Goal: Answer question/provide support: Share knowledge or assist other users

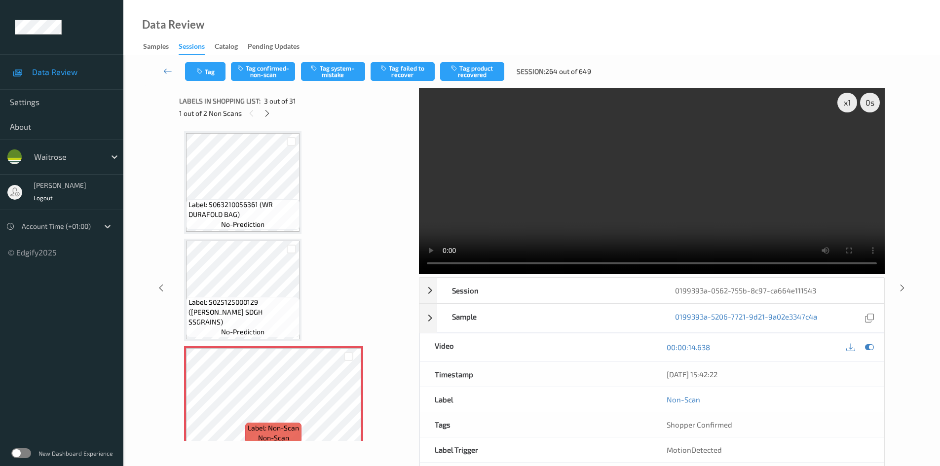
scroll to position [112, 0]
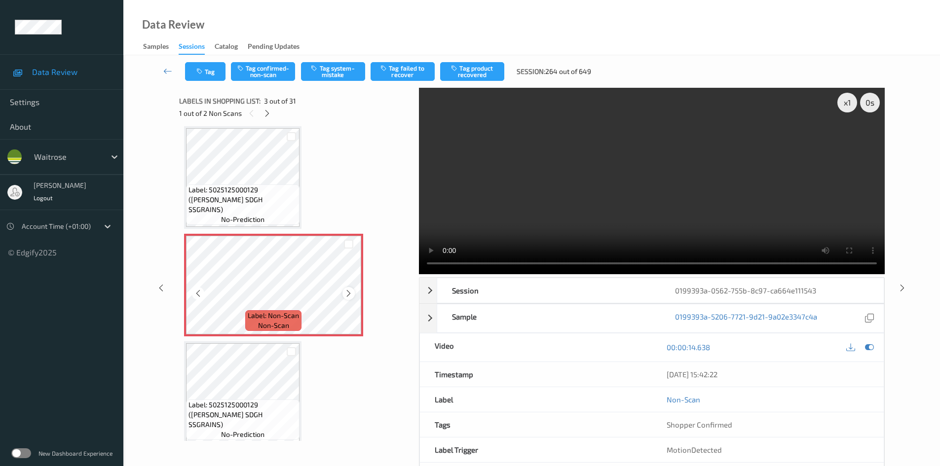
click at [347, 292] on icon at bounding box center [348, 293] width 8 height 9
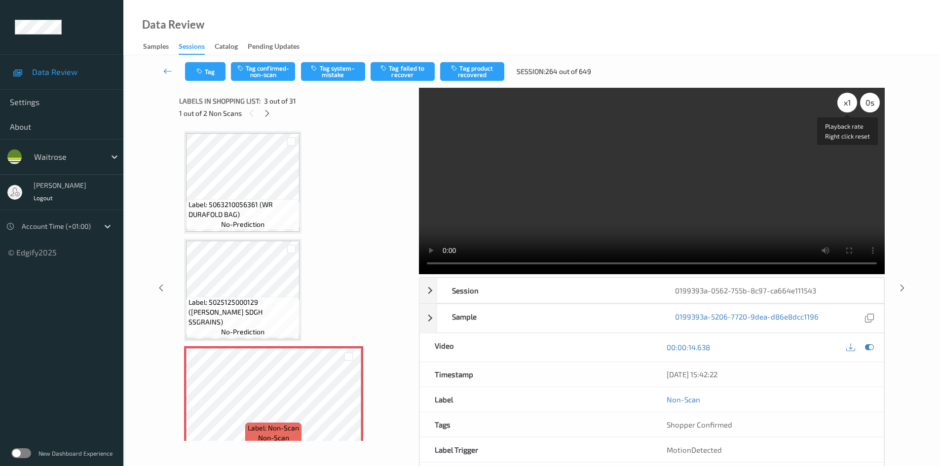
click at [851, 107] on div "x 1" at bounding box center [847, 103] width 20 height 20
click at [851, 107] on div "x 2" at bounding box center [847, 103] width 20 height 20
click at [561, 145] on video at bounding box center [652, 181] width 466 height 186
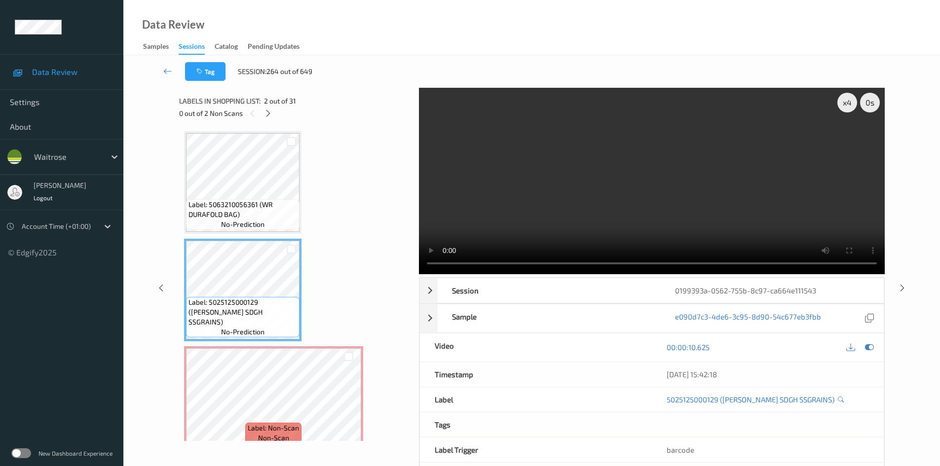
click at [633, 212] on video at bounding box center [652, 181] width 466 height 186
click at [600, 212] on video at bounding box center [652, 181] width 466 height 186
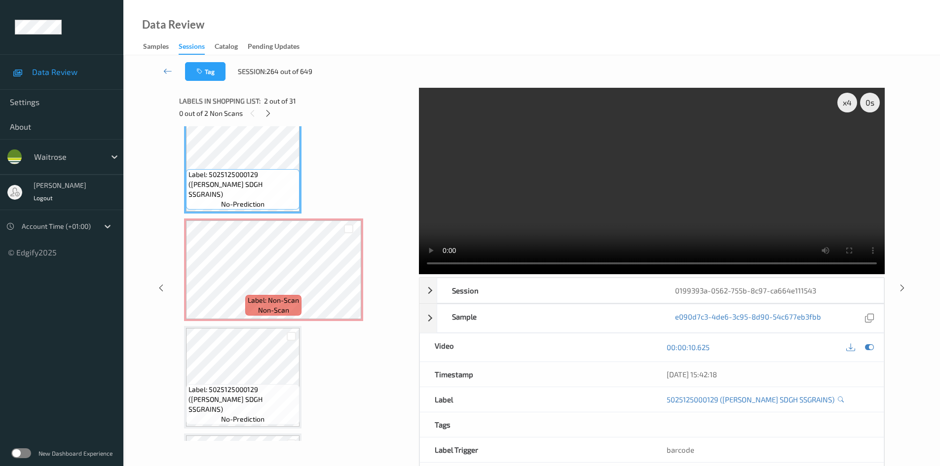
scroll to position [148, 0]
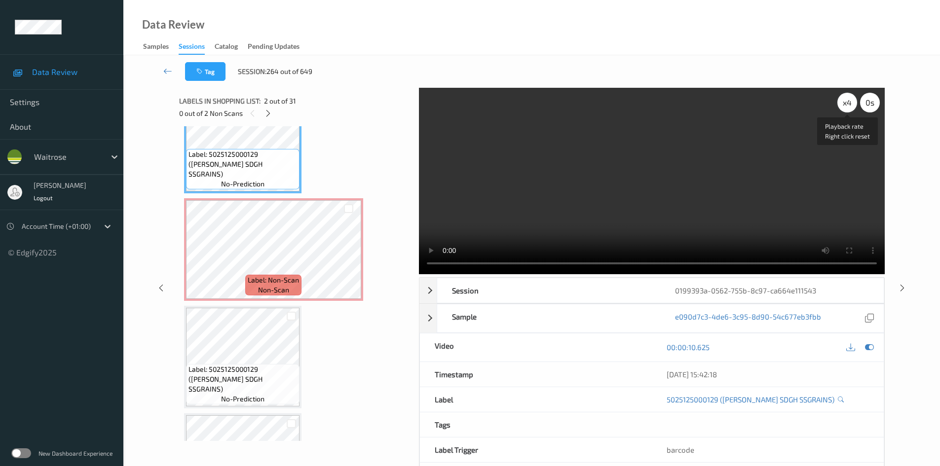
click at [843, 103] on div "x 4" at bounding box center [847, 103] width 20 height 20
click at [844, 103] on div "x 1" at bounding box center [847, 103] width 20 height 20
click at [826, 142] on video at bounding box center [652, 181] width 466 height 186
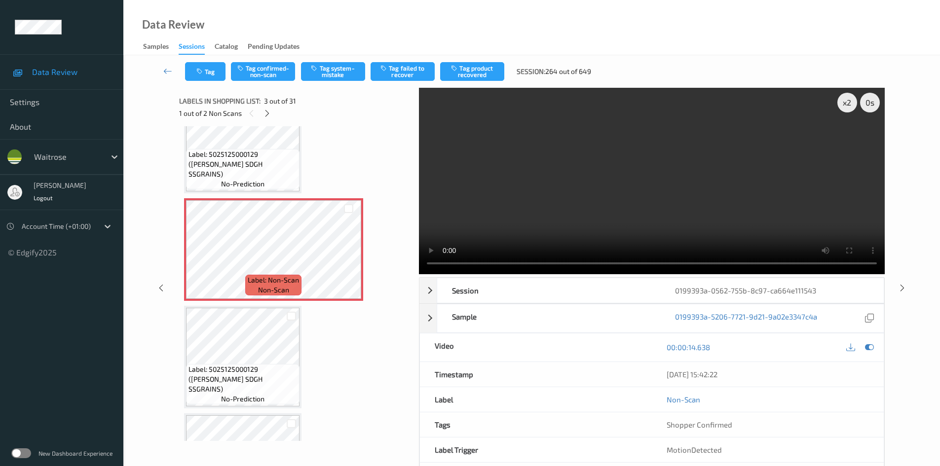
click at [605, 204] on video at bounding box center [652, 181] width 466 height 186
click at [607, 205] on video at bounding box center [652, 181] width 466 height 186
click at [514, 208] on video at bounding box center [652, 181] width 466 height 186
click at [577, 170] on video at bounding box center [652, 181] width 466 height 186
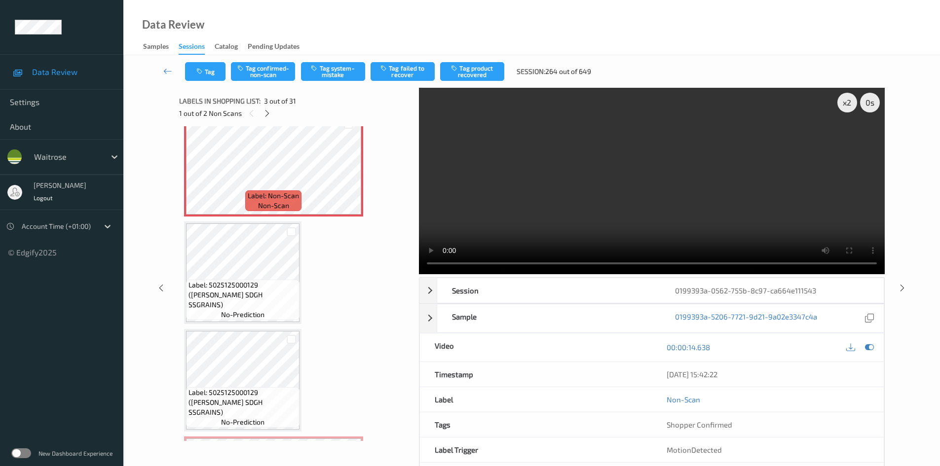
scroll to position [247, 0]
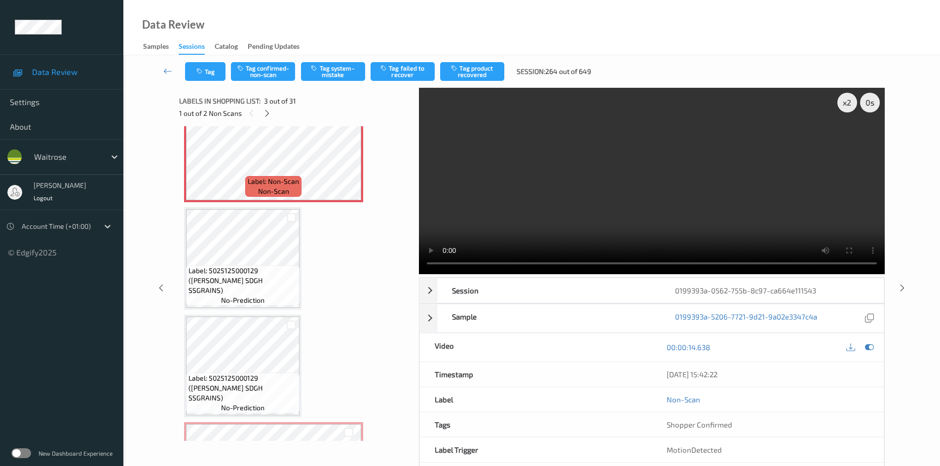
click at [578, 186] on video at bounding box center [652, 181] width 466 height 186
click at [624, 197] on video at bounding box center [652, 181] width 466 height 186
click at [655, 198] on video at bounding box center [652, 181] width 466 height 186
click at [670, 206] on video at bounding box center [652, 181] width 466 height 186
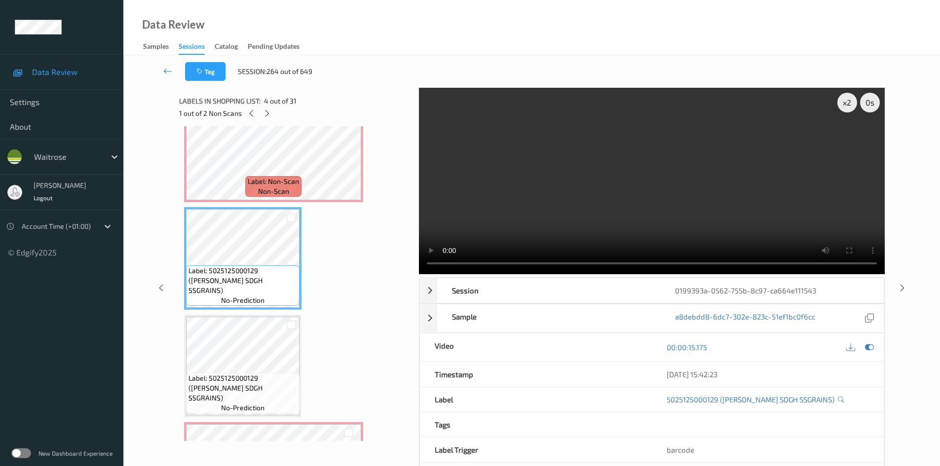
click at [586, 200] on video at bounding box center [652, 181] width 466 height 186
click at [605, 204] on video at bounding box center [652, 181] width 466 height 186
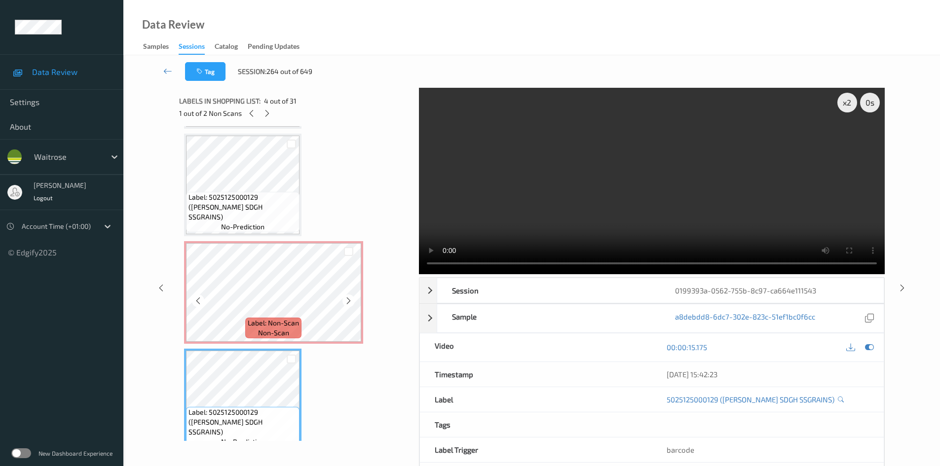
scroll to position [99, 0]
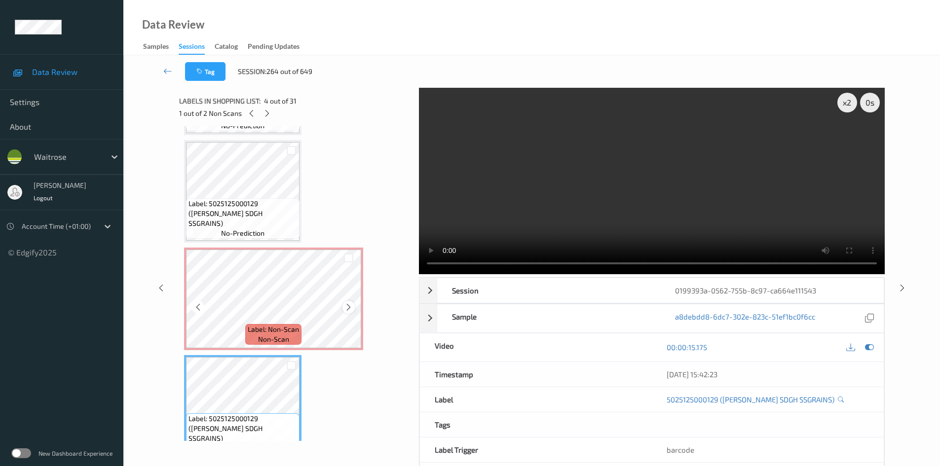
click at [349, 303] on icon at bounding box center [348, 307] width 8 height 9
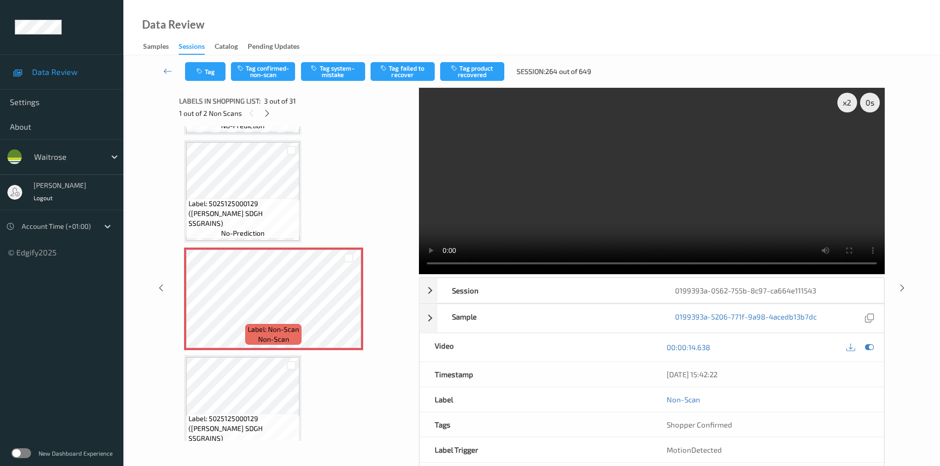
click at [512, 209] on video at bounding box center [652, 181] width 466 height 186
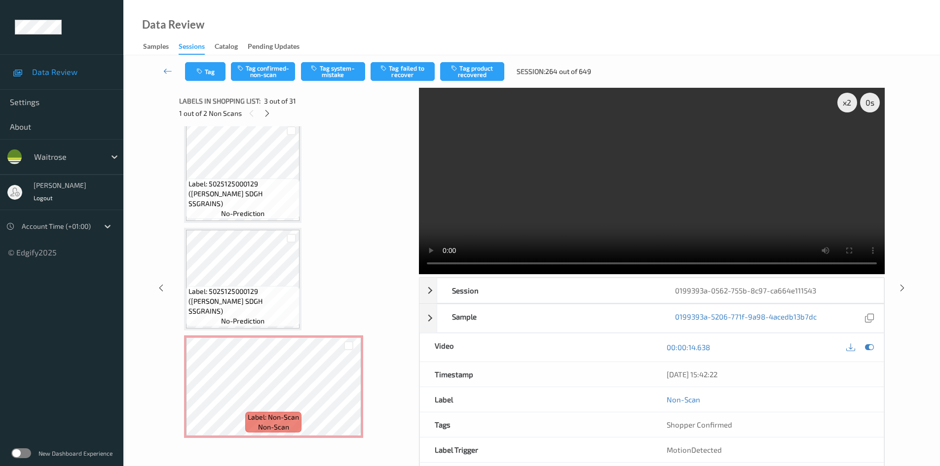
scroll to position [345, 0]
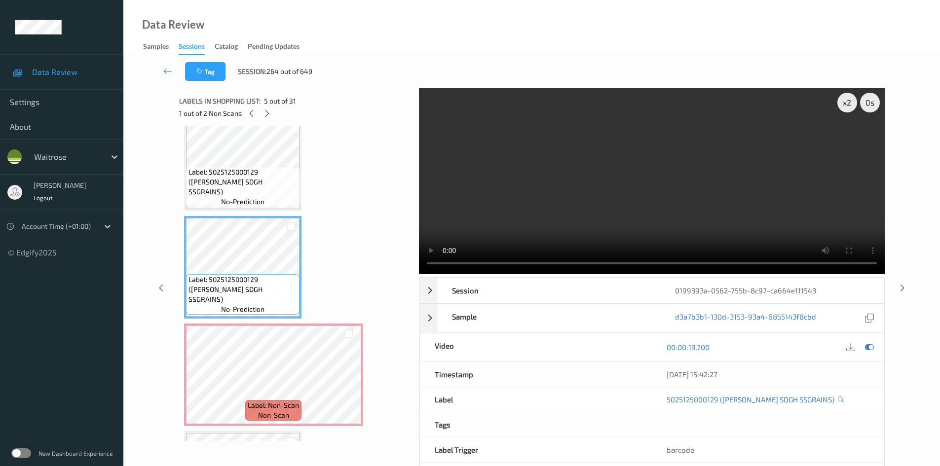
click at [532, 215] on video at bounding box center [652, 181] width 466 height 186
click at [596, 168] on video at bounding box center [652, 181] width 466 height 186
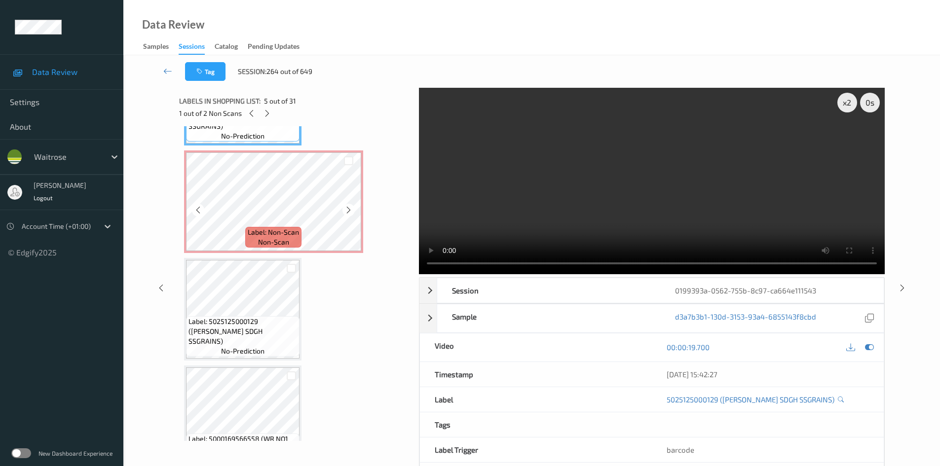
scroll to position [543, 0]
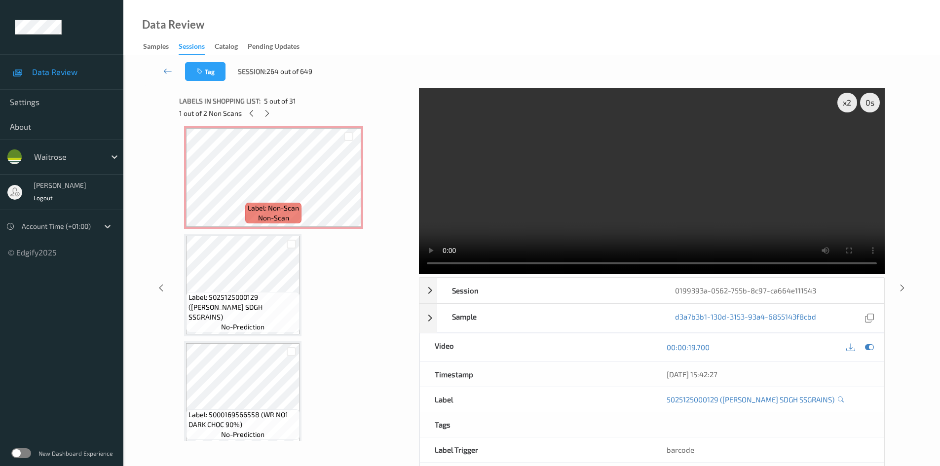
click at [537, 218] on video at bounding box center [652, 181] width 466 height 186
click at [614, 194] on video at bounding box center [652, 181] width 466 height 186
click at [596, 190] on video at bounding box center [652, 181] width 466 height 186
click at [619, 190] on video at bounding box center [652, 181] width 466 height 186
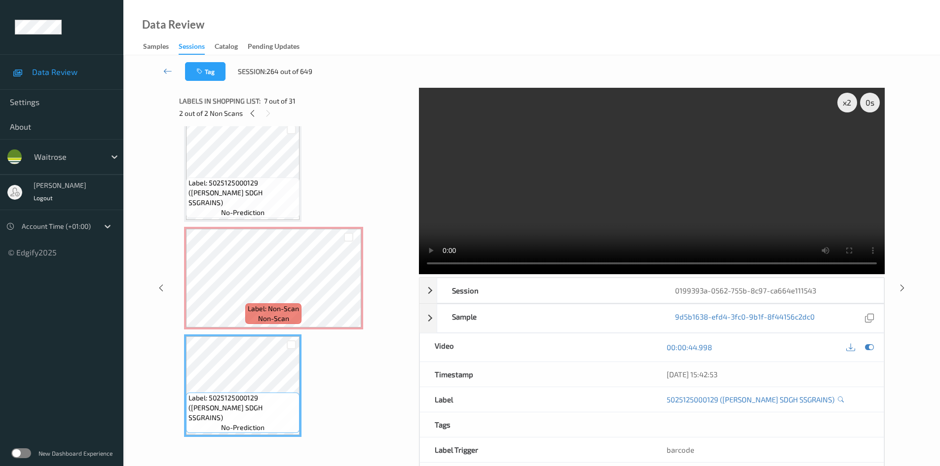
scroll to position [395, 0]
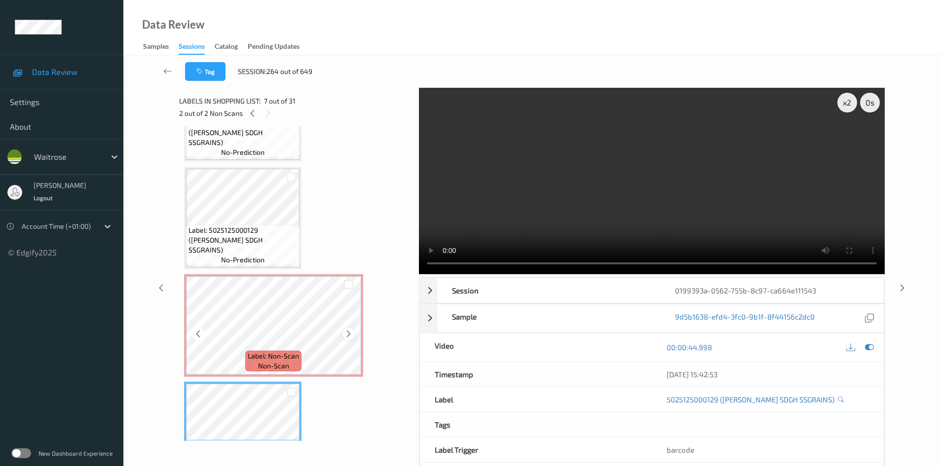
click at [347, 333] on icon at bounding box center [348, 334] width 8 height 9
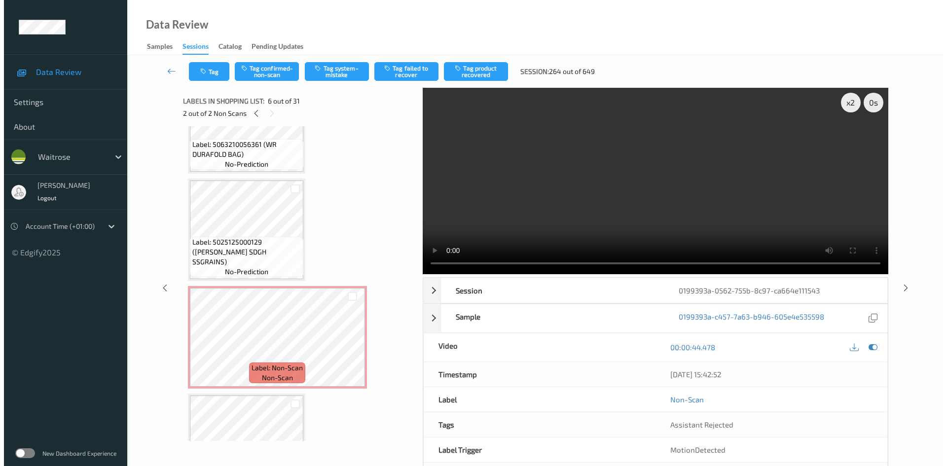
scroll to position [49, 0]
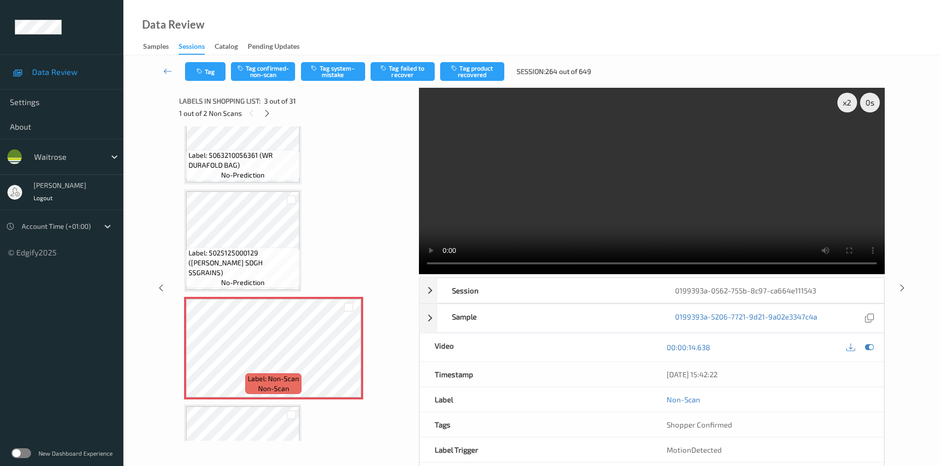
click at [448, 221] on video at bounding box center [652, 181] width 466 height 186
click at [588, 172] on video at bounding box center [652, 181] width 466 height 186
click at [337, 78] on button "Tag system-mistake" at bounding box center [333, 71] width 64 height 19
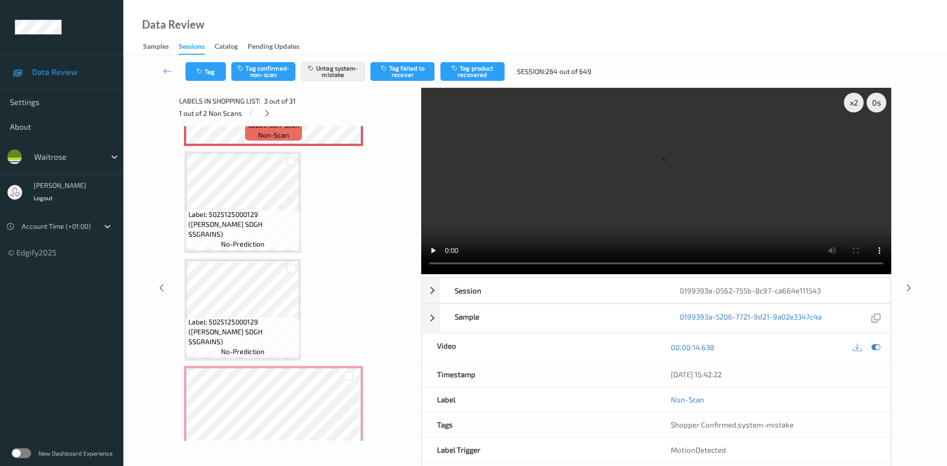
scroll to position [395, 0]
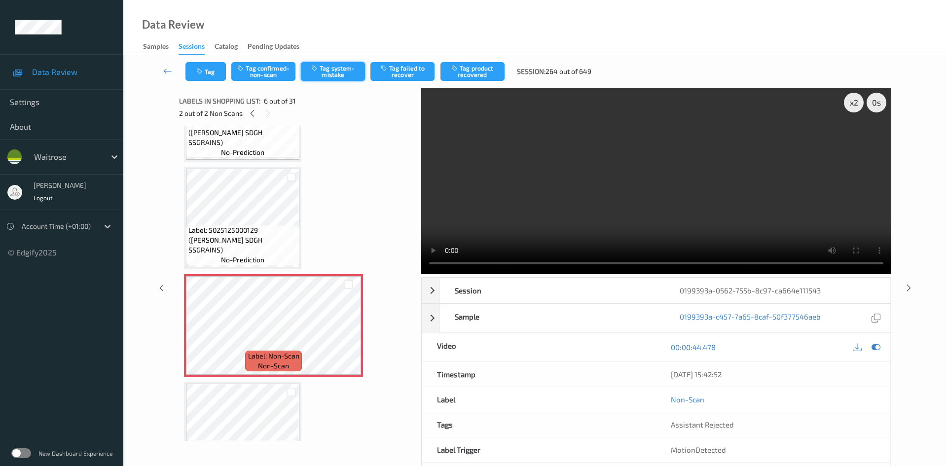
click at [332, 75] on button "Tag system-mistake" at bounding box center [333, 71] width 64 height 19
click at [223, 75] on button "Tag" at bounding box center [206, 71] width 40 height 19
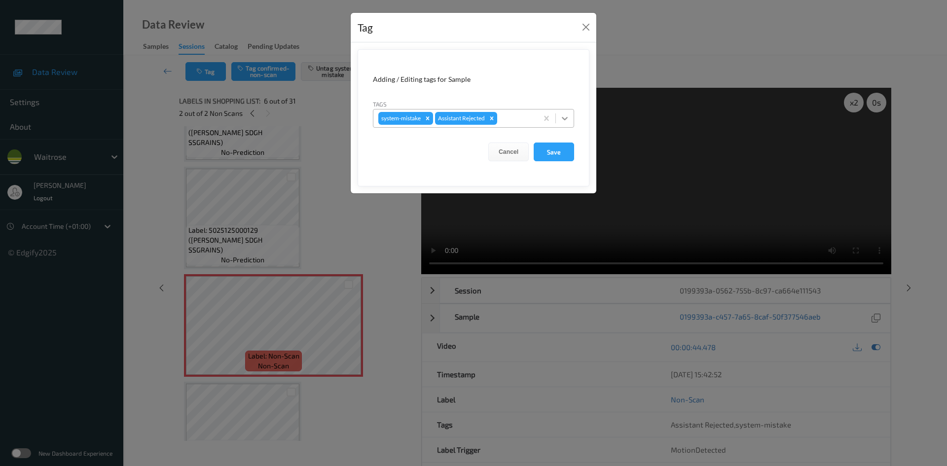
click at [566, 116] on icon at bounding box center [565, 118] width 10 height 10
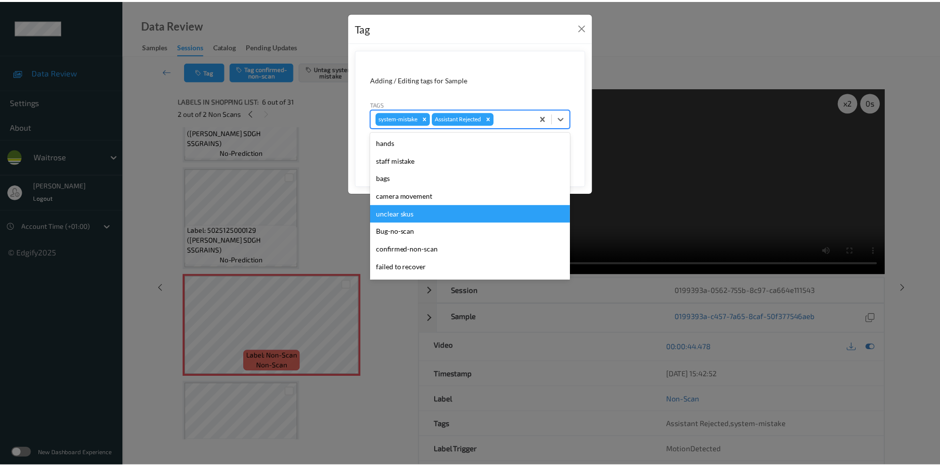
scroll to position [229, 0]
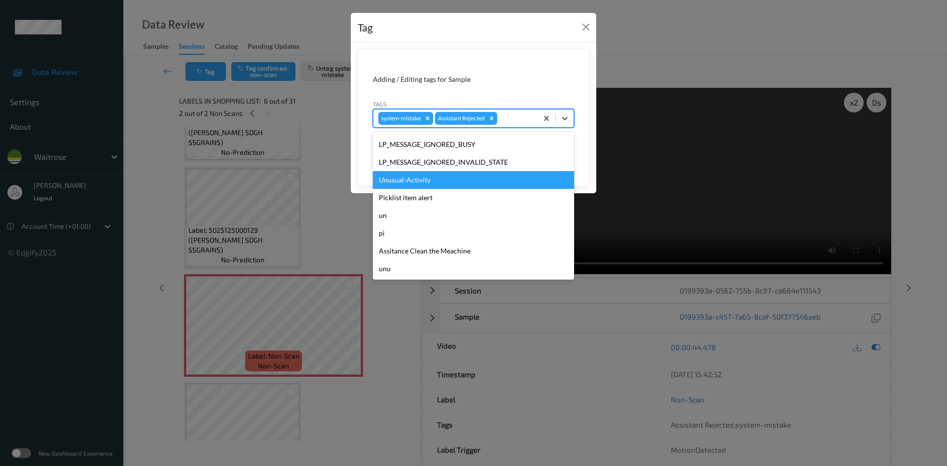
drag, startPoint x: 395, startPoint y: 178, endPoint x: 411, endPoint y: 180, distance: 16.5
click at [396, 180] on div "Unusual-Activity" at bounding box center [473, 180] width 201 height 18
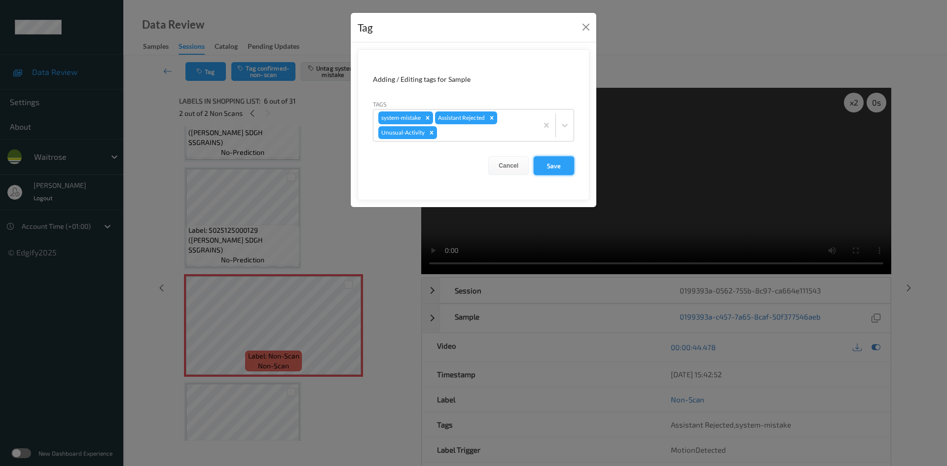
click at [540, 168] on button "Save" at bounding box center [554, 165] width 40 height 19
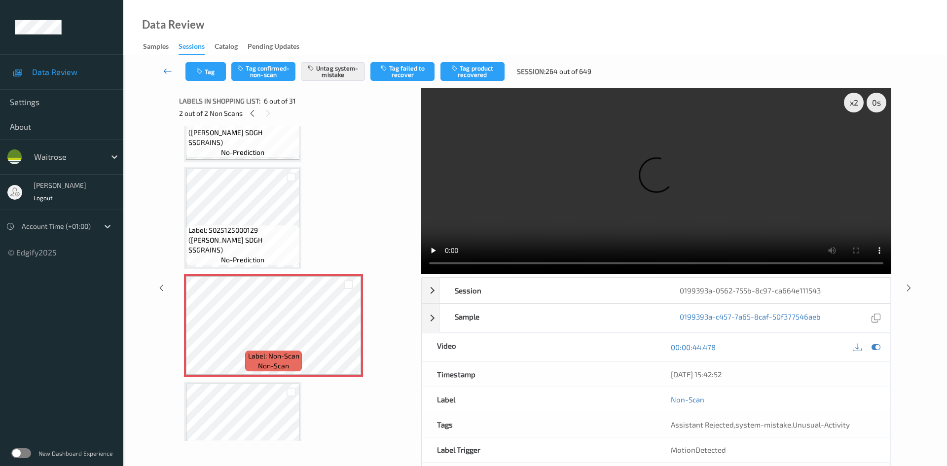
click at [163, 66] on link at bounding box center [167, 71] width 35 height 19
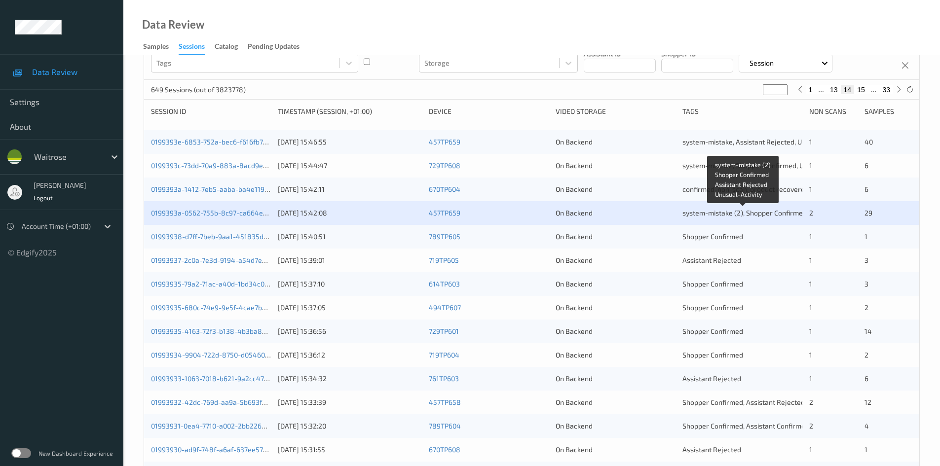
scroll to position [148, 0]
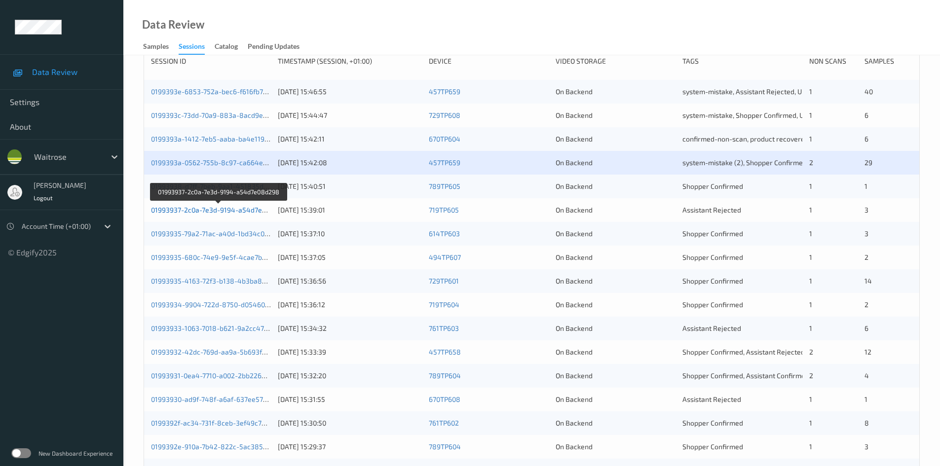
click at [198, 212] on link "01993937-2c0a-7e3d-9194-a54d7e08d298" at bounding box center [219, 210] width 136 height 8
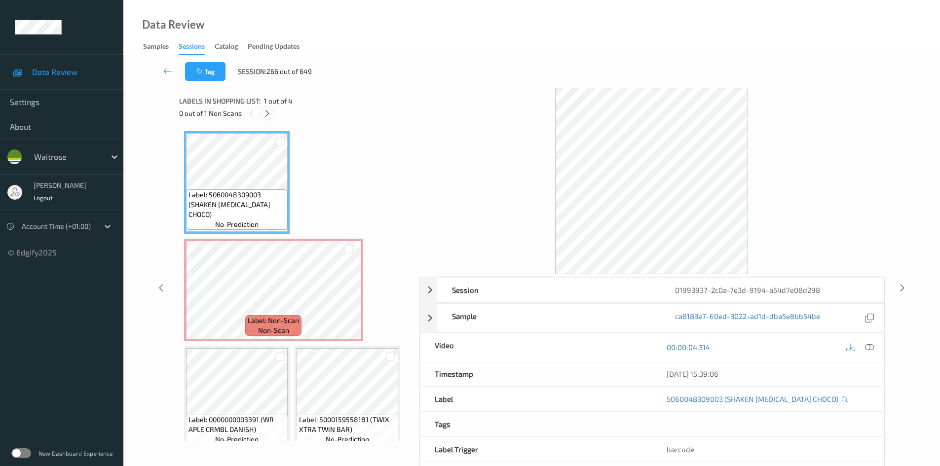
click at [265, 113] on icon at bounding box center [267, 113] width 8 height 9
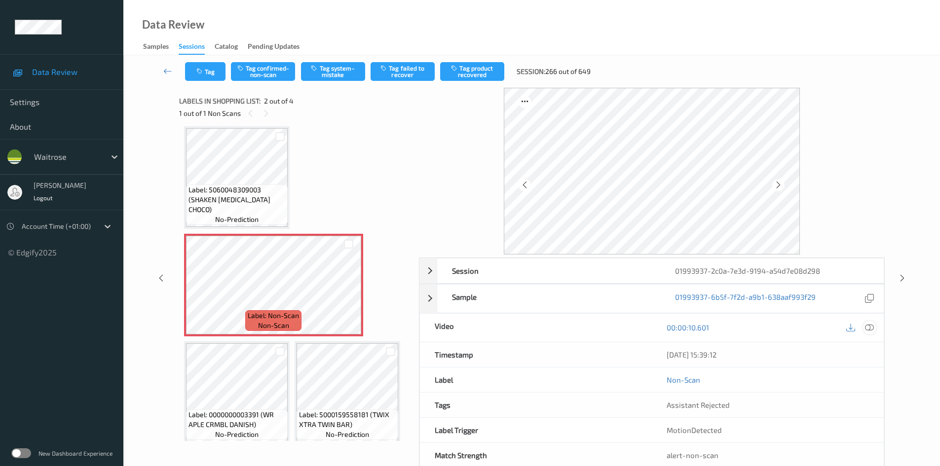
click at [865, 325] on icon at bounding box center [869, 327] width 9 height 9
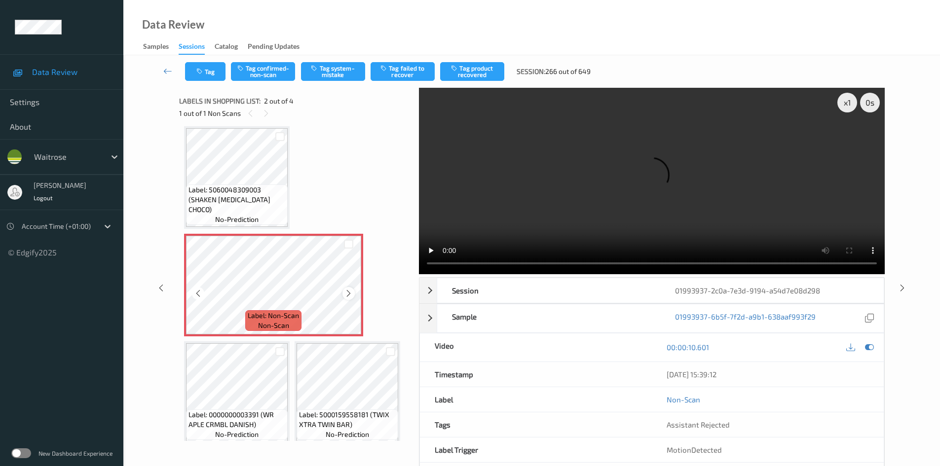
click at [348, 294] on icon at bounding box center [348, 293] width 8 height 9
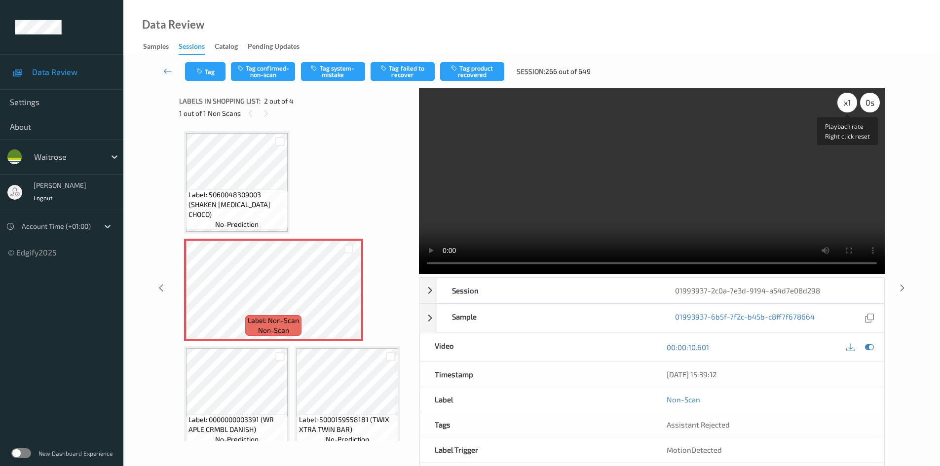
click at [848, 103] on div "x 1" at bounding box center [847, 103] width 20 height 20
click at [615, 162] on video at bounding box center [652, 181] width 466 height 186
click at [603, 188] on video at bounding box center [652, 181] width 466 height 186
click at [623, 188] on video at bounding box center [652, 181] width 466 height 186
click at [605, 195] on video at bounding box center [652, 181] width 466 height 186
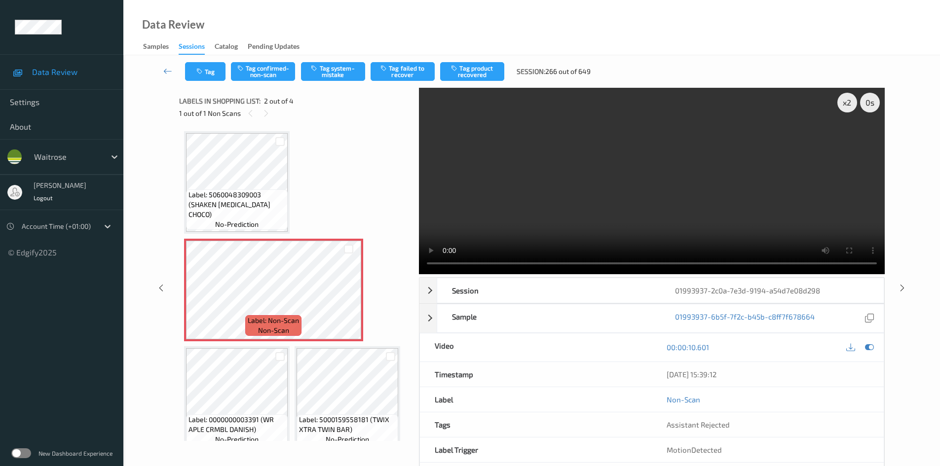
click at [619, 214] on video at bounding box center [652, 181] width 466 height 186
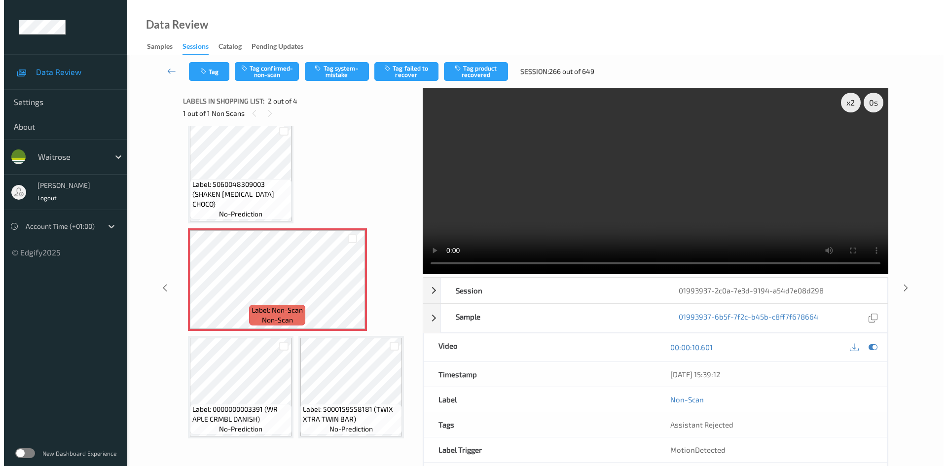
scroll to position [13, 0]
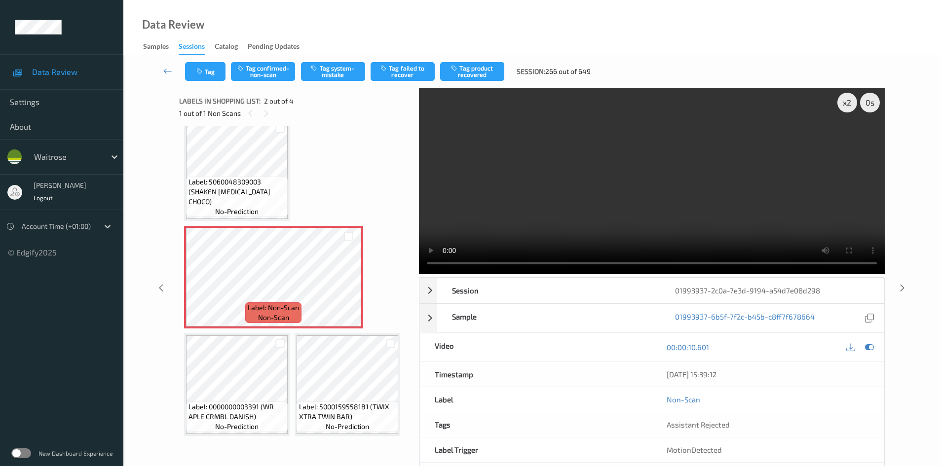
click at [539, 211] on video at bounding box center [652, 181] width 466 height 186
click at [592, 187] on video at bounding box center [652, 181] width 466 height 186
click at [554, 217] on video at bounding box center [652, 181] width 466 height 186
click at [549, 175] on video at bounding box center [652, 181] width 466 height 186
click at [561, 186] on video at bounding box center [652, 181] width 466 height 186
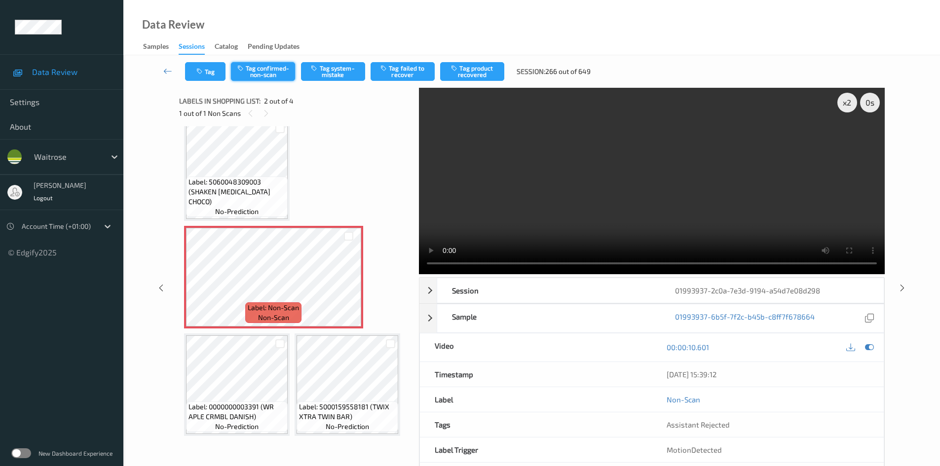
click at [261, 69] on button "Tag confirmed-non-scan" at bounding box center [263, 71] width 64 height 19
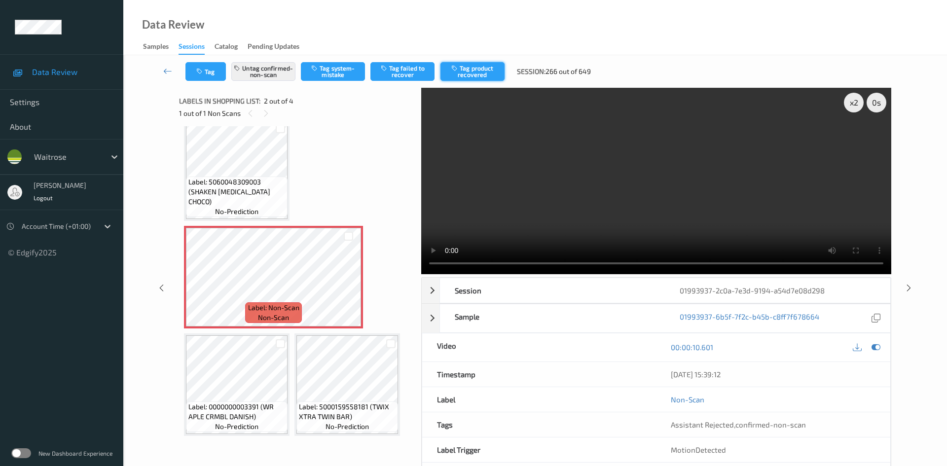
click at [466, 68] on button "Tag product recovered" at bounding box center [473, 71] width 64 height 19
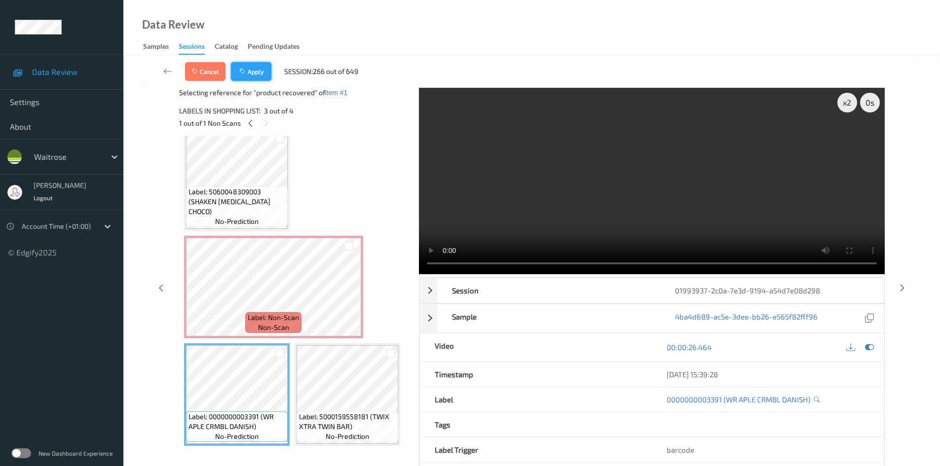
click at [254, 72] on button "Apply" at bounding box center [251, 71] width 40 height 19
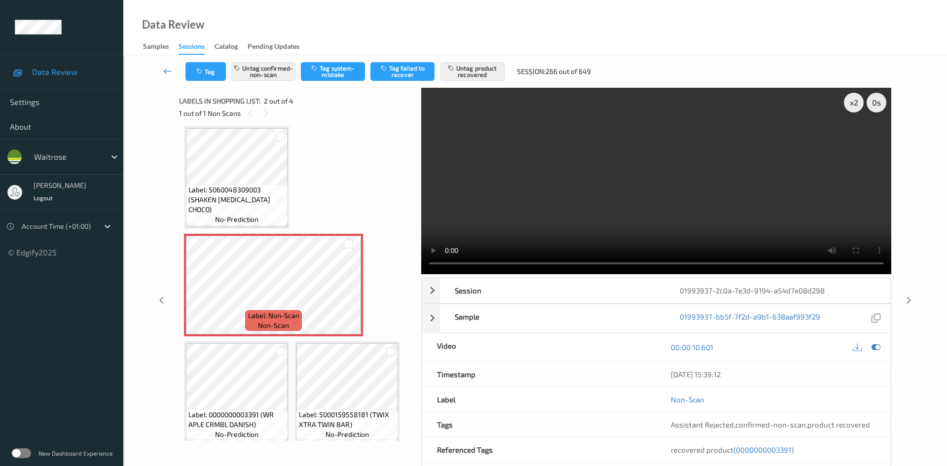
click at [167, 64] on link at bounding box center [167, 71] width 35 height 19
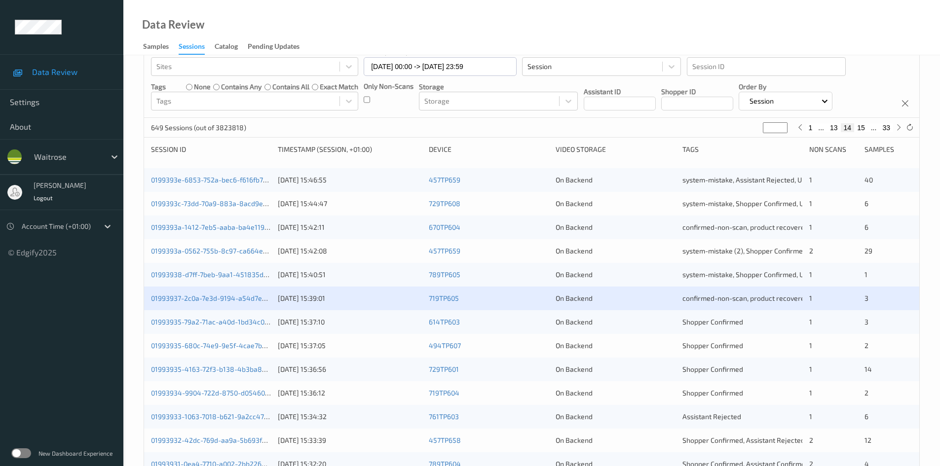
scroll to position [148, 0]
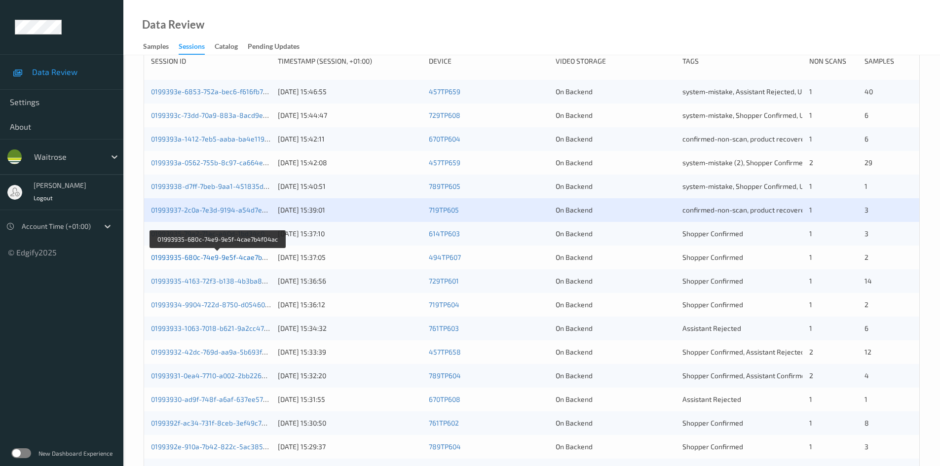
click at [190, 258] on link "01993935-680c-74e9-9e5f-4cae7b4f04ac" at bounding box center [218, 257] width 134 height 8
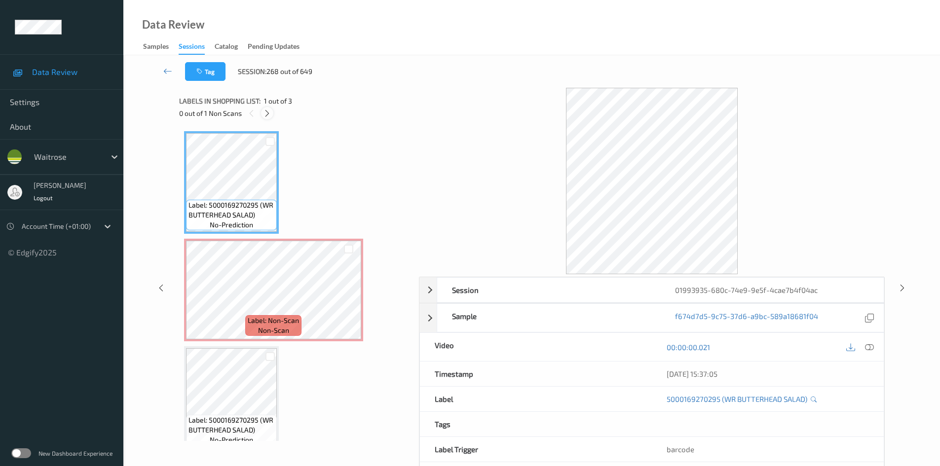
click at [271, 116] on icon at bounding box center [267, 113] width 8 height 9
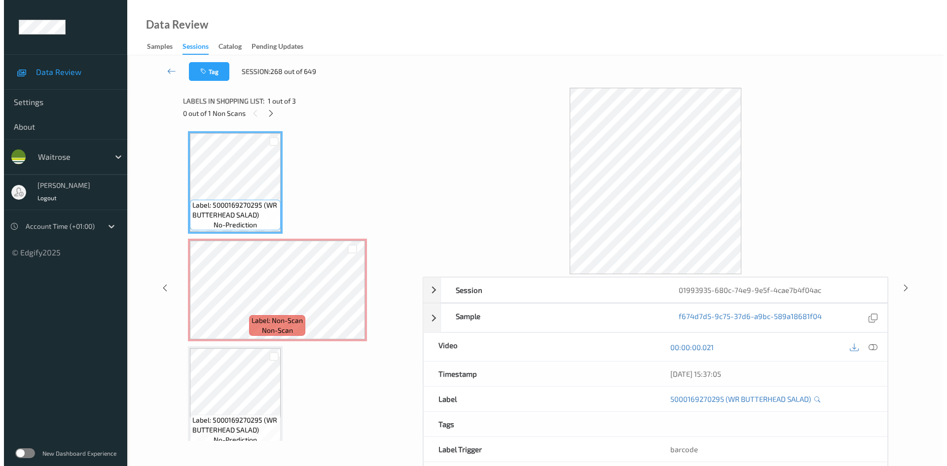
scroll to position [5, 0]
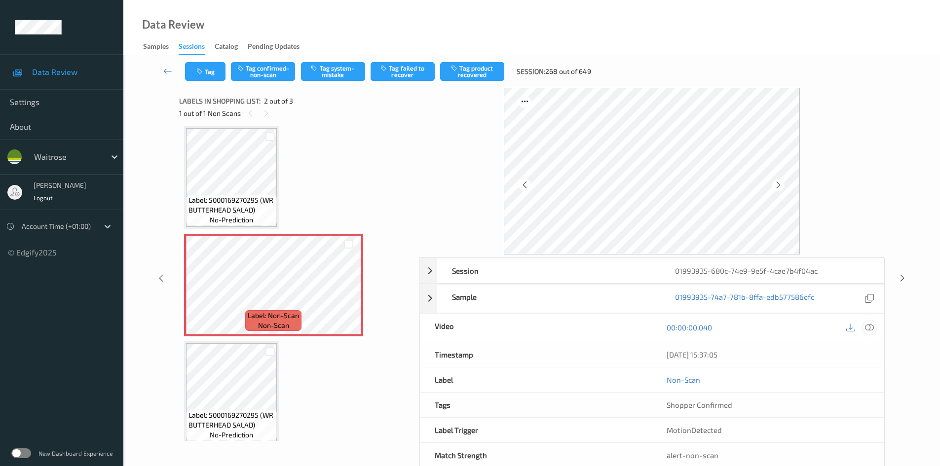
click at [874, 329] on div at bounding box center [869, 327] width 13 height 13
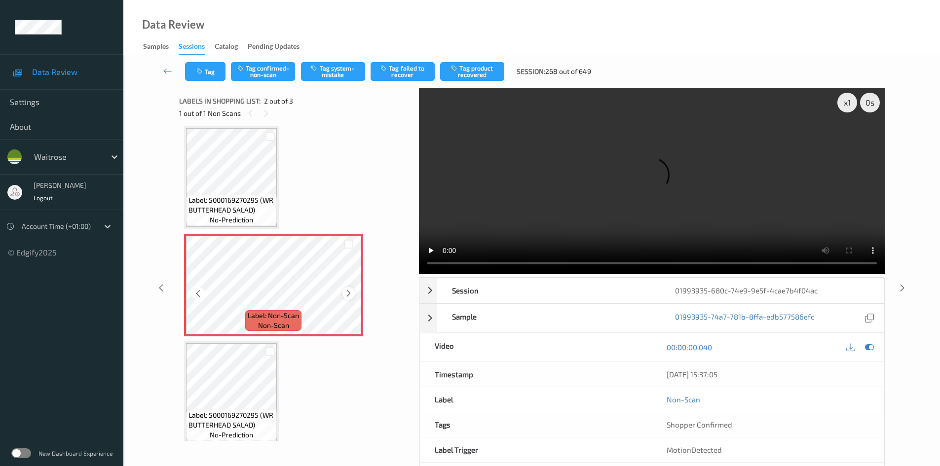
click at [347, 293] on icon at bounding box center [348, 293] width 8 height 9
click at [349, 293] on icon at bounding box center [348, 293] width 8 height 9
click at [846, 102] on div "x 1" at bounding box center [847, 103] width 20 height 20
click at [621, 163] on video at bounding box center [652, 181] width 466 height 186
click at [332, 71] on button "Tag system-mistake" at bounding box center [333, 71] width 64 height 19
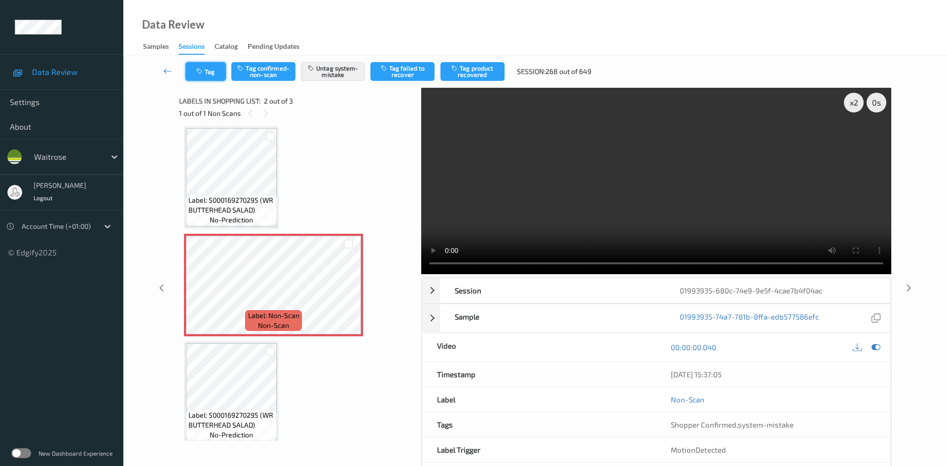
click at [208, 72] on button "Tag" at bounding box center [206, 71] width 40 height 19
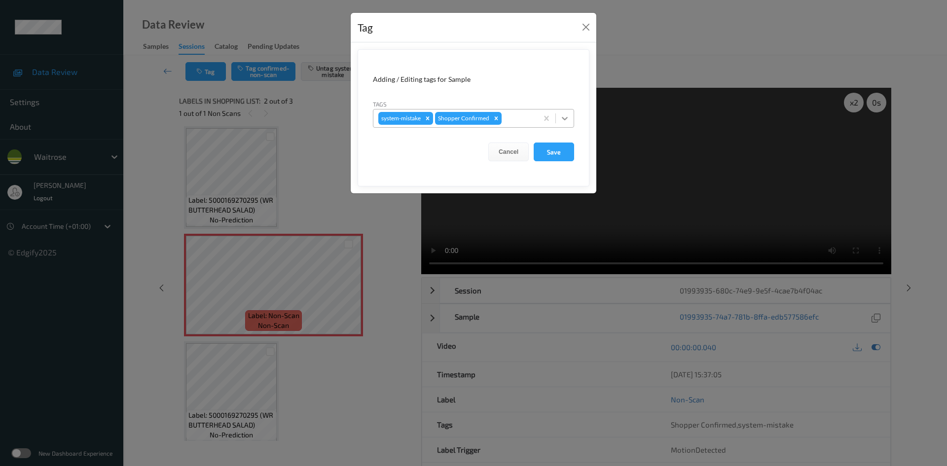
click at [561, 119] on icon at bounding box center [565, 118] width 10 height 10
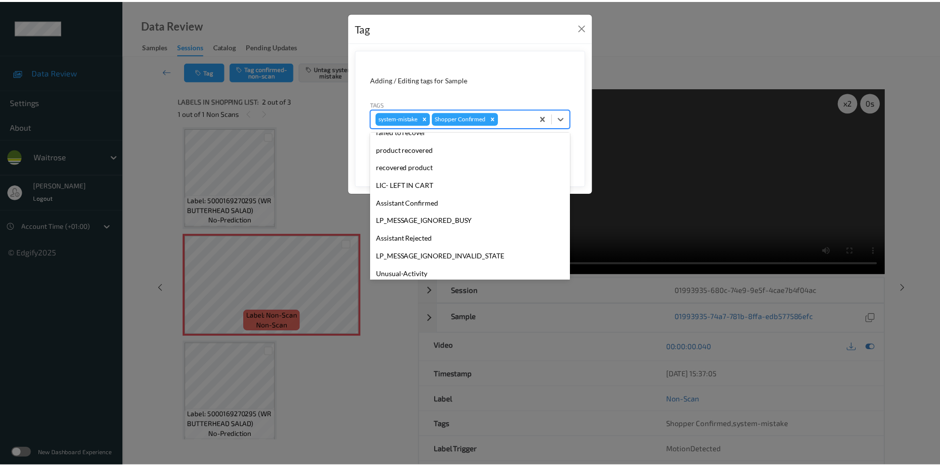
scroll to position [229, 0]
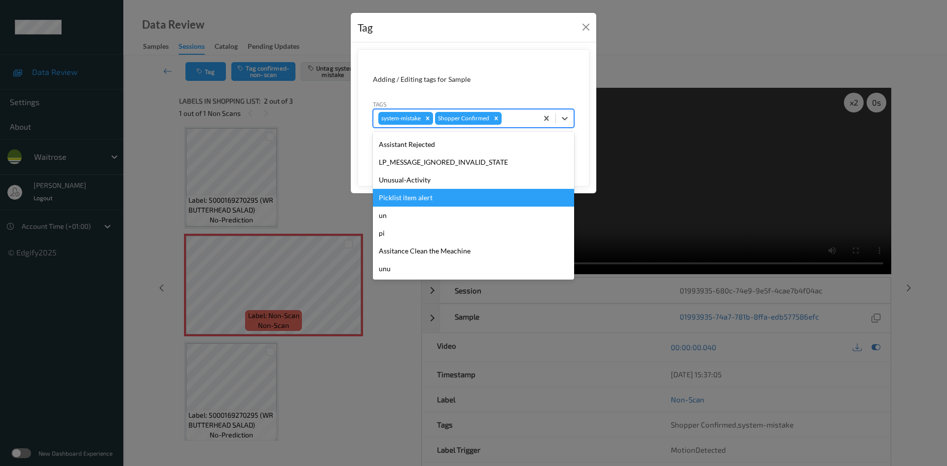
click at [403, 184] on div "Unusual-Activity" at bounding box center [473, 180] width 201 height 18
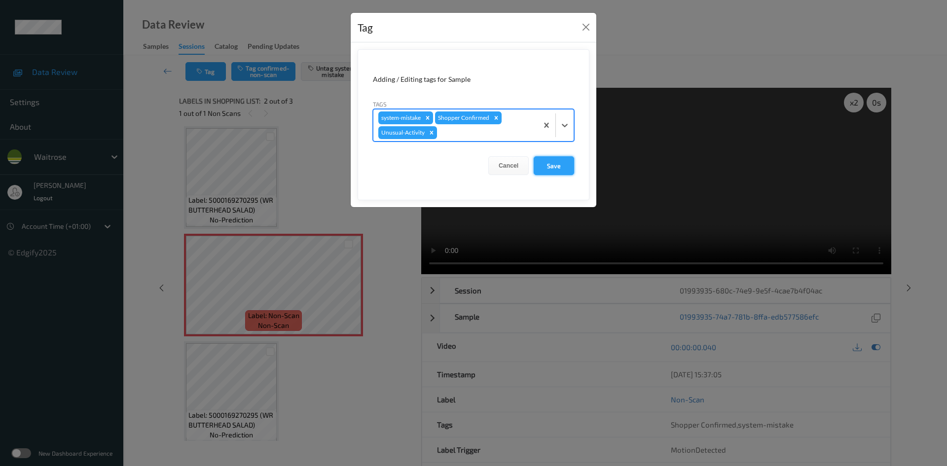
click at [554, 174] on button "Save" at bounding box center [554, 165] width 40 height 19
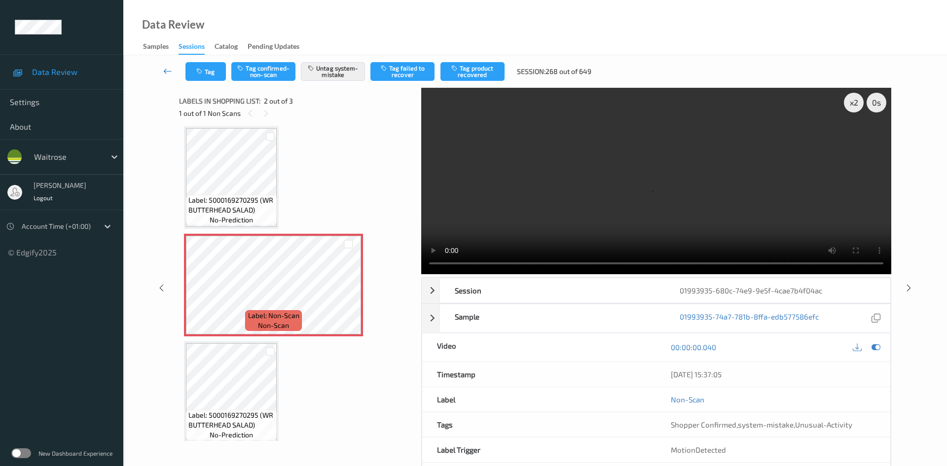
click at [164, 67] on icon at bounding box center [167, 71] width 9 height 10
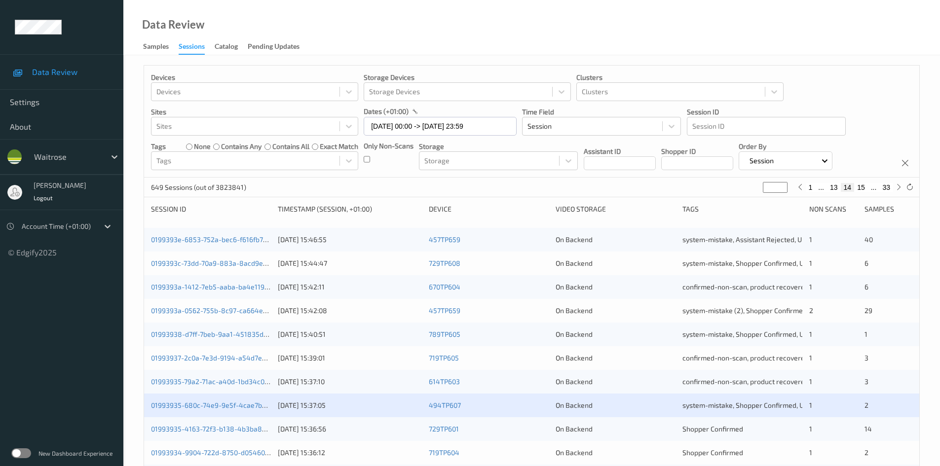
scroll to position [247, 0]
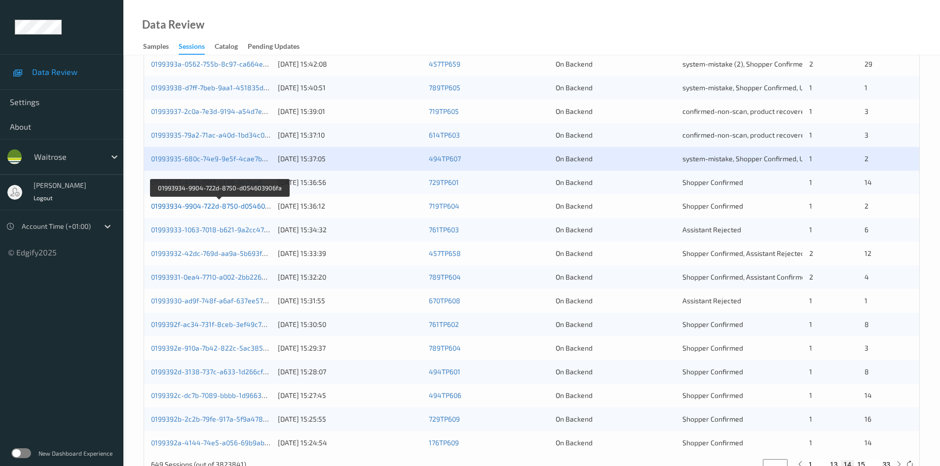
click at [190, 205] on link "01993934-9904-722d-8750-d054603906fa" at bounding box center [219, 206] width 136 height 8
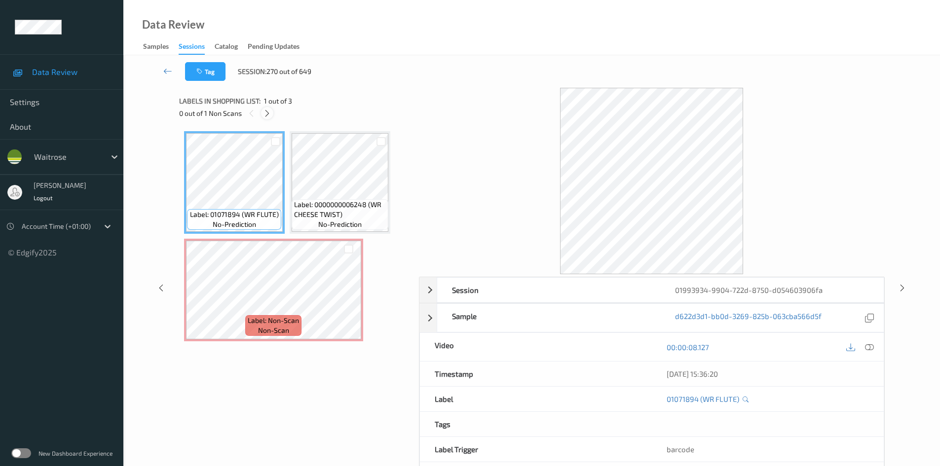
click at [270, 116] on icon at bounding box center [267, 113] width 8 height 9
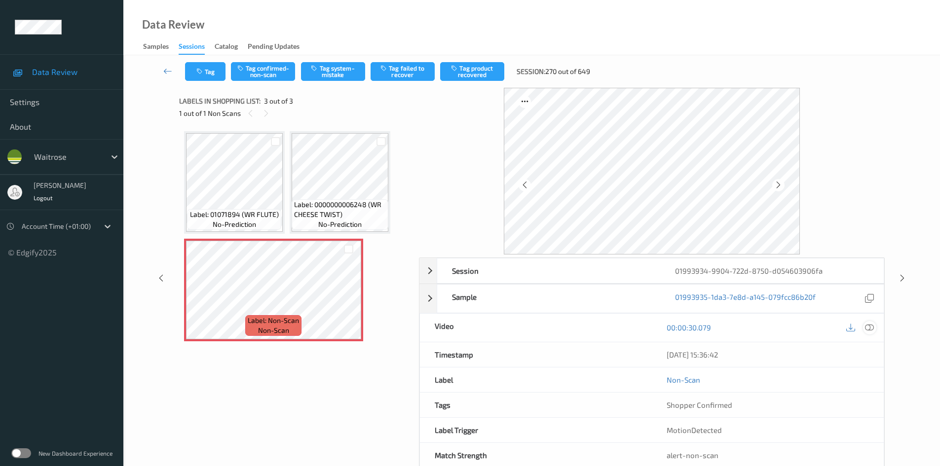
click at [871, 328] on icon at bounding box center [869, 327] width 9 height 9
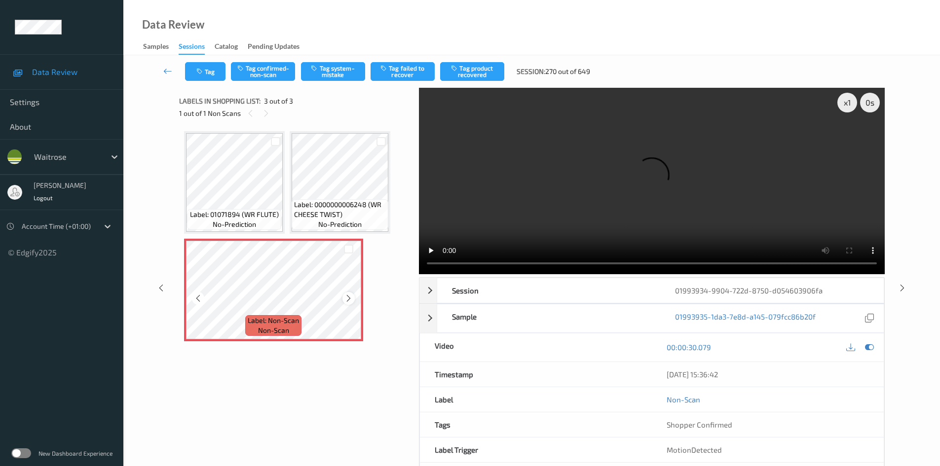
click at [348, 300] on icon at bounding box center [348, 298] width 8 height 9
click at [851, 98] on div "x 1" at bounding box center [847, 103] width 20 height 20
drag, startPoint x: 850, startPoint y: 100, endPoint x: 840, endPoint y: 131, distance: 32.3
click at [850, 102] on div "x 2" at bounding box center [847, 103] width 20 height 20
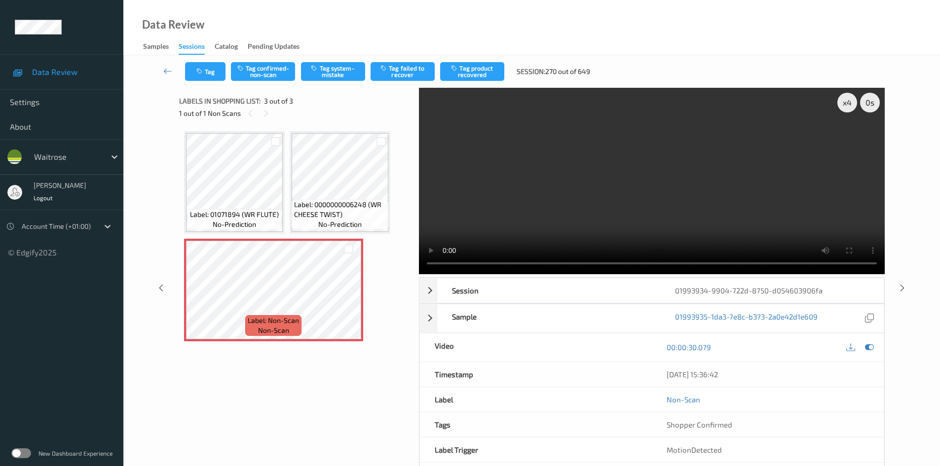
click at [732, 207] on video at bounding box center [652, 181] width 466 height 186
click at [610, 186] on video at bounding box center [652, 181] width 466 height 186
click at [529, 175] on video at bounding box center [652, 181] width 466 height 186
click at [345, 68] on button "Tag system-mistake" at bounding box center [333, 71] width 64 height 19
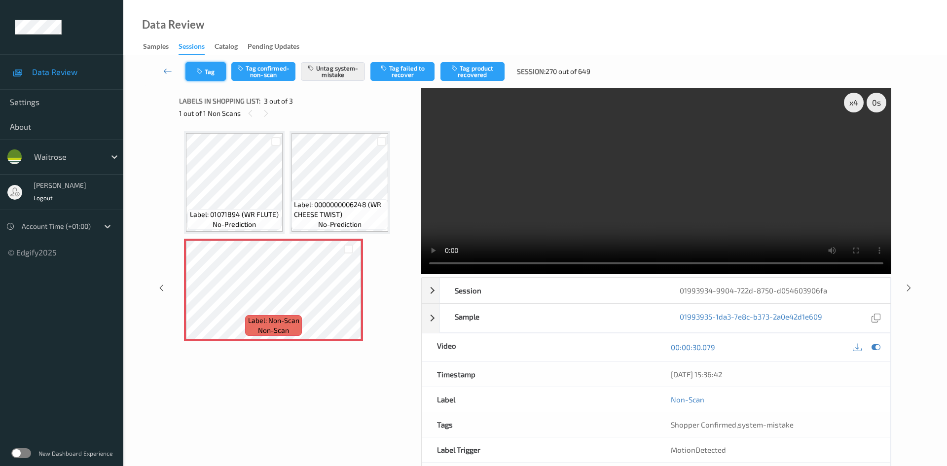
click at [211, 74] on button "Tag" at bounding box center [206, 71] width 40 height 19
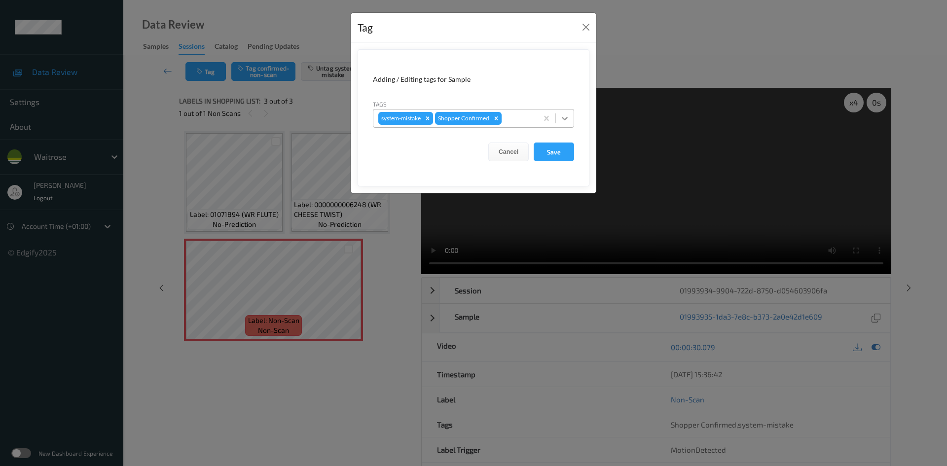
click at [568, 118] on icon at bounding box center [565, 118] width 10 height 10
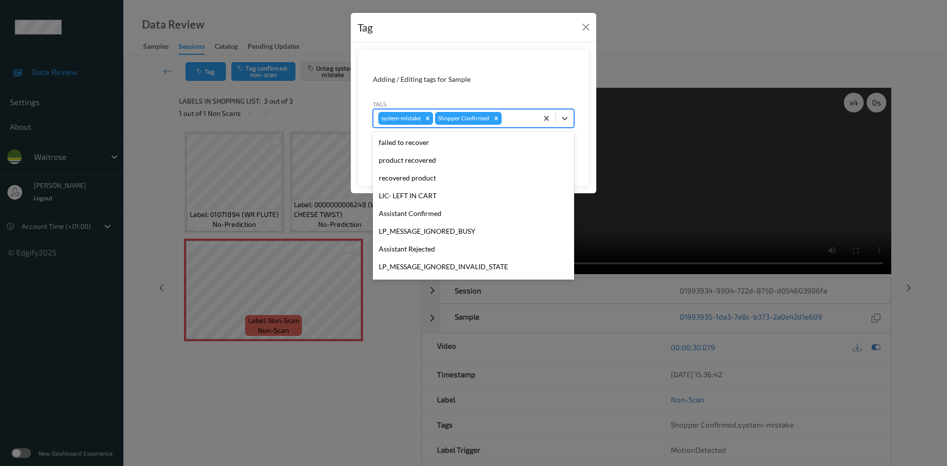
scroll to position [229, 0]
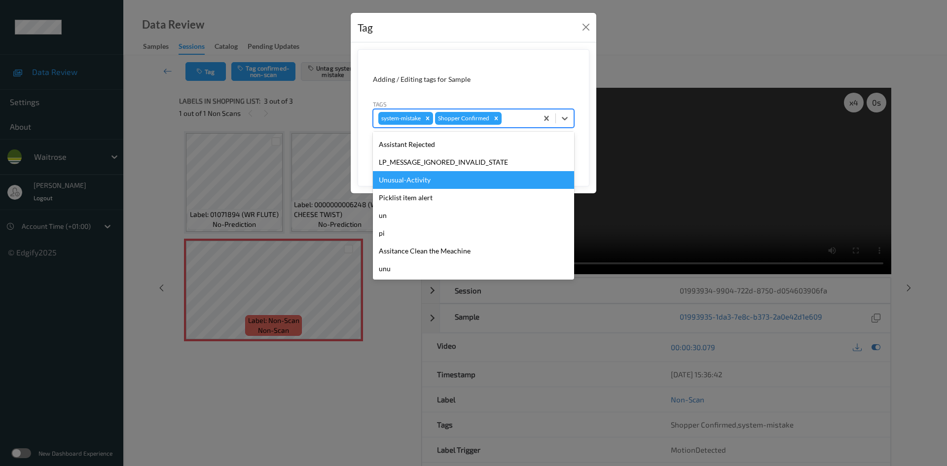
click at [414, 177] on div "Unusual-Activity" at bounding box center [473, 180] width 201 height 18
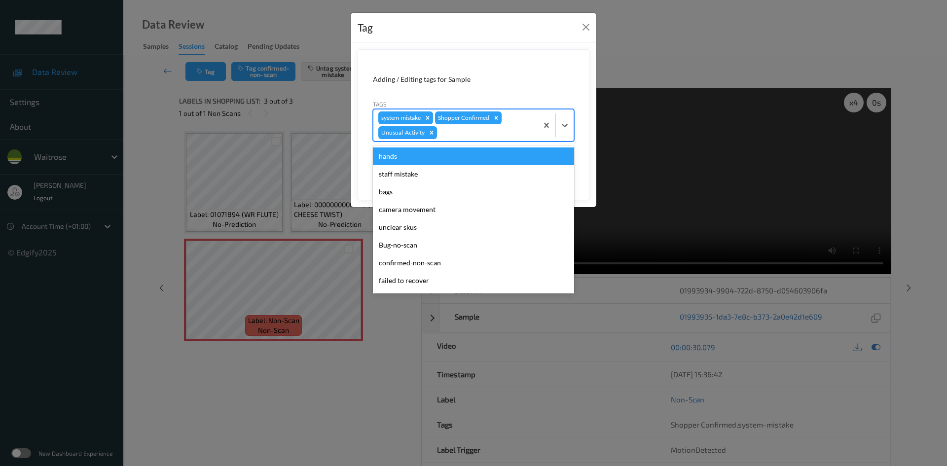
click at [560, 135] on div at bounding box center [556, 126] width 36 height 32
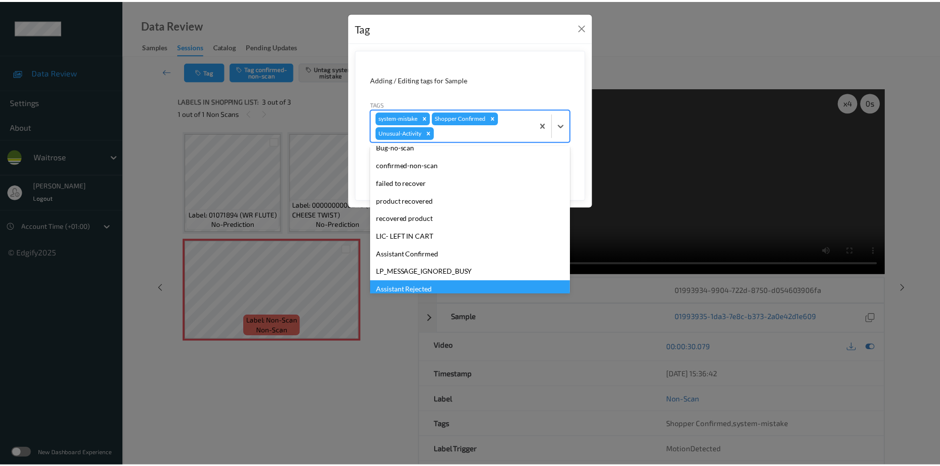
scroll to position [211, 0]
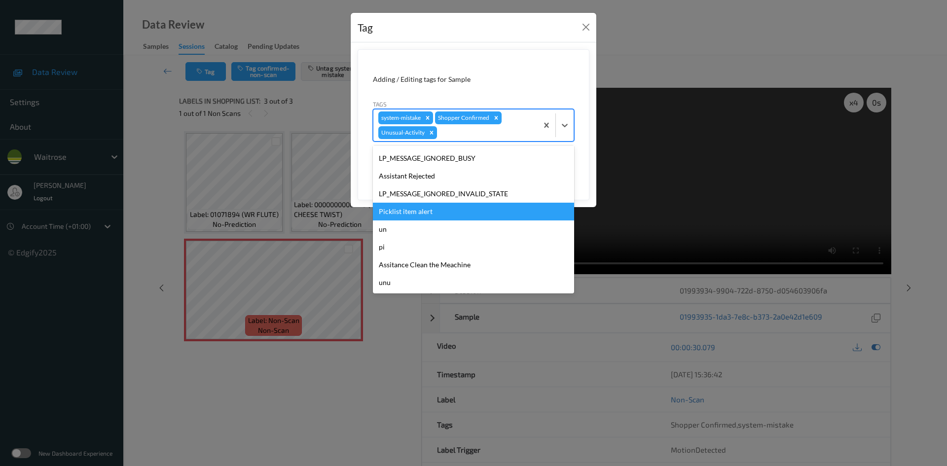
click at [389, 211] on div "Picklist item alert" at bounding box center [473, 212] width 201 height 18
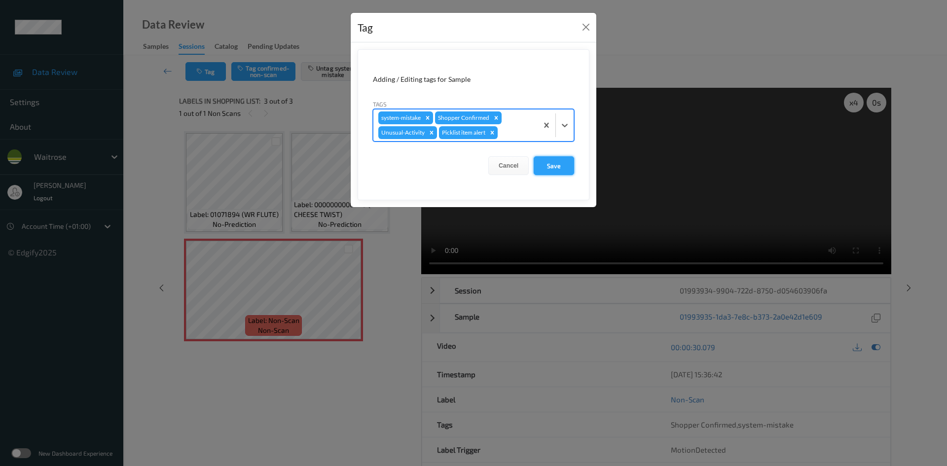
click at [561, 169] on button "Save" at bounding box center [554, 165] width 40 height 19
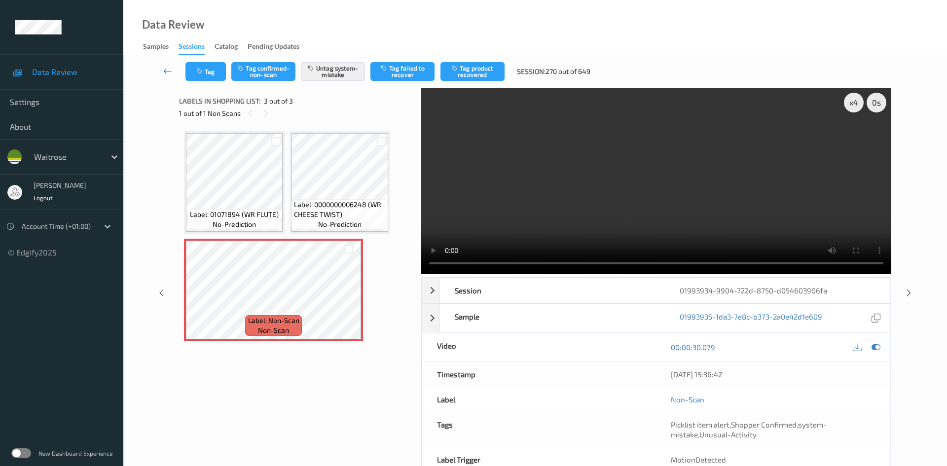
click at [168, 65] on link at bounding box center [167, 71] width 35 height 19
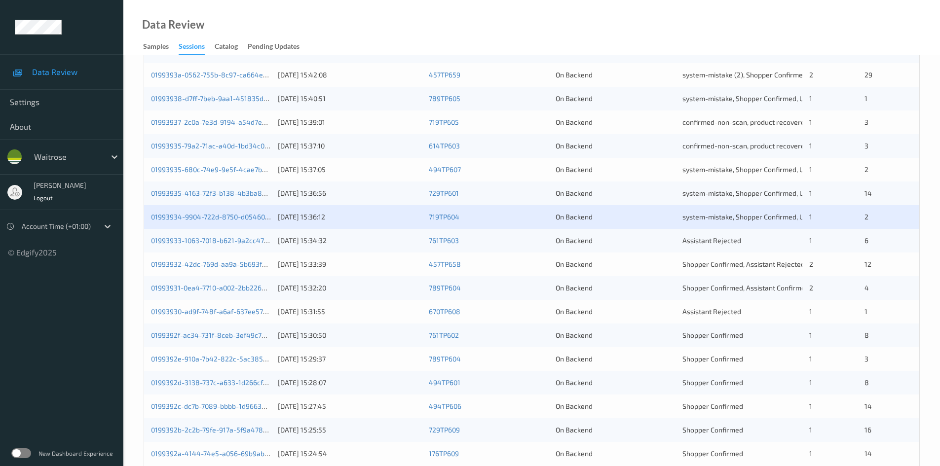
scroll to position [247, 0]
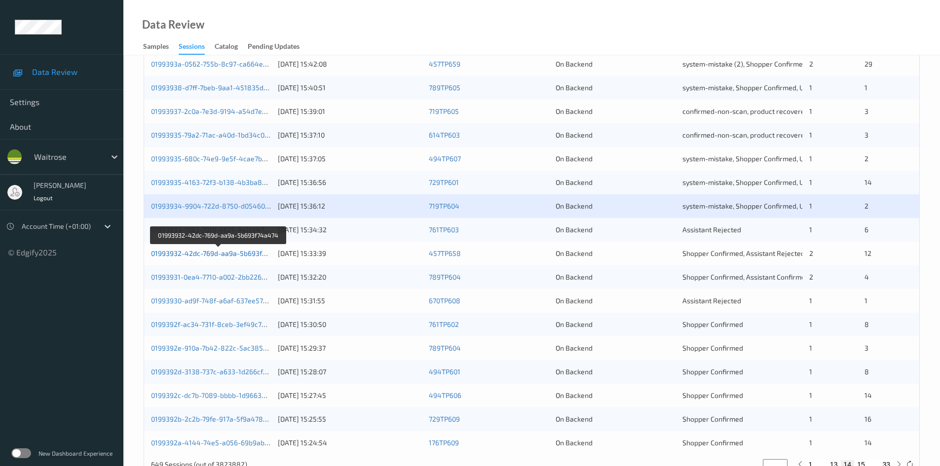
click at [198, 253] on link "01993932-42dc-769d-aa9a-5b693f74a474" at bounding box center [218, 253] width 135 height 8
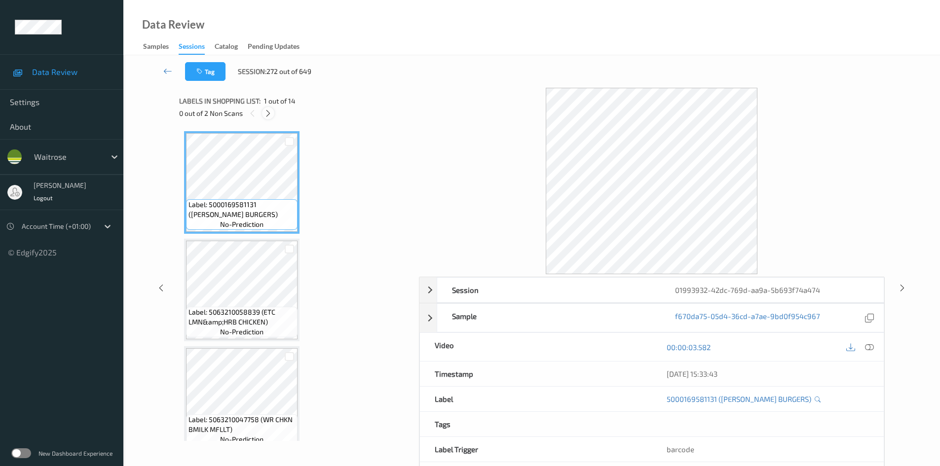
click at [267, 115] on icon at bounding box center [268, 113] width 8 height 9
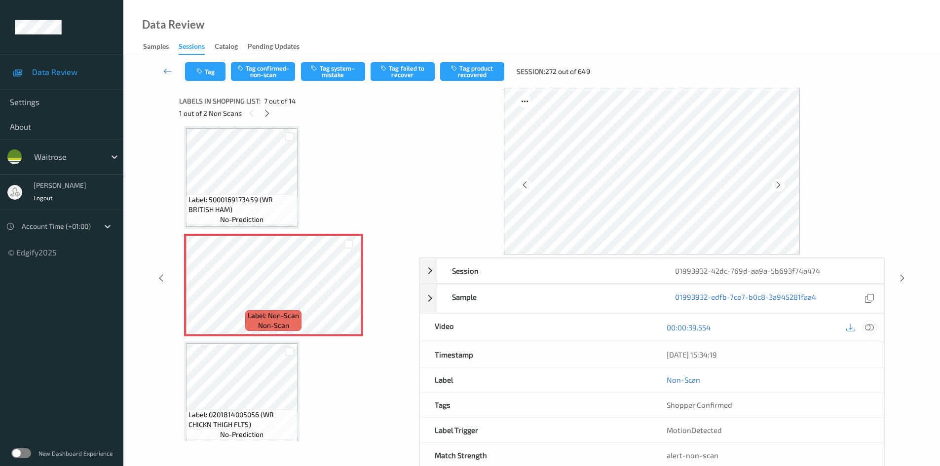
click at [870, 330] on icon at bounding box center [869, 327] width 9 height 9
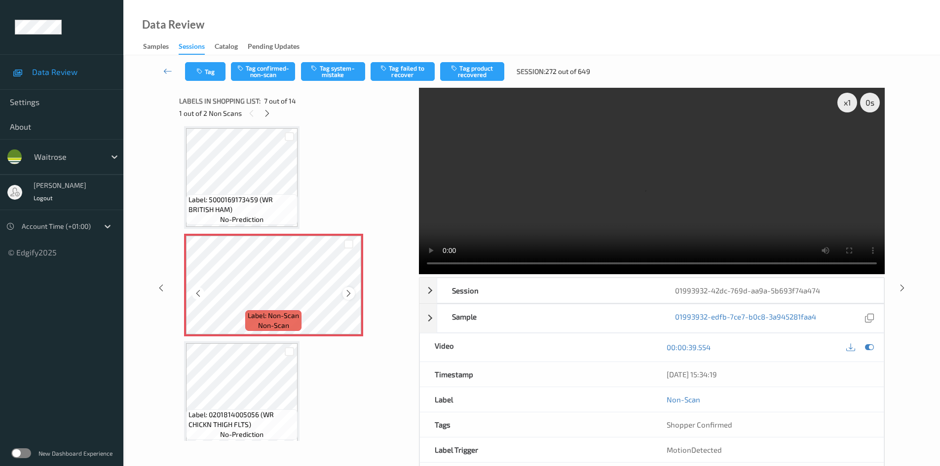
click at [347, 294] on icon at bounding box center [348, 293] width 8 height 9
click at [562, 207] on video at bounding box center [652, 181] width 466 height 186
click at [565, 207] on video at bounding box center [652, 181] width 466 height 186
click at [348, 291] on icon at bounding box center [348, 293] width 8 height 9
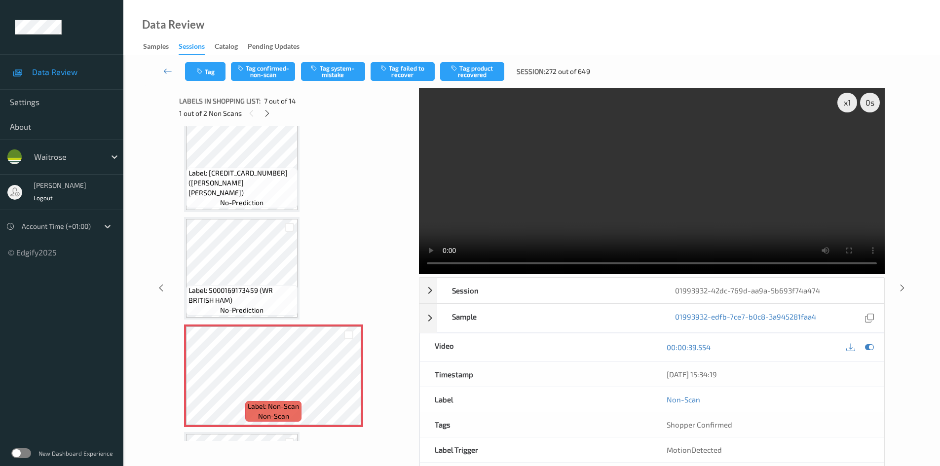
scroll to position [395, 0]
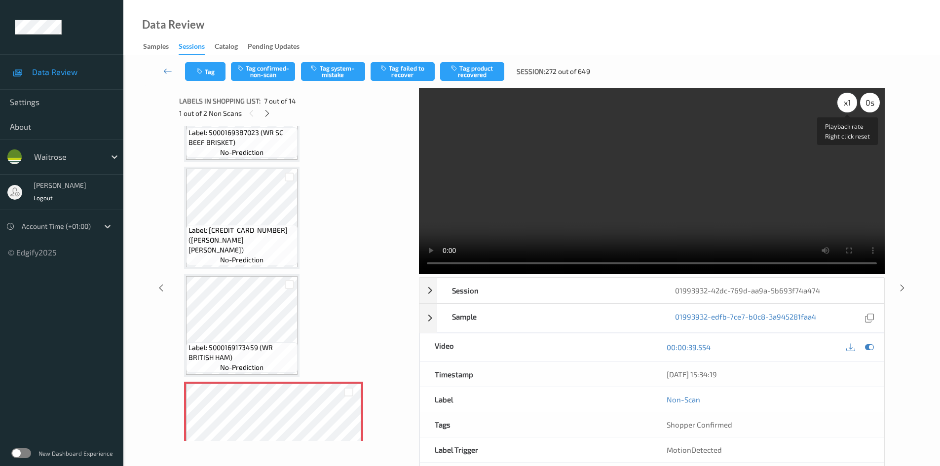
click at [843, 105] on div "x 1" at bounding box center [847, 103] width 20 height 20
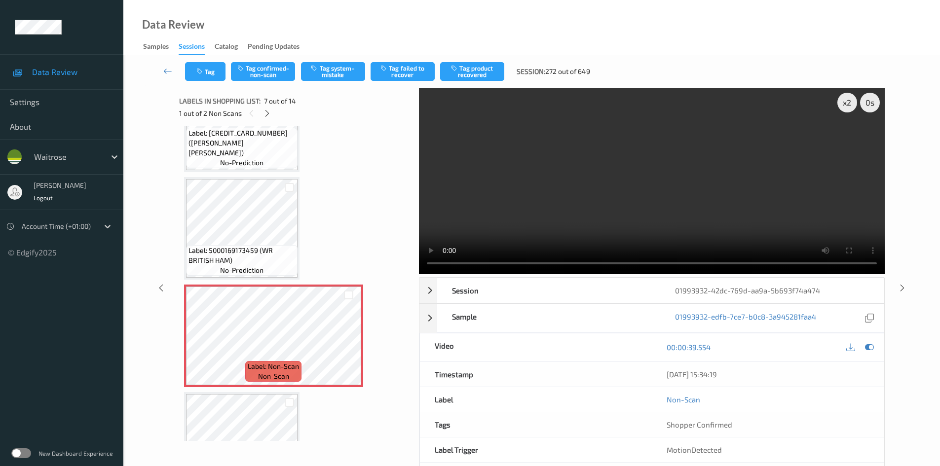
scroll to position [493, 0]
click at [484, 226] on video at bounding box center [652, 181] width 466 height 186
click at [495, 187] on video at bounding box center [652, 181] width 466 height 186
click at [663, 231] on video at bounding box center [652, 181] width 466 height 186
click at [554, 221] on video at bounding box center [652, 181] width 466 height 186
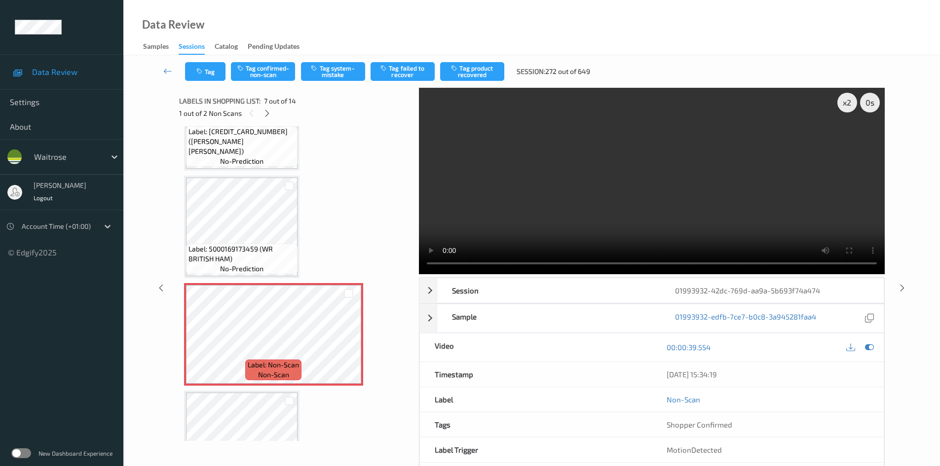
click at [560, 198] on video at bounding box center [652, 181] width 466 height 186
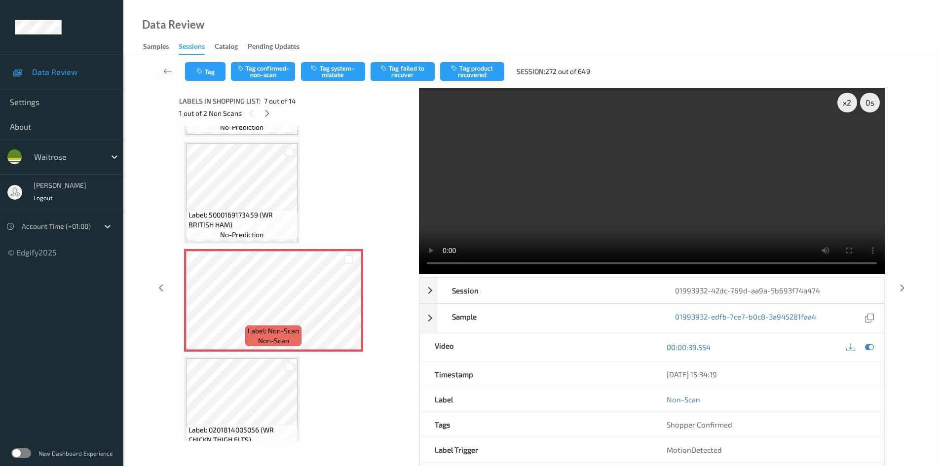
scroll to position [543, 0]
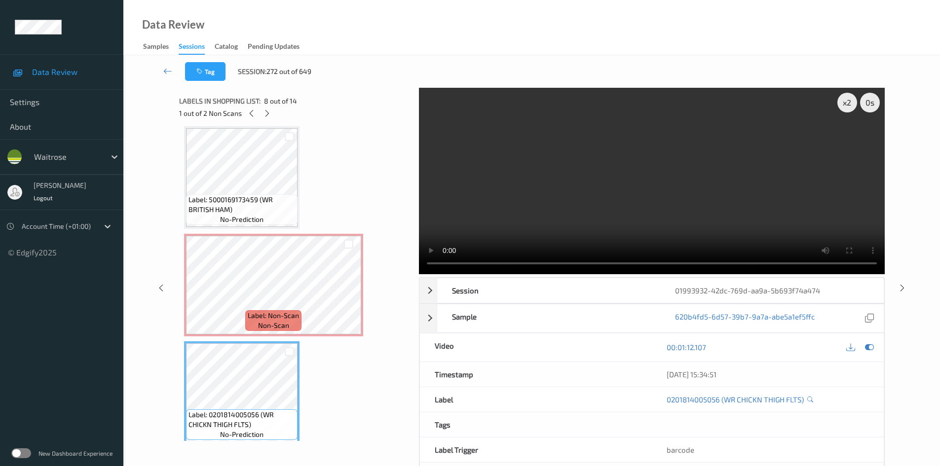
click at [563, 205] on video at bounding box center [652, 181] width 466 height 186
click at [570, 186] on video at bounding box center [652, 181] width 466 height 186
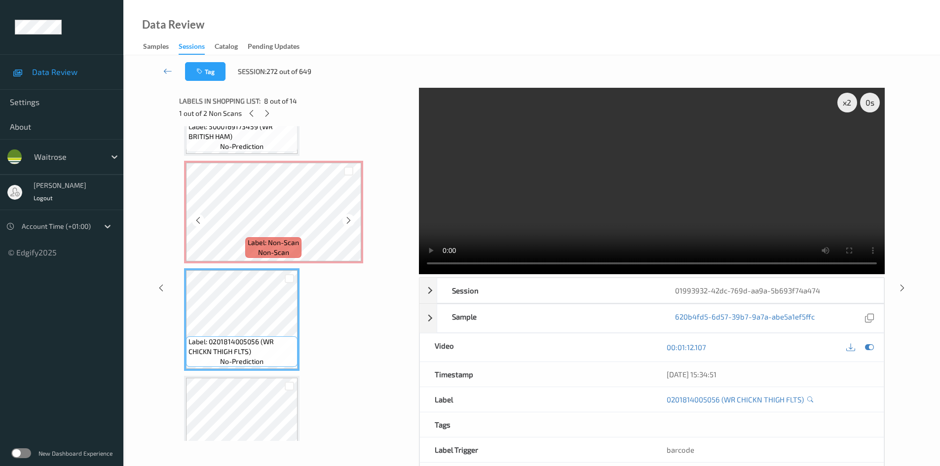
scroll to position [641, 0]
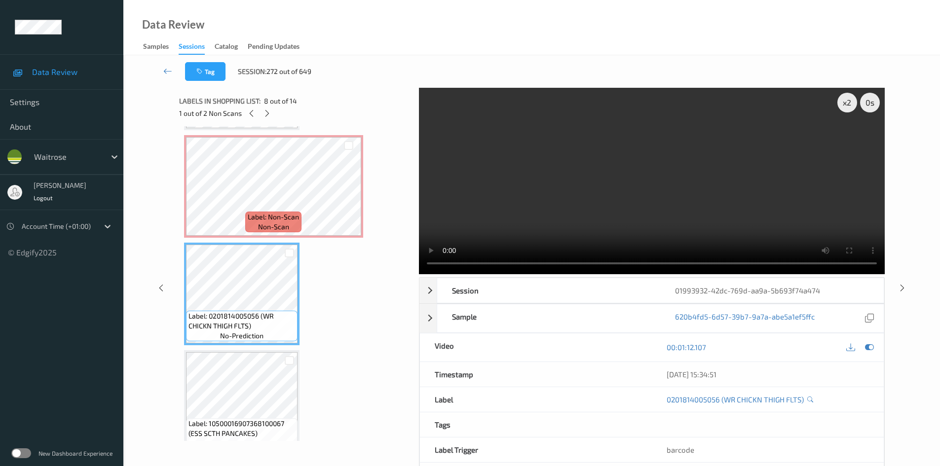
click at [615, 183] on video at bounding box center [652, 181] width 466 height 186
click at [845, 101] on div "x 2" at bounding box center [847, 103] width 20 height 20
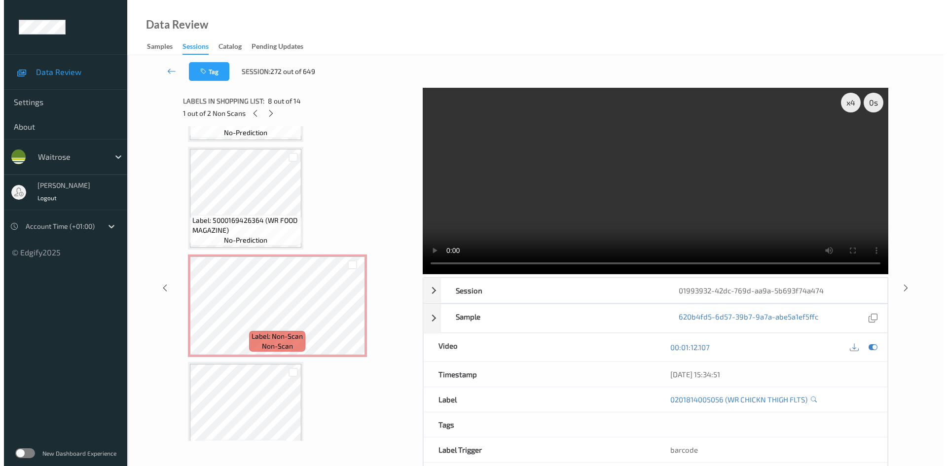
scroll to position [1175, 0]
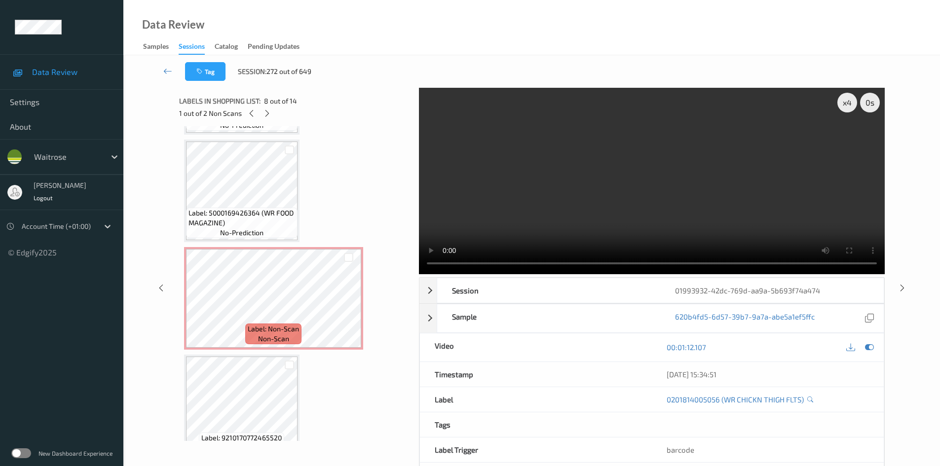
click at [690, 226] on video at bounding box center [652, 181] width 466 height 186
click at [346, 307] on icon at bounding box center [348, 306] width 8 height 9
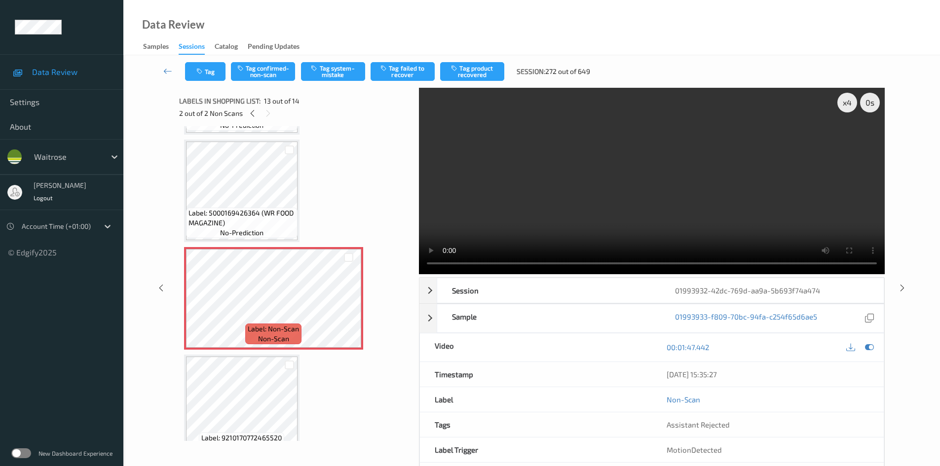
click at [640, 197] on video at bounding box center [652, 181] width 466 height 186
click at [642, 207] on video at bounding box center [652, 181] width 466 height 186
click at [699, 227] on video at bounding box center [652, 181] width 466 height 186
click at [690, 215] on video at bounding box center [652, 181] width 466 height 186
click at [683, 213] on video at bounding box center [652, 181] width 466 height 186
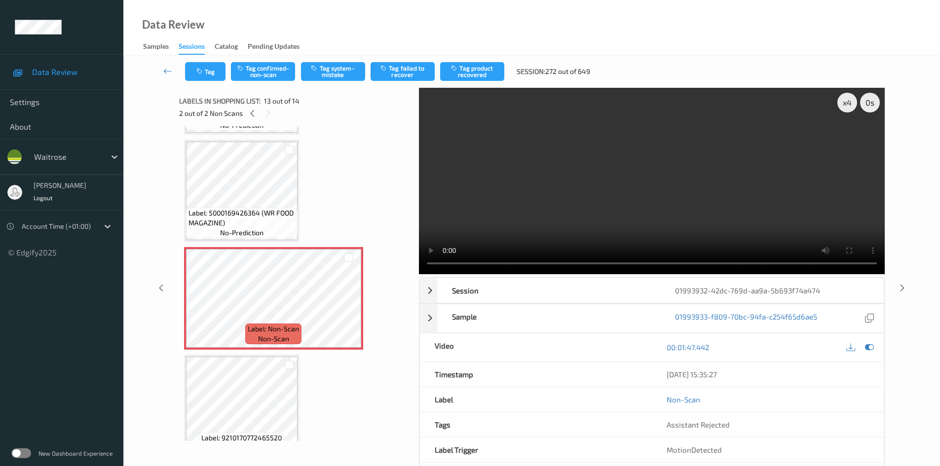
click at [668, 198] on video at bounding box center [652, 181] width 466 height 186
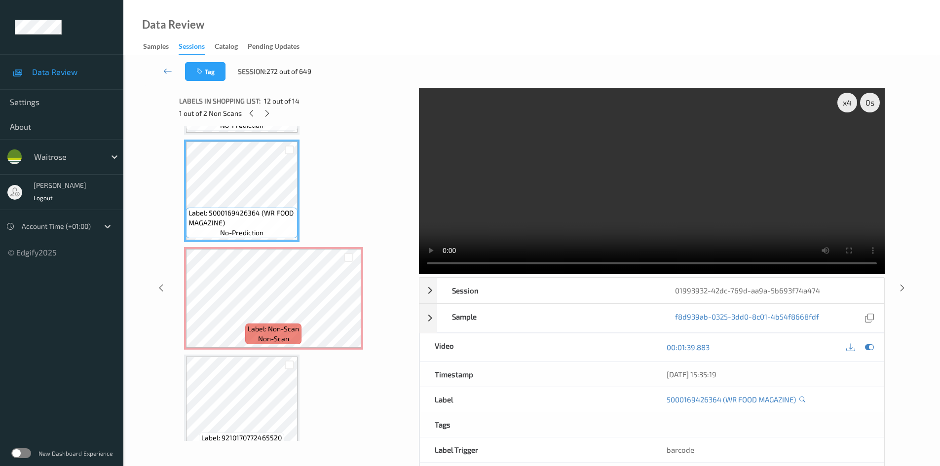
click at [607, 226] on video at bounding box center [652, 181] width 466 height 186
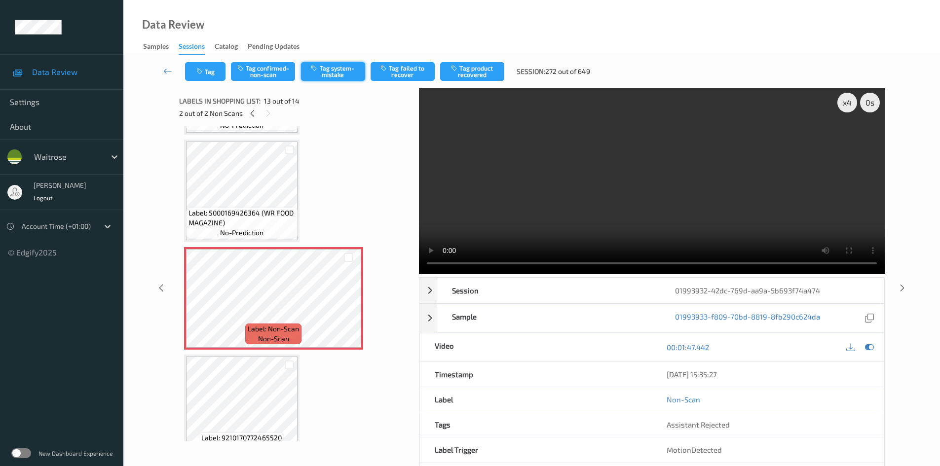
click at [337, 74] on button "Tag system-mistake" at bounding box center [333, 71] width 64 height 19
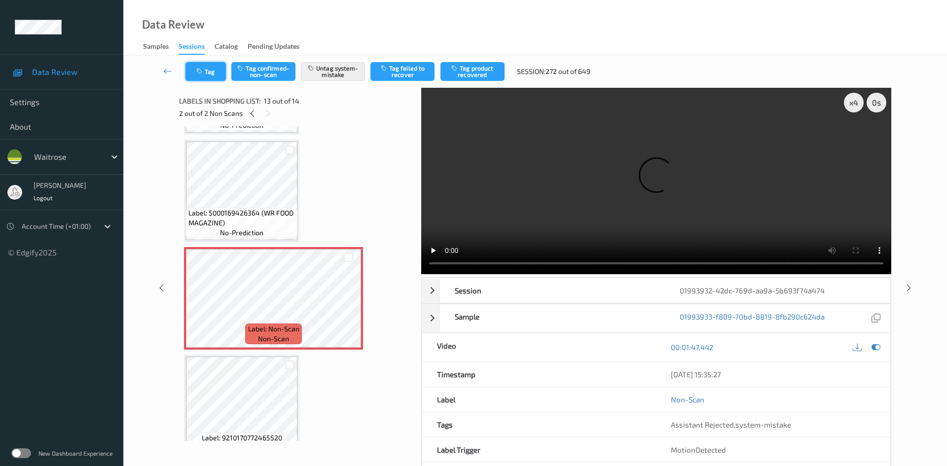
click at [204, 72] on icon "button" at bounding box center [200, 71] width 8 height 7
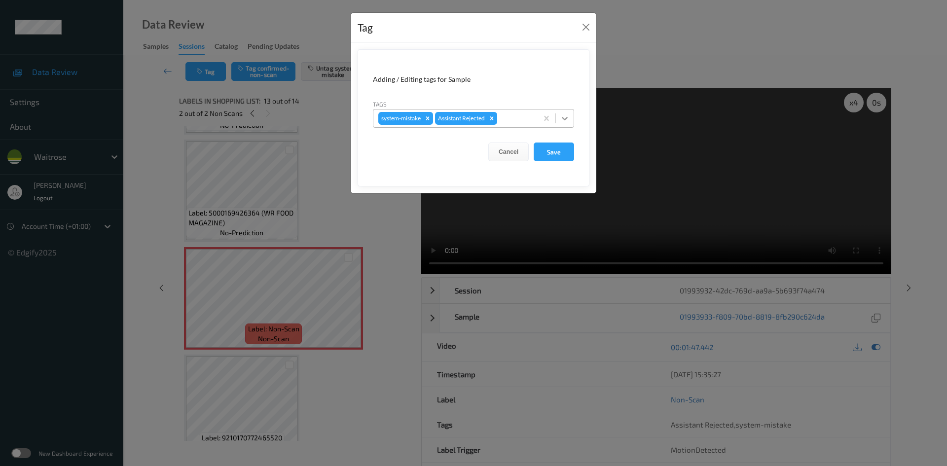
click at [567, 117] on icon at bounding box center [565, 118] width 10 height 10
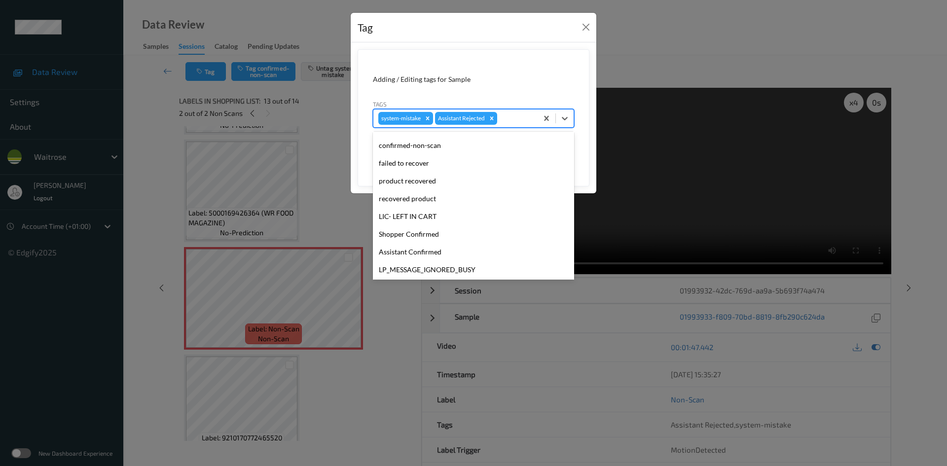
scroll to position [229, 0]
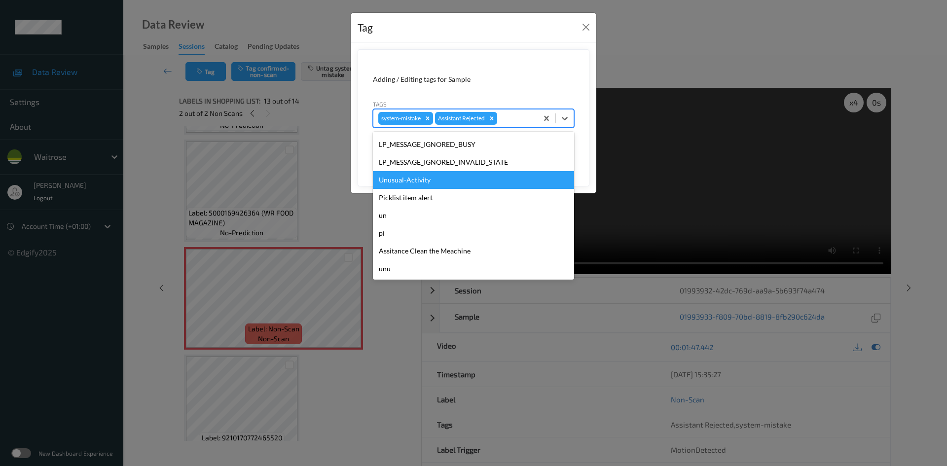
click at [399, 187] on div "Unusual-Activity" at bounding box center [473, 180] width 201 height 18
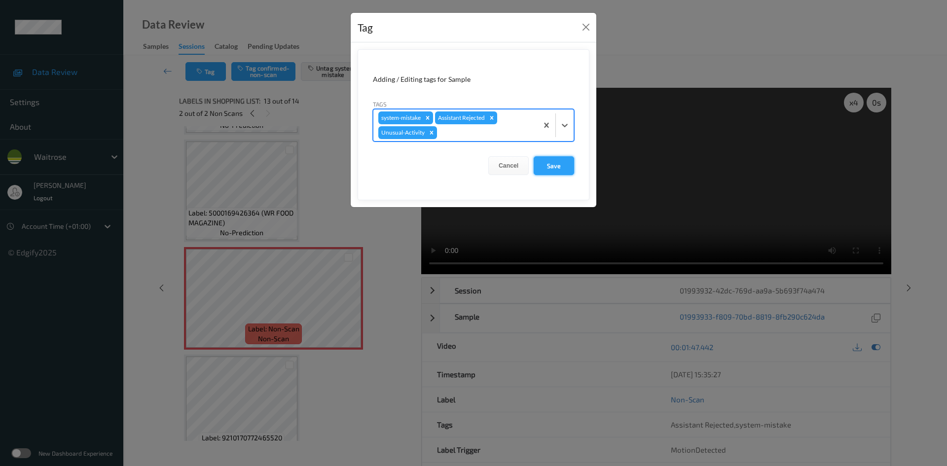
click at [556, 164] on button "Save" at bounding box center [554, 165] width 40 height 19
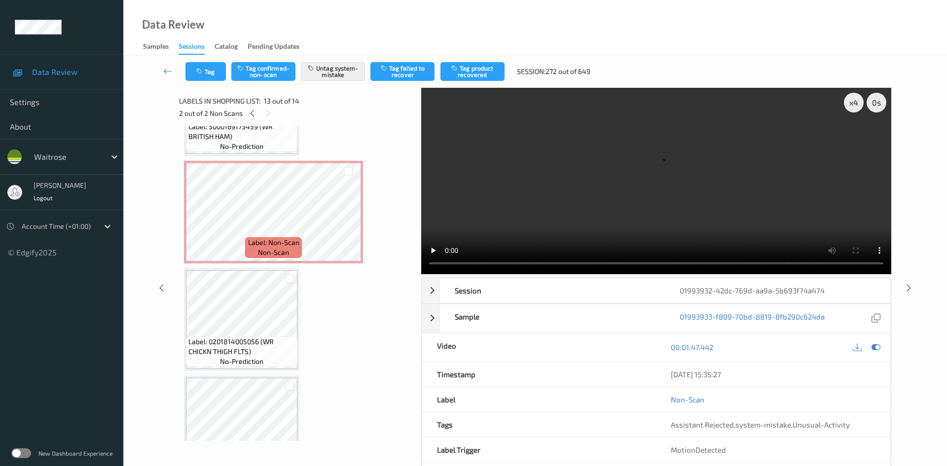
scroll to position [566, 0]
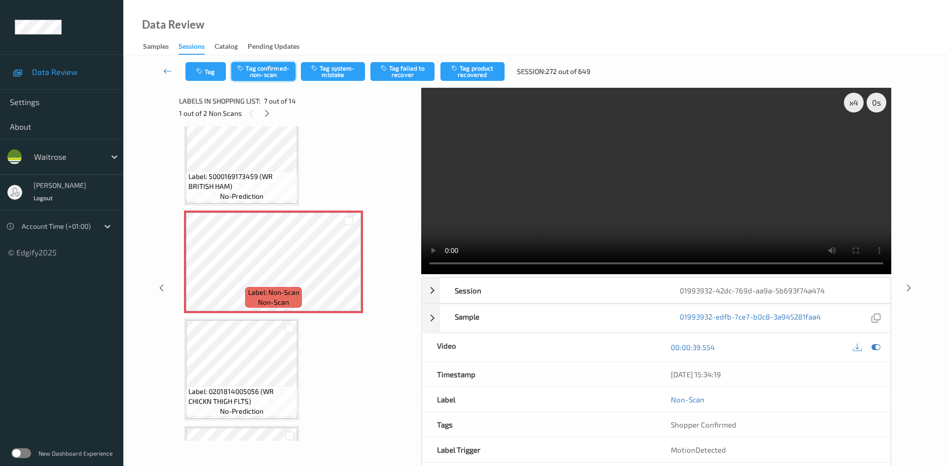
click at [264, 64] on button "Tag confirmed-non-scan" at bounding box center [263, 71] width 64 height 19
click at [412, 71] on button "Tag failed to recover" at bounding box center [403, 71] width 64 height 19
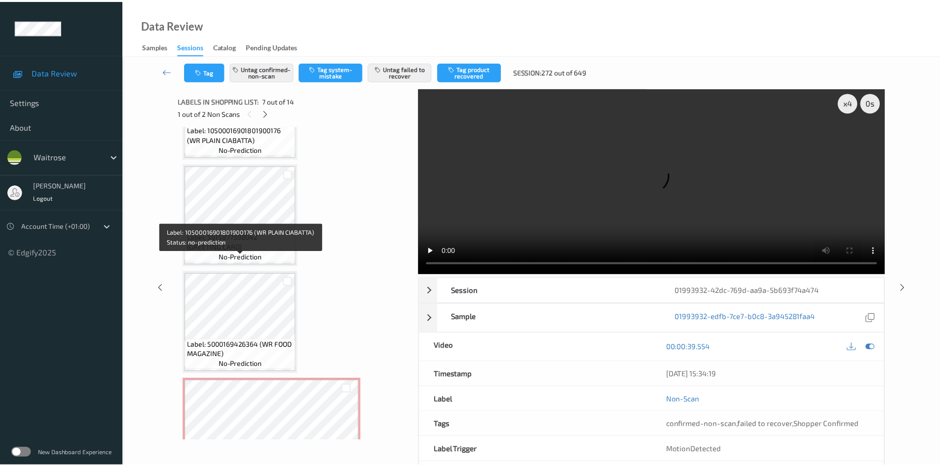
scroll to position [1059, 0]
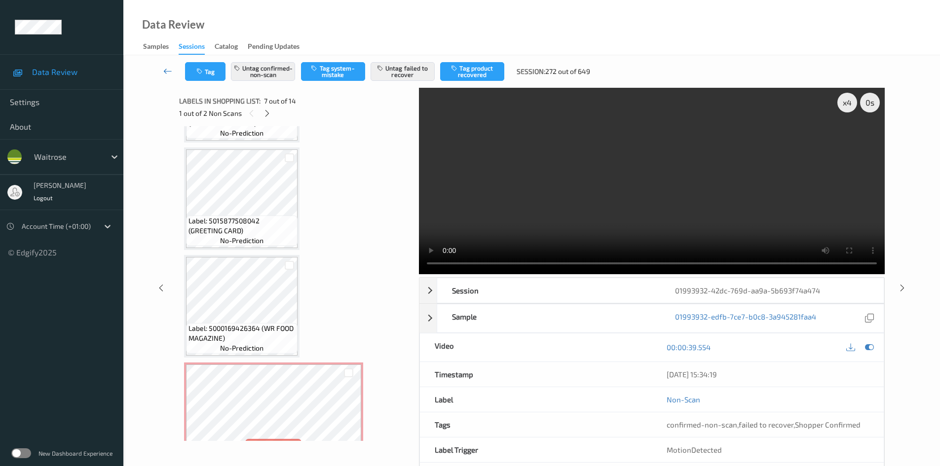
click at [166, 66] on icon at bounding box center [167, 71] width 9 height 10
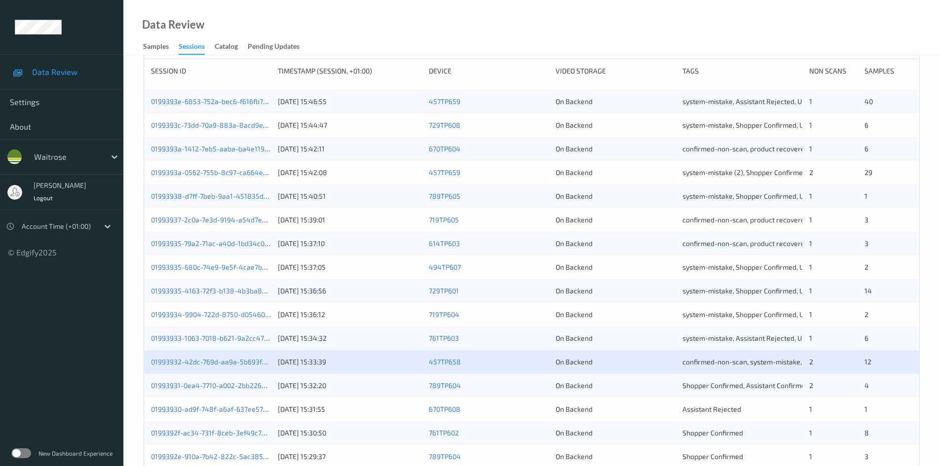
scroll to position [276, 0]
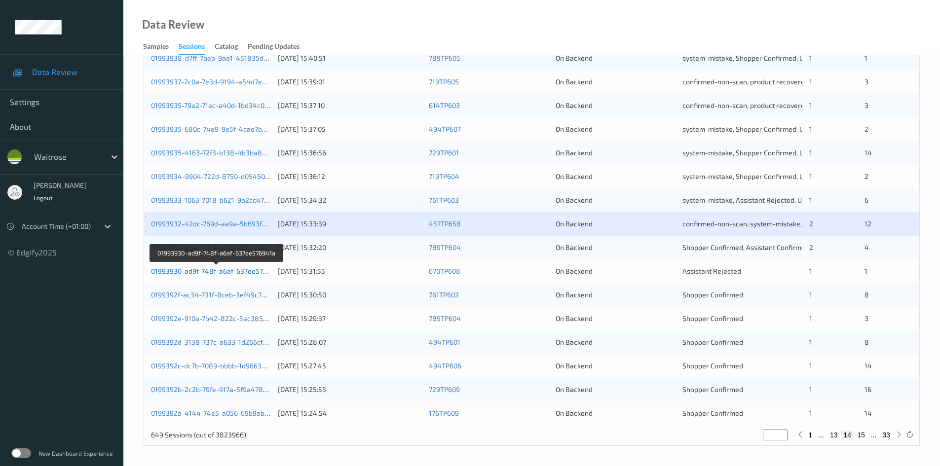
click at [196, 271] on link "01993930-ad9f-748f-a6af-637ee576941a" at bounding box center [216, 271] width 131 height 8
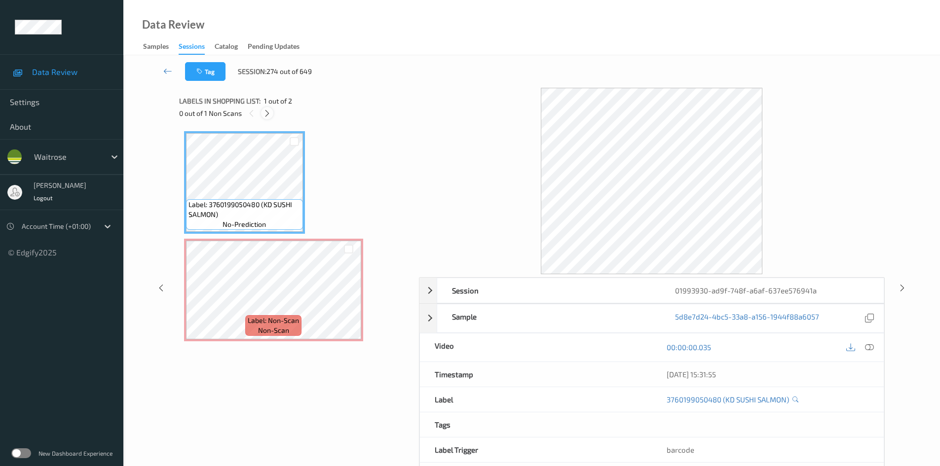
click at [262, 111] on div at bounding box center [267, 113] width 12 height 12
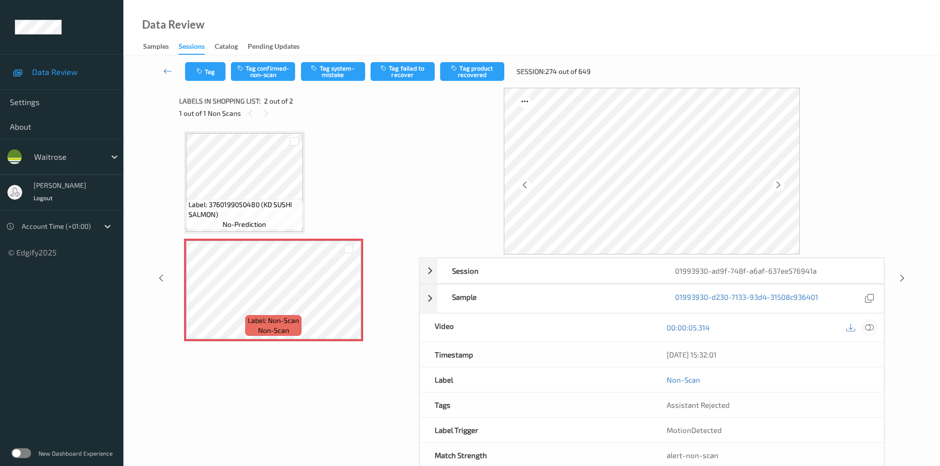
click at [870, 328] on icon at bounding box center [869, 327] width 9 height 9
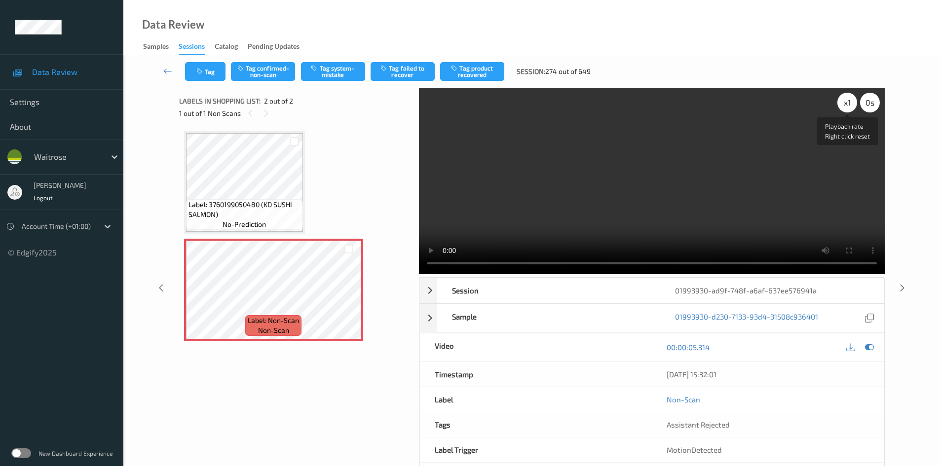
click at [846, 109] on div "x 1" at bounding box center [847, 103] width 20 height 20
click at [850, 107] on div "x 2" at bounding box center [847, 103] width 20 height 20
click at [538, 186] on video at bounding box center [652, 181] width 466 height 186
click at [336, 68] on button "Tag system-mistake" at bounding box center [333, 71] width 64 height 19
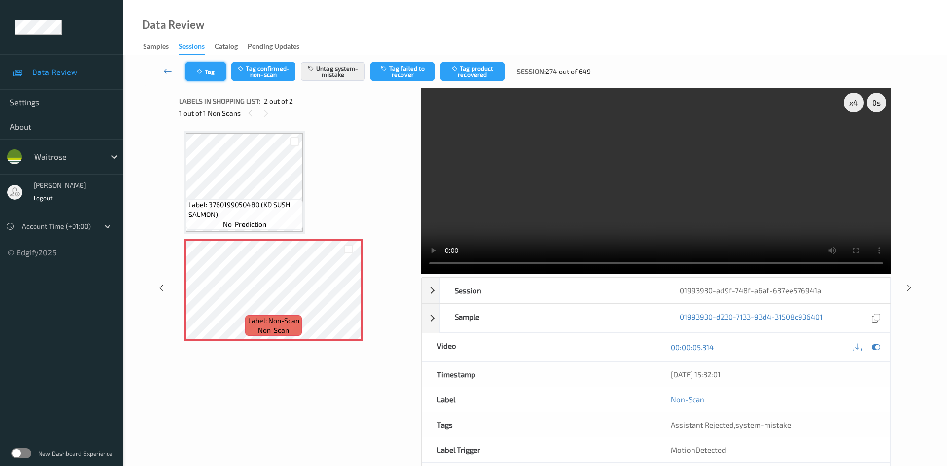
click at [205, 75] on button "Tag" at bounding box center [206, 71] width 40 height 19
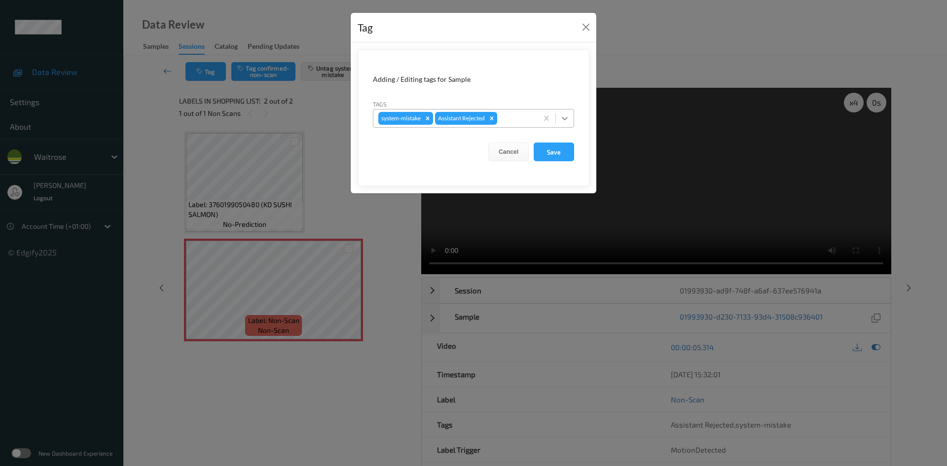
click at [572, 124] on div at bounding box center [565, 119] width 18 height 18
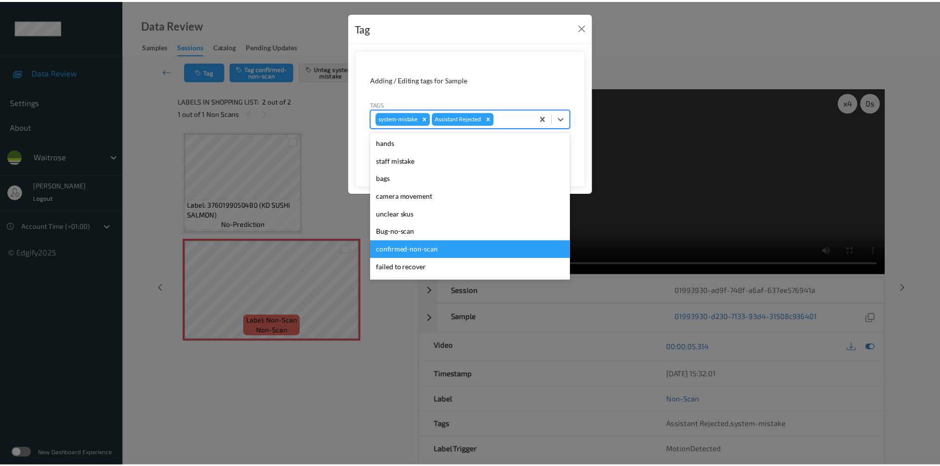
scroll to position [229, 0]
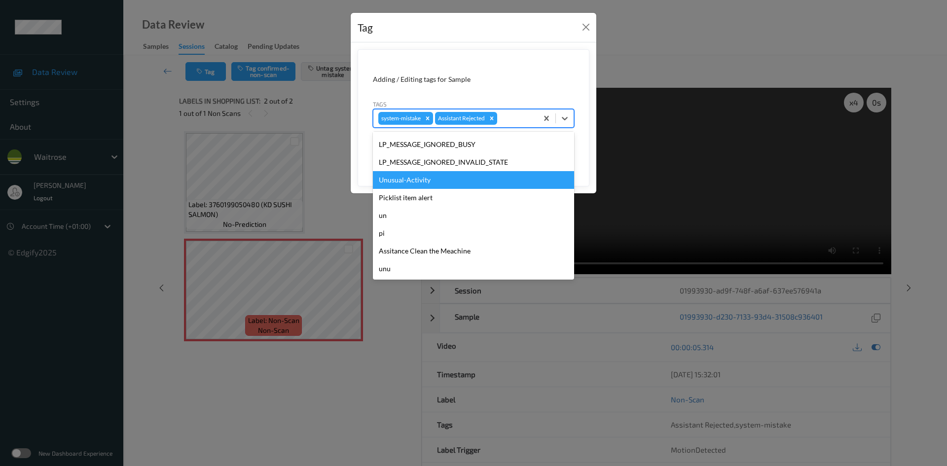
click at [393, 180] on div "Unusual-Activity" at bounding box center [473, 180] width 201 height 18
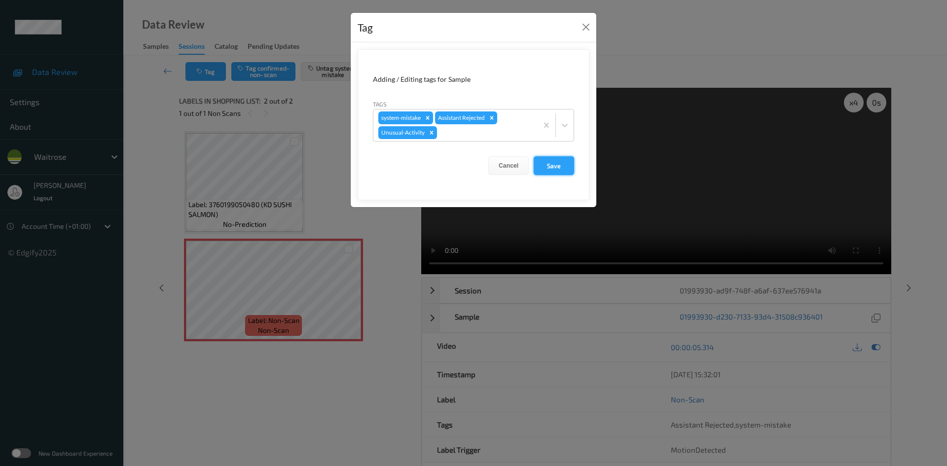
click at [553, 163] on button "Save" at bounding box center [554, 165] width 40 height 19
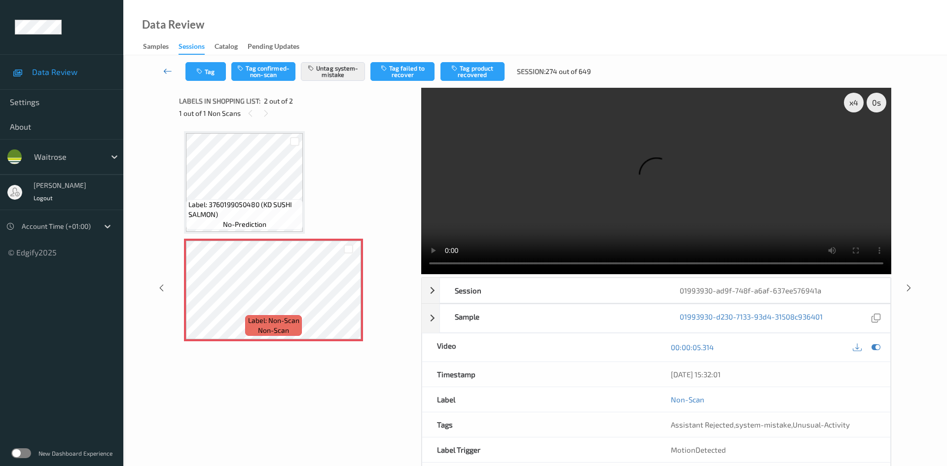
click at [164, 67] on icon at bounding box center [167, 71] width 9 height 10
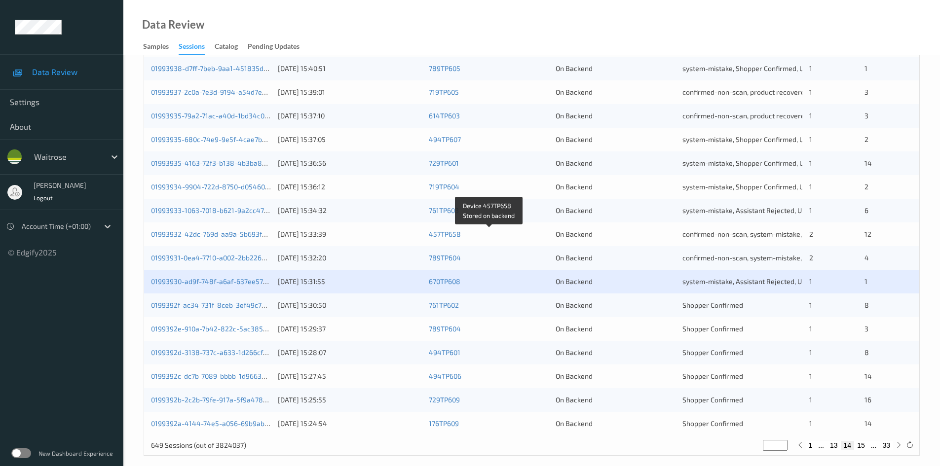
scroll to position [276, 0]
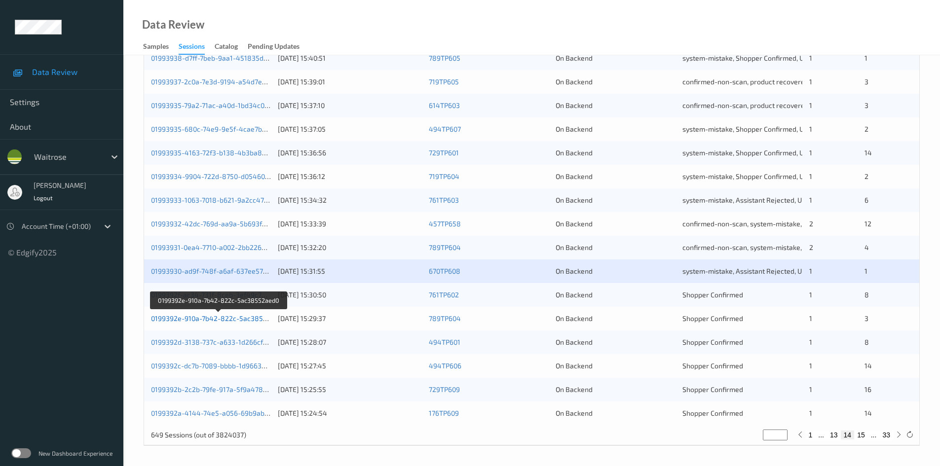
click at [190, 319] on link "0199392e-910a-7b42-822c-5ac38552aed0" at bounding box center [219, 318] width 136 height 8
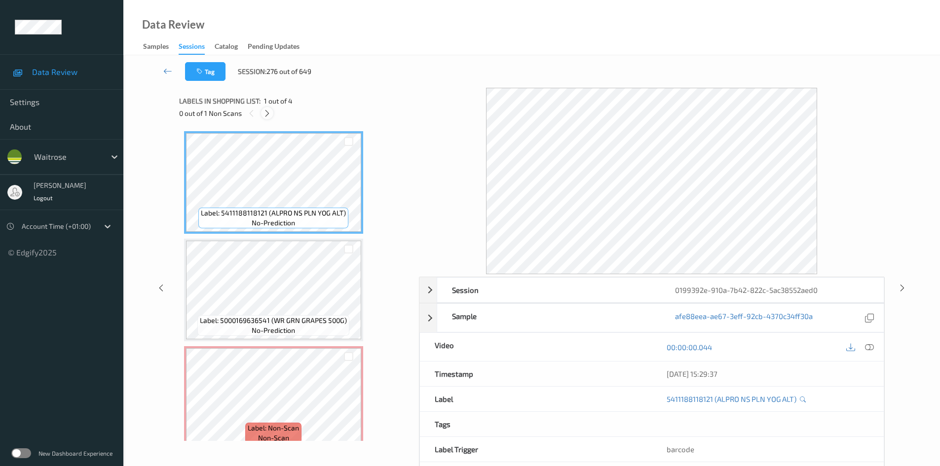
click at [265, 112] on icon at bounding box center [267, 113] width 8 height 9
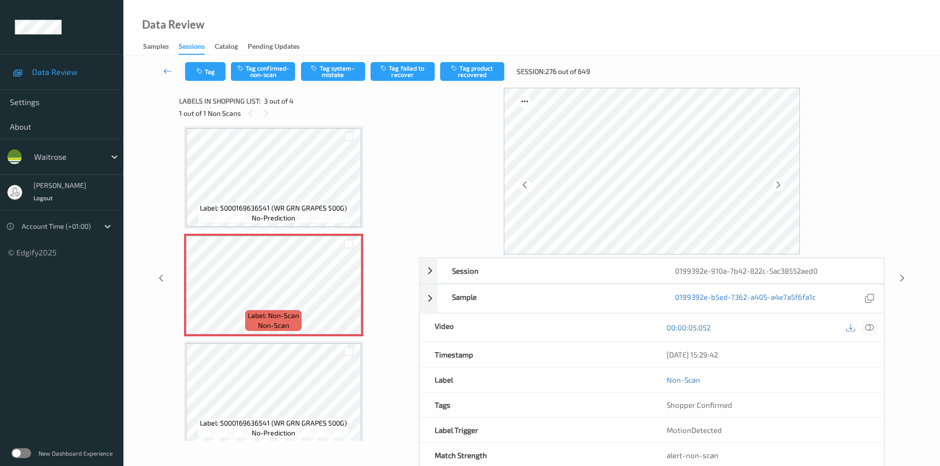
click at [871, 322] on div at bounding box center [869, 327] width 13 height 13
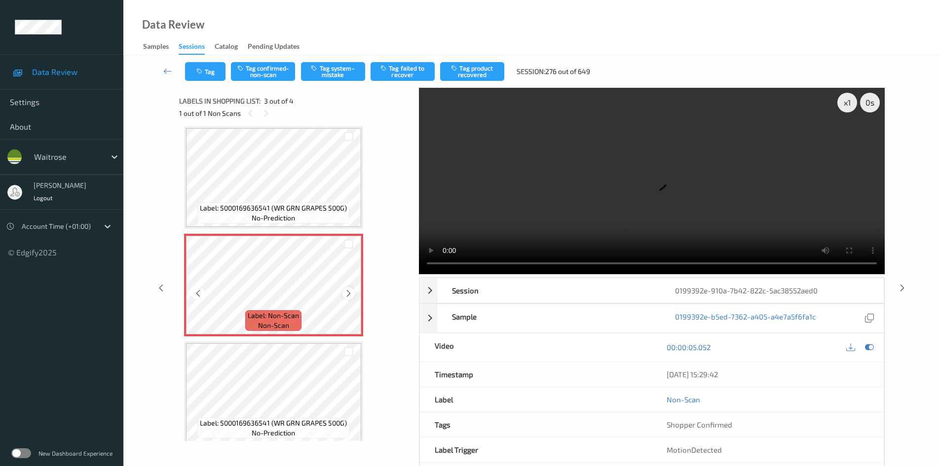
click at [348, 292] on icon at bounding box center [348, 293] width 8 height 9
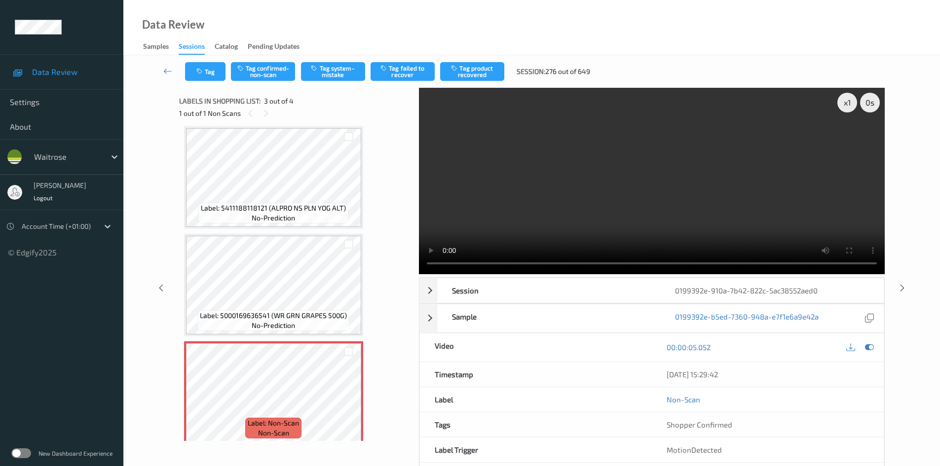
scroll to position [0, 0]
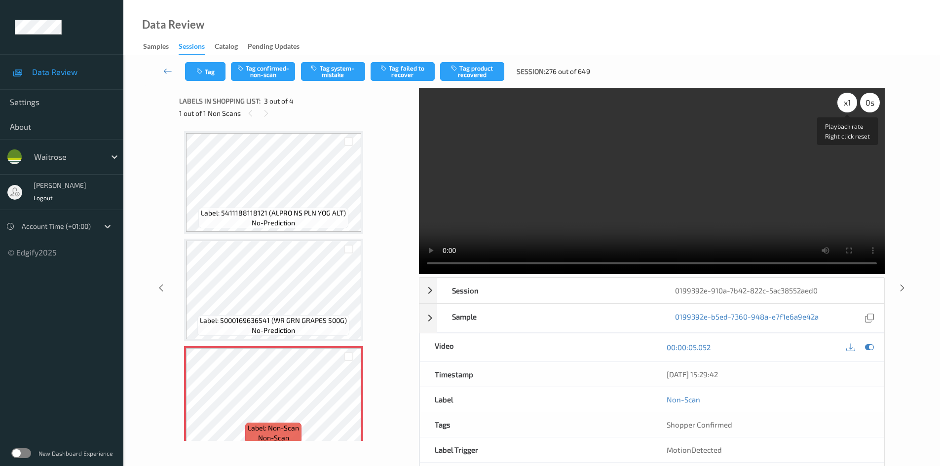
click at [846, 102] on div "x 1" at bounding box center [847, 103] width 20 height 20
click at [658, 194] on video at bounding box center [652, 181] width 466 height 186
click at [530, 181] on video at bounding box center [652, 181] width 466 height 186
click at [575, 206] on video at bounding box center [652, 181] width 466 height 186
click at [577, 205] on video at bounding box center [652, 181] width 466 height 186
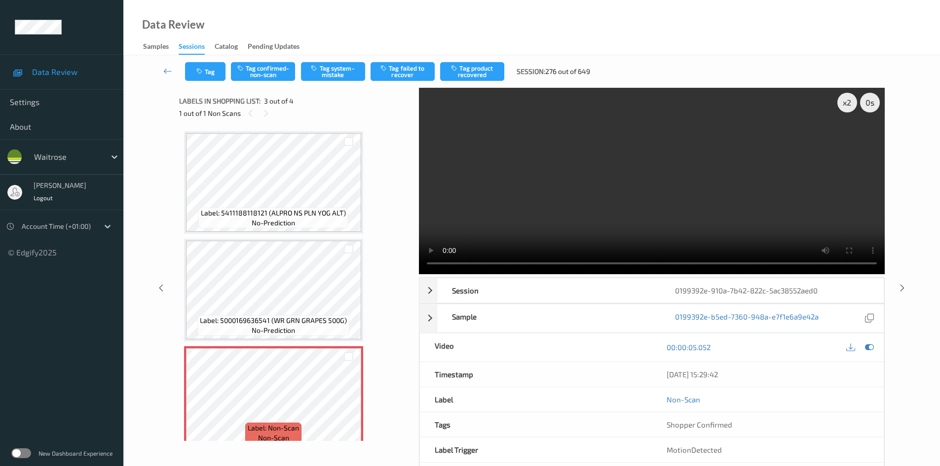
click at [590, 218] on video at bounding box center [652, 181] width 466 height 186
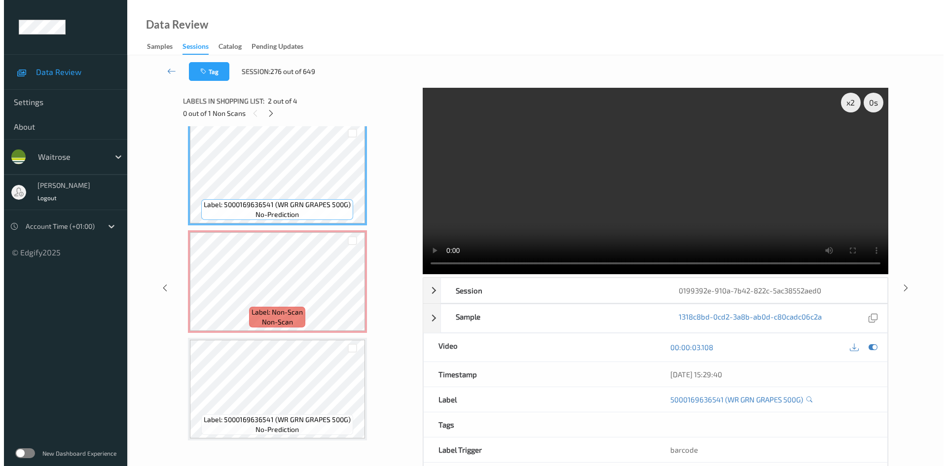
scroll to position [120, 0]
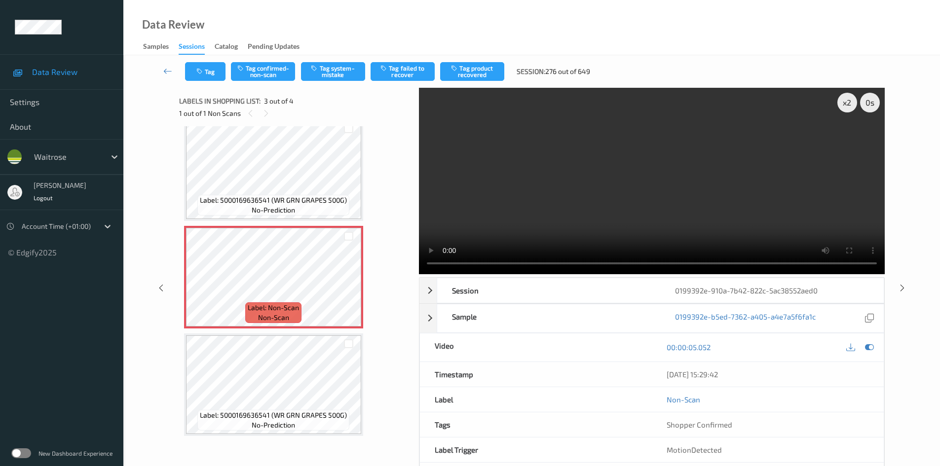
click at [342, 82] on div "Tag Tag confirmed-non-scan Tag system-mistake Tag failed to recover Tag product…" at bounding box center [532, 71] width 776 height 33
click at [343, 79] on button "Tag system-mistake" at bounding box center [333, 71] width 64 height 19
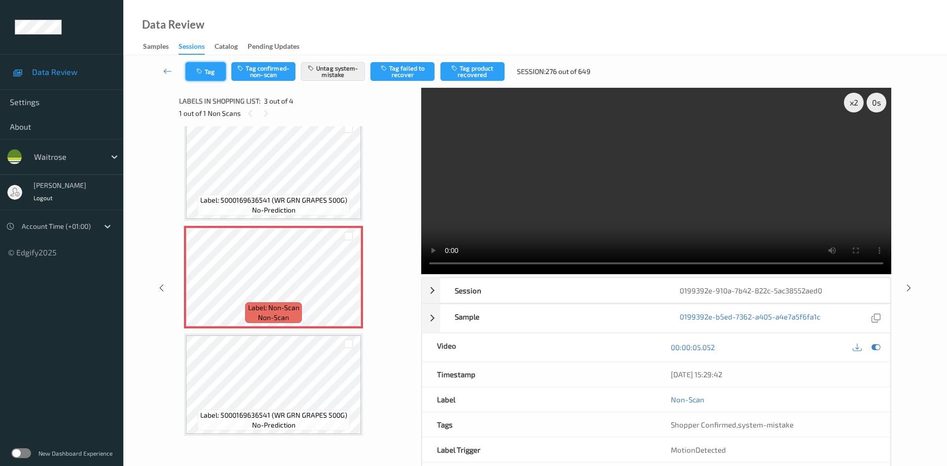
click at [214, 70] on button "Tag" at bounding box center [206, 71] width 40 height 19
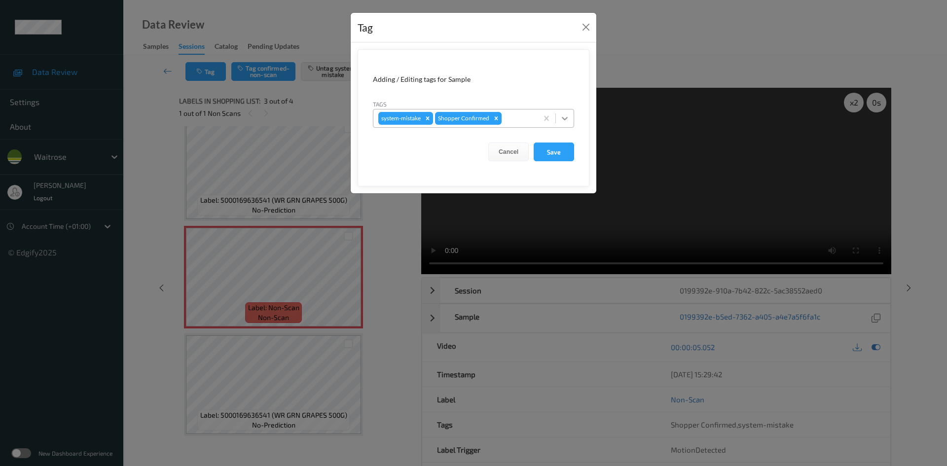
click at [573, 121] on form "Adding / Editing tags for Sample Tags system-mistake Shopper Confirmed Cancel S…" at bounding box center [474, 117] width 232 height 137
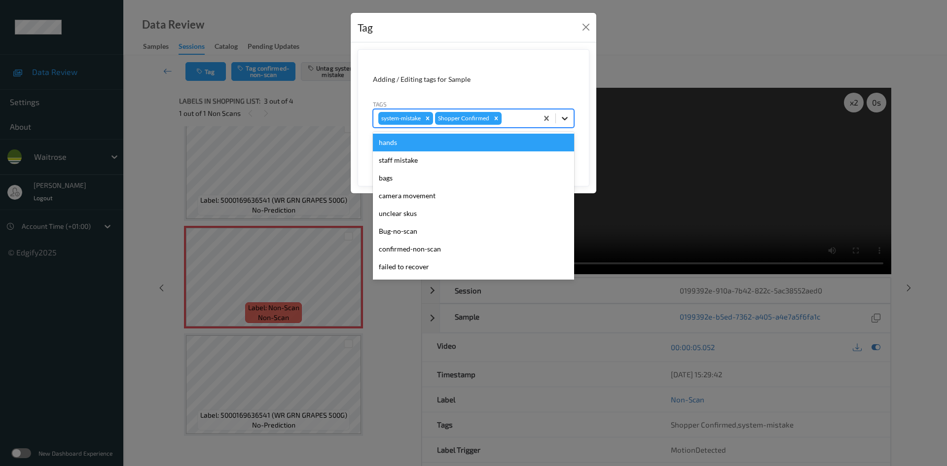
click at [561, 124] on div at bounding box center [565, 119] width 18 height 18
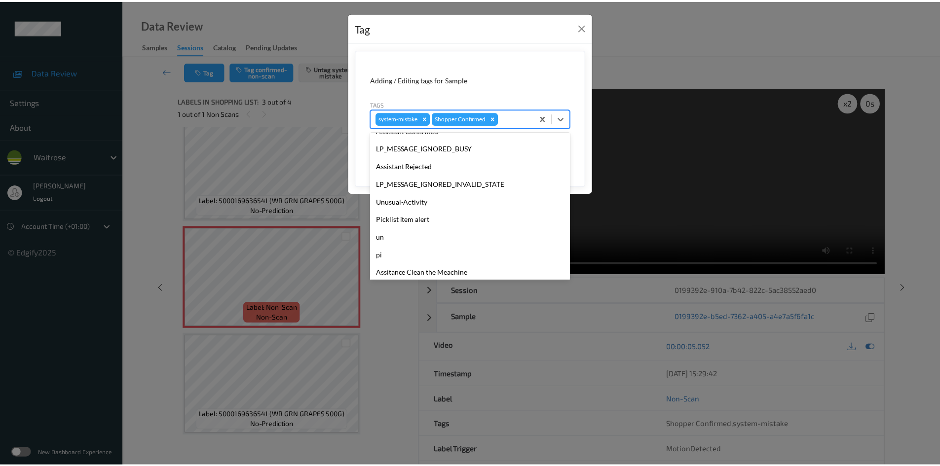
scroll to position [229, 0]
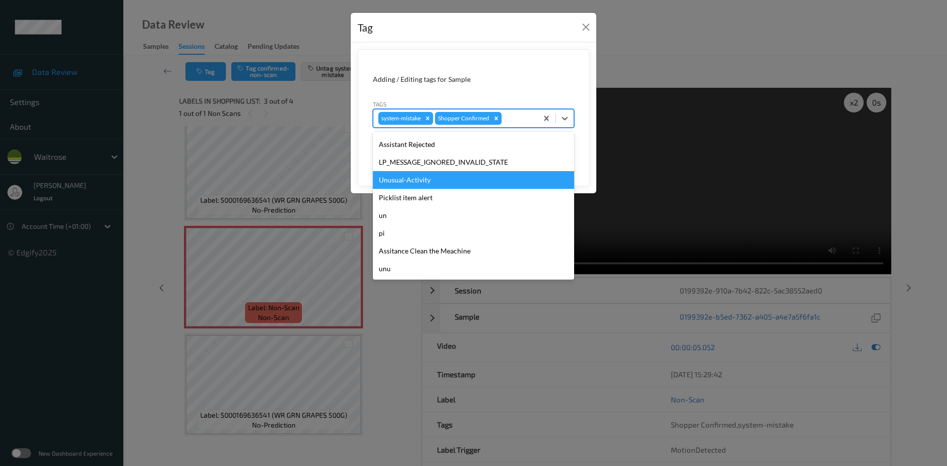
click at [422, 182] on div "Unusual-Activity" at bounding box center [473, 180] width 201 height 18
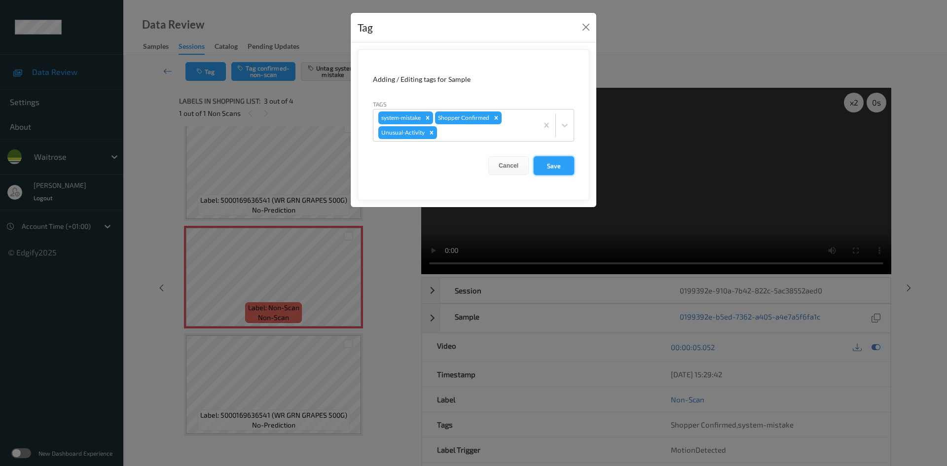
click at [549, 166] on button "Save" at bounding box center [554, 165] width 40 height 19
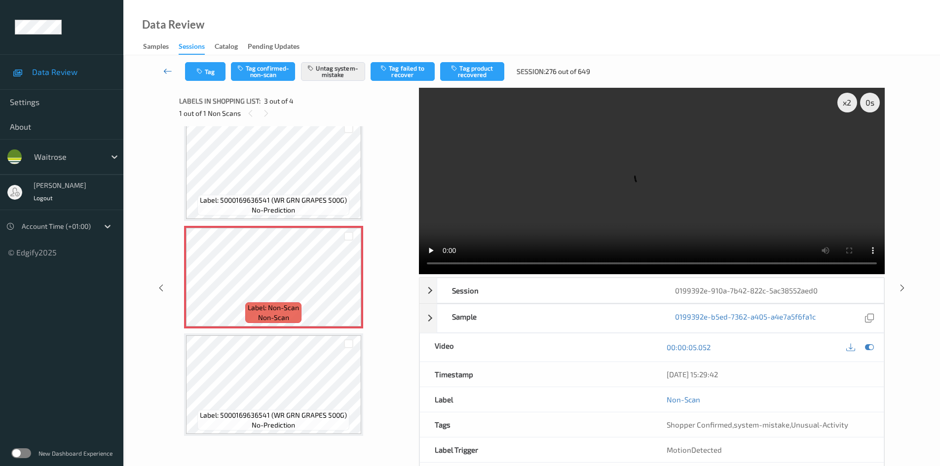
click at [165, 66] on link at bounding box center [167, 71] width 35 height 19
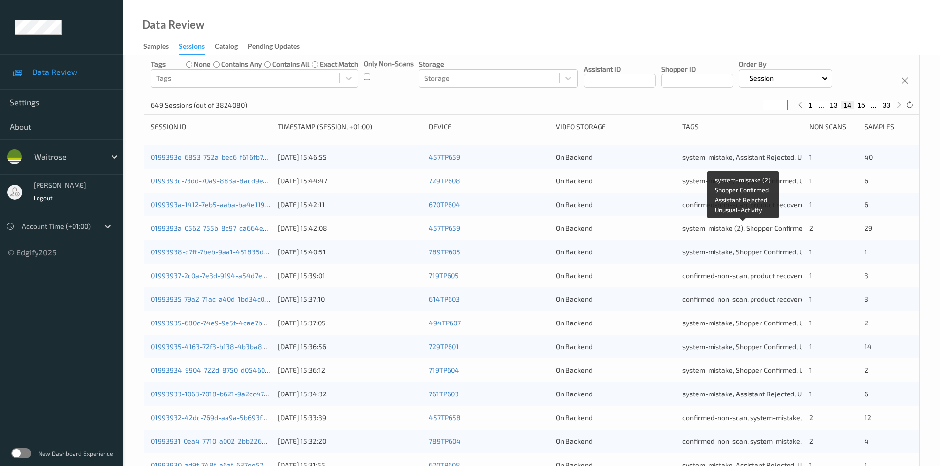
scroll to position [276, 0]
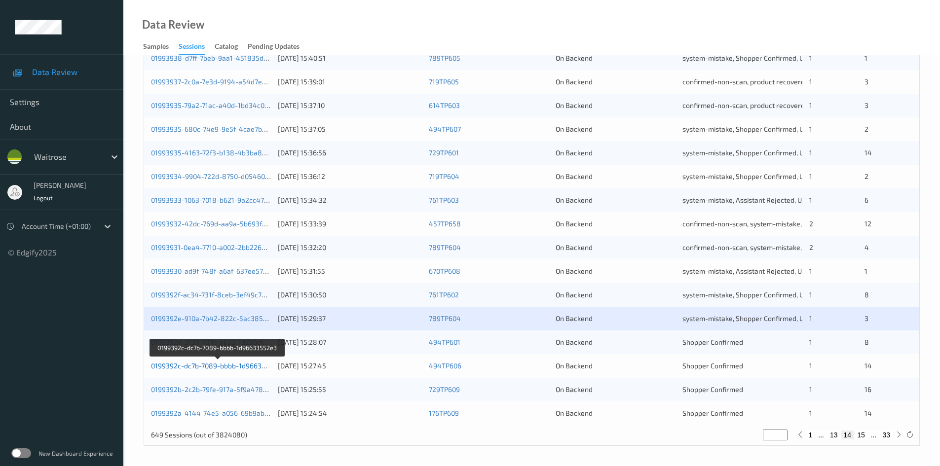
click at [190, 364] on link "0199392c-dc7b-7089-bbbb-1d96633552e3" at bounding box center [218, 366] width 134 height 8
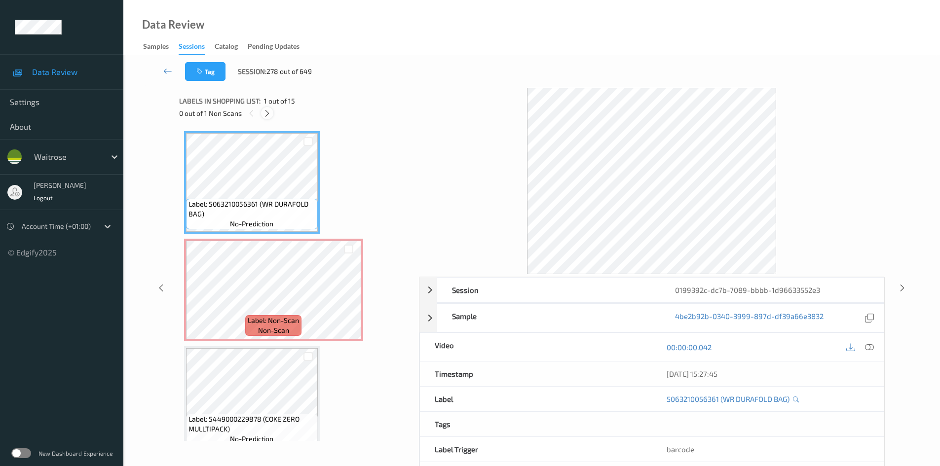
click at [268, 112] on icon at bounding box center [267, 113] width 8 height 9
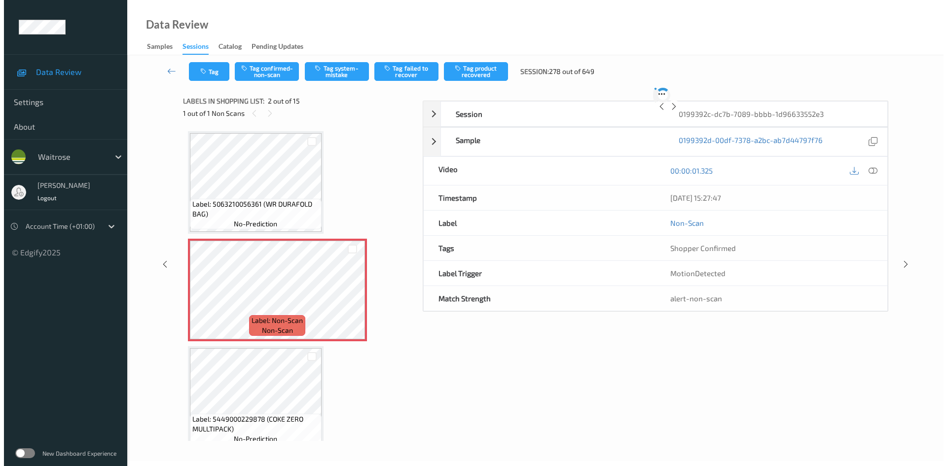
scroll to position [5, 0]
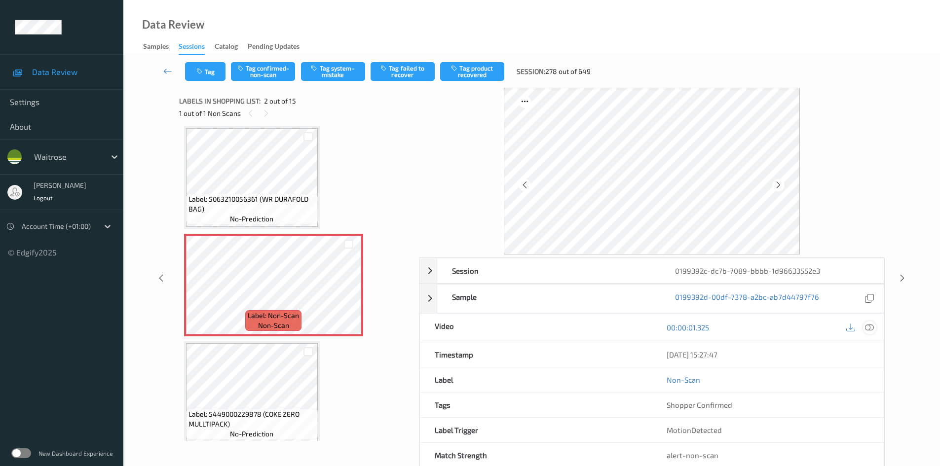
click at [866, 325] on icon at bounding box center [869, 327] width 9 height 9
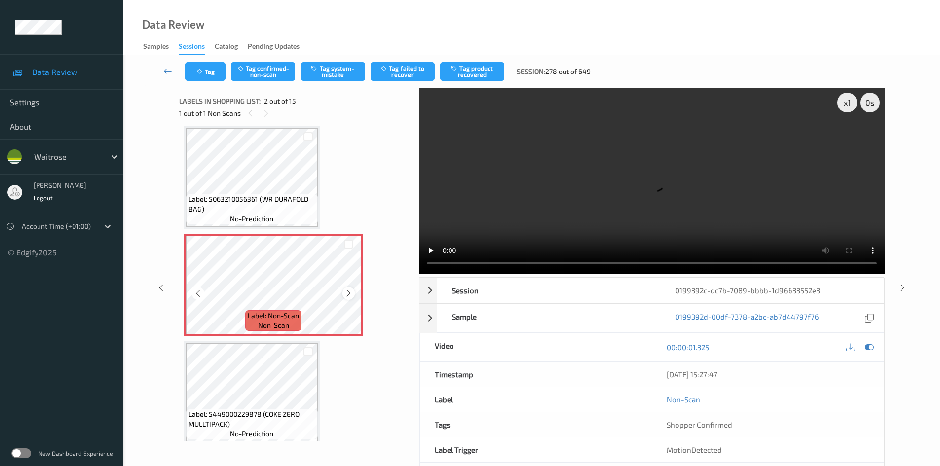
click at [349, 292] on icon at bounding box center [348, 293] width 8 height 9
drag, startPoint x: 617, startPoint y: 219, endPoint x: 633, endPoint y: 229, distance: 19.0
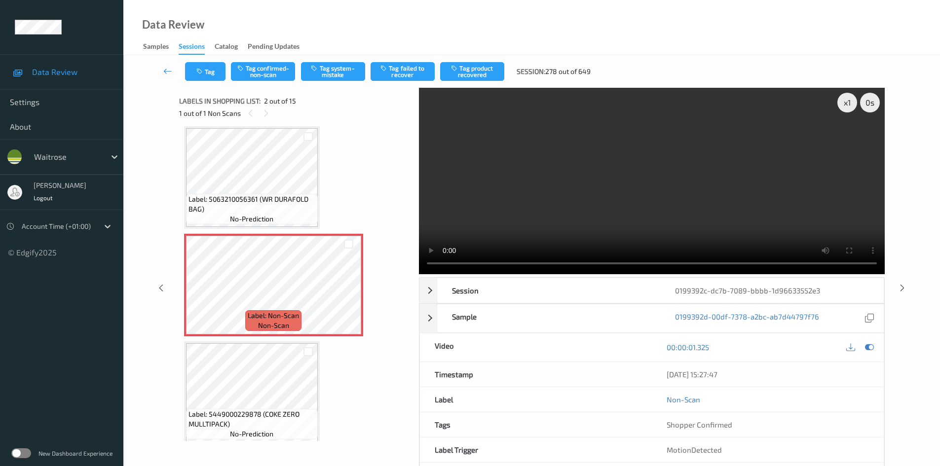
click at [617, 219] on video at bounding box center [652, 181] width 466 height 186
click at [843, 103] on div "x 1" at bounding box center [847, 103] width 20 height 20
click at [614, 210] on video at bounding box center [652, 181] width 466 height 186
click at [337, 73] on button "Tag system-mistake" at bounding box center [333, 71] width 64 height 19
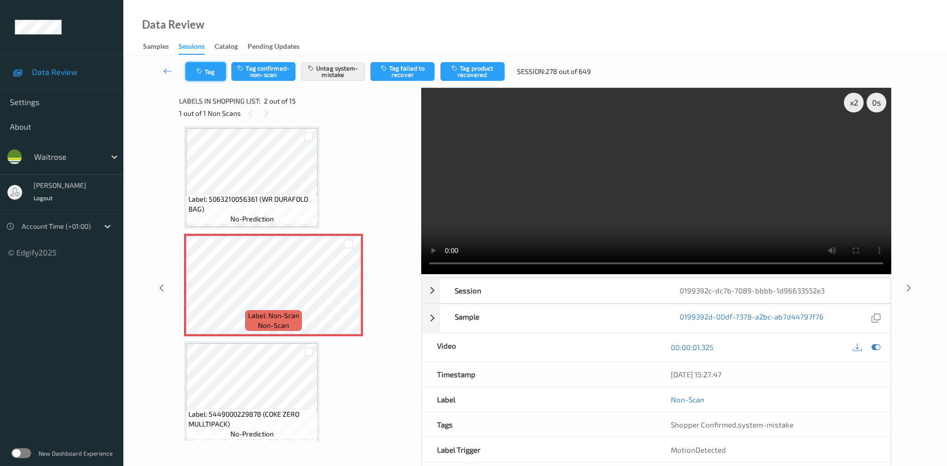
click at [216, 70] on button "Tag" at bounding box center [206, 71] width 40 height 19
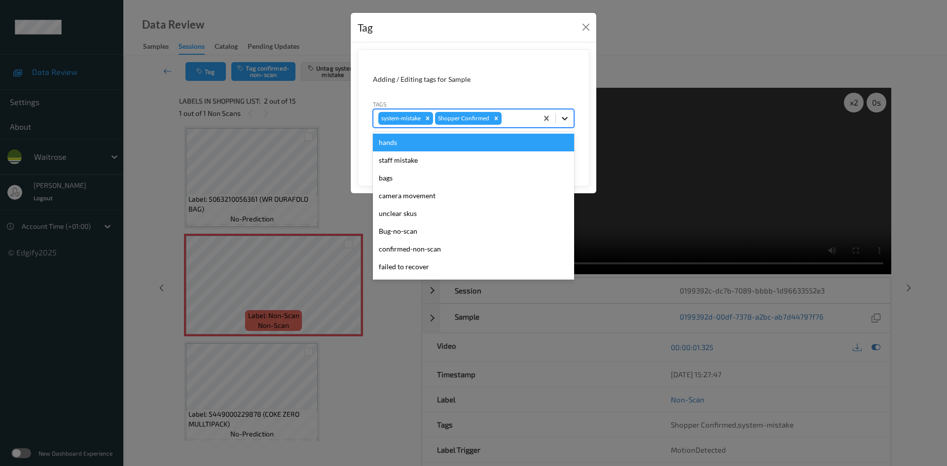
click at [560, 118] on icon at bounding box center [565, 118] width 10 height 10
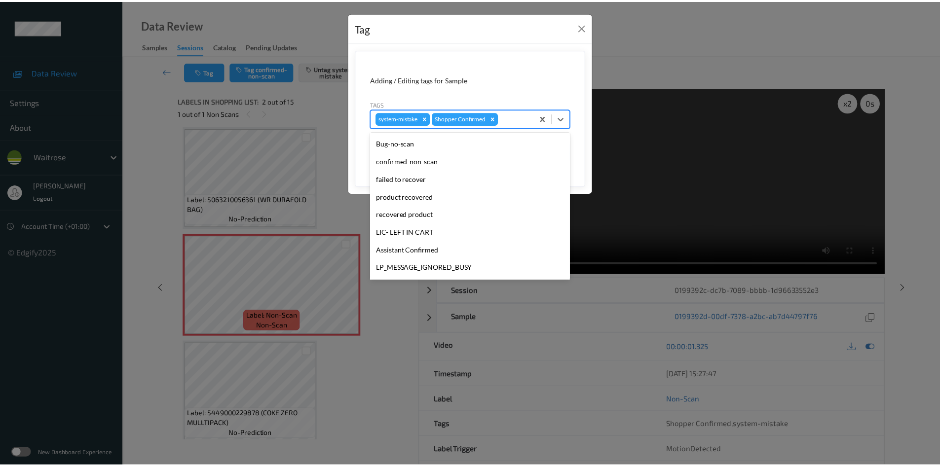
scroll to position [229, 0]
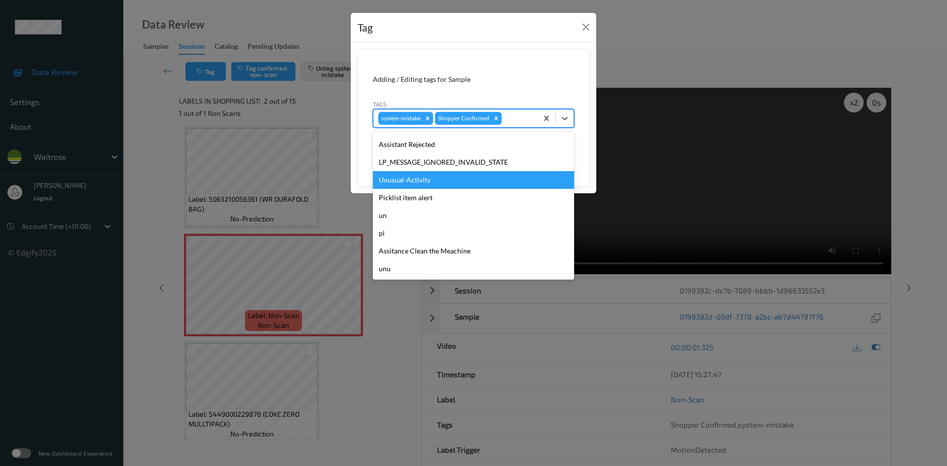
click at [410, 179] on div "Unusual-Activity" at bounding box center [473, 180] width 201 height 18
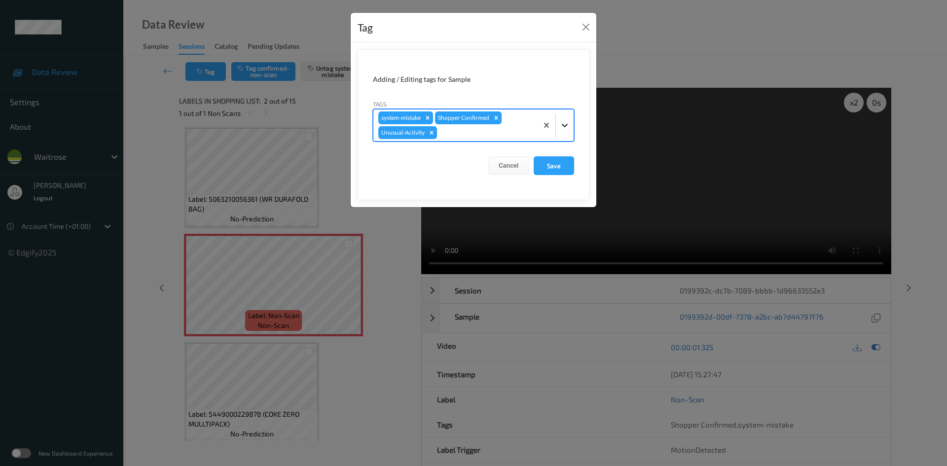
click at [564, 132] on div at bounding box center [565, 125] width 18 height 18
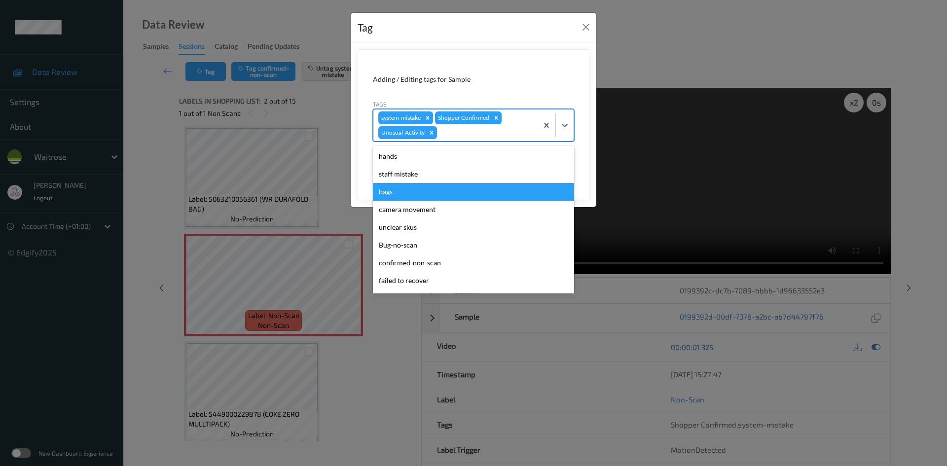
click at [396, 187] on div "bags" at bounding box center [473, 192] width 201 height 18
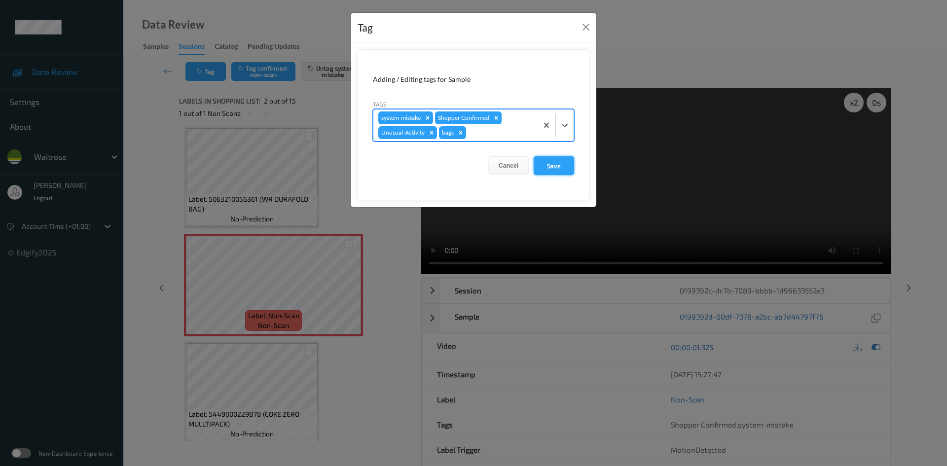
click at [557, 167] on button "Save" at bounding box center [554, 165] width 40 height 19
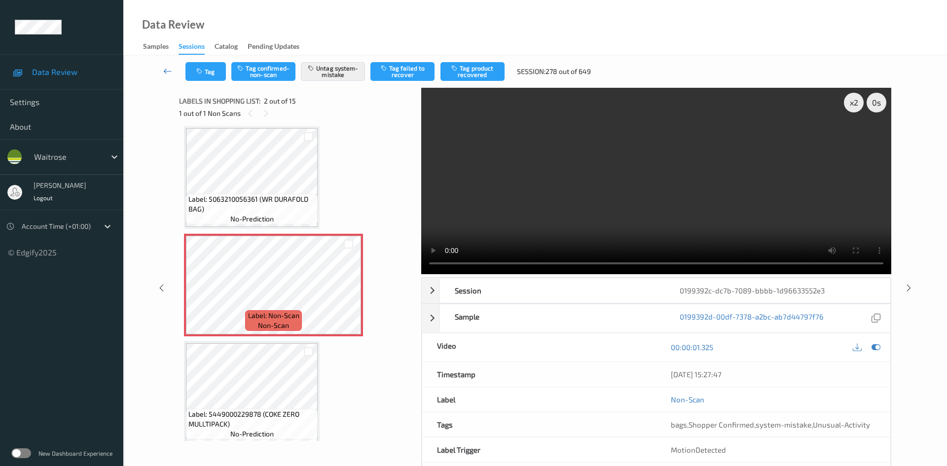
click at [165, 67] on icon at bounding box center [167, 71] width 9 height 10
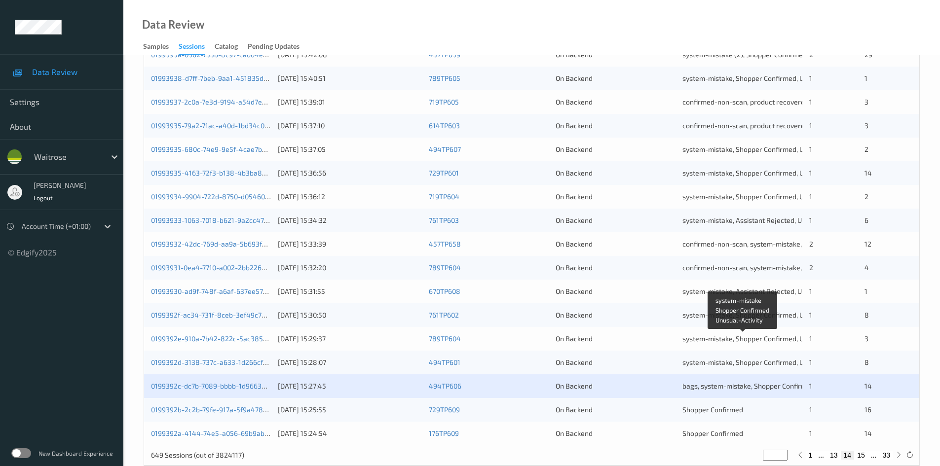
scroll to position [276, 0]
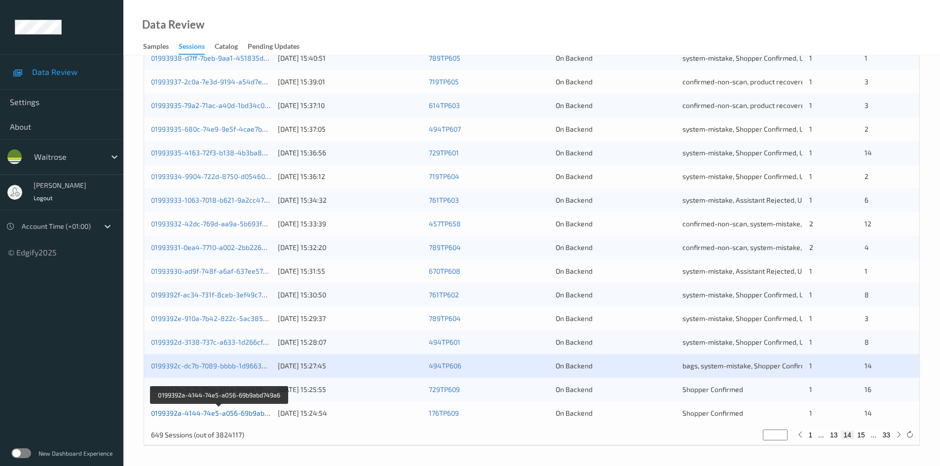
click at [197, 414] on link "0199392a-4144-74e5-a056-69b9abd749a6" at bounding box center [219, 413] width 137 height 8
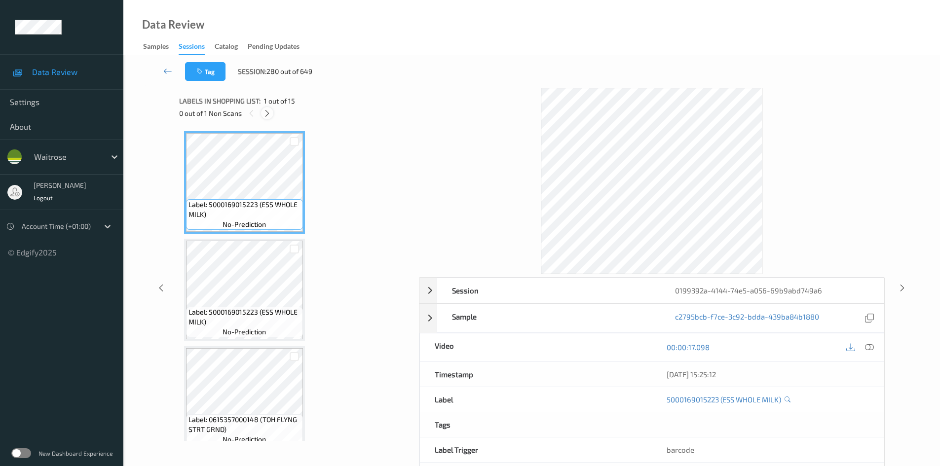
click at [264, 112] on icon at bounding box center [267, 113] width 8 height 9
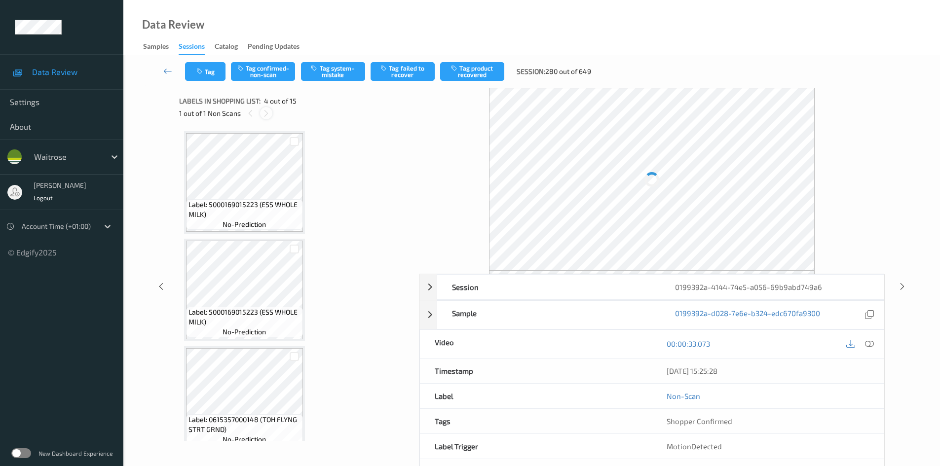
scroll to position [220, 0]
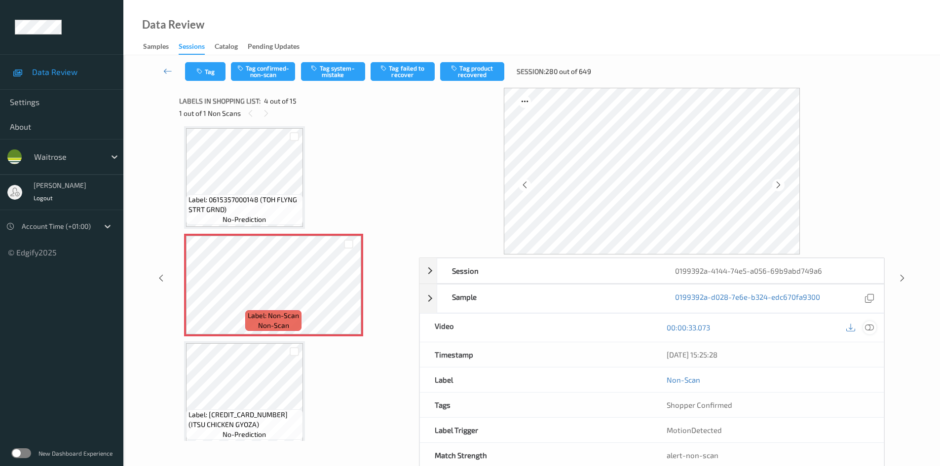
click at [871, 326] on icon at bounding box center [869, 327] width 9 height 9
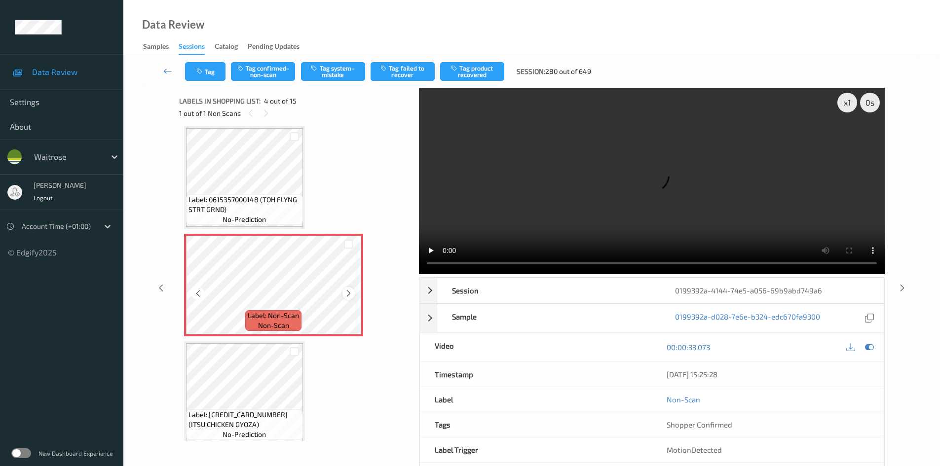
click at [347, 293] on icon at bounding box center [348, 293] width 8 height 9
drag, startPoint x: 535, startPoint y: 228, endPoint x: 528, endPoint y: 218, distance: 12.0
click at [528, 218] on video at bounding box center [652, 181] width 466 height 186
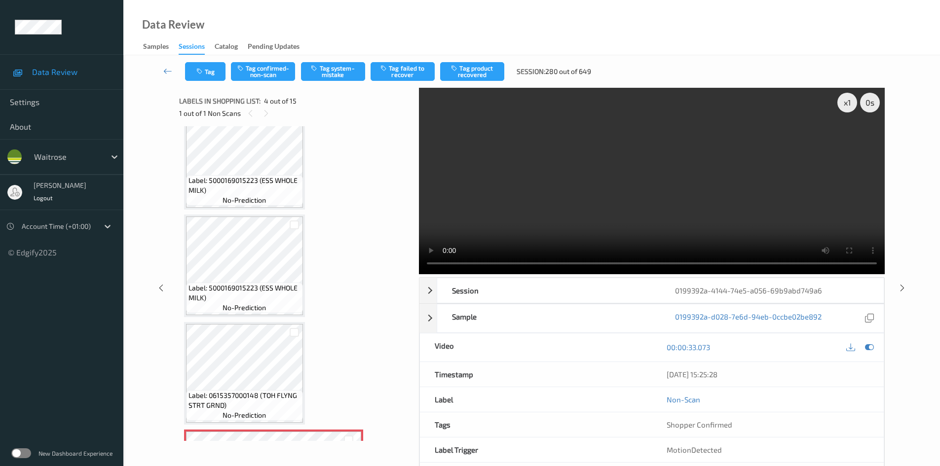
scroll to position [23, 0]
click at [610, 209] on video at bounding box center [652, 181] width 466 height 186
click at [567, 188] on video at bounding box center [652, 181] width 466 height 186
click at [843, 99] on div "x 1" at bounding box center [847, 103] width 20 height 20
click at [688, 192] on video at bounding box center [652, 181] width 466 height 186
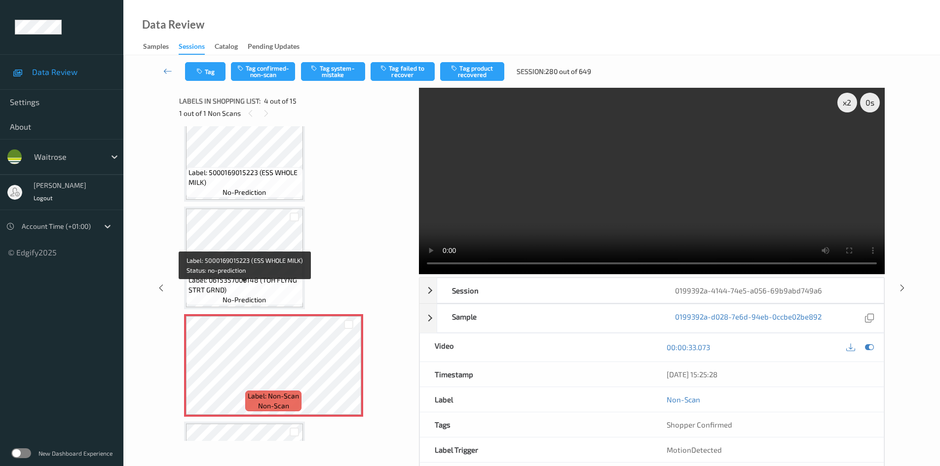
scroll to position [171, 0]
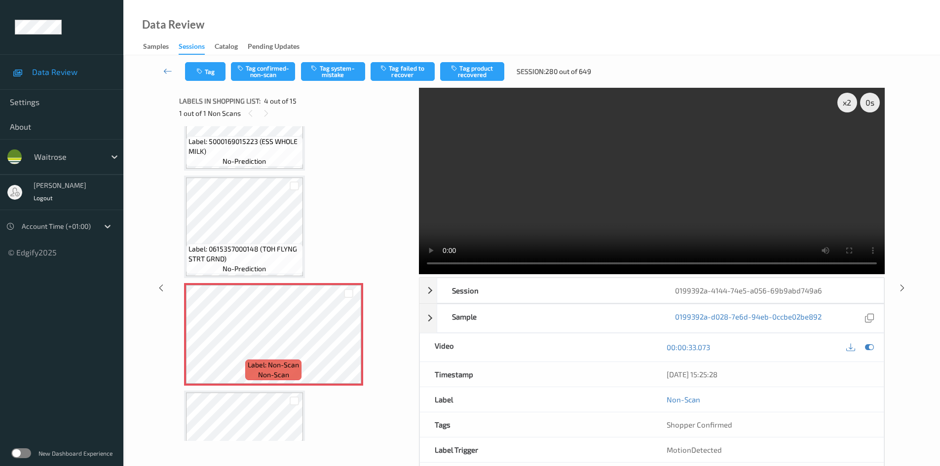
click at [530, 206] on video at bounding box center [652, 181] width 466 height 186
click at [566, 196] on video at bounding box center [652, 181] width 466 height 186
click at [563, 226] on video at bounding box center [652, 181] width 466 height 186
click at [581, 224] on video at bounding box center [652, 181] width 466 height 186
click at [620, 204] on video at bounding box center [652, 181] width 466 height 186
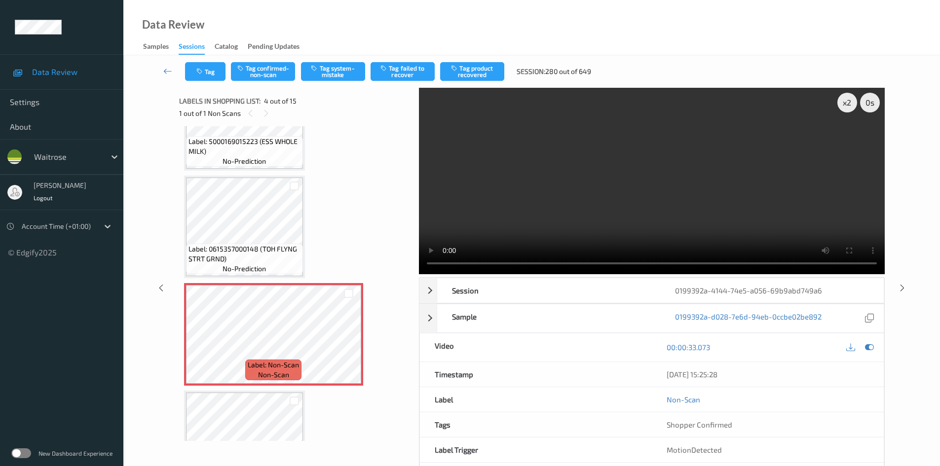
click at [633, 188] on video at bounding box center [652, 181] width 466 height 186
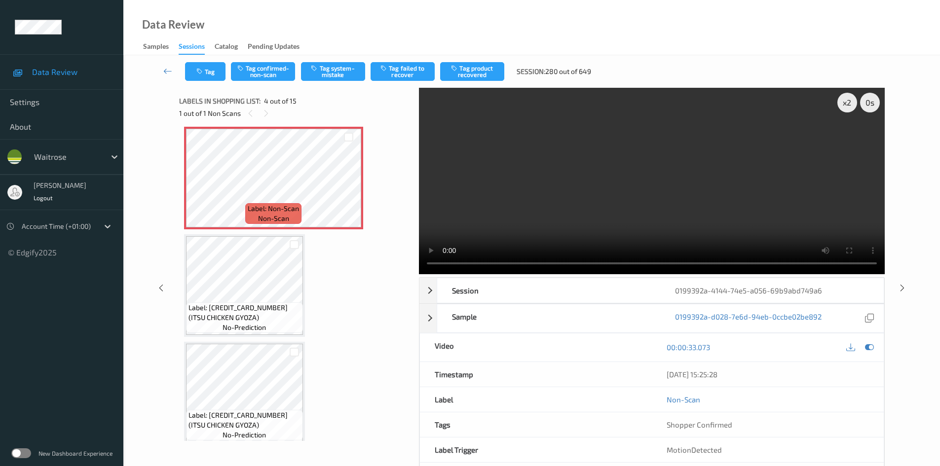
scroll to position [368, 0]
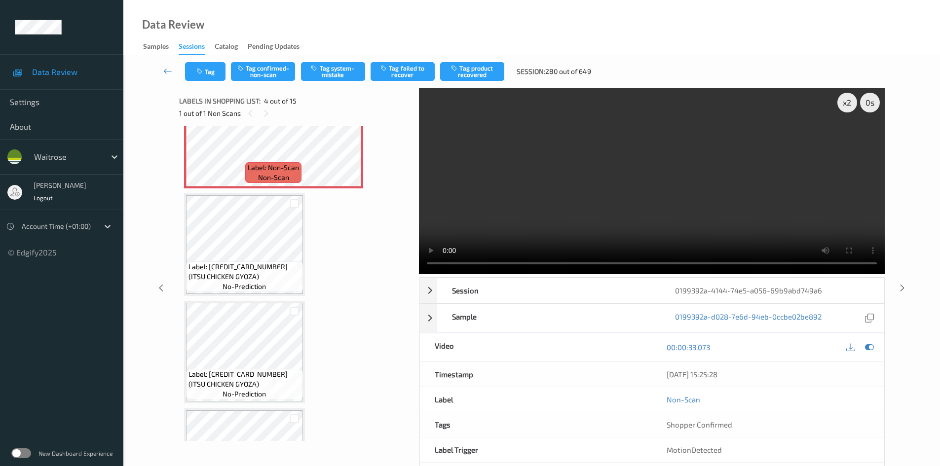
click at [531, 187] on video at bounding box center [652, 181] width 466 height 186
click at [578, 194] on video at bounding box center [652, 181] width 466 height 186
click at [545, 234] on video at bounding box center [652, 181] width 466 height 186
click at [661, 172] on video at bounding box center [652, 181] width 466 height 186
click at [346, 146] on icon at bounding box center [348, 145] width 8 height 9
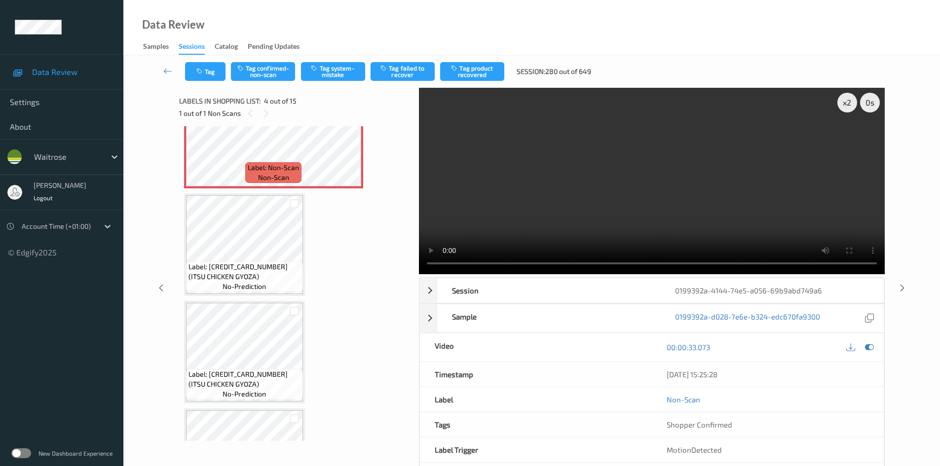
click at [516, 189] on video at bounding box center [652, 181] width 466 height 186
click at [540, 213] on video at bounding box center [652, 181] width 466 height 186
click at [655, 221] on video at bounding box center [652, 181] width 466 height 186
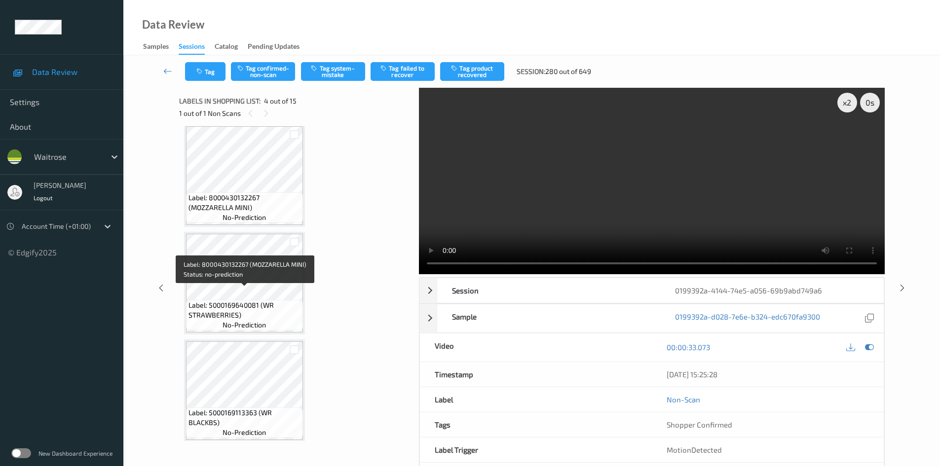
scroll to position [763, 0]
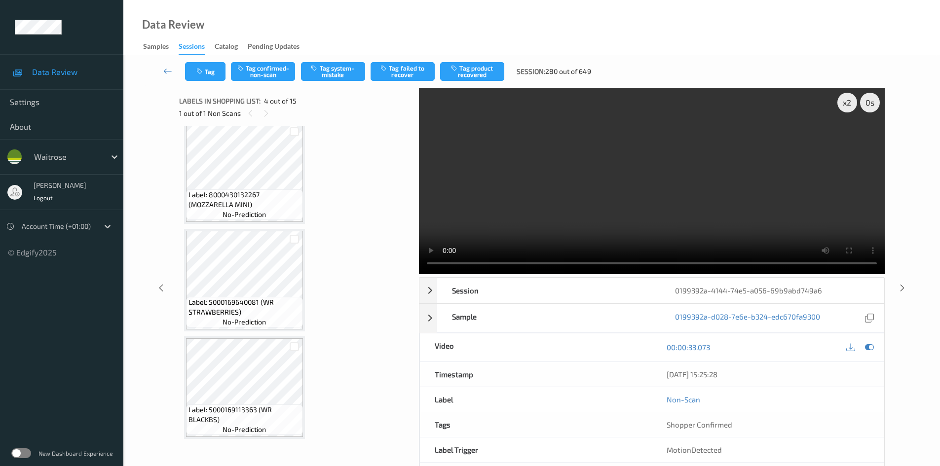
click at [650, 221] on video at bounding box center [652, 181] width 466 height 186
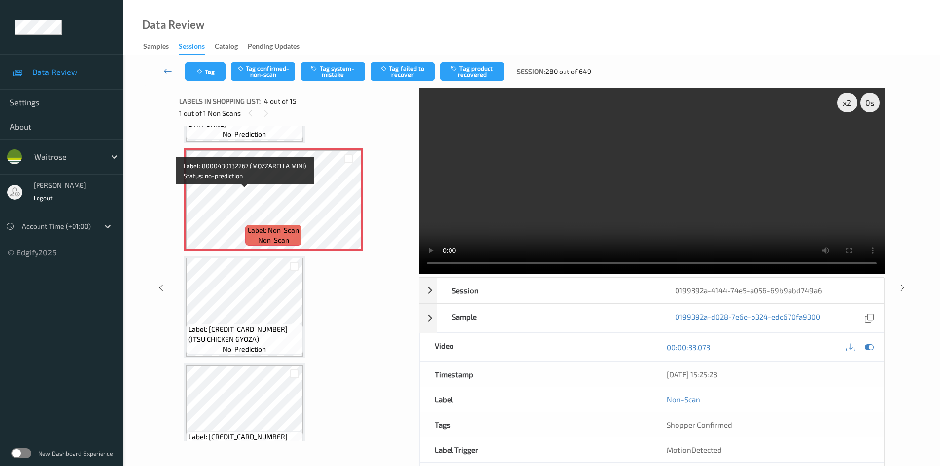
scroll to position [220, 0]
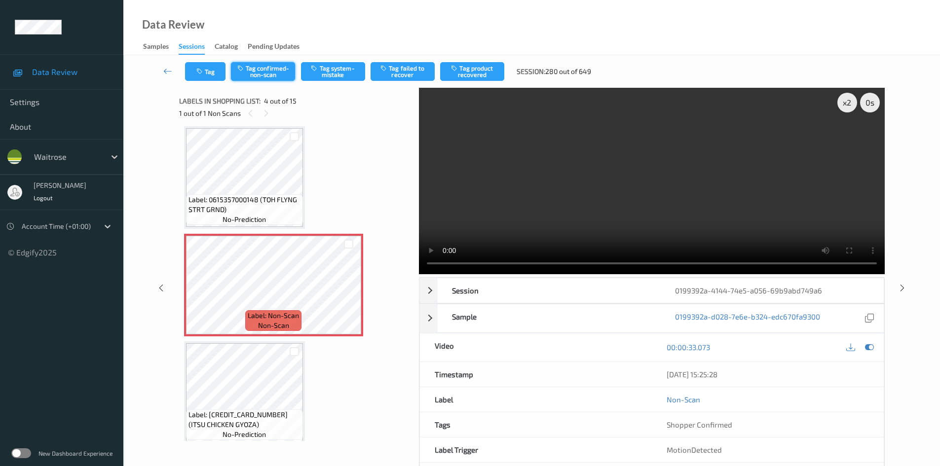
click at [279, 70] on button "Tag confirmed-non-scan" at bounding box center [263, 71] width 64 height 19
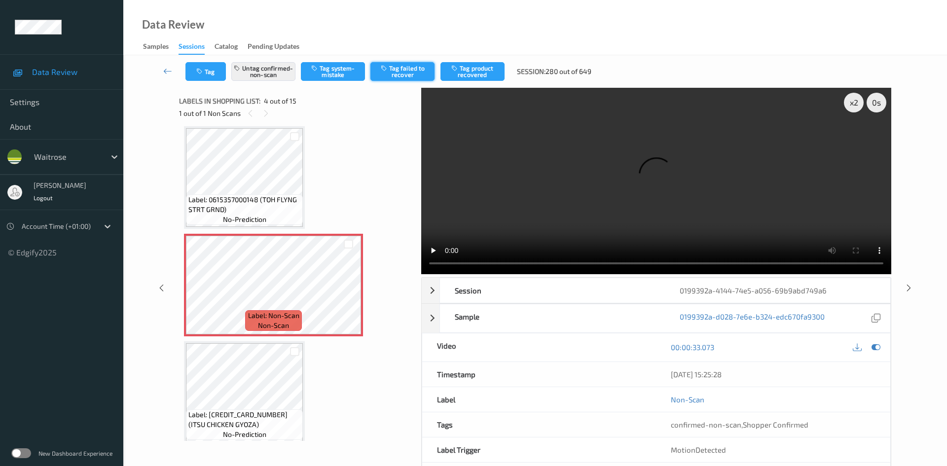
click at [402, 70] on button "Tag failed to recover" at bounding box center [403, 71] width 64 height 19
click at [165, 65] on link at bounding box center [167, 71] width 35 height 19
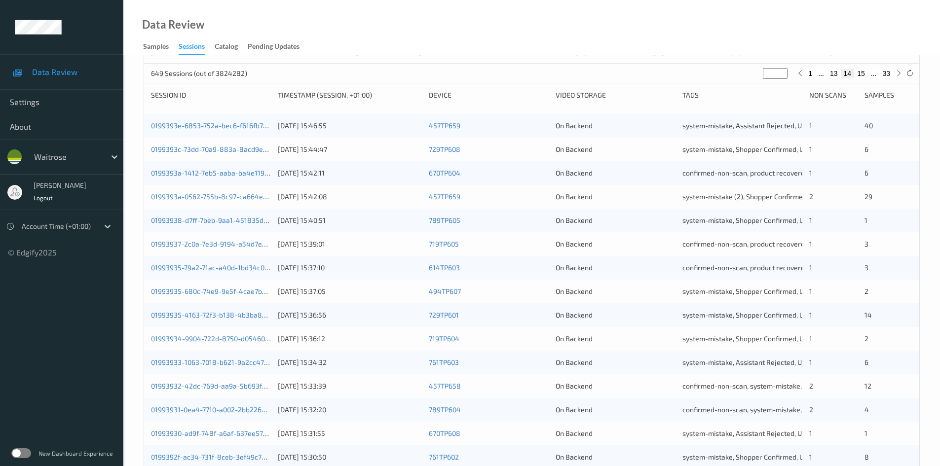
scroll to position [276, 0]
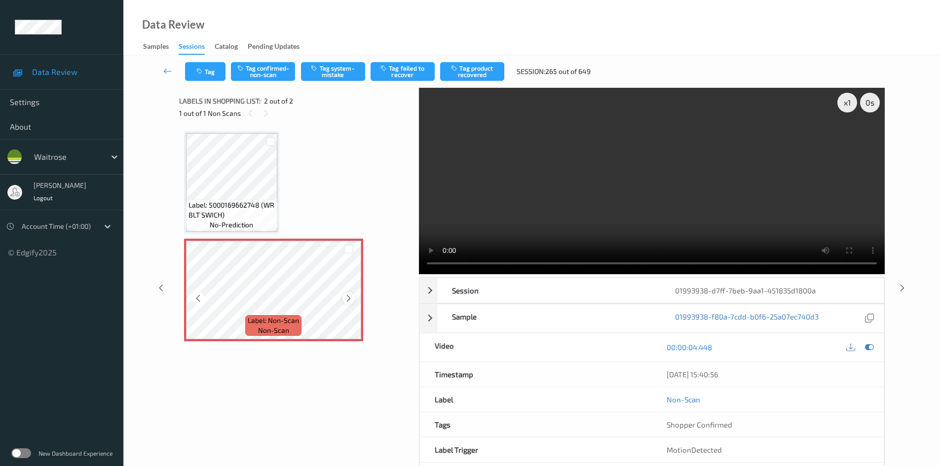
click at [354, 298] on div at bounding box center [348, 298] width 12 height 12
click at [846, 104] on div "x 1" at bounding box center [847, 103] width 20 height 20
click at [485, 176] on video at bounding box center [652, 181] width 466 height 186
click at [348, 74] on button "Tag system-mistake" at bounding box center [333, 71] width 64 height 19
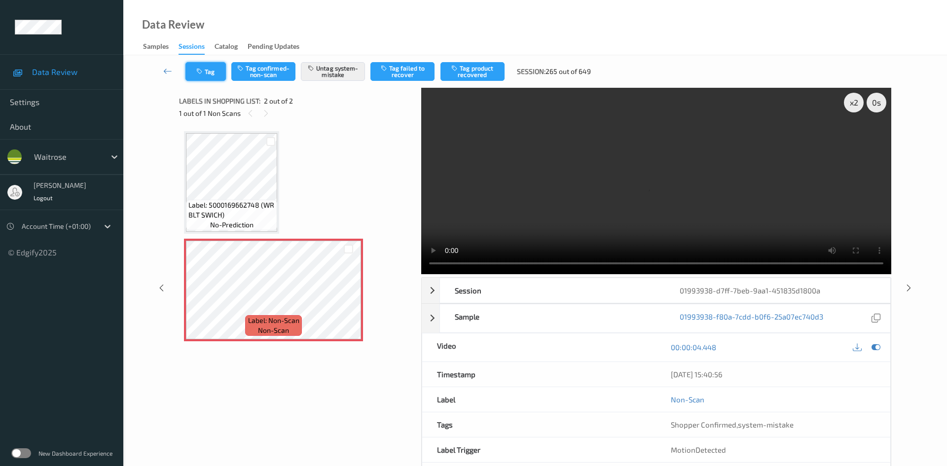
click at [202, 72] on icon "button" at bounding box center [200, 71] width 8 height 7
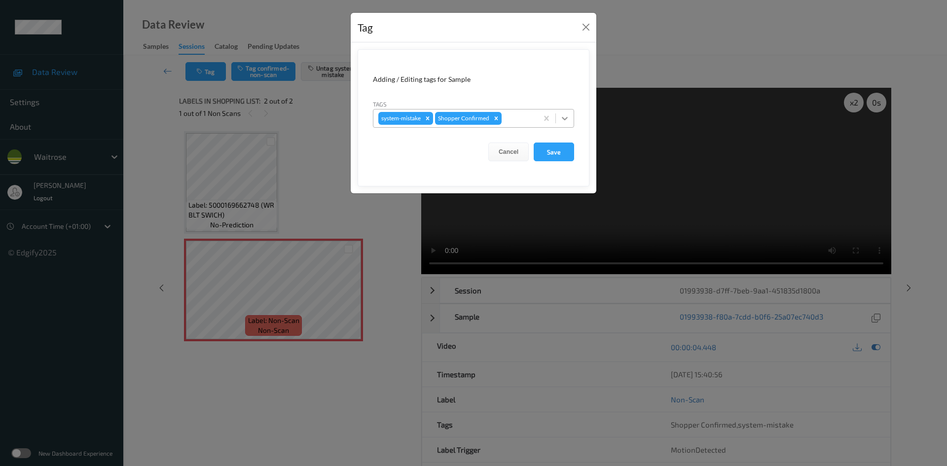
click at [559, 120] on div at bounding box center [565, 119] width 18 height 18
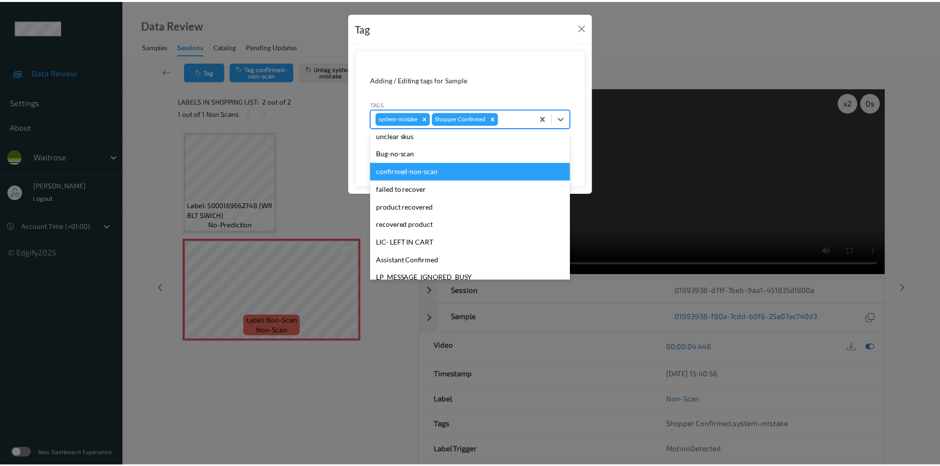
scroll to position [197, 0]
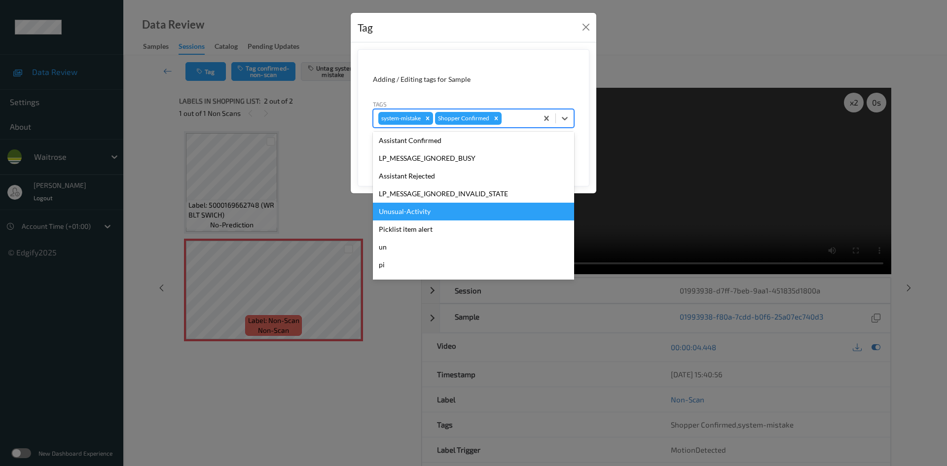
click at [401, 211] on div "Unusual-Activity" at bounding box center [473, 212] width 201 height 18
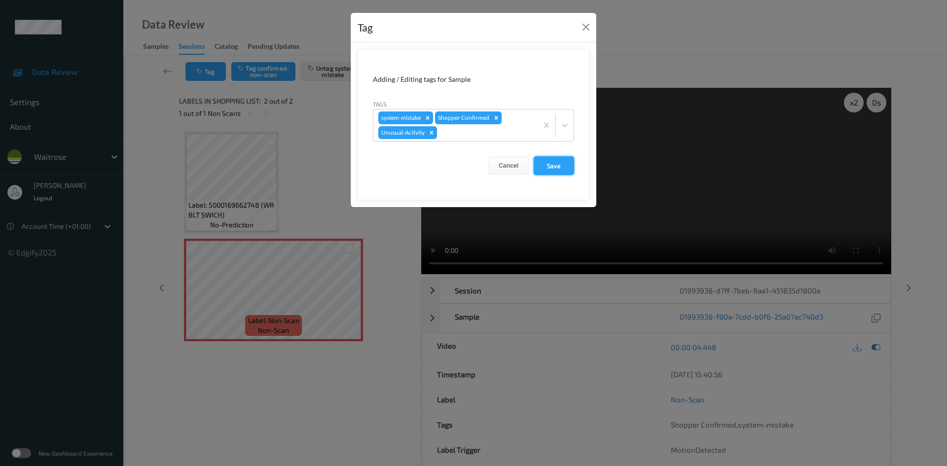
click at [546, 168] on button "Save" at bounding box center [554, 165] width 40 height 19
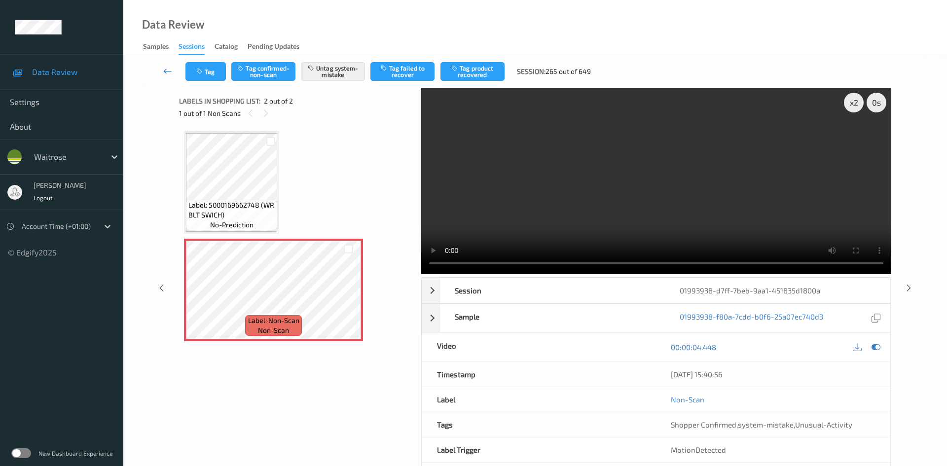
click at [164, 64] on link at bounding box center [167, 71] width 35 height 19
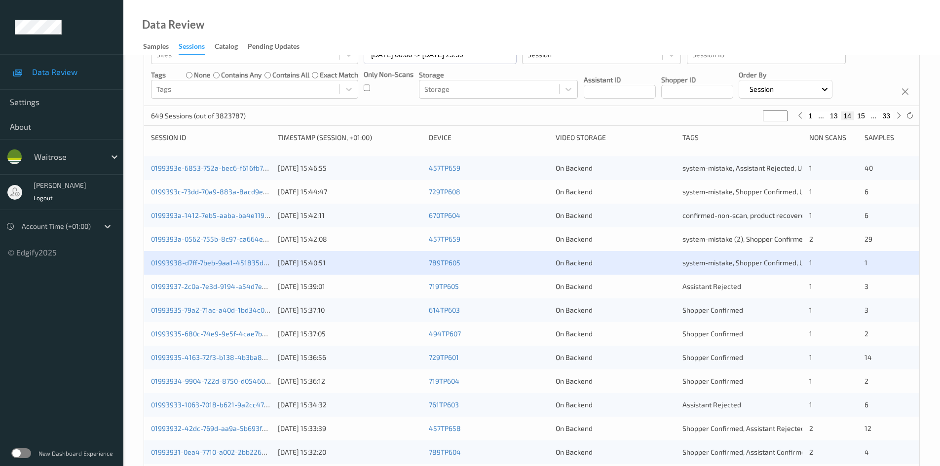
scroll to position [148, 0]
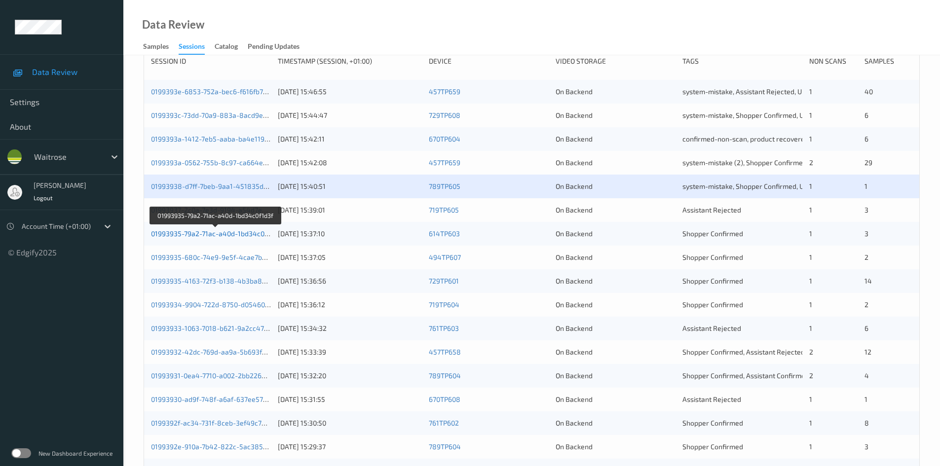
click at [195, 234] on link "01993935-79a2-71ac-a40d-1bd34c0f1d3f" at bounding box center [215, 233] width 129 height 8
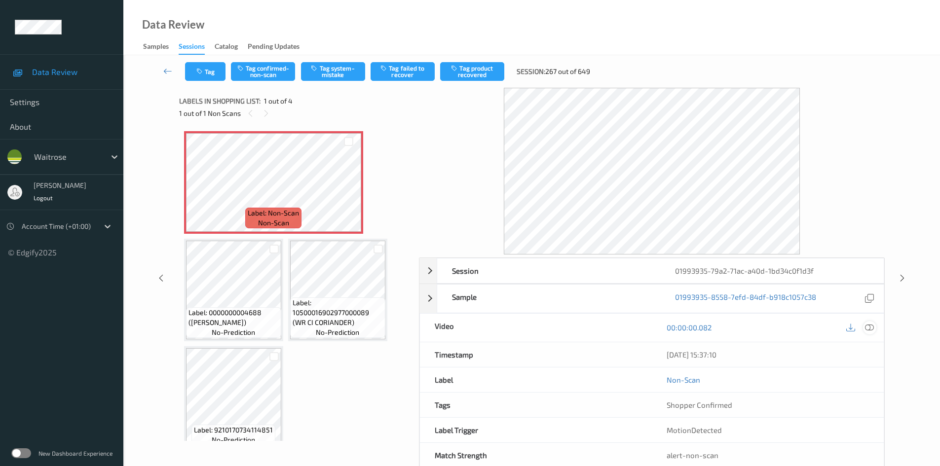
click at [866, 325] on icon at bounding box center [869, 327] width 9 height 9
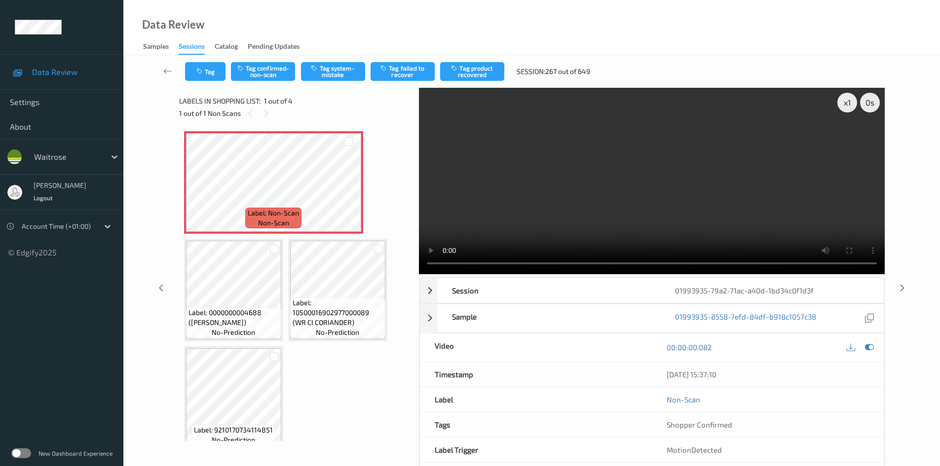
click at [796, 135] on video at bounding box center [652, 181] width 466 height 186
click at [836, 101] on video at bounding box center [652, 181] width 466 height 186
click at [843, 103] on div "x 1" at bounding box center [847, 103] width 20 height 20
click at [843, 103] on div "x 2" at bounding box center [847, 103] width 20 height 20
click at [532, 203] on video at bounding box center [652, 181] width 466 height 186
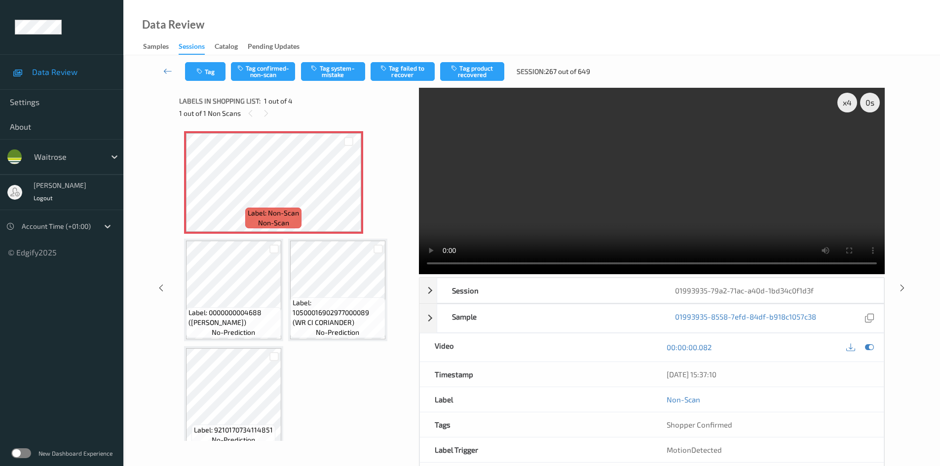
click at [587, 203] on video at bounding box center [652, 181] width 466 height 186
click at [617, 202] on video at bounding box center [652, 181] width 466 height 186
click at [272, 65] on button "Tag confirmed-non-scan" at bounding box center [263, 71] width 64 height 19
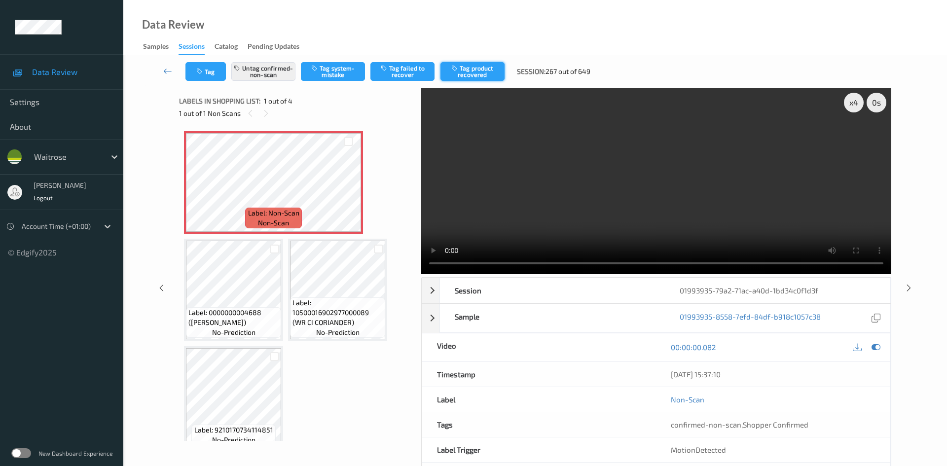
click at [485, 72] on button "Tag product recovered" at bounding box center [473, 71] width 64 height 19
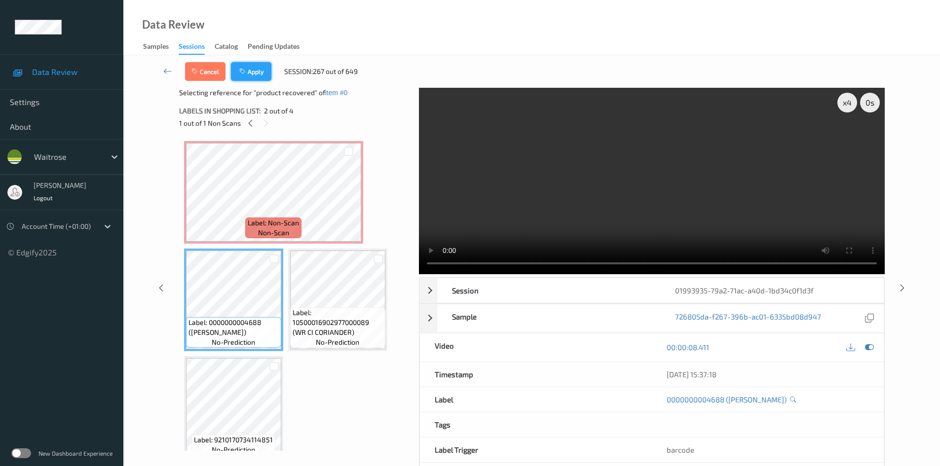
click at [264, 73] on button "Apply" at bounding box center [251, 71] width 40 height 19
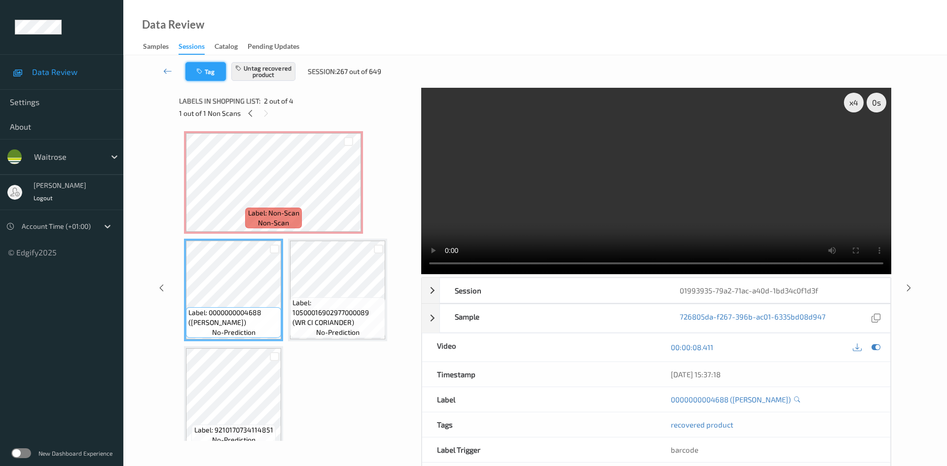
click at [213, 72] on button "Tag" at bounding box center [206, 71] width 40 height 19
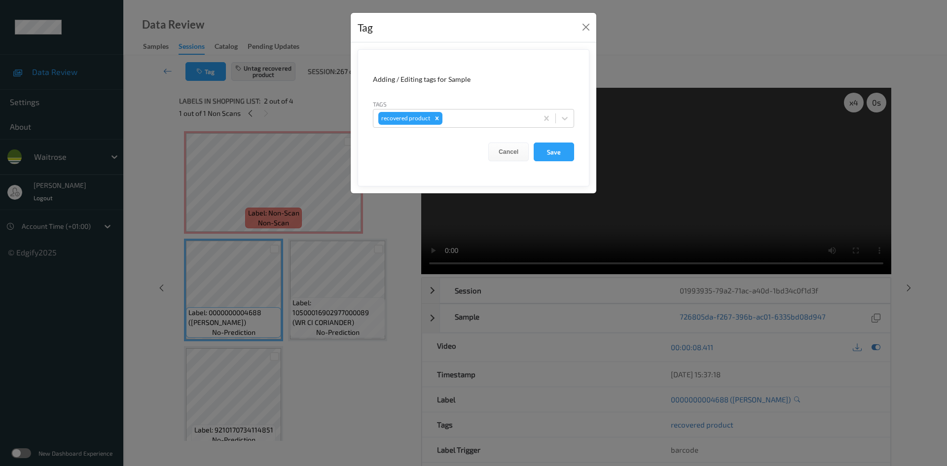
click at [234, 181] on div "Tag Adding / Editing tags for Sample Tags recovered product Cancel Save" at bounding box center [473, 233] width 947 height 466
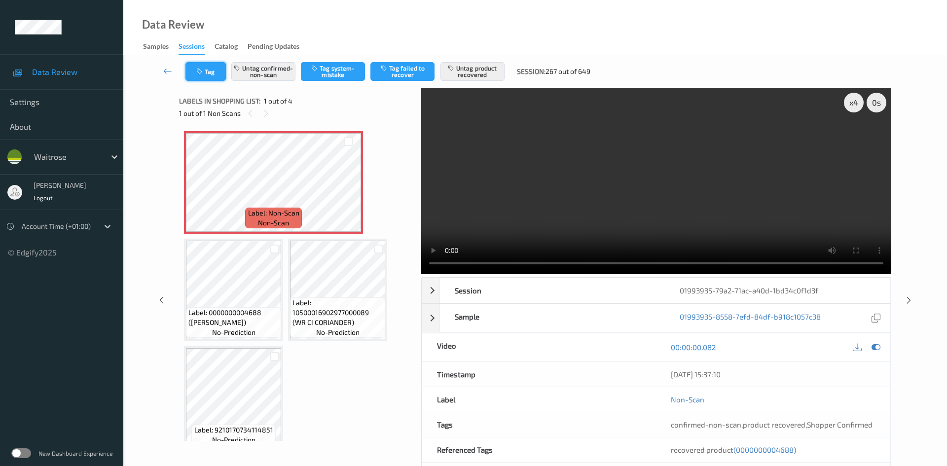
click at [211, 72] on button "Tag" at bounding box center [206, 71] width 40 height 19
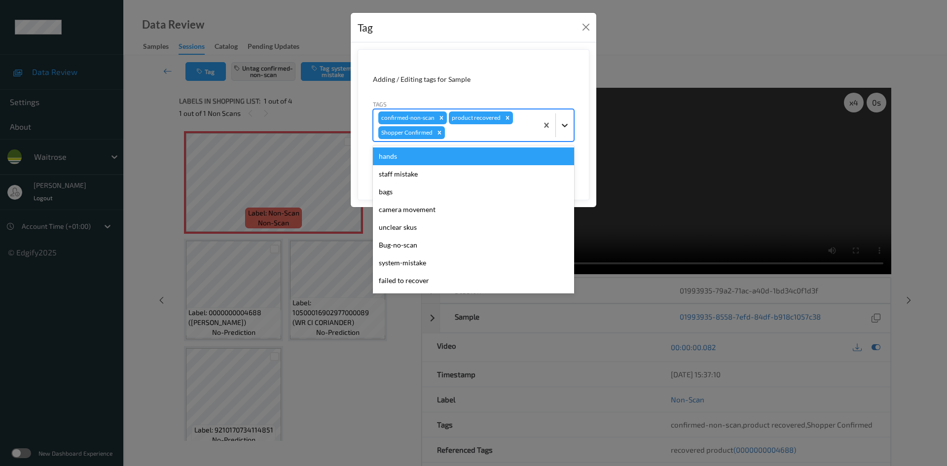
click at [561, 123] on icon at bounding box center [565, 125] width 10 height 10
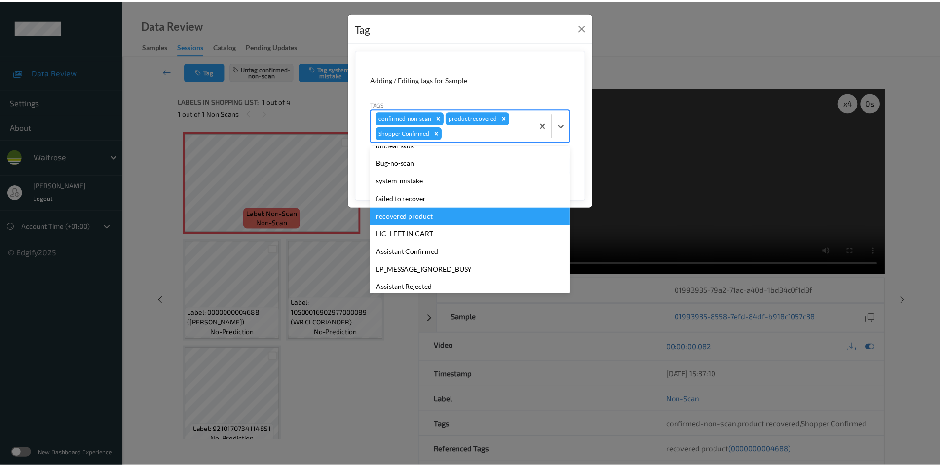
scroll to position [211, 0]
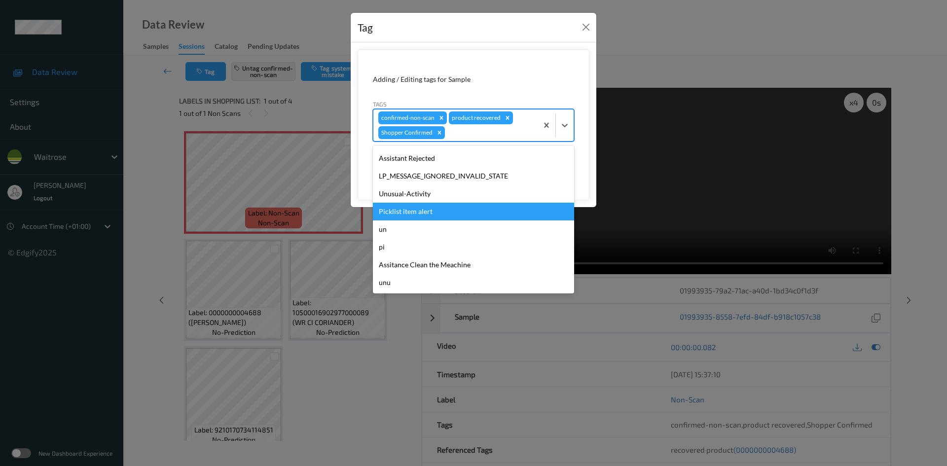
click at [407, 210] on div "Picklist item alert" at bounding box center [473, 212] width 201 height 18
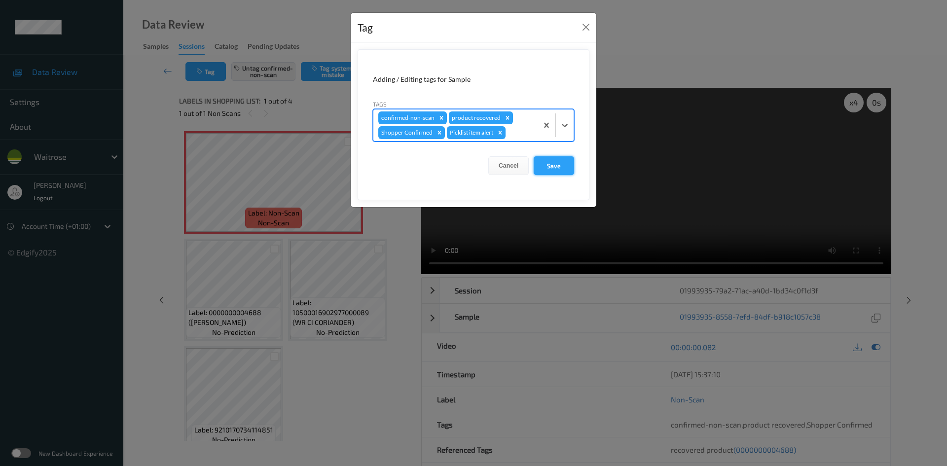
click at [557, 173] on button "Save" at bounding box center [554, 165] width 40 height 19
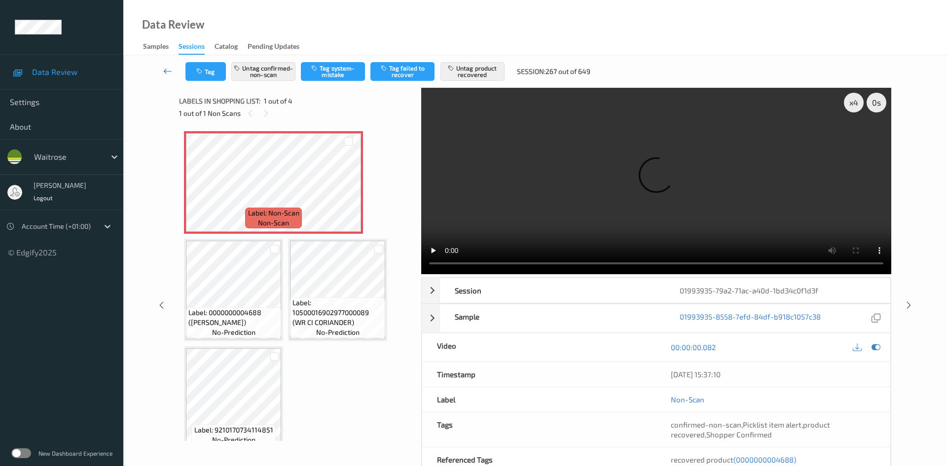
click at [165, 67] on icon at bounding box center [167, 71] width 9 height 10
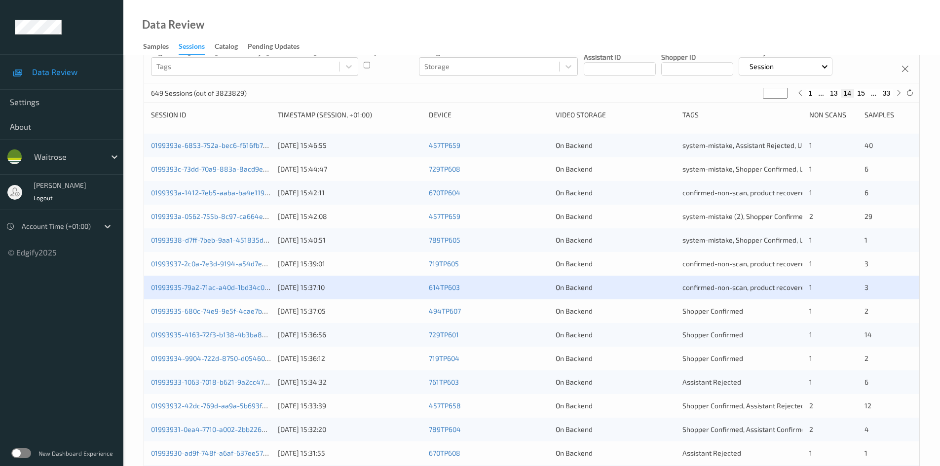
scroll to position [99, 0]
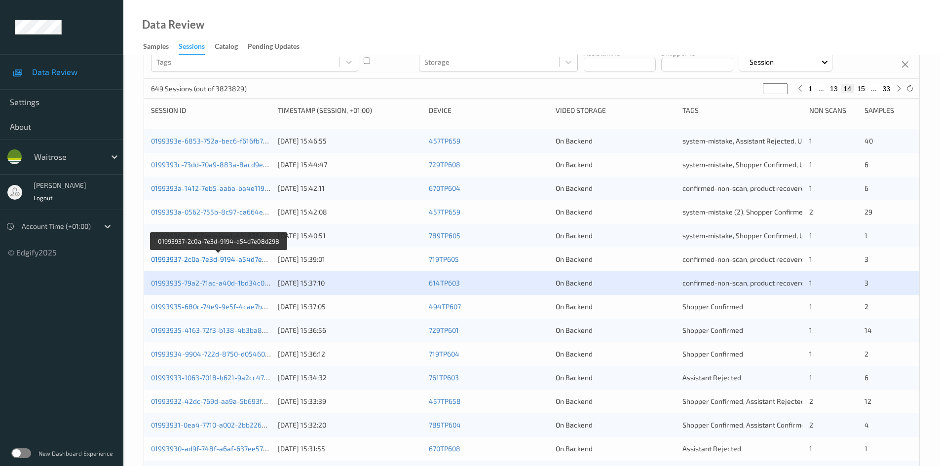
click at [236, 259] on link "01993937-2c0a-7e3d-9194-a54d7e08d298" at bounding box center [219, 259] width 136 height 8
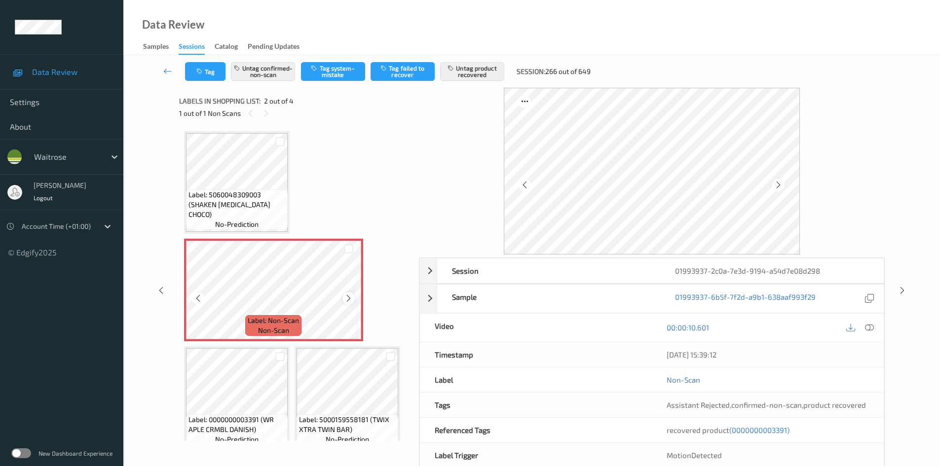
click at [347, 299] on icon at bounding box center [348, 298] width 8 height 9
click at [347, 298] on icon at bounding box center [348, 298] width 8 height 9
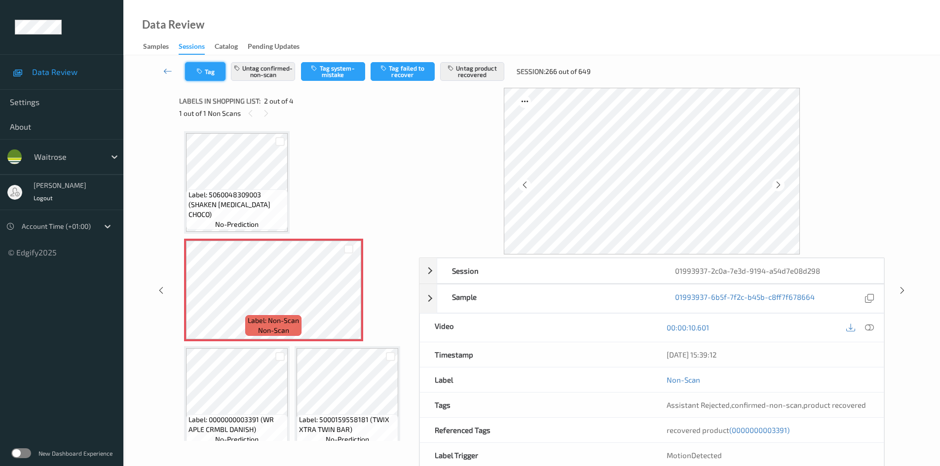
click at [211, 69] on button "Tag" at bounding box center [205, 71] width 40 height 19
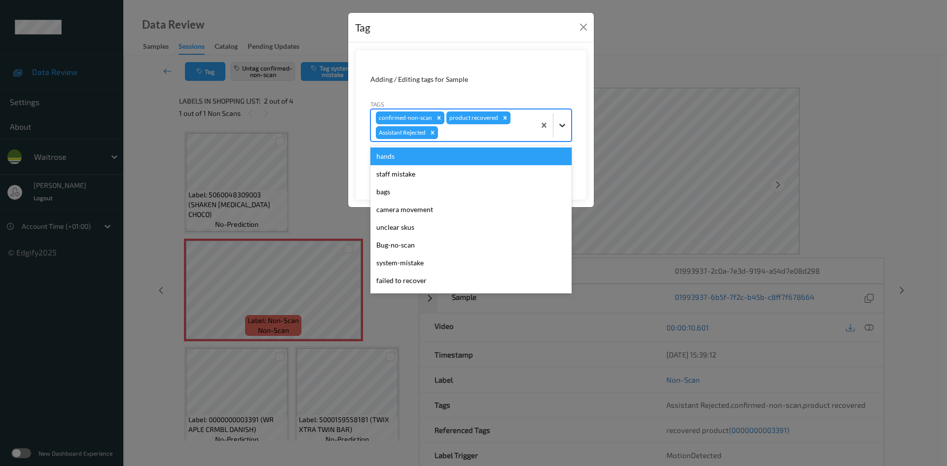
click at [559, 129] on icon at bounding box center [563, 125] width 10 height 10
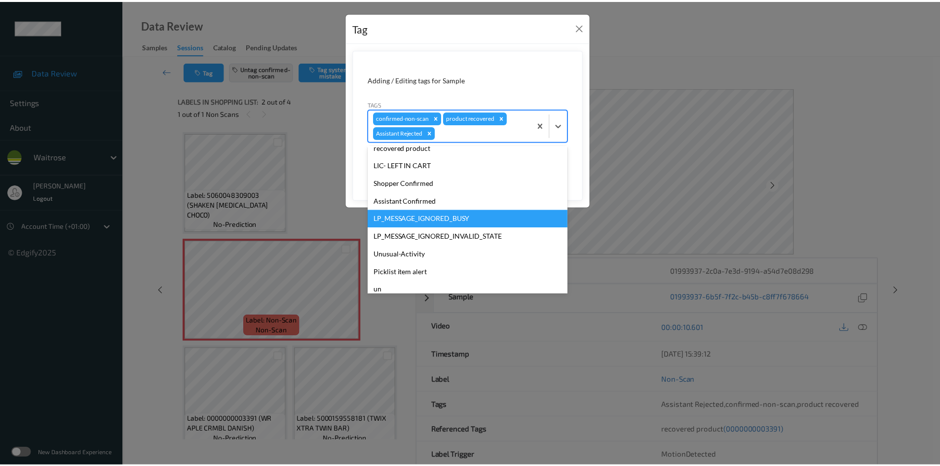
scroll to position [211, 0]
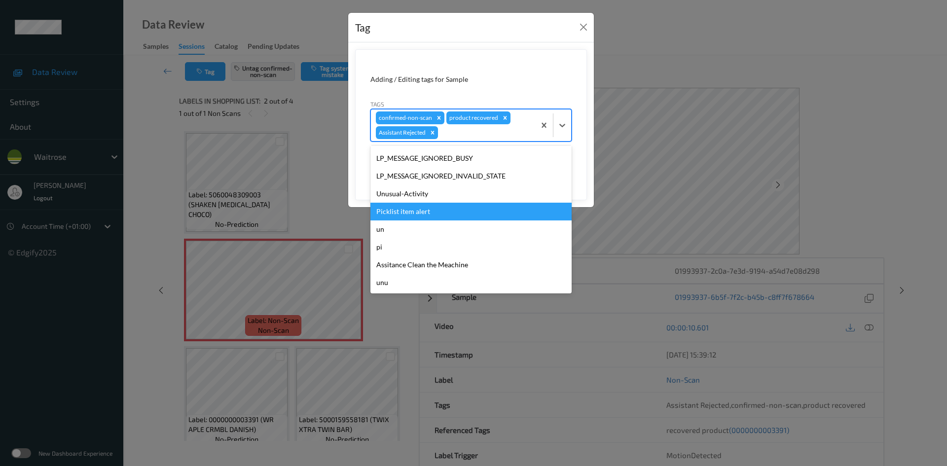
click at [391, 204] on div "Picklist item alert" at bounding box center [471, 212] width 201 height 18
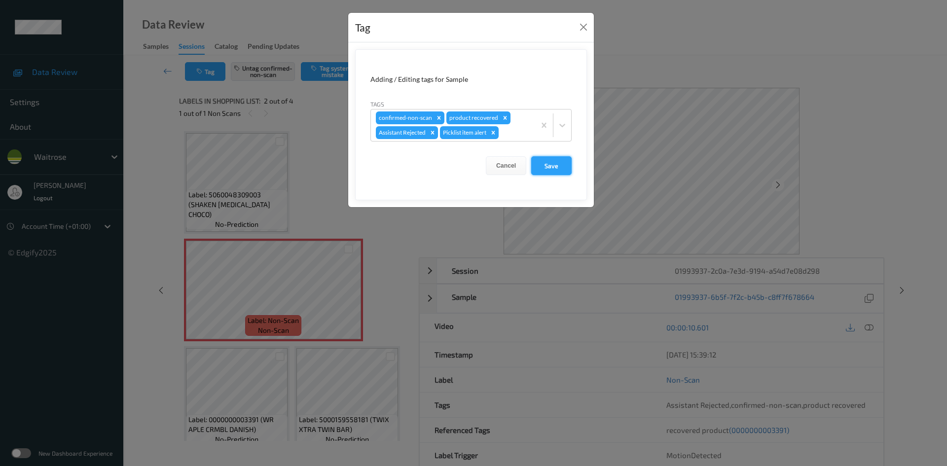
click at [542, 162] on button "Save" at bounding box center [551, 165] width 40 height 19
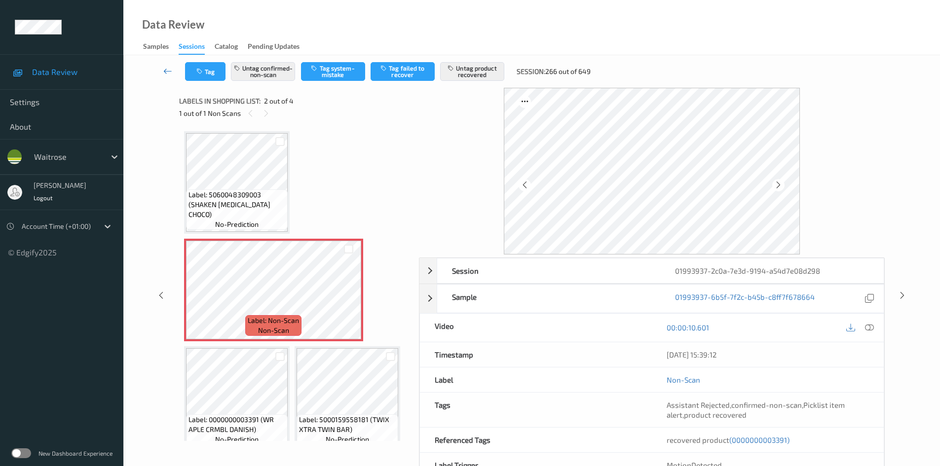
click at [165, 67] on icon at bounding box center [167, 71] width 9 height 10
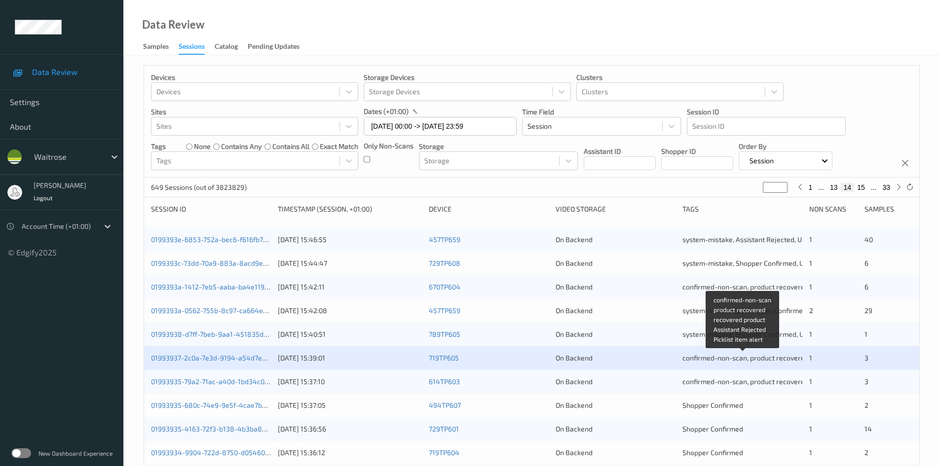
scroll to position [148, 0]
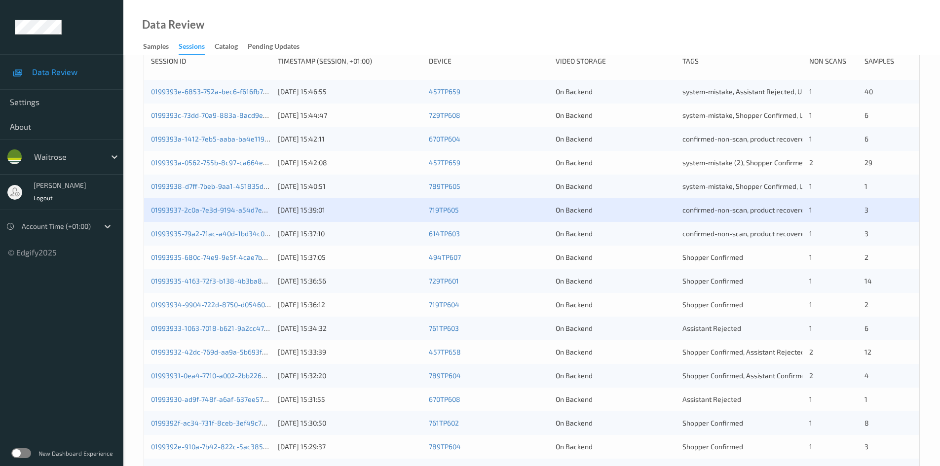
click at [377, 228] on div "01993935-79a2-71ac-a40d-1bd34c0f1d3f [DATE] 15:37:10 614TP603 On Backend confir…" at bounding box center [531, 234] width 775 height 24
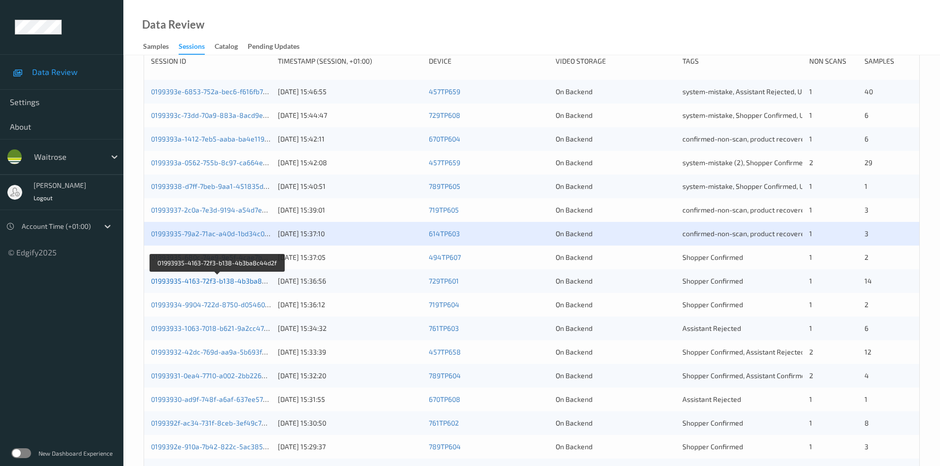
click at [192, 283] on link "01993935-4163-72f3-b138-4b3ba8c44d2f" at bounding box center [218, 281] width 134 height 8
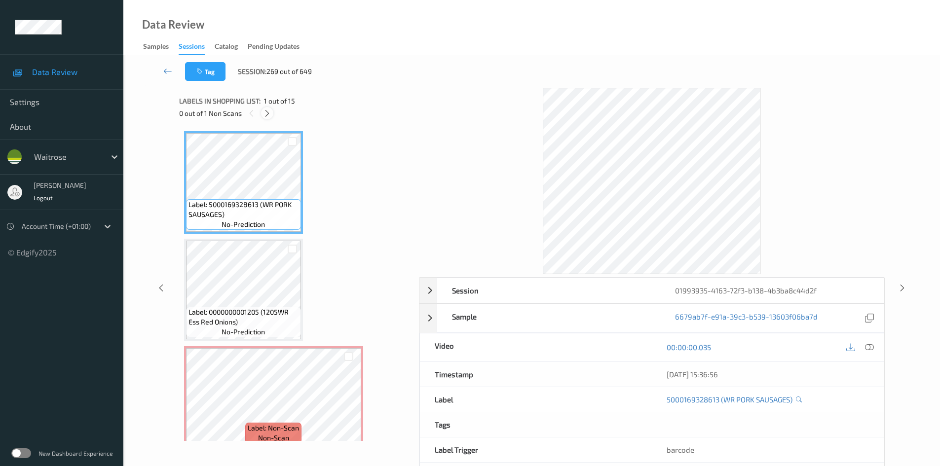
click at [270, 115] on icon at bounding box center [267, 113] width 8 height 9
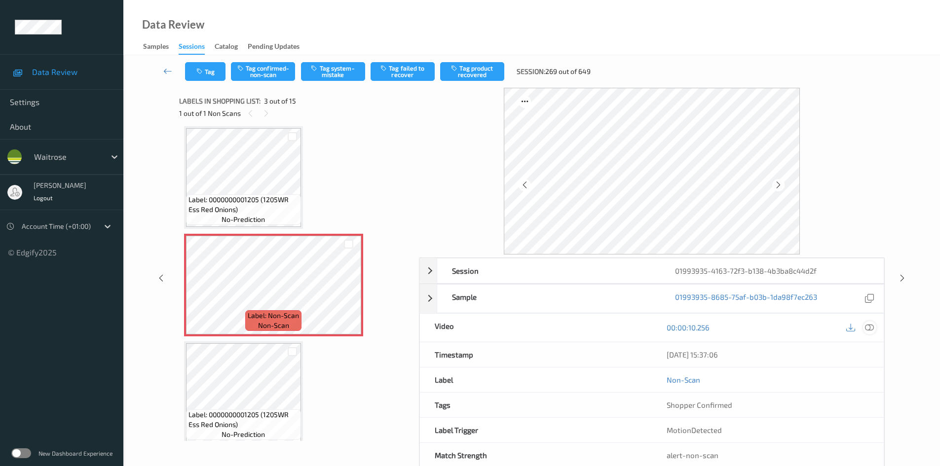
click at [871, 326] on icon at bounding box center [869, 327] width 9 height 9
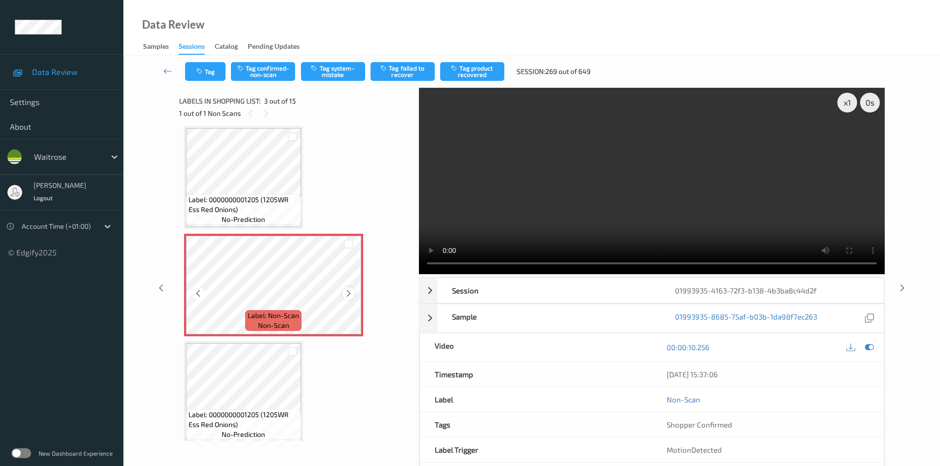
click at [347, 292] on icon at bounding box center [348, 293] width 8 height 9
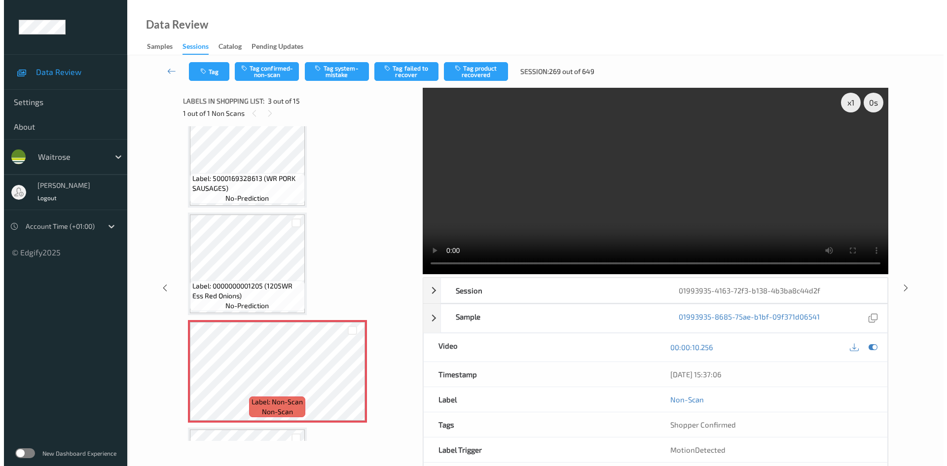
scroll to position [99, 0]
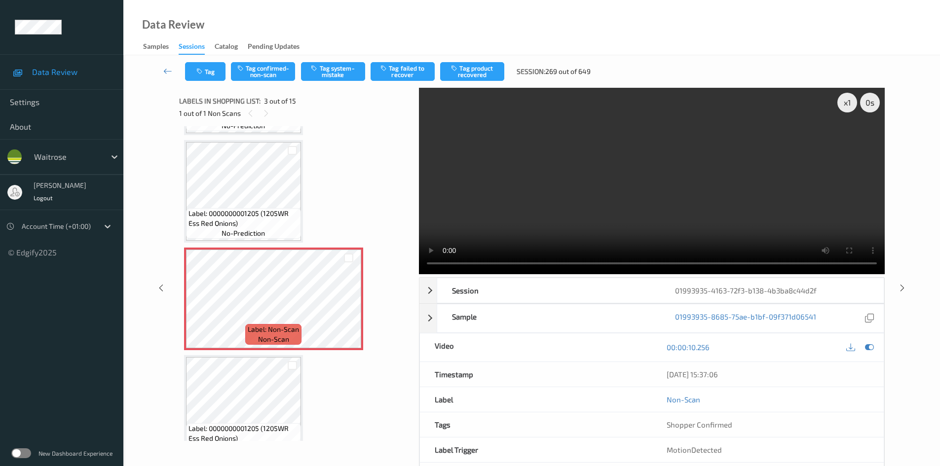
click at [445, 146] on video at bounding box center [652, 181] width 466 height 186
click at [843, 105] on div "x 1" at bounding box center [847, 103] width 20 height 20
click at [844, 105] on div "x 2" at bounding box center [847, 103] width 20 height 20
click at [571, 171] on video at bounding box center [652, 181] width 466 height 186
click at [329, 80] on button "Tag system-mistake" at bounding box center [333, 71] width 64 height 19
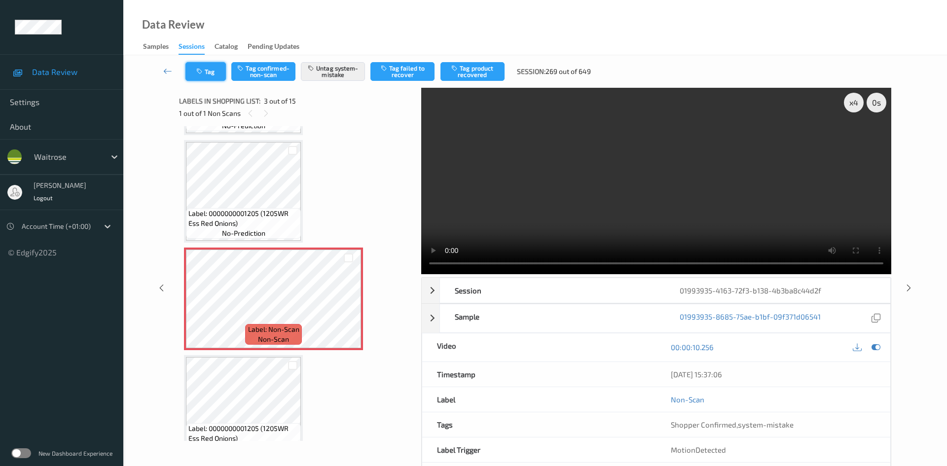
click at [221, 71] on button "Tag" at bounding box center [206, 71] width 40 height 19
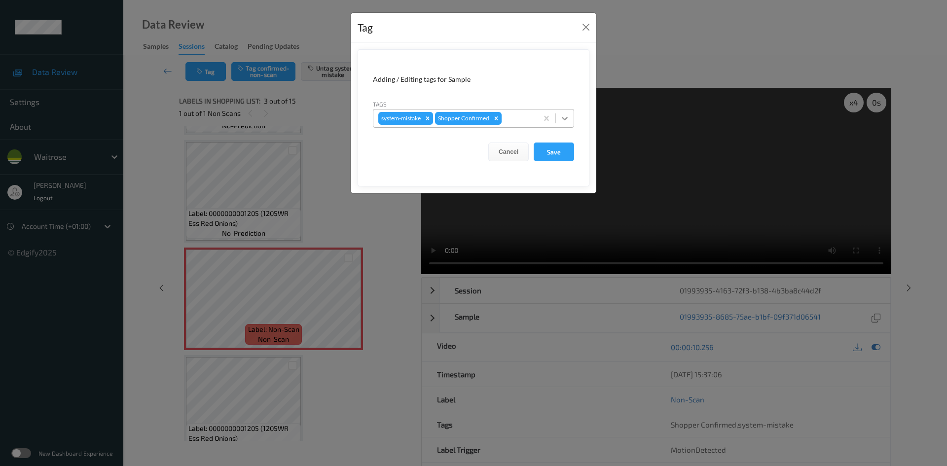
click at [567, 120] on icon at bounding box center [565, 118] width 10 height 10
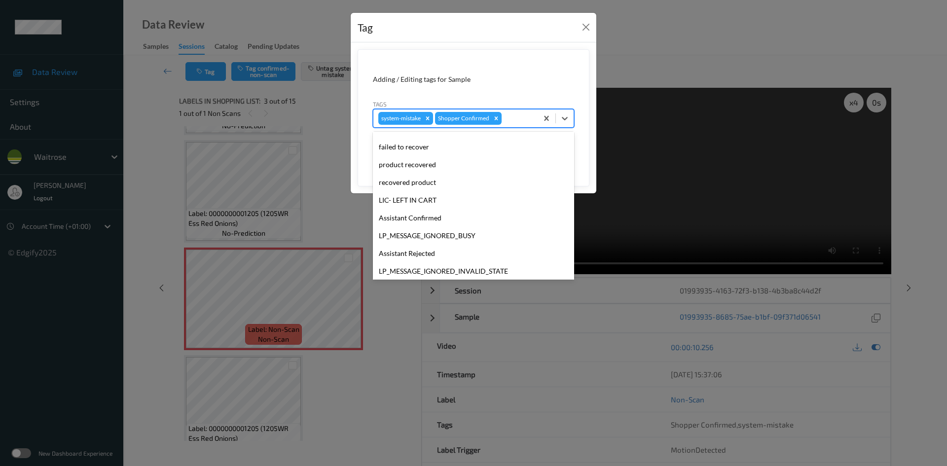
scroll to position [229, 0]
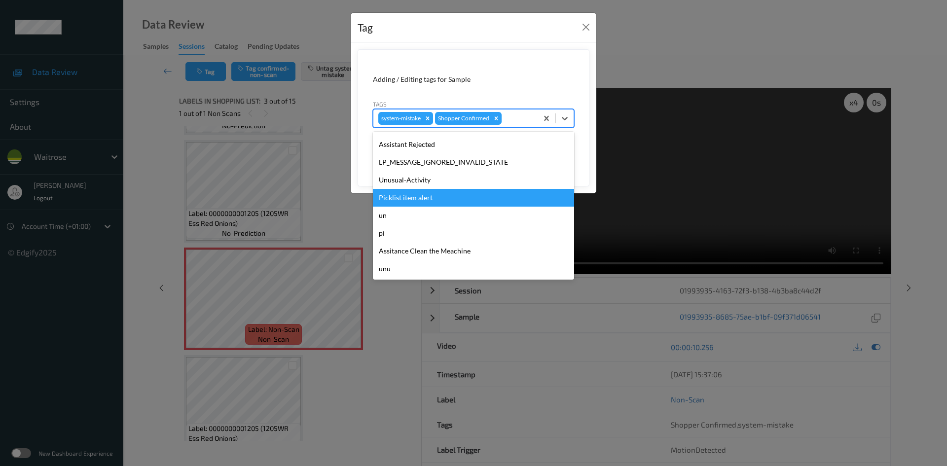
click at [409, 195] on div "Picklist item alert" at bounding box center [473, 198] width 201 height 18
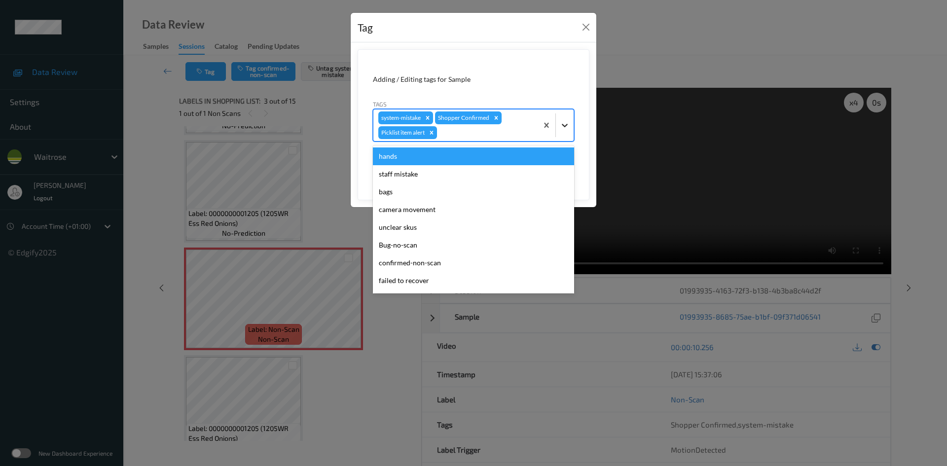
click at [557, 123] on div at bounding box center [565, 125] width 18 height 18
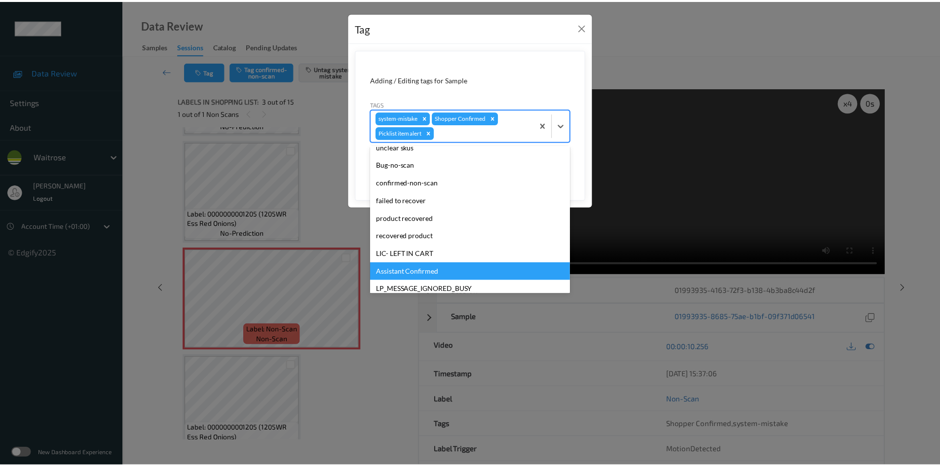
scroll to position [211, 0]
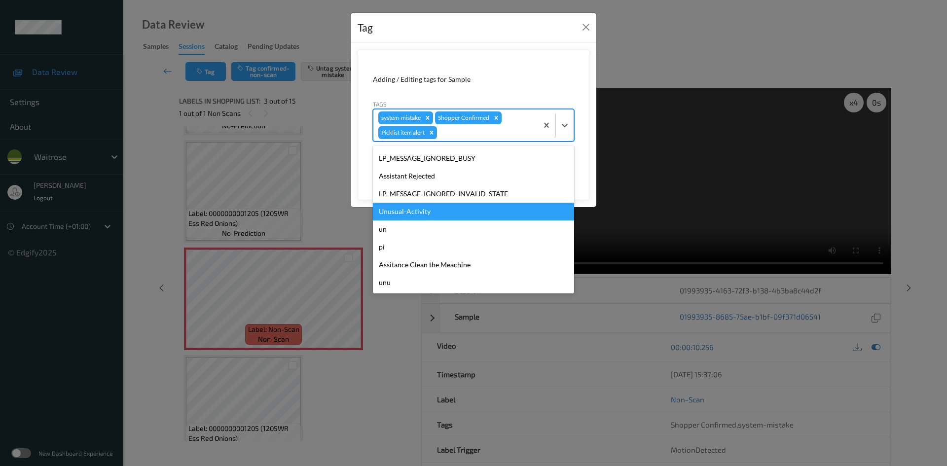
click at [407, 215] on div "Unusual-Activity" at bounding box center [473, 212] width 201 height 18
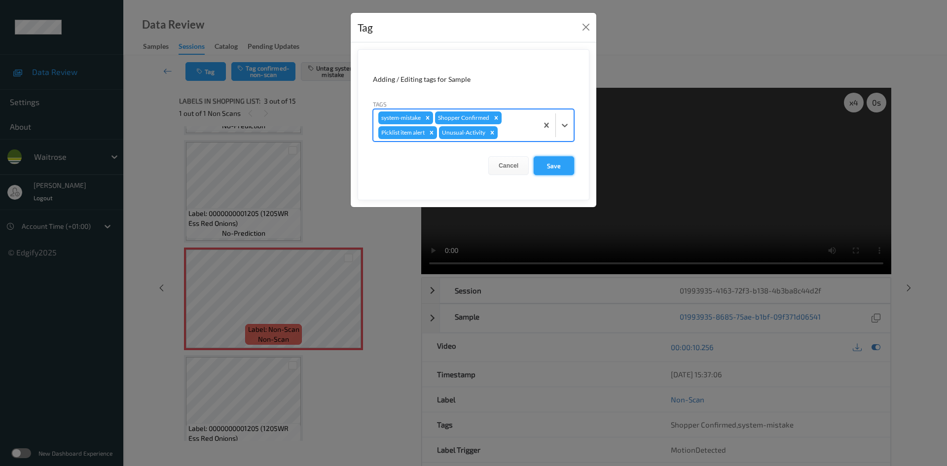
click at [554, 169] on button "Save" at bounding box center [554, 165] width 40 height 19
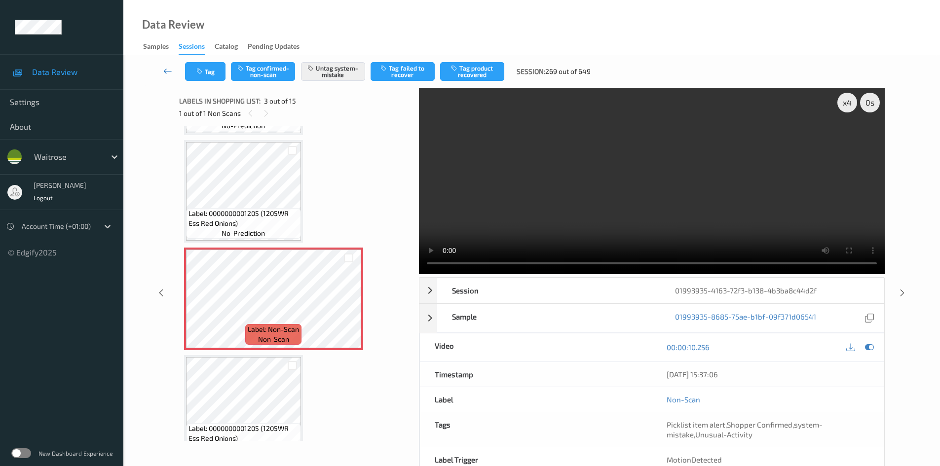
click at [164, 67] on icon at bounding box center [167, 71] width 9 height 10
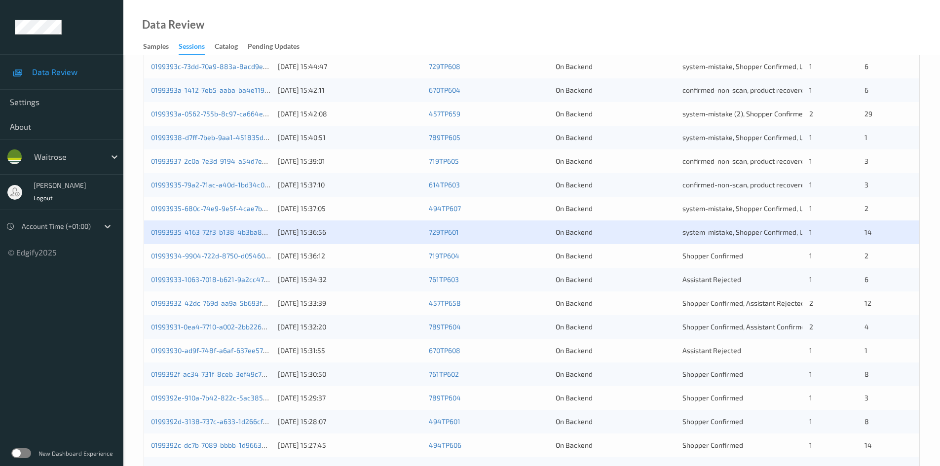
scroll to position [197, 0]
click at [195, 280] on link "01993933-1063-7018-b621-9a2cc4775479" at bounding box center [217, 279] width 132 height 8
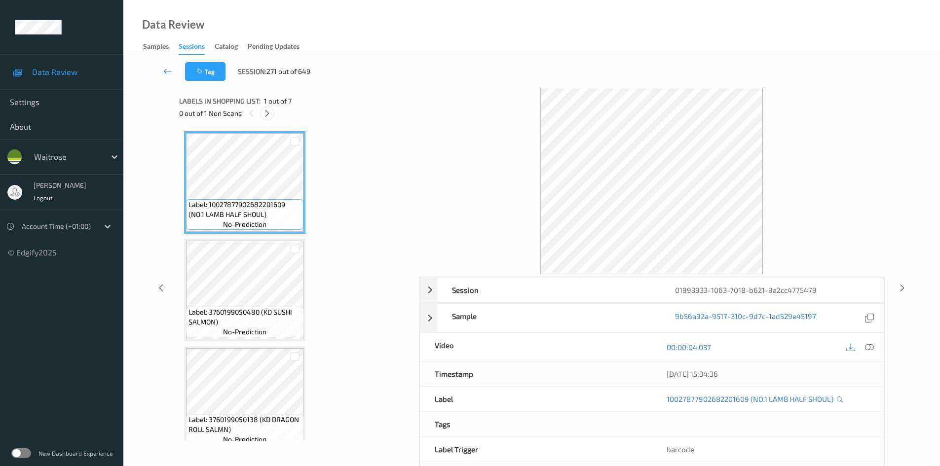
click at [270, 111] on icon at bounding box center [267, 113] width 8 height 9
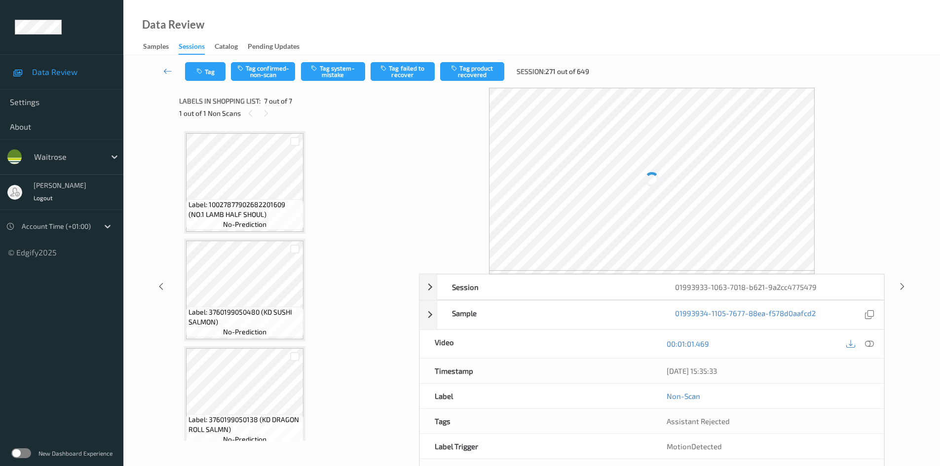
scroll to position [443, 0]
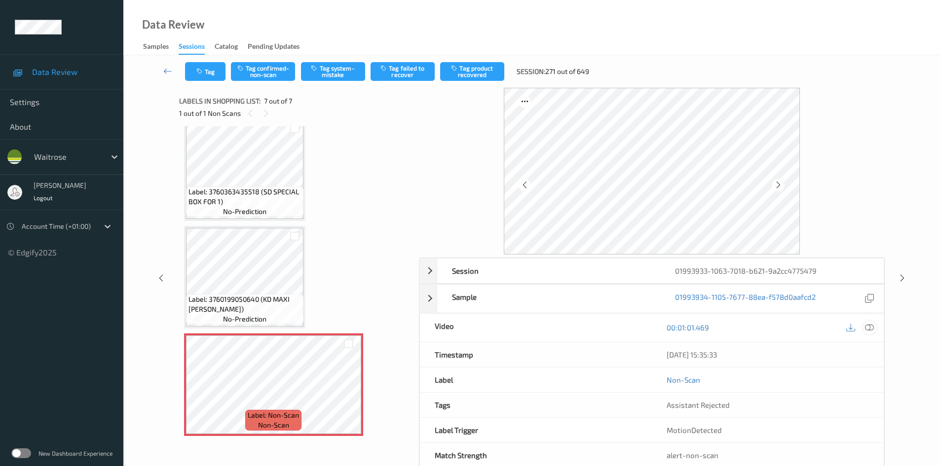
click at [869, 328] on icon at bounding box center [869, 327] width 9 height 9
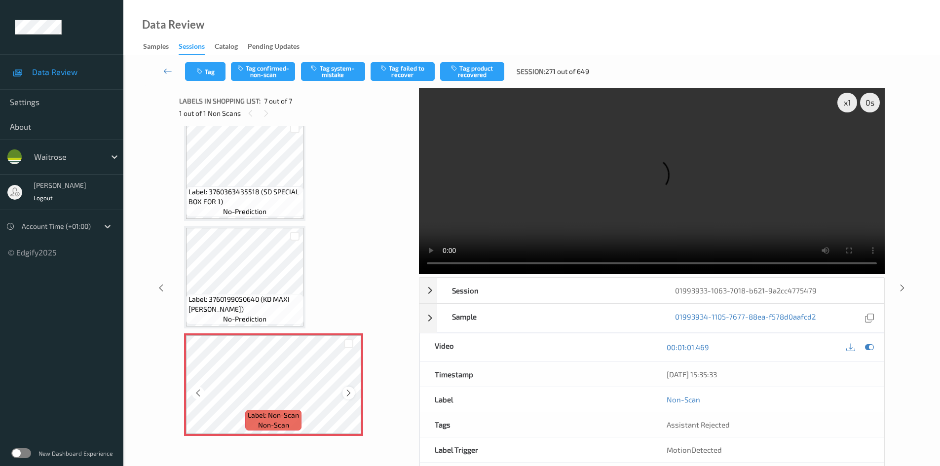
click at [349, 392] on icon at bounding box center [348, 393] width 8 height 9
click at [580, 214] on video at bounding box center [652, 181] width 466 height 186
click at [849, 101] on div "x 1" at bounding box center [847, 103] width 20 height 20
click at [621, 219] on video at bounding box center [652, 181] width 466 height 186
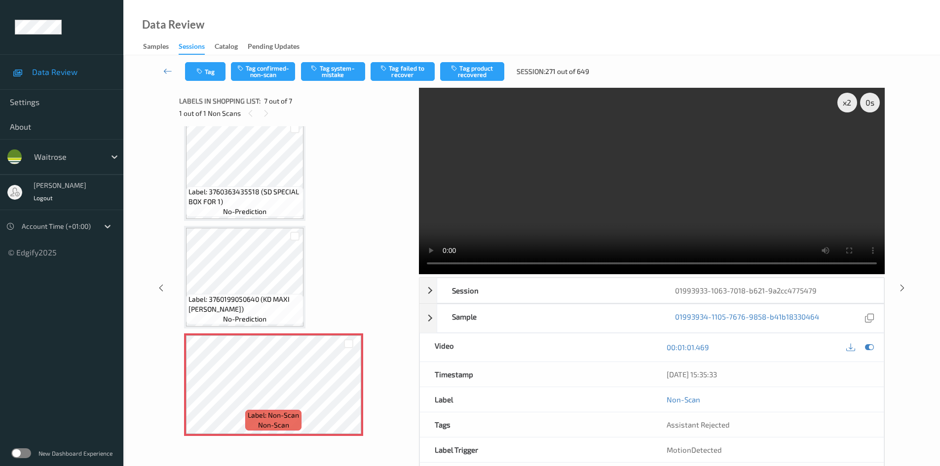
click at [593, 204] on video at bounding box center [652, 181] width 466 height 186
click at [616, 166] on video at bounding box center [652, 181] width 466 height 186
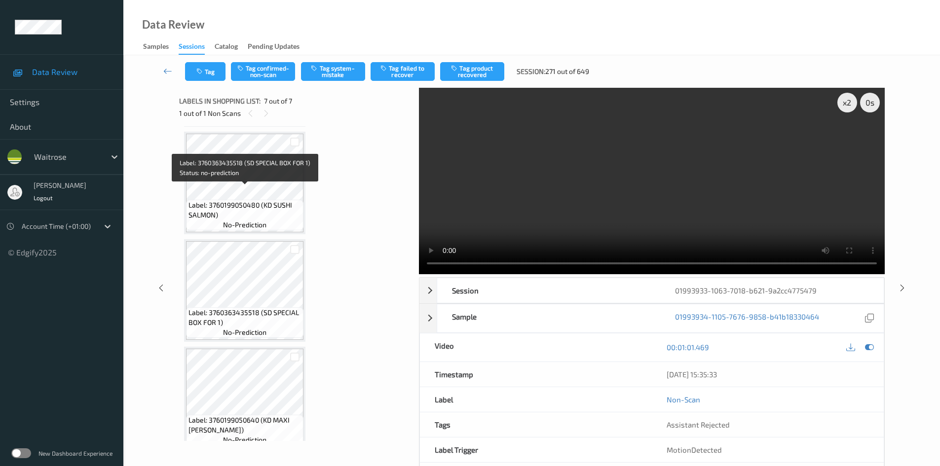
scroll to position [295, 0]
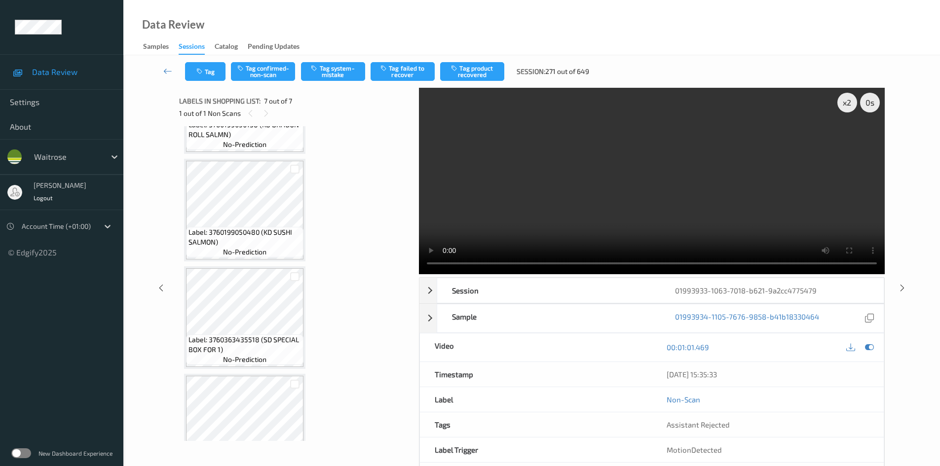
click at [559, 216] on video at bounding box center [652, 181] width 466 height 186
click at [616, 198] on video at bounding box center [652, 181] width 466 height 186
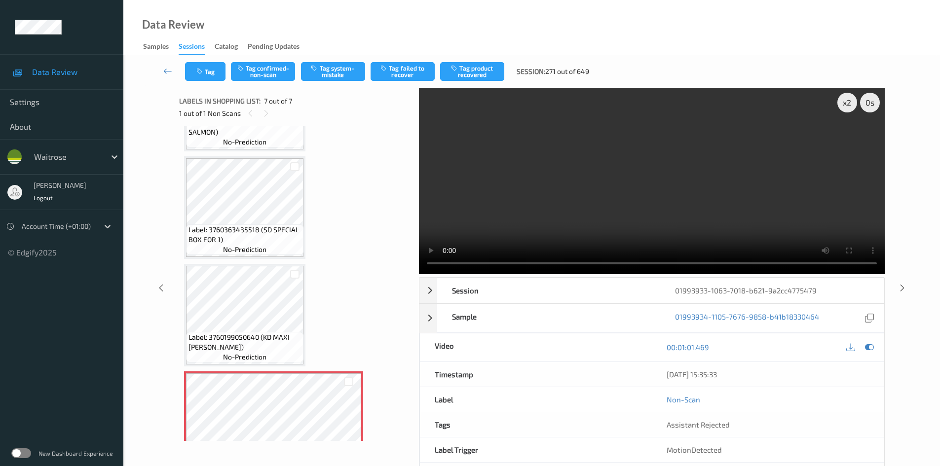
scroll to position [443, 0]
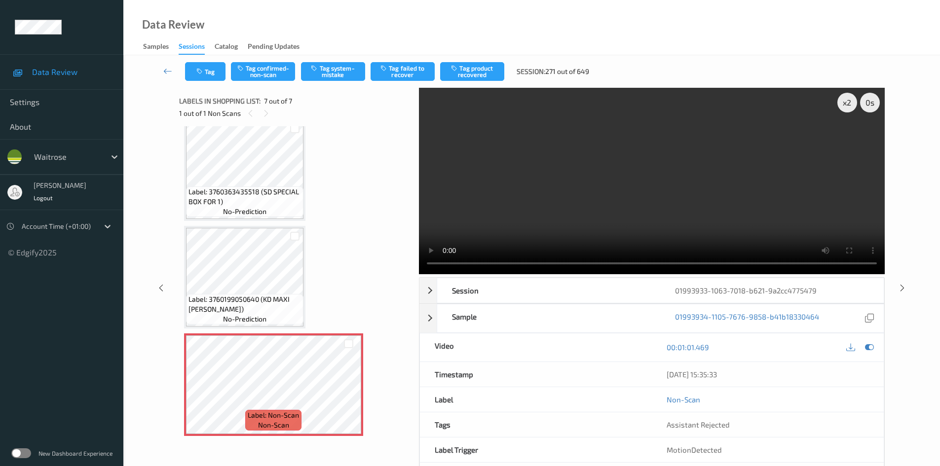
click at [510, 225] on video at bounding box center [652, 181] width 466 height 186
click at [846, 98] on div "x 2" at bounding box center [847, 103] width 20 height 20
click at [516, 176] on video at bounding box center [652, 181] width 466 height 186
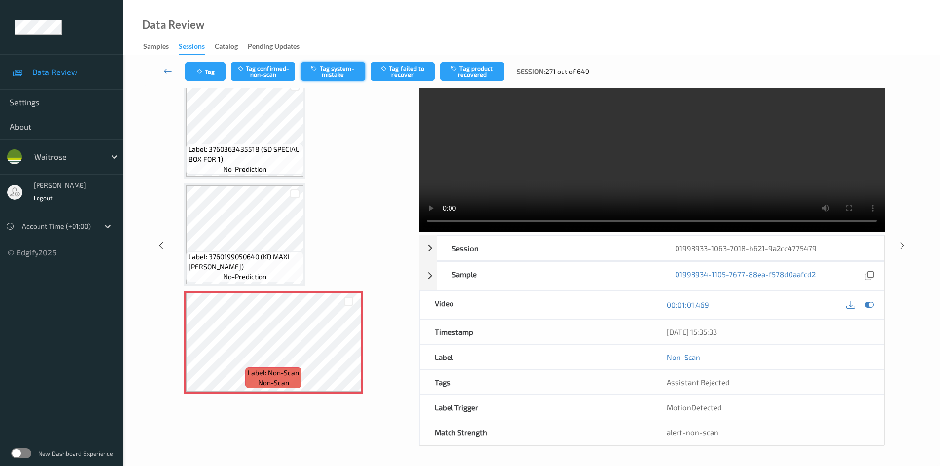
click at [327, 75] on button "Tag system-mistake" at bounding box center [333, 71] width 64 height 19
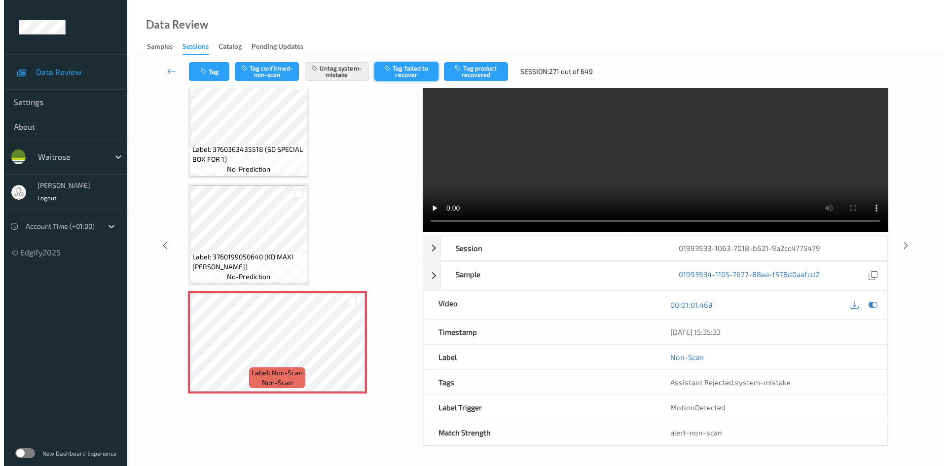
scroll to position [0, 0]
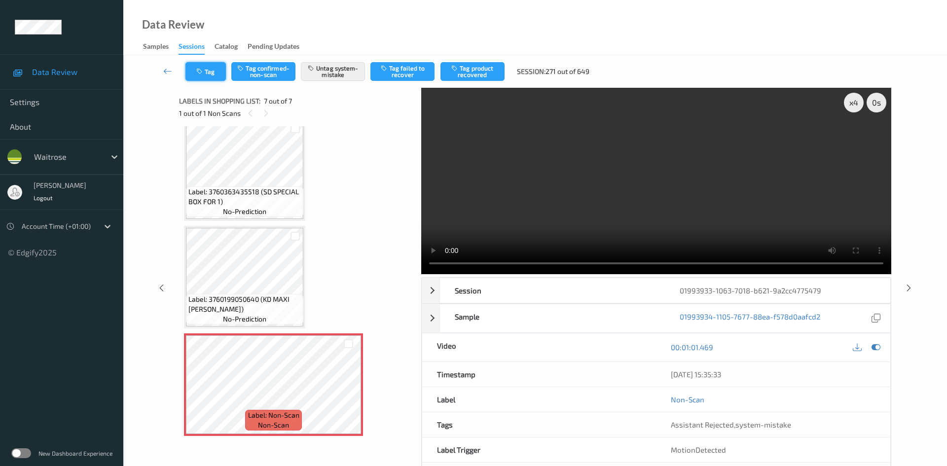
click at [217, 72] on button "Tag" at bounding box center [206, 71] width 40 height 19
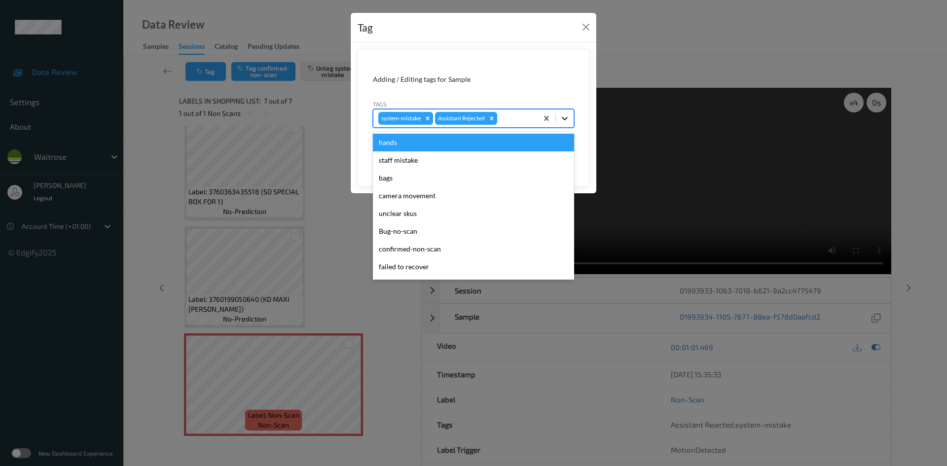
click at [562, 119] on icon at bounding box center [565, 118] width 10 height 10
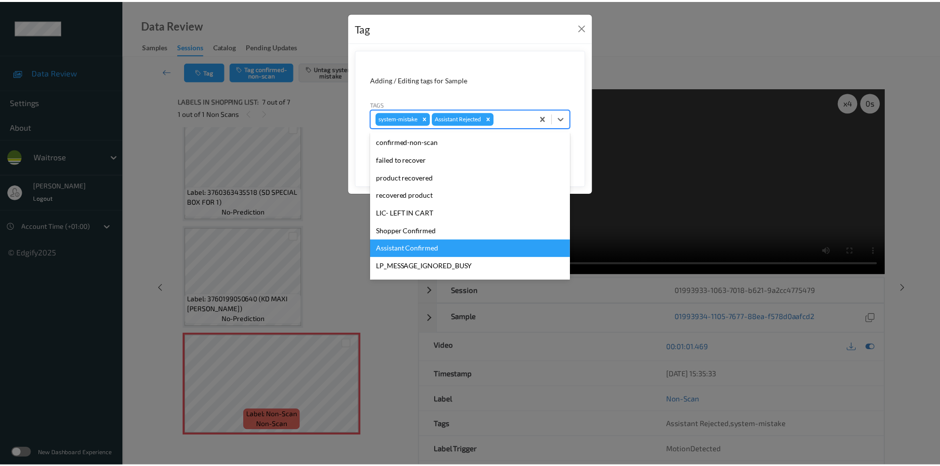
scroll to position [229, 0]
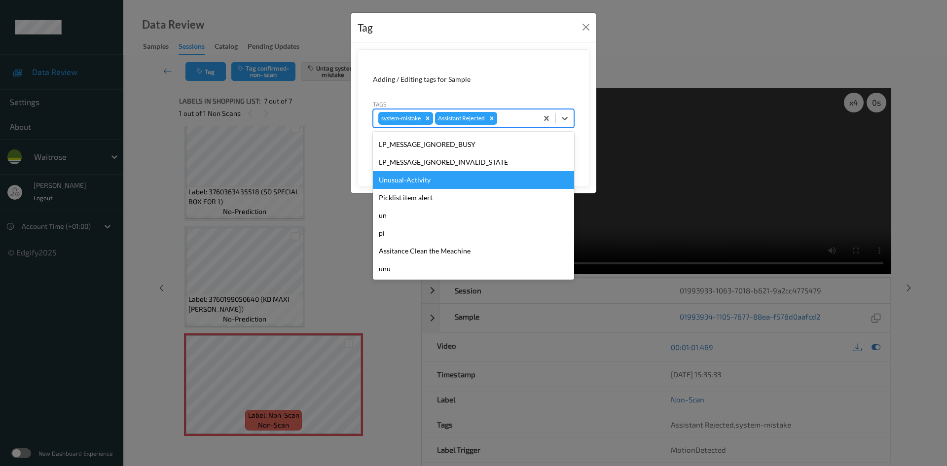
click at [432, 179] on div "Unusual-Activity" at bounding box center [473, 180] width 201 height 18
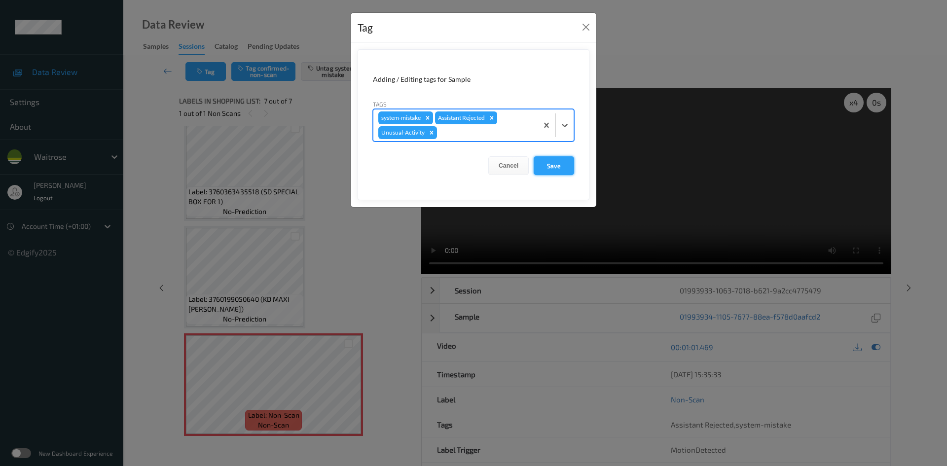
click at [549, 165] on button "Save" at bounding box center [554, 165] width 40 height 19
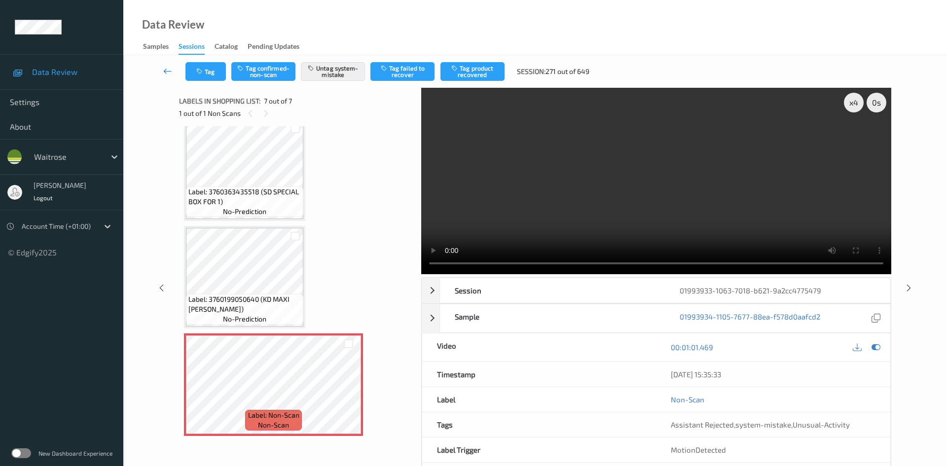
click at [165, 64] on link at bounding box center [167, 71] width 35 height 19
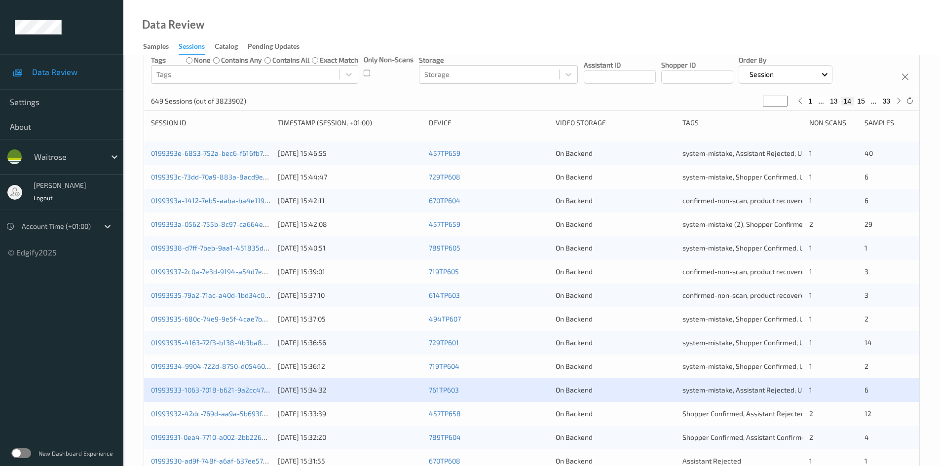
scroll to position [276, 0]
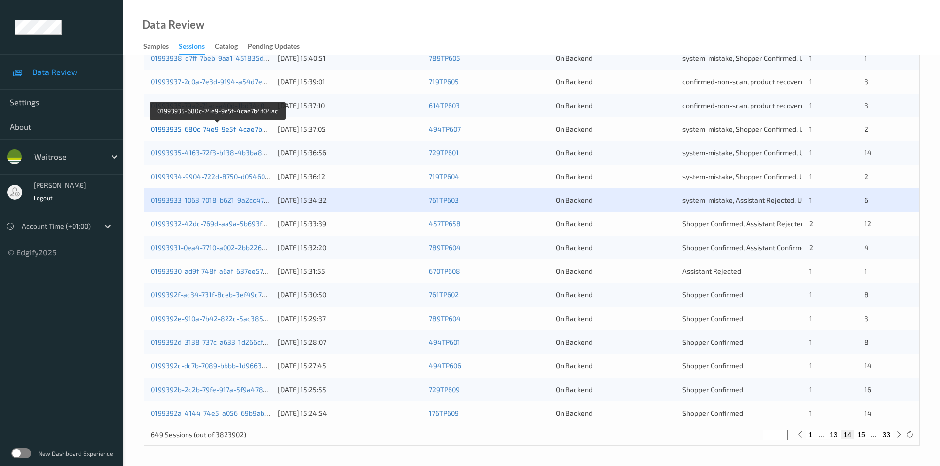
click at [212, 128] on link "01993935-680c-74e9-9e5f-4cae7b4f04ac" at bounding box center [218, 129] width 134 height 8
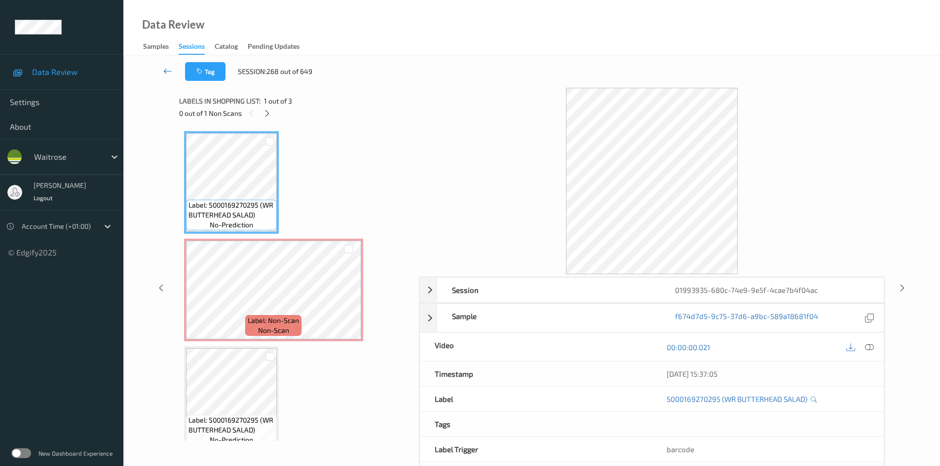
click at [168, 66] on link at bounding box center [167, 71] width 35 height 19
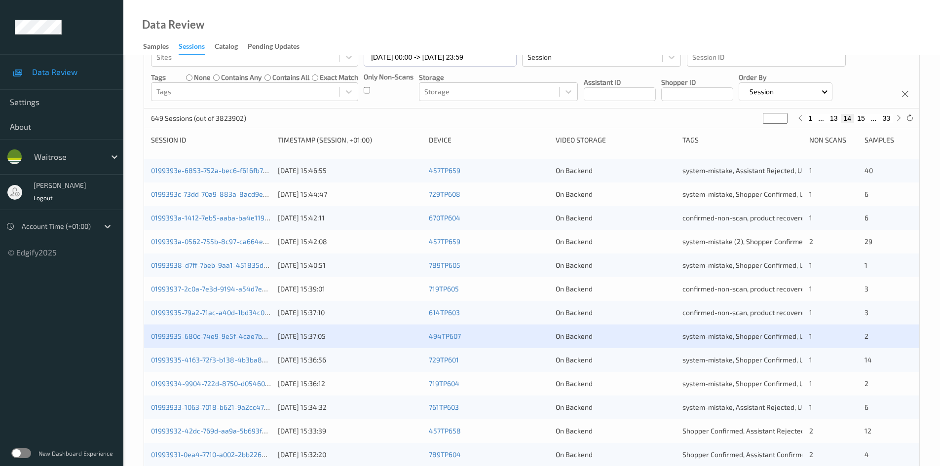
scroll to position [247, 0]
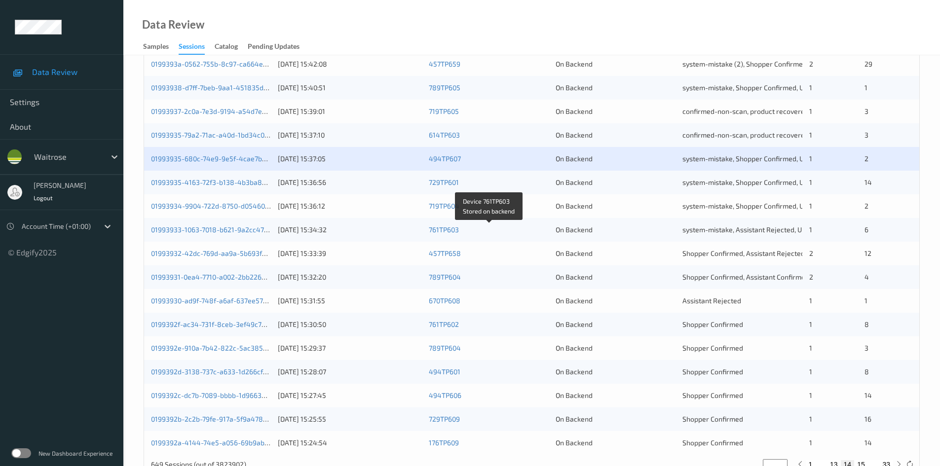
click at [511, 227] on div "761TP603" at bounding box center [489, 230] width 120 height 10
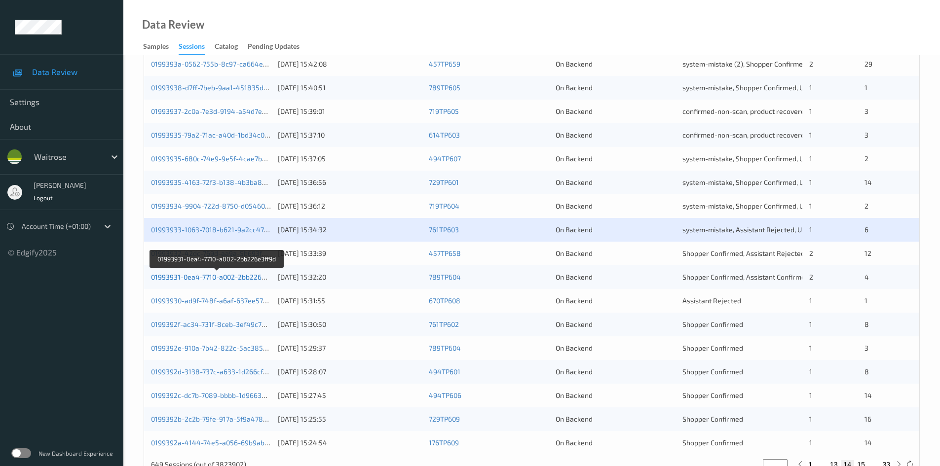
click at [205, 277] on link "01993931-0ea4-7710-a002-2bb226e3ff9d" at bounding box center [216, 277] width 131 height 8
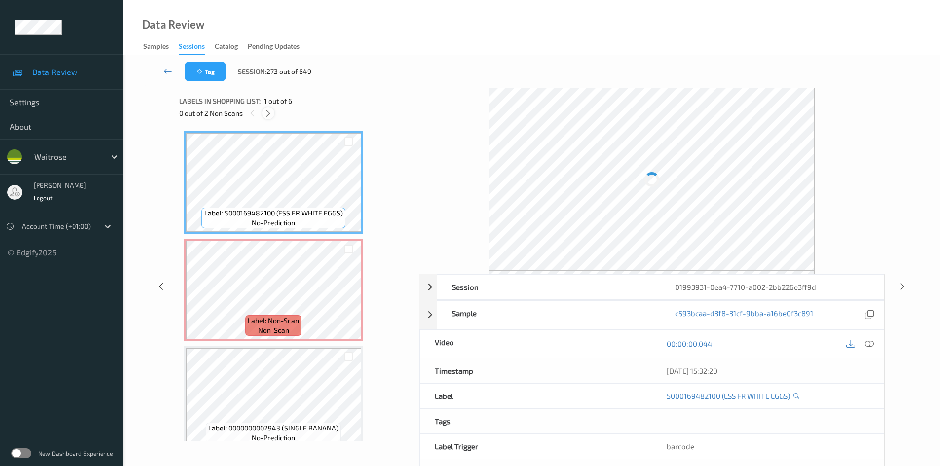
click at [266, 112] on icon at bounding box center [268, 113] width 8 height 9
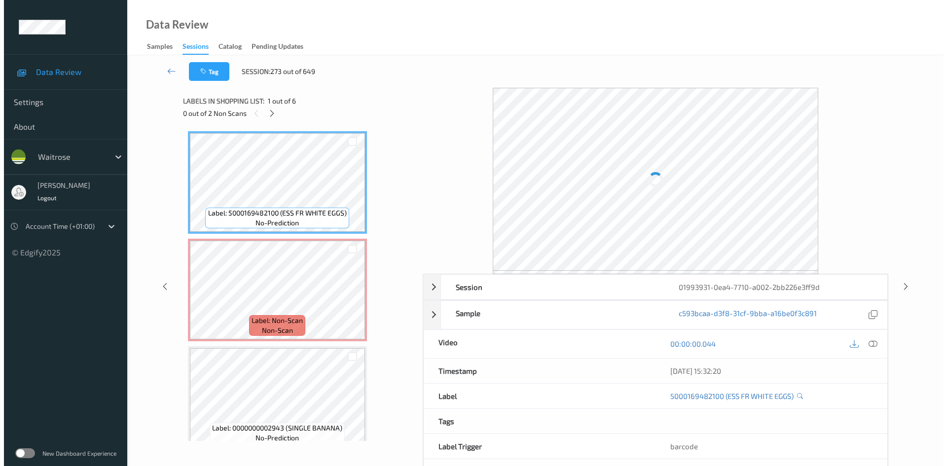
scroll to position [5, 0]
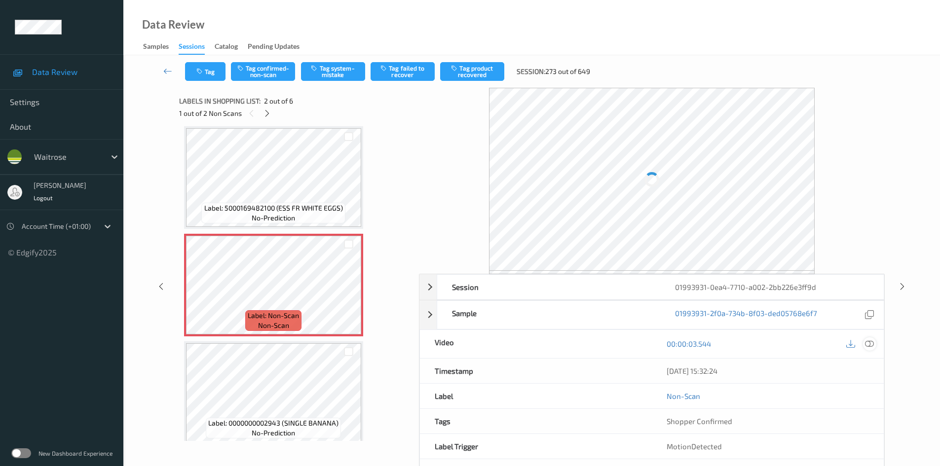
click at [870, 359] on div "[DATE] 15:32:24" at bounding box center [768, 371] width 232 height 25
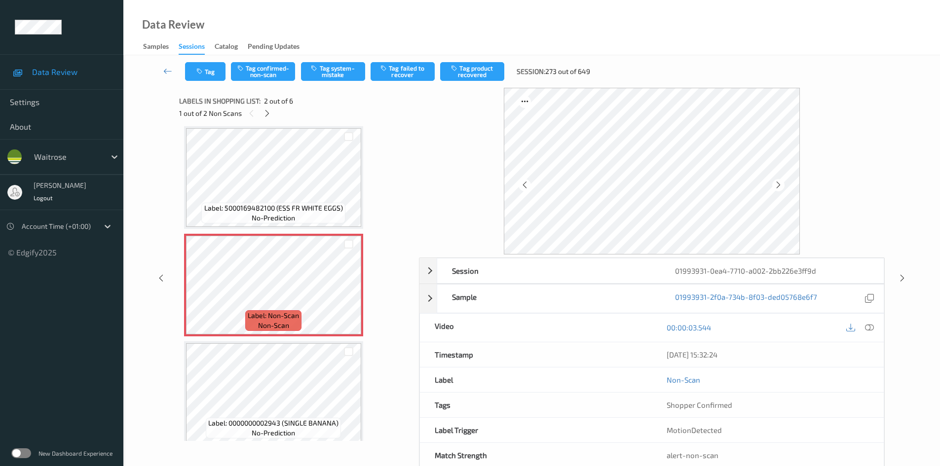
click at [336, 25] on div "Data Review Samples Sessions Catalog Pending Updates" at bounding box center [531, 27] width 817 height 55
click at [871, 328] on icon at bounding box center [869, 327] width 9 height 9
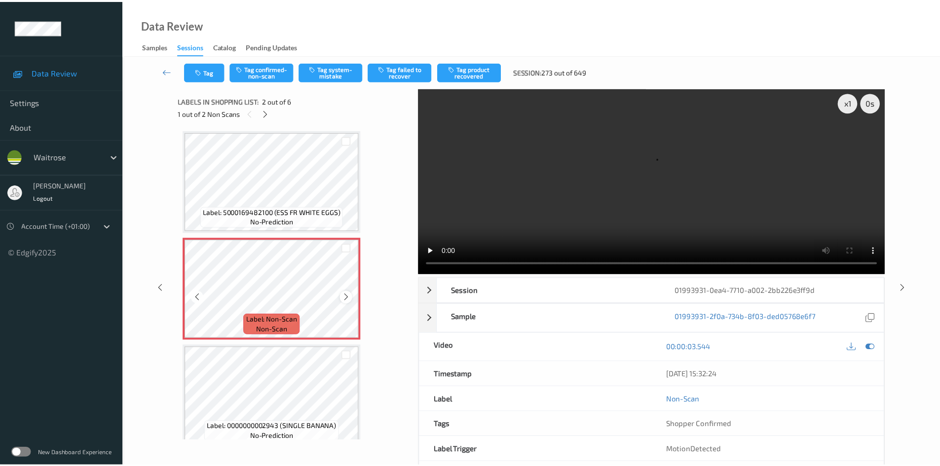
scroll to position [0, 0]
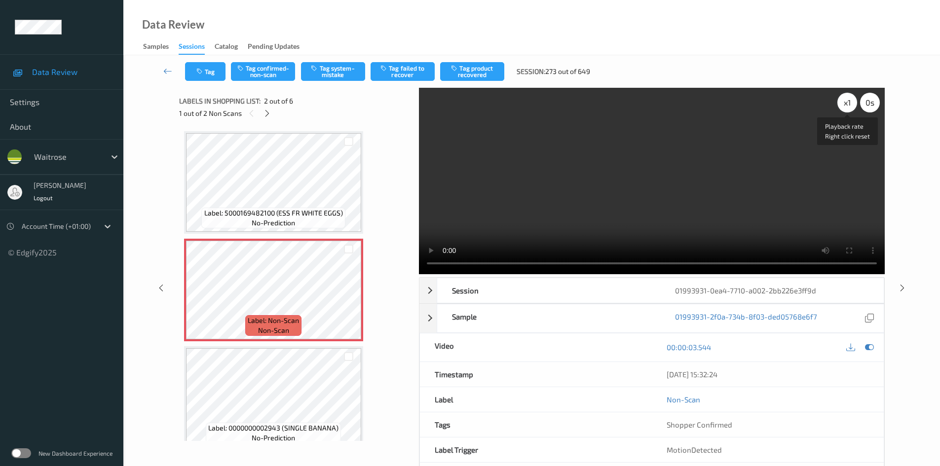
click at [850, 104] on div "x 1" at bounding box center [847, 103] width 20 height 20
click at [845, 103] on div "x 2" at bounding box center [847, 103] width 20 height 20
click at [539, 217] on video at bounding box center [652, 181] width 466 height 186
click at [493, 167] on video at bounding box center [652, 181] width 466 height 186
click at [661, 192] on video at bounding box center [652, 181] width 466 height 186
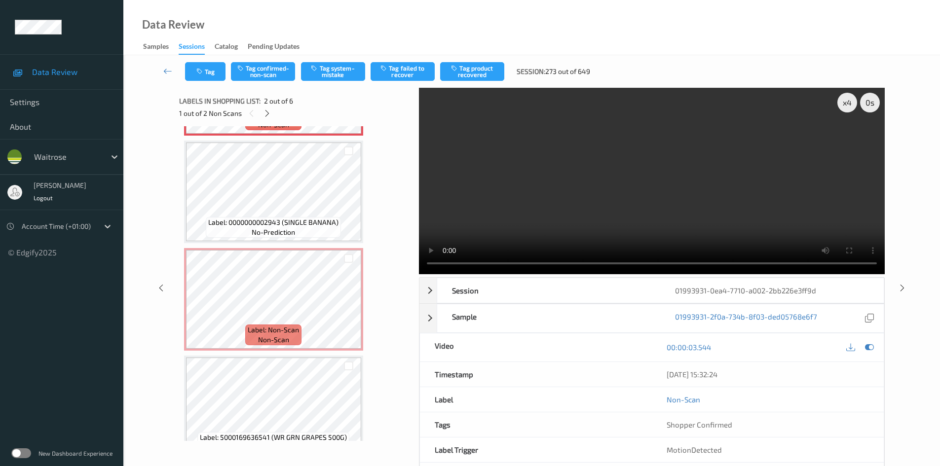
scroll to position [197, 0]
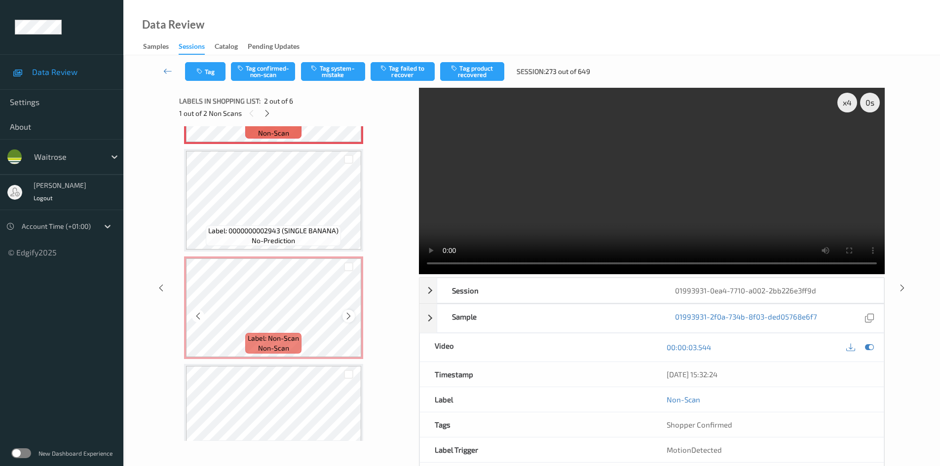
click at [352, 318] on icon at bounding box center [348, 316] width 8 height 9
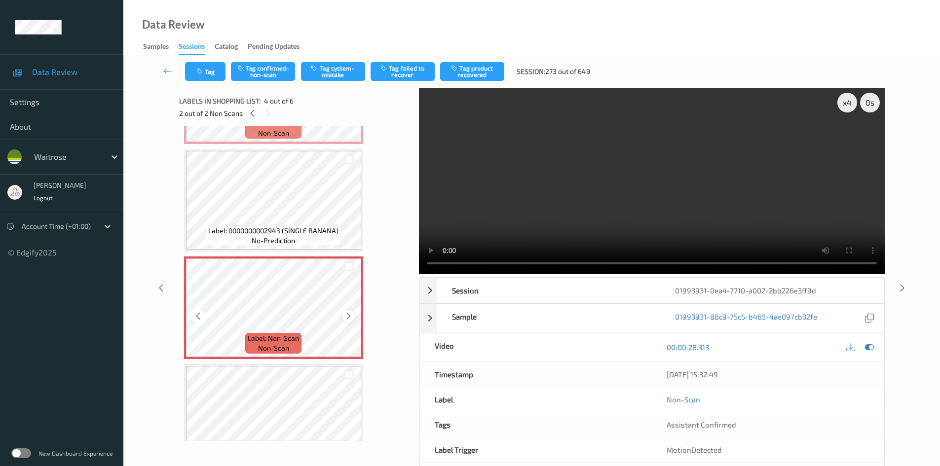
click at [345, 313] on icon at bounding box center [348, 316] width 8 height 9
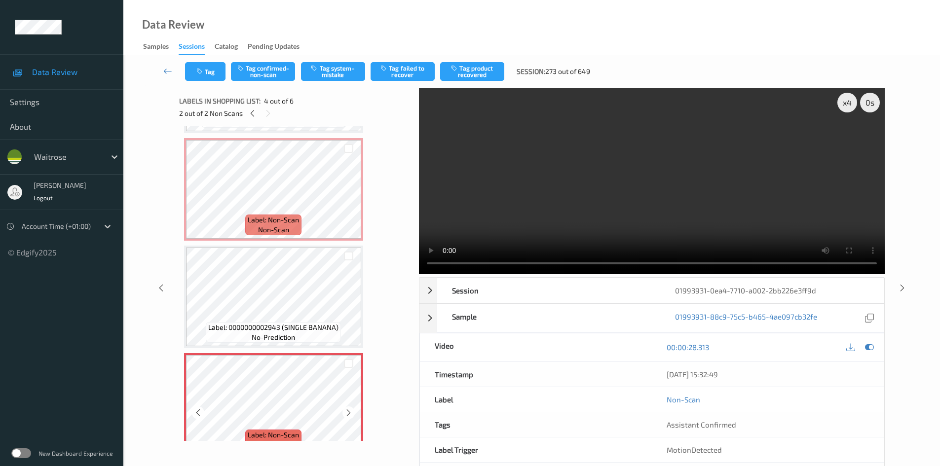
scroll to position [49, 0]
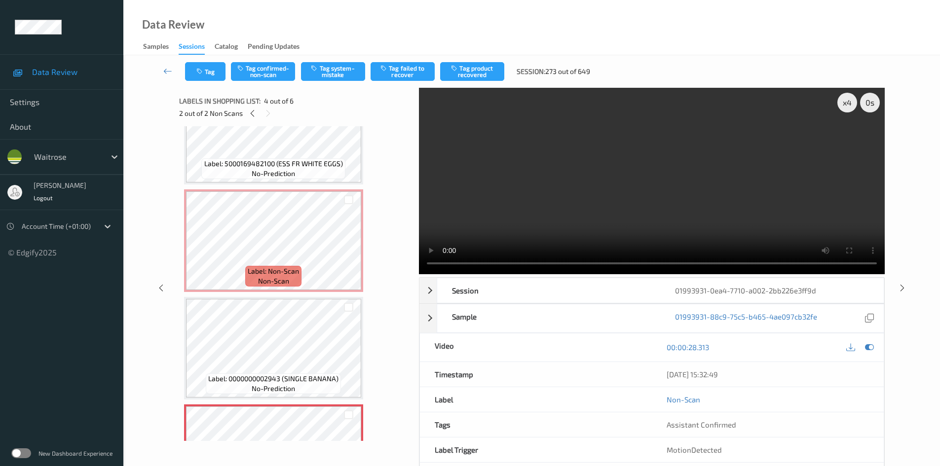
click at [555, 195] on video at bounding box center [652, 181] width 466 height 186
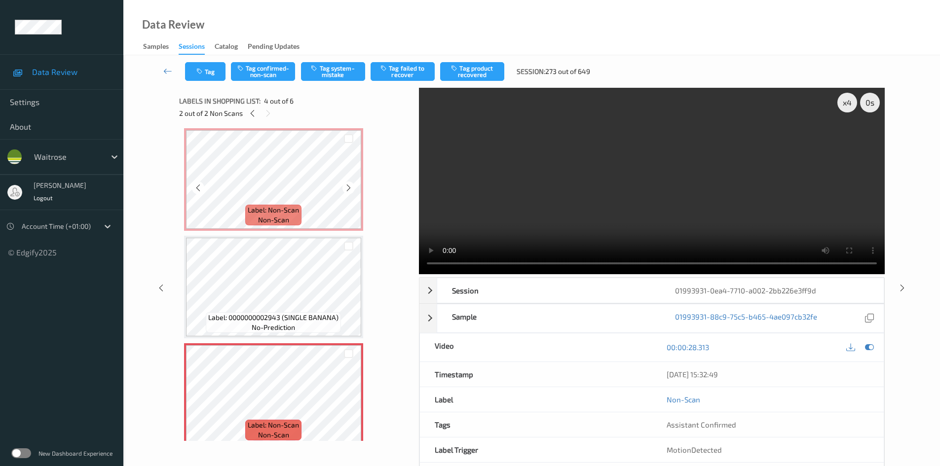
scroll to position [148, 0]
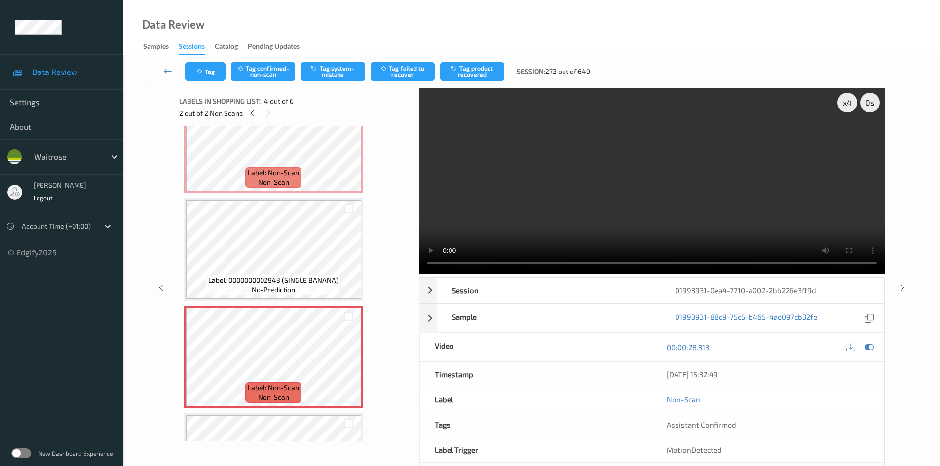
click at [568, 213] on video at bounding box center [652, 181] width 466 height 186
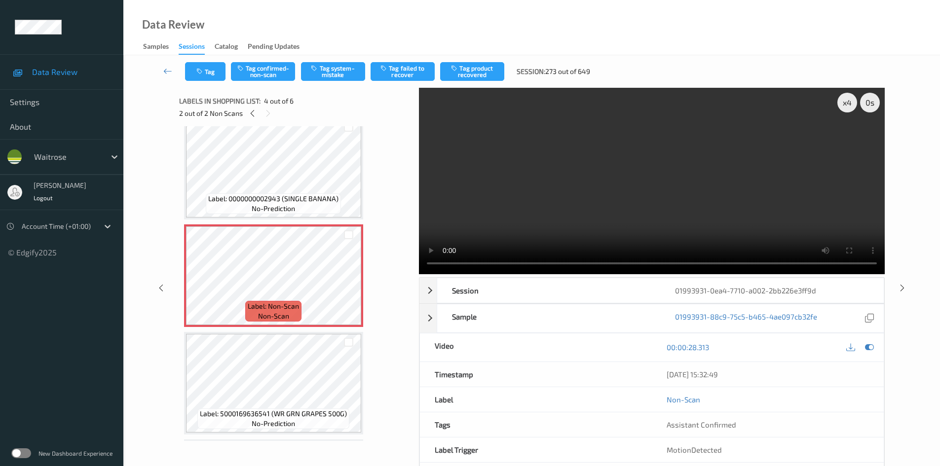
scroll to position [247, 0]
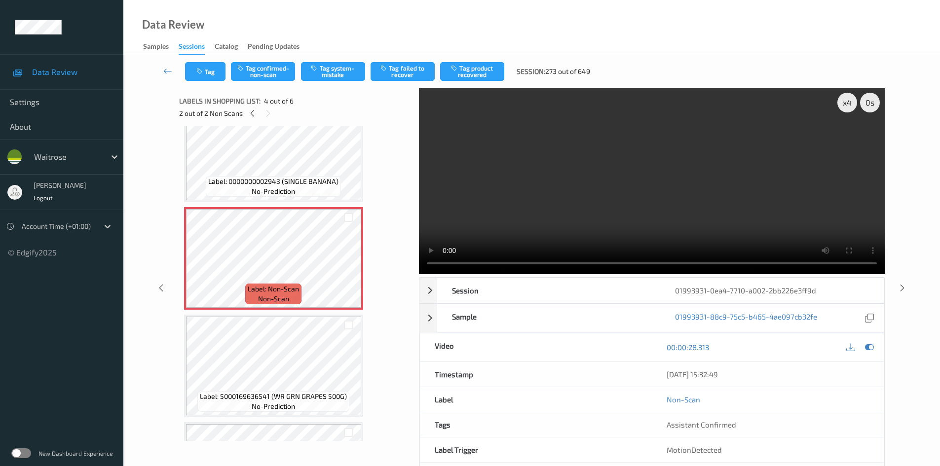
click at [519, 190] on video at bounding box center [652, 181] width 466 height 186
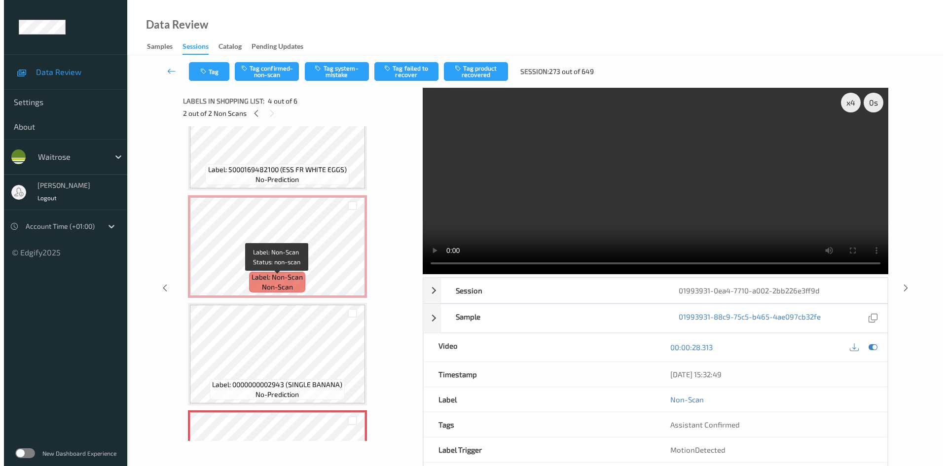
scroll to position [39, 0]
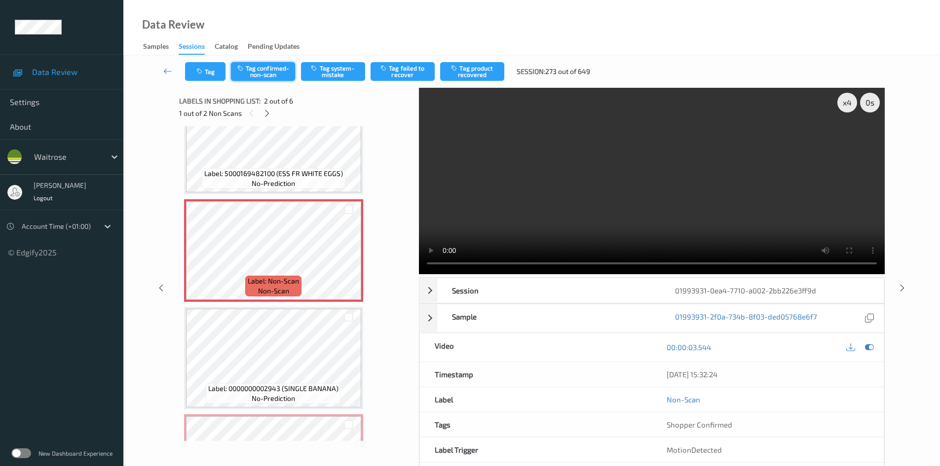
click at [274, 70] on button "Tag confirmed-non-scan" at bounding box center [263, 71] width 64 height 19
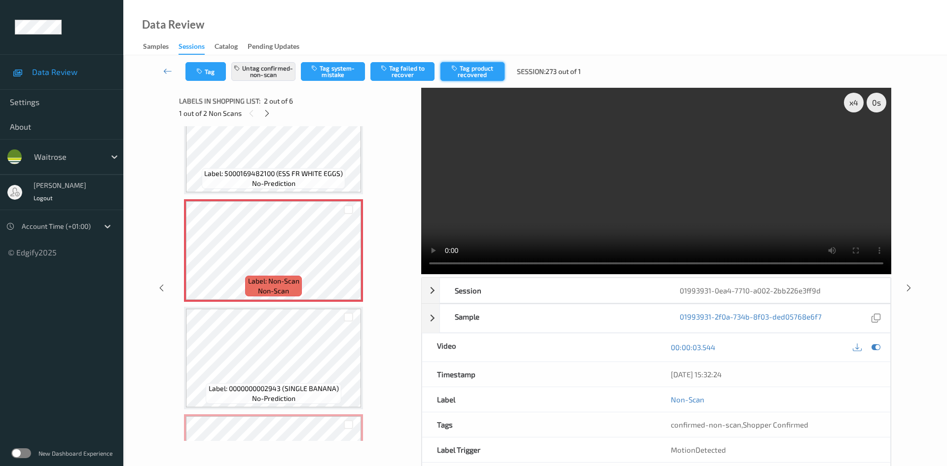
click at [494, 68] on button "Tag product recovered" at bounding box center [473, 71] width 64 height 19
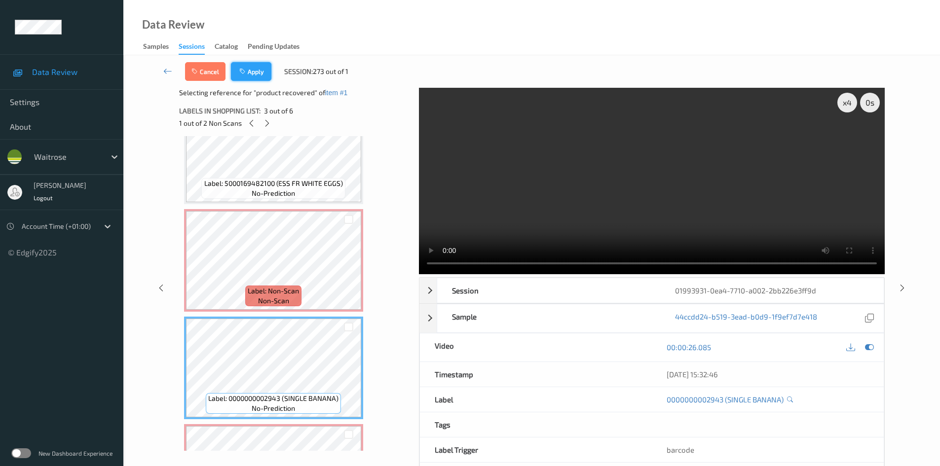
click at [249, 75] on button "Apply" at bounding box center [251, 71] width 40 height 19
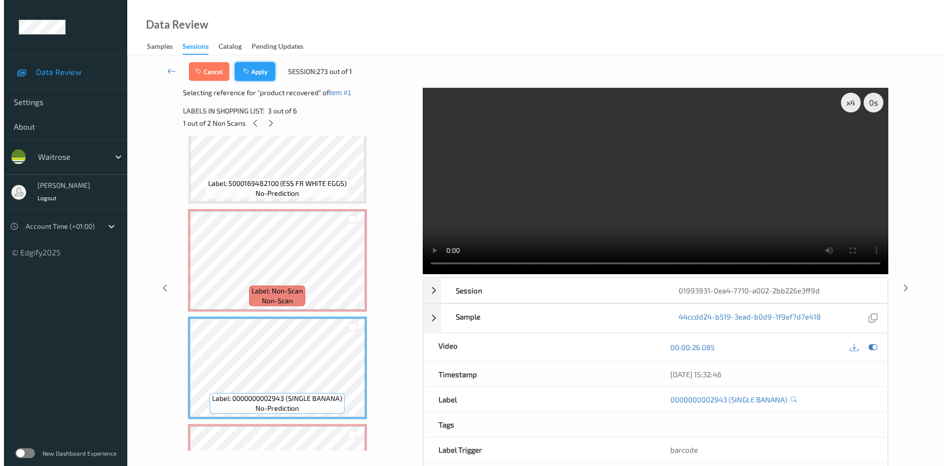
scroll to position [5, 0]
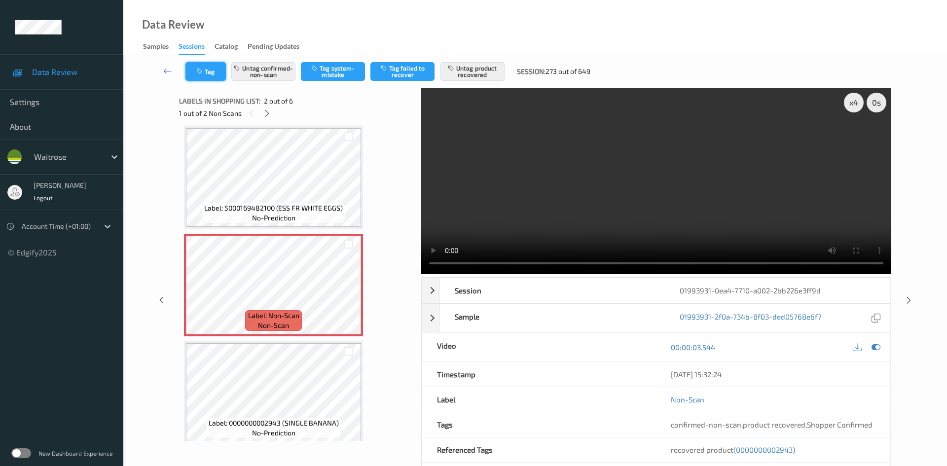
click at [203, 62] on button "Tag" at bounding box center [206, 71] width 40 height 19
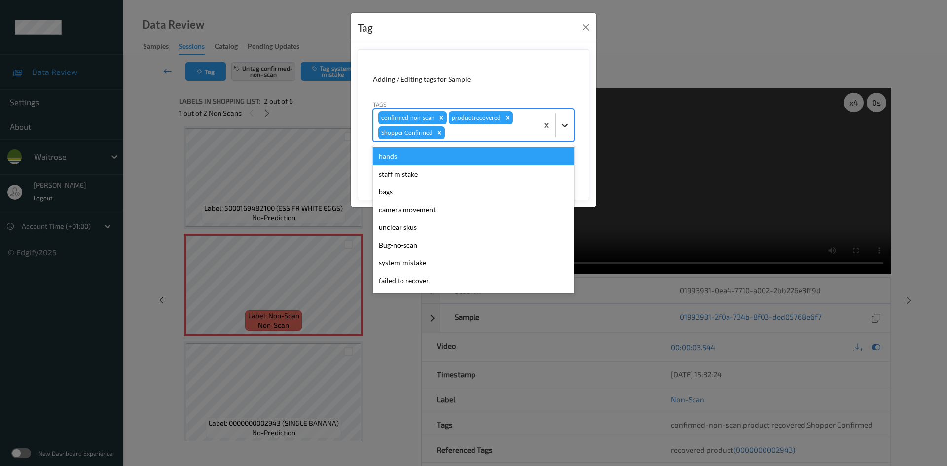
click at [563, 125] on icon at bounding box center [565, 125] width 6 height 3
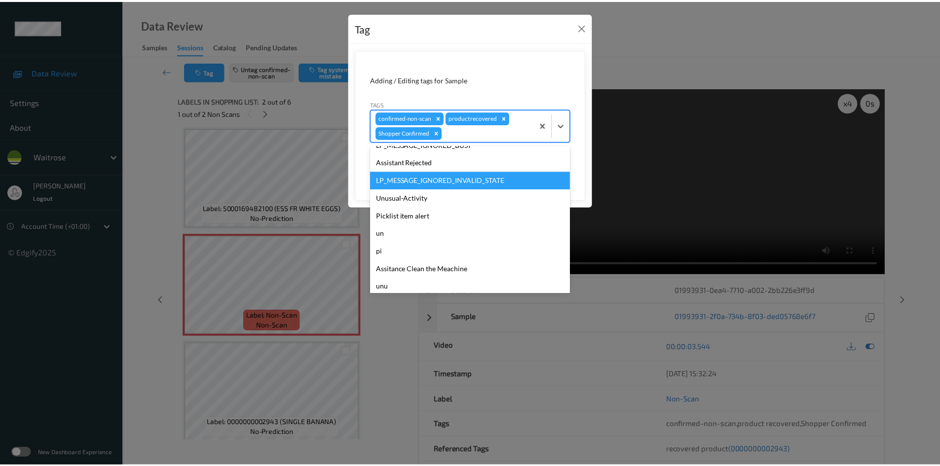
scroll to position [211, 0]
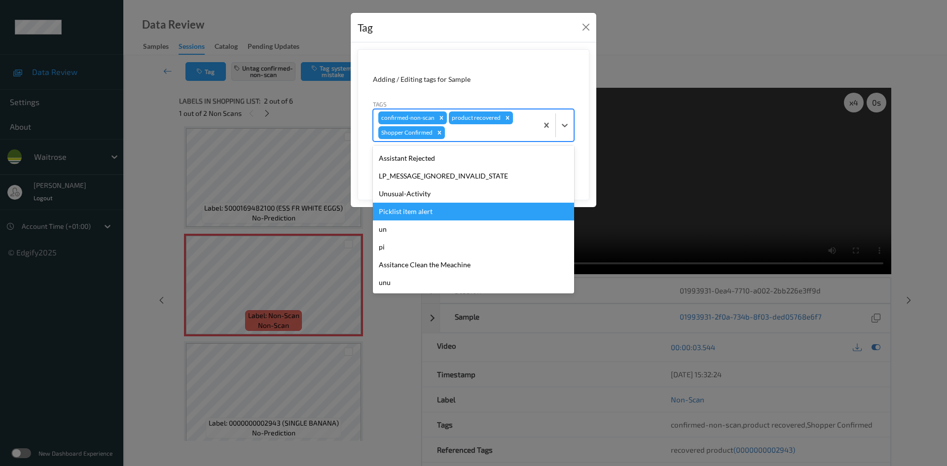
click at [417, 214] on div "Picklist item alert" at bounding box center [473, 212] width 201 height 18
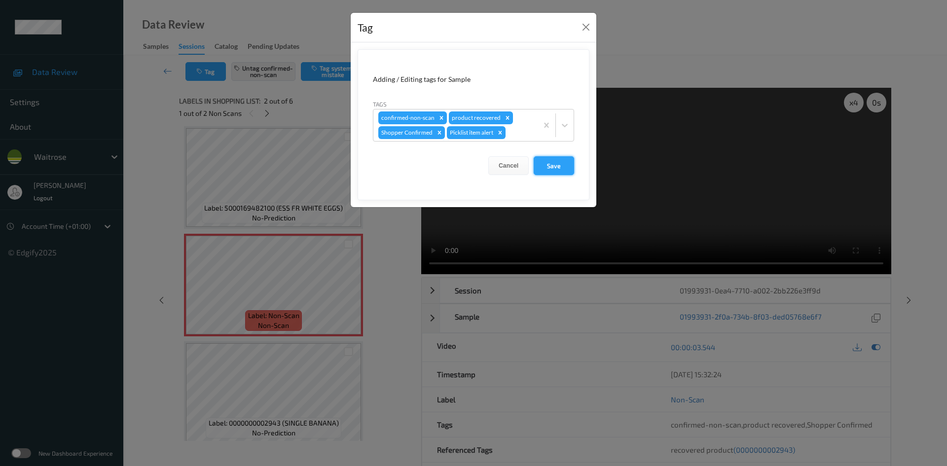
click at [558, 163] on button "Save" at bounding box center [554, 165] width 40 height 19
click at [550, 163] on button "Save" at bounding box center [554, 165] width 40 height 19
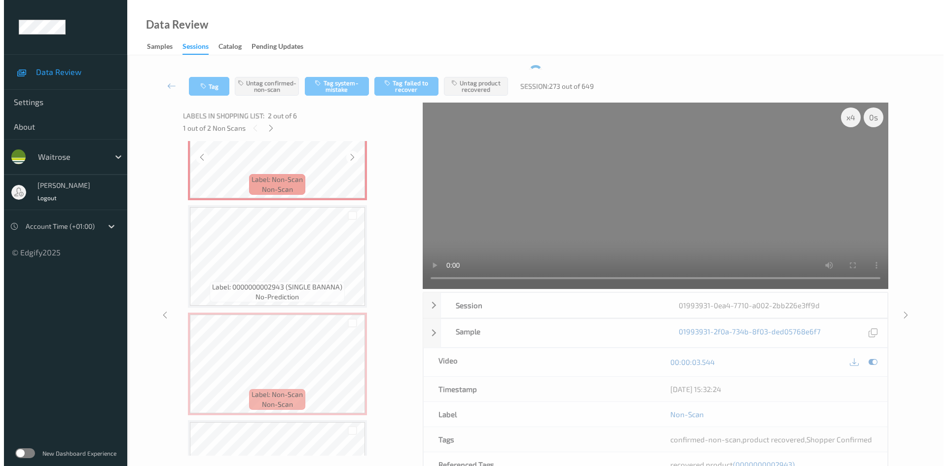
scroll to position [252, 0]
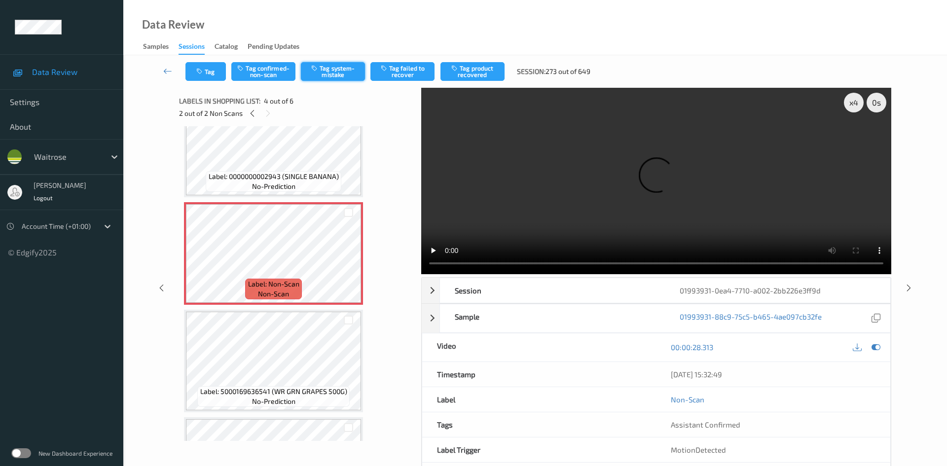
click at [319, 73] on button "Tag system-mistake" at bounding box center [333, 71] width 64 height 19
click at [211, 72] on button "Tag" at bounding box center [206, 71] width 40 height 19
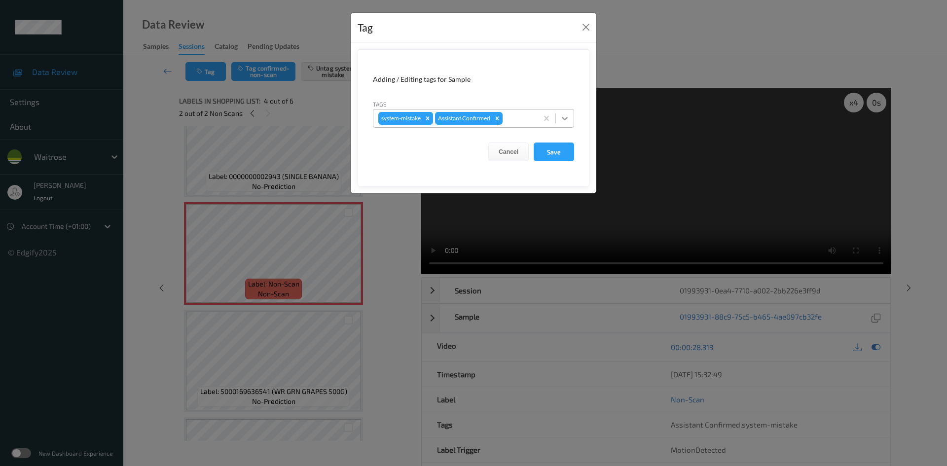
click at [561, 117] on icon at bounding box center [565, 118] width 10 height 10
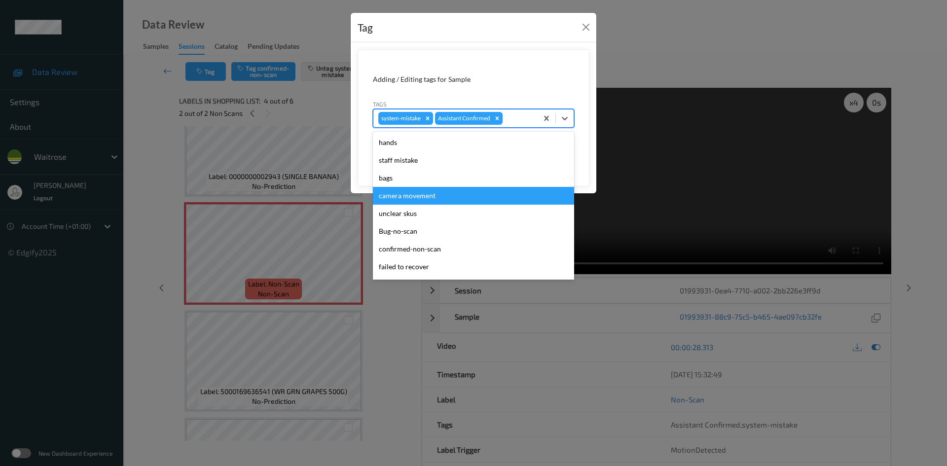
scroll to position [229, 0]
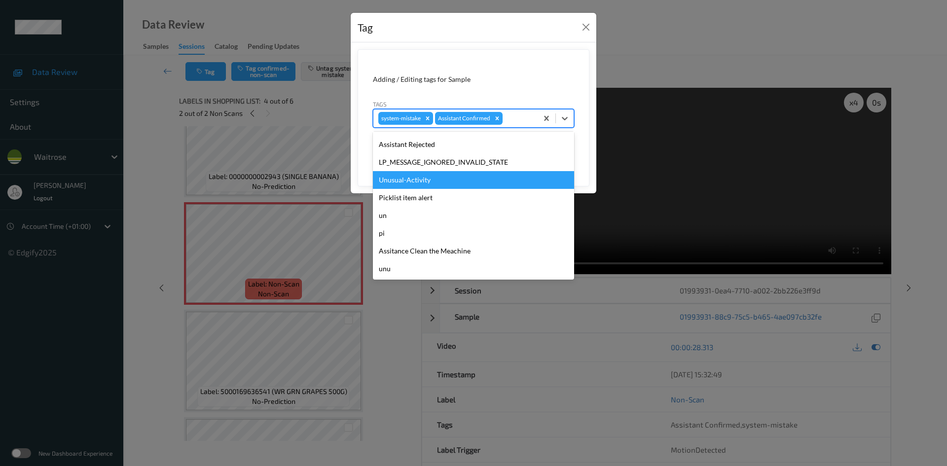
click at [411, 182] on div "Unusual-Activity" at bounding box center [473, 180] width 201 height 18
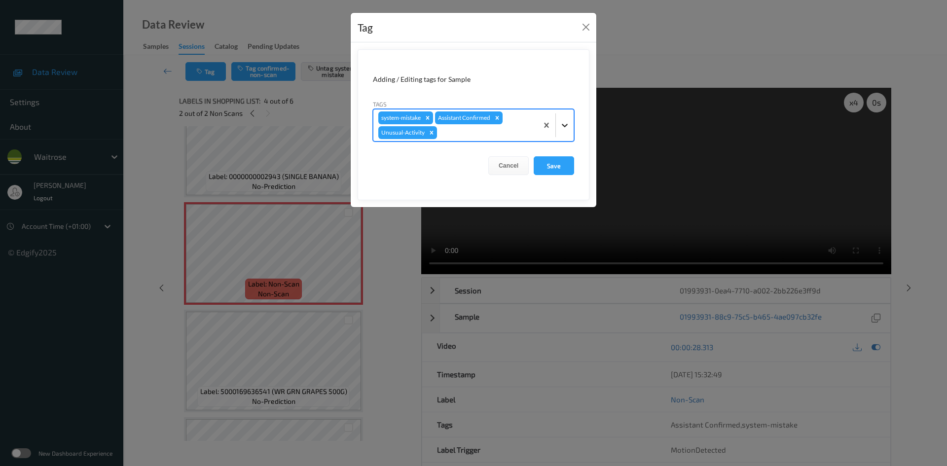
click at [571, 132] on div at bounding box center [565, 125] width 18 height 18
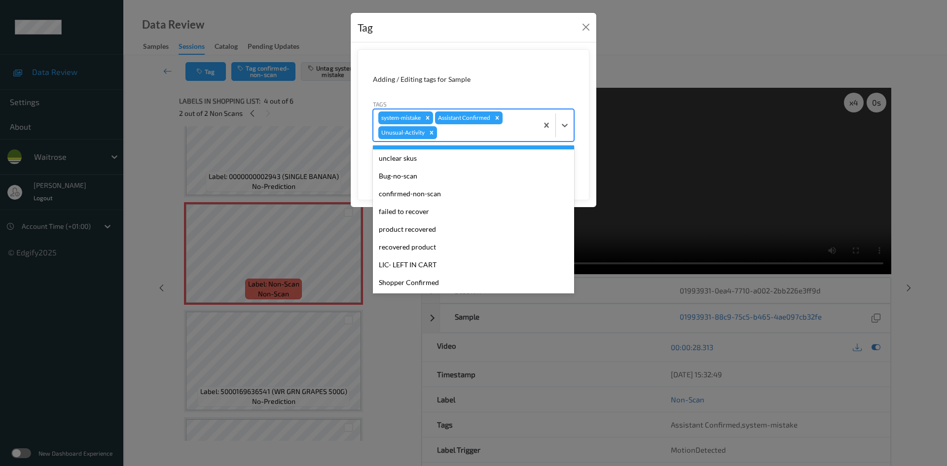
scroll to position [211, 0]
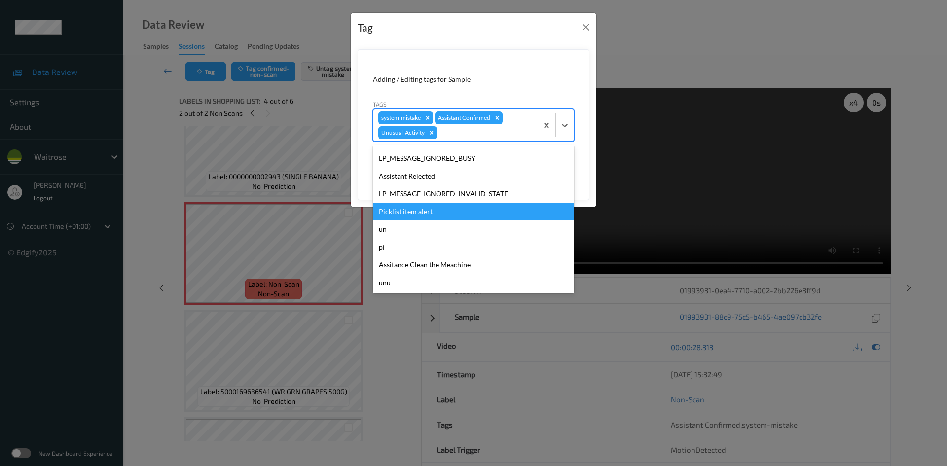
click at [392, 214] on div "Picklist item alert" at bounding box center [473, 212] width 201 height 18
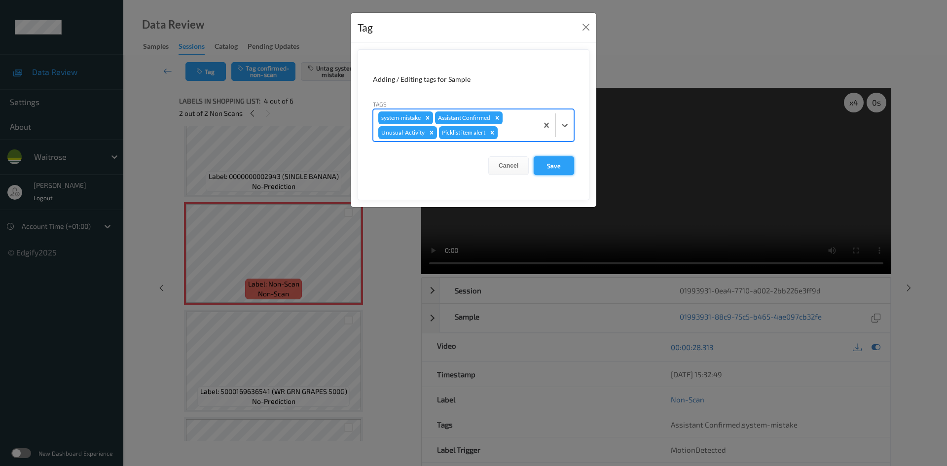
click at [556, 169] on button "Save" at bounding box center [554, 165] width 40 height 19
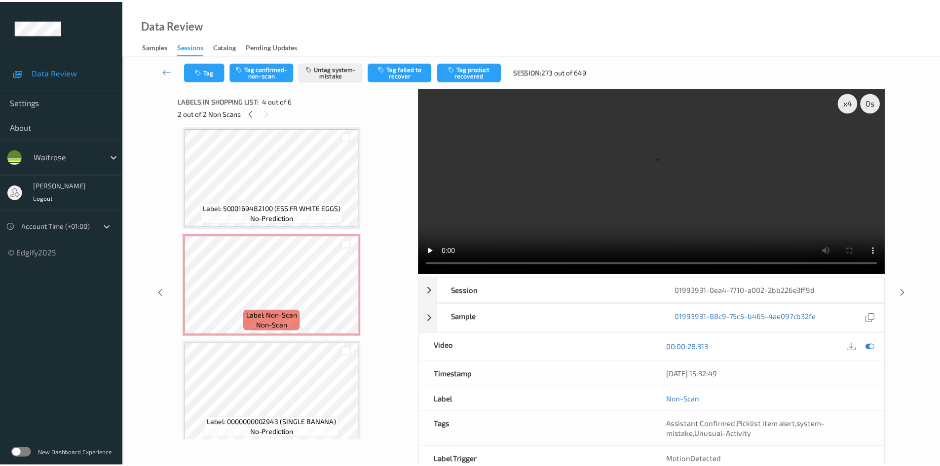
scroll to position [0, 0]
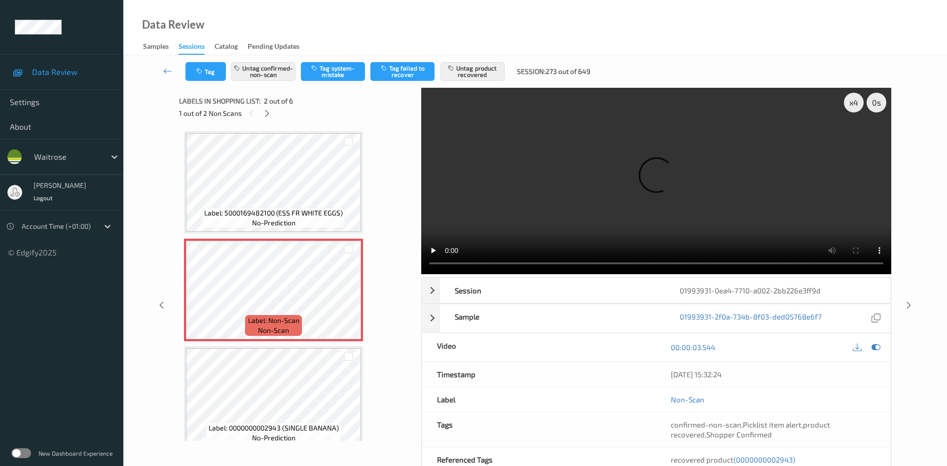
click at [163, 61] on div "Tag Untag confirmed-non-scan Tag system-mistake Tag failed to recover Untag pro…" at bounding box center [535, 71] width 783 height 33
click at [168, 69] on icon at bounding box center [167, 71] width 9 height 10
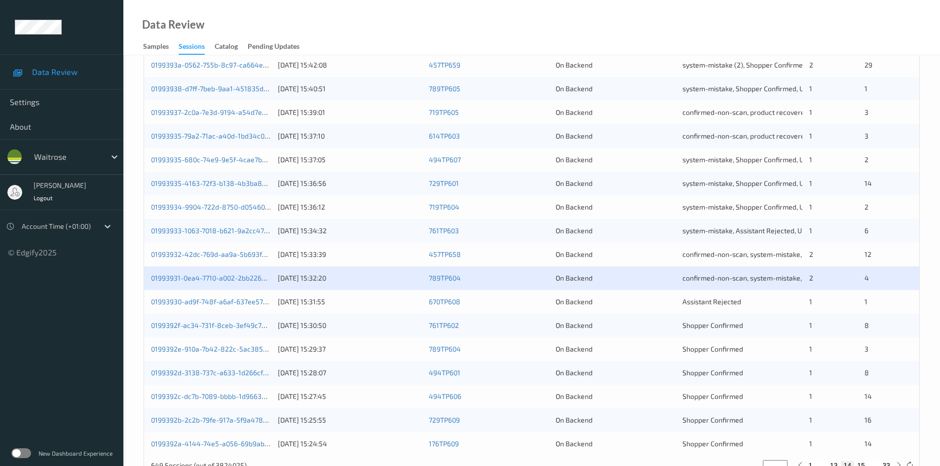
scroll to position [276, 0]
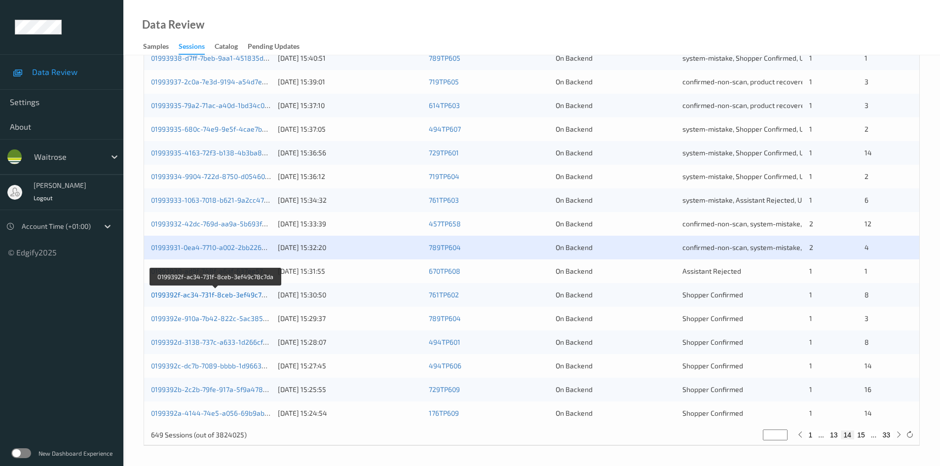
click at [190, 295] on link "0199392f-ac34-731f-8ceb-3ef49c78c7da" at bounding box center [216, 295] width 130 height 8
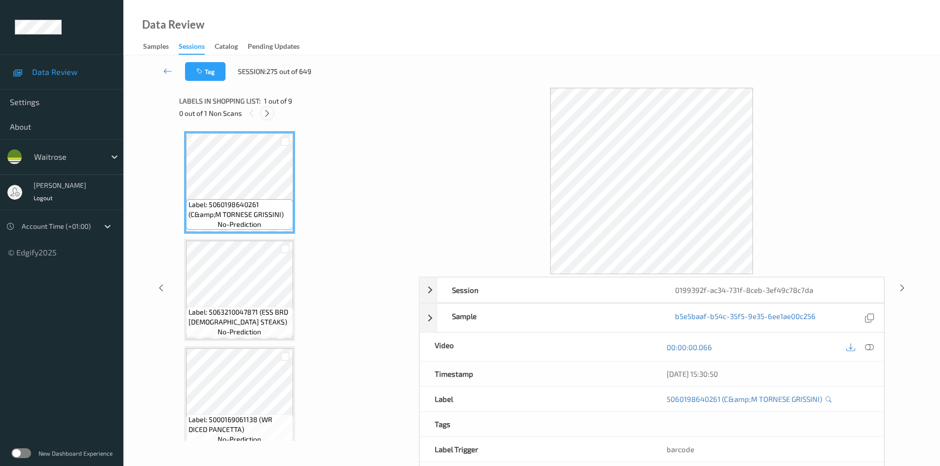
click at [265, 113] on icon at bounding box center [267, 113] width 8 height 9
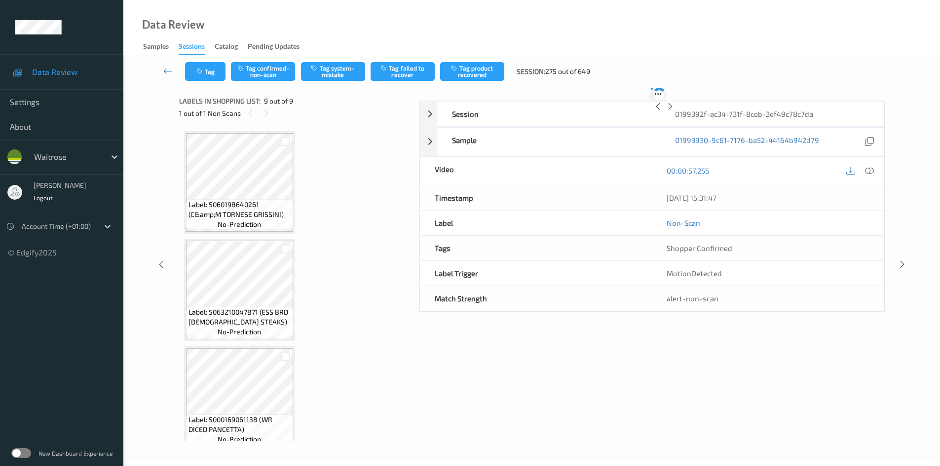
scroll to position [658, 0]
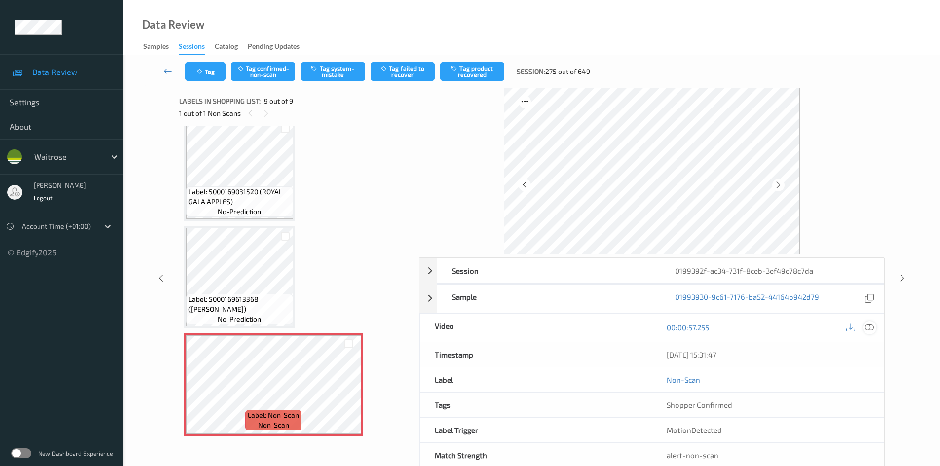
click at [865, 326] on div at bounding box center [869, 327] width 13 height 13
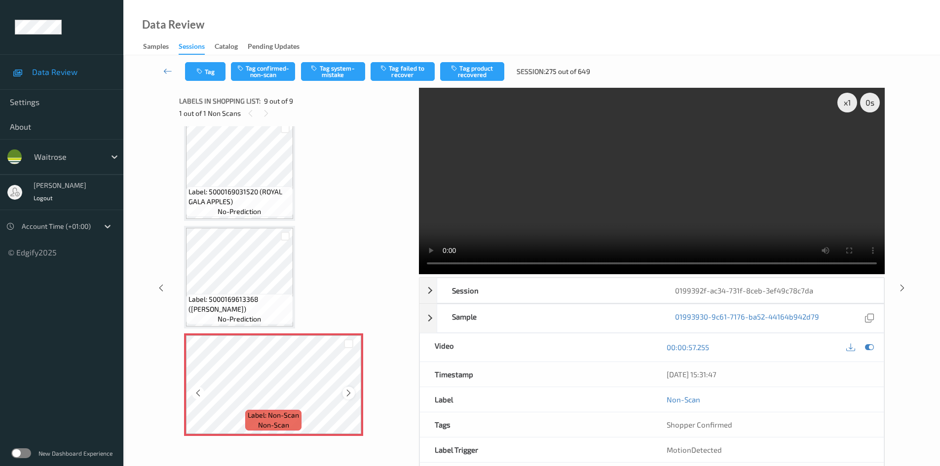
click at [346, 392] on icon at bounding box center [348, 393] width 8 height 9
click at [851, 104] on div "x 1" at bounding box center [847, 103] width 20 height 20
click at [850, 101] on div "x 2" at bounding box center [847, 103] width 20 height 20
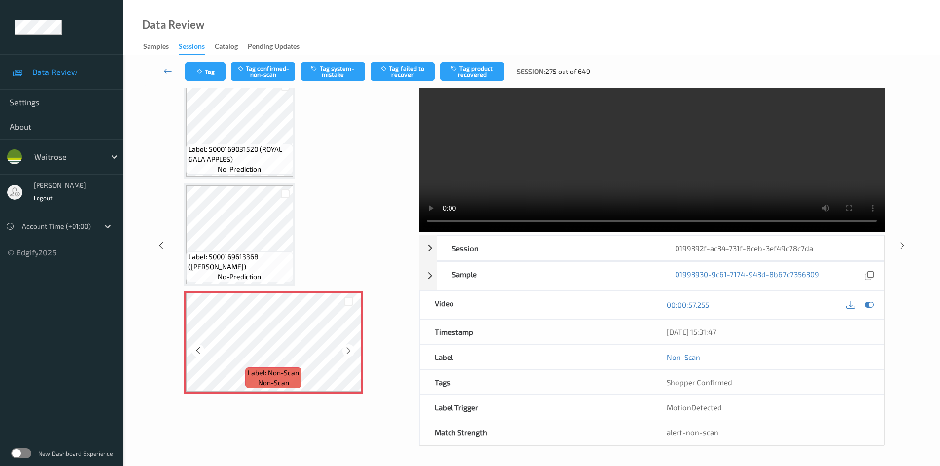
scroll to position [461, 0]
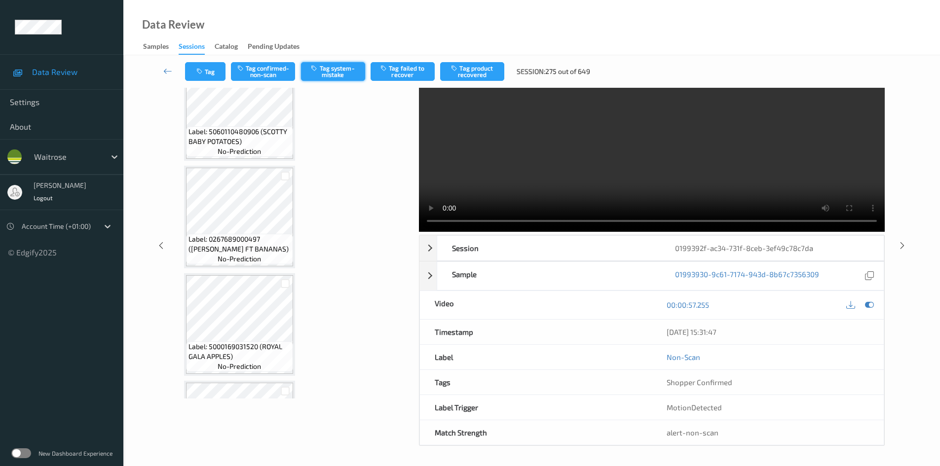
click at [346, 63] on button "Tag system-mistake" at bounding box center [333, 71] width 64 height 19
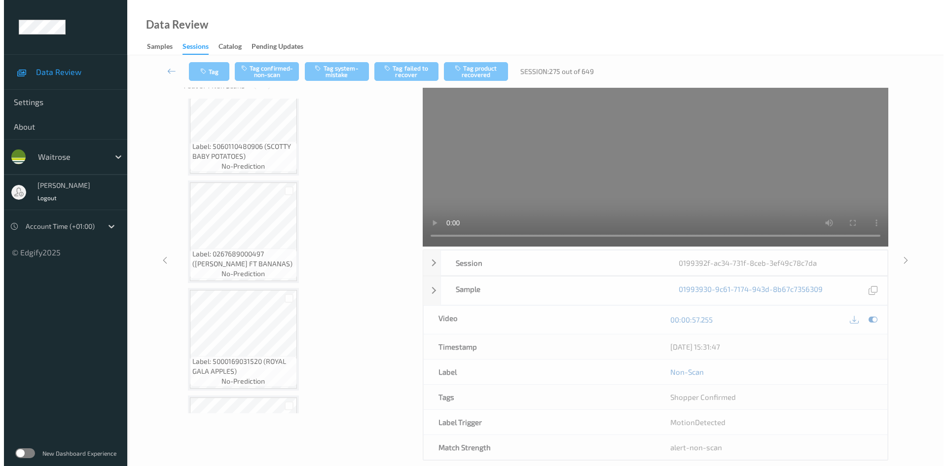
scroll to position [0, 0]
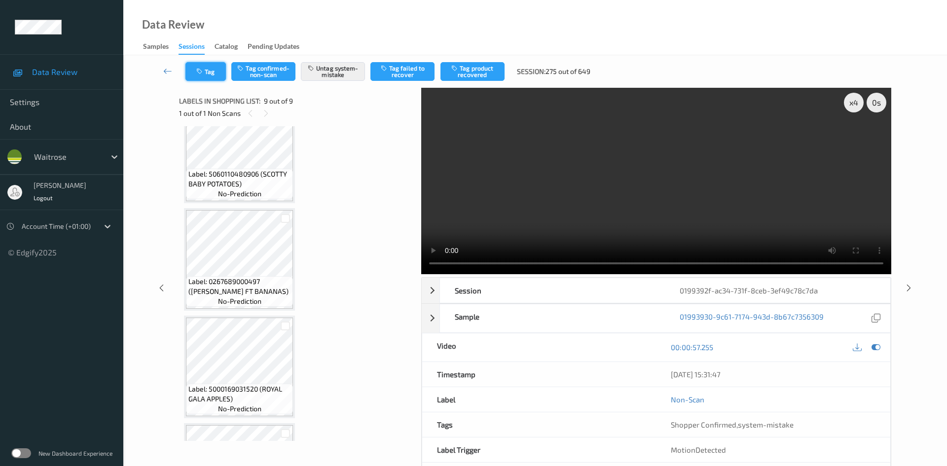
click at [202, 67] on button "Tag" at bounding box center [206, 71] width 40 height 19
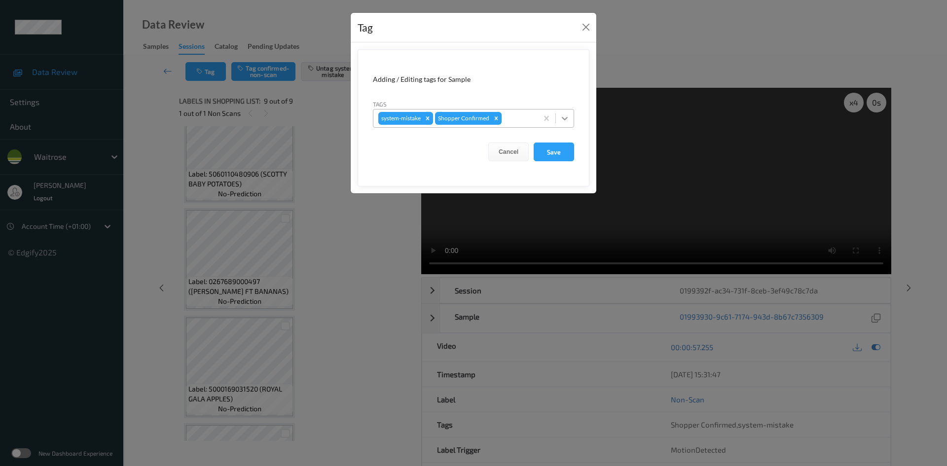
click at [568, 118] on icon at bounding box center [565, 118] width 10 height 10
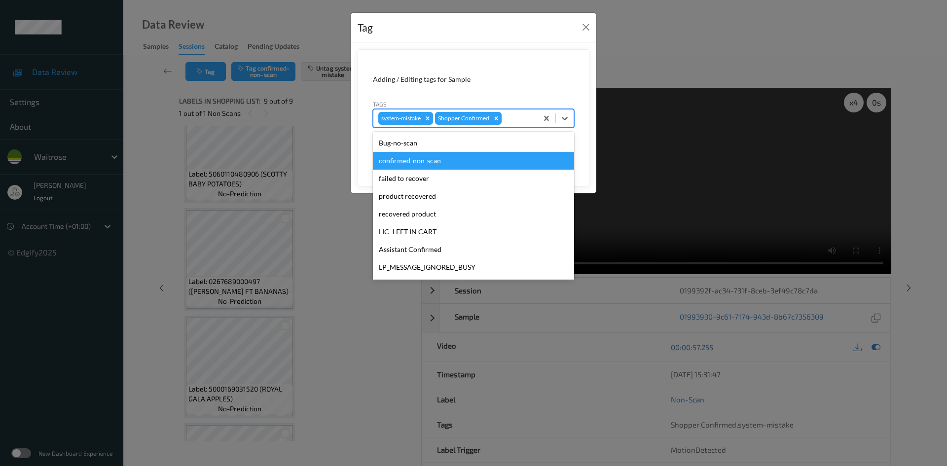
scroll to position [229, 0]
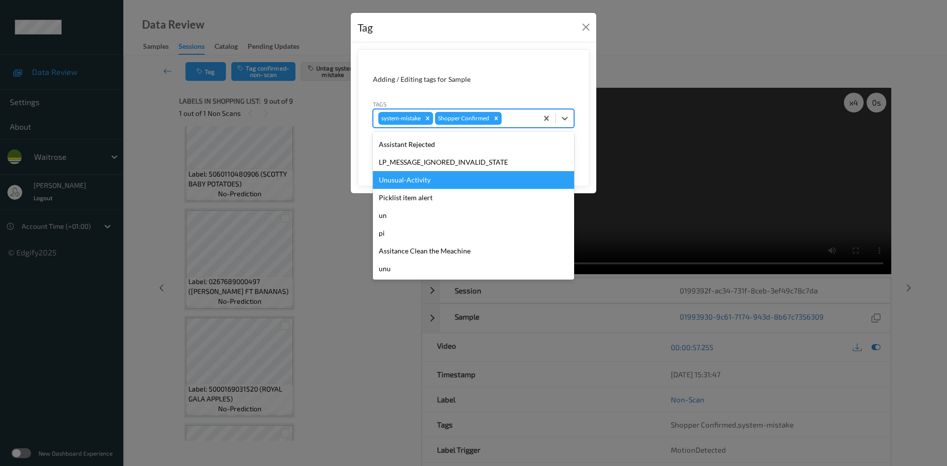
click at [411, 179] on div "Unusual-Activity" at bounding box center [473, 180] width 201 height 18
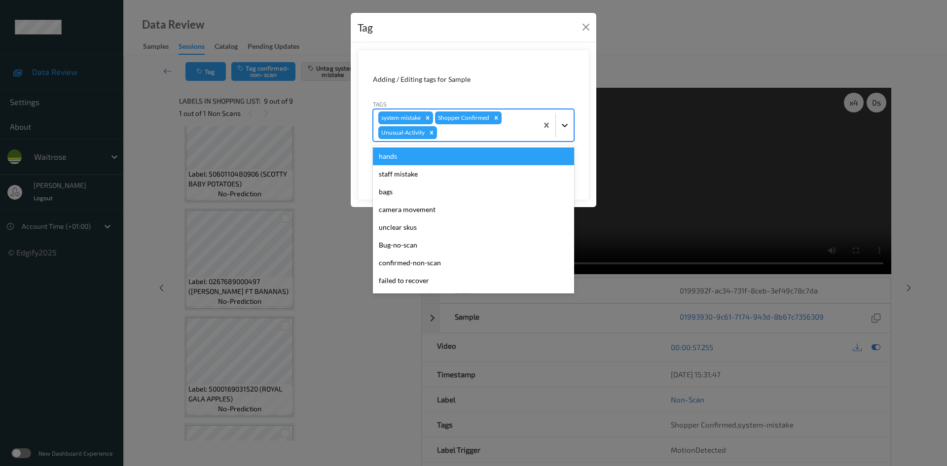
click at [564, 128] on icon at bounding box center [565, 125] width 10 height 10
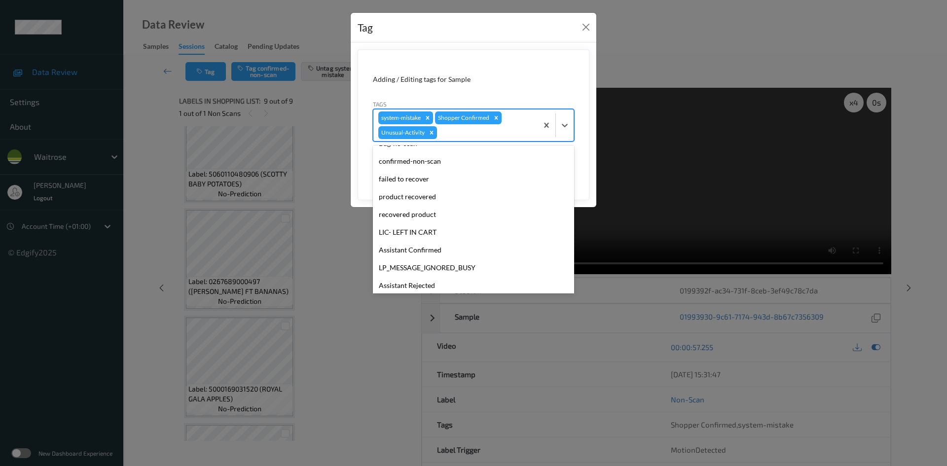
scroll to position [211, 0]
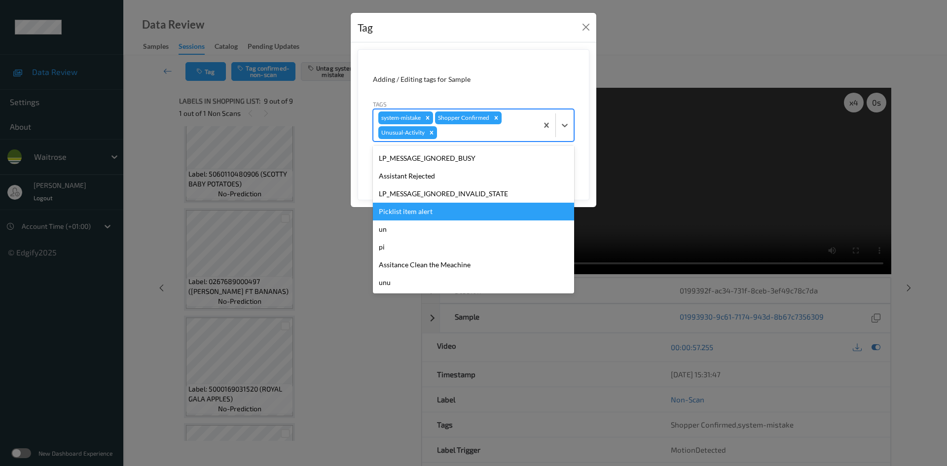
click at [400, 207] on div "Picklist item alert" at bounding box center [473, 212] width 201 height 18
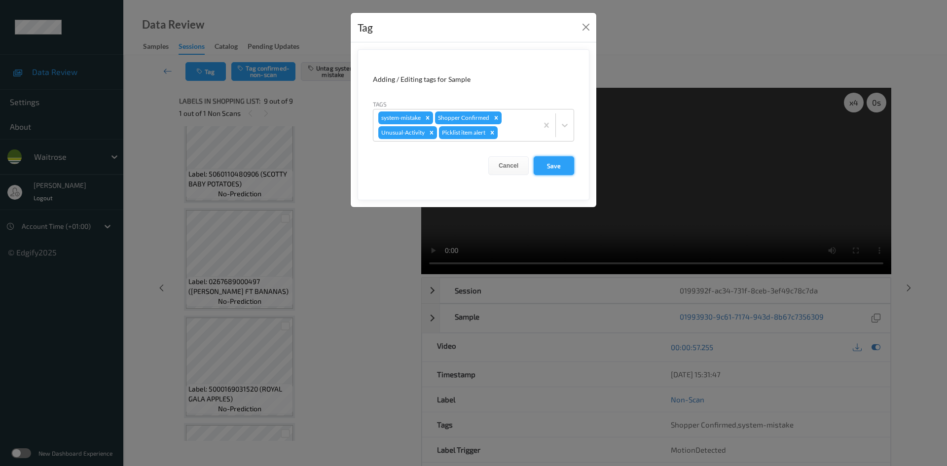
click at [562, 169] on button "Save" at bounding box center [554, 165] width 40 height 19
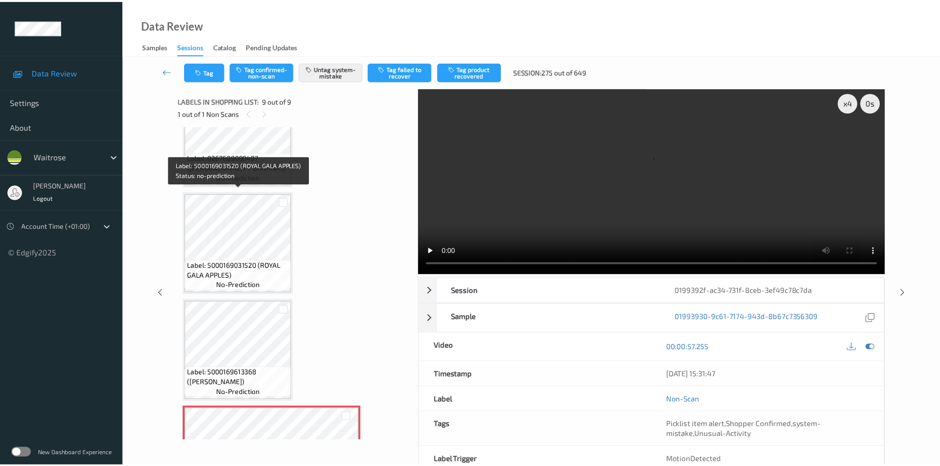
scroll to position [658, 0]
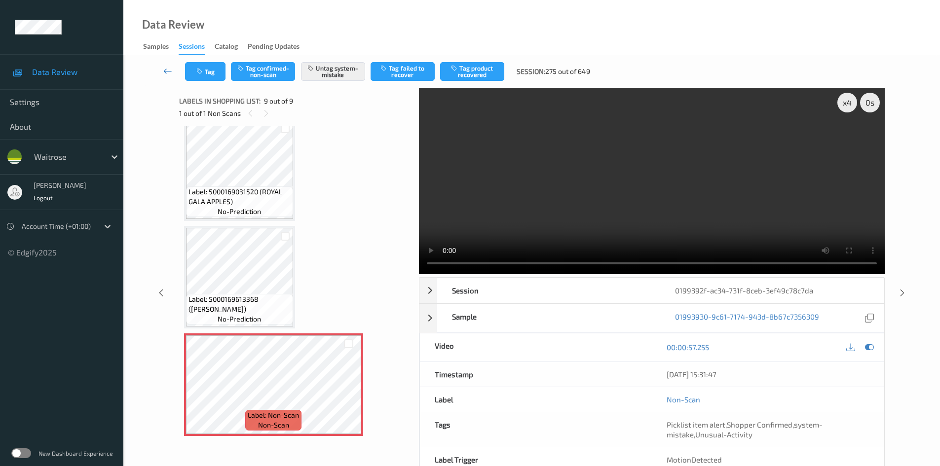
click at [165, 64] on link at bounding box center [167, 71] width 35 height 19
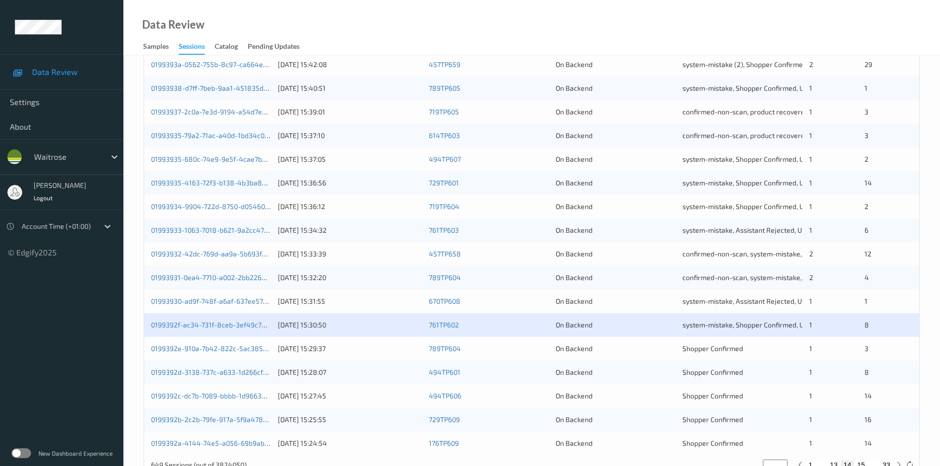
scroll to position [276, 0]
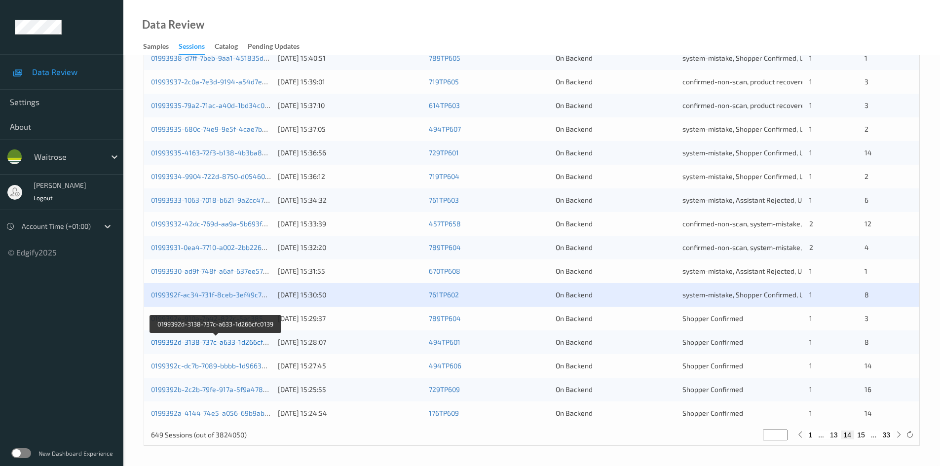
click at [195, 343] on link "0199392d-3138-737c-a633-1d266cfc0139" at bounding box center [216, 342] width 130 height 8
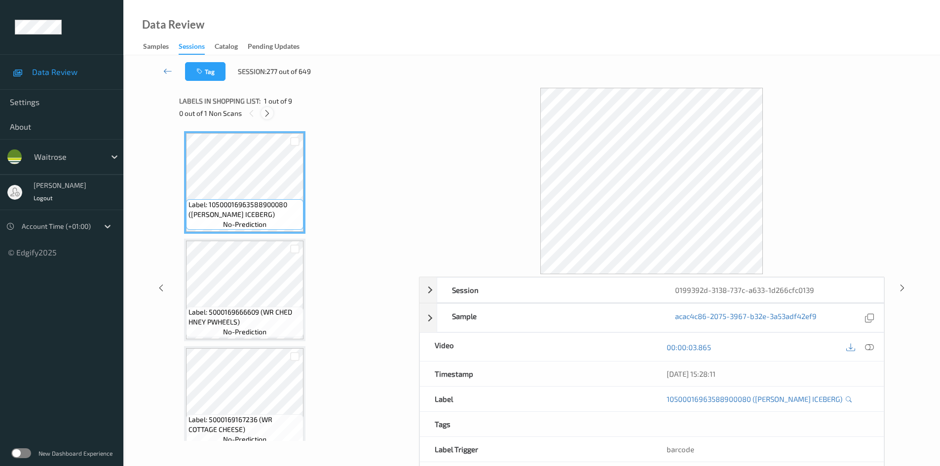
click at [269, 114] on icon at bounding box center [267, 113] width 8 height 9
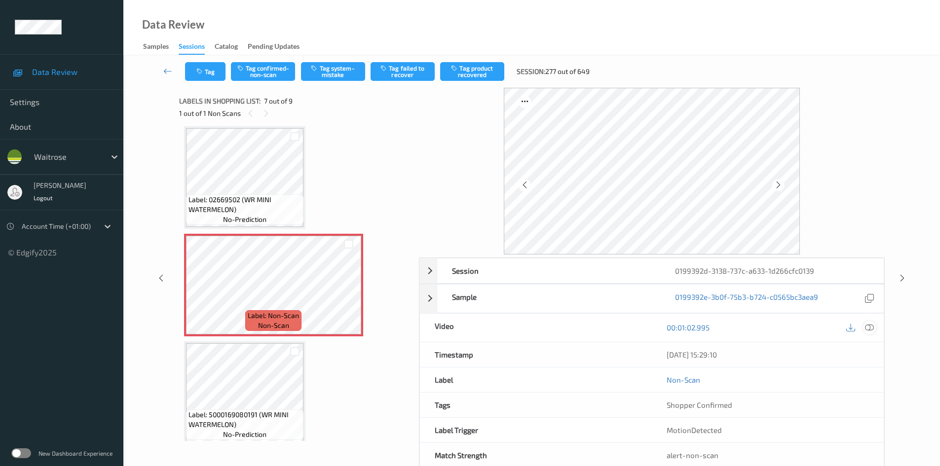
click at [870, 325] on icon at bounding box center [869, 327] width 9 height 9
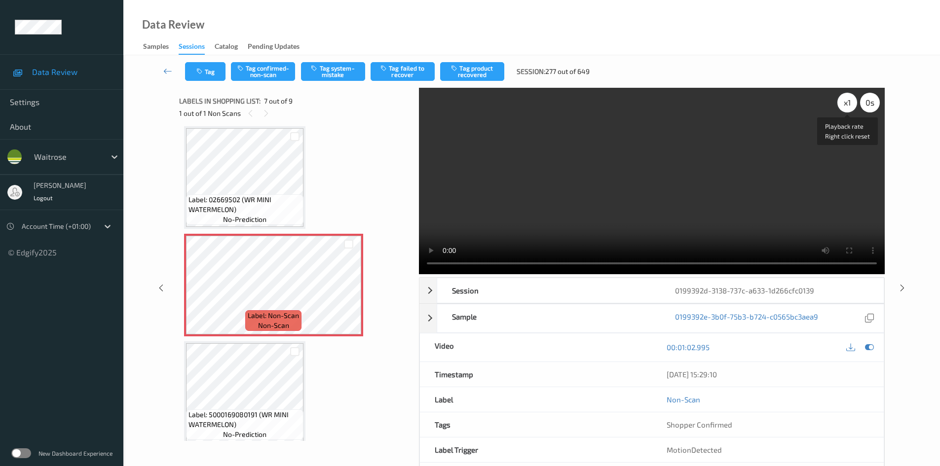
click at [847, 104] on div "x 1" at bounding box center [847, 103] width 20 height 20
click at [847, 104] on div "x 2" at bounding box center [847, 103] width 20 height 20
click at [735, 173] on video at bounding box center [652, 181] width 466 height 186
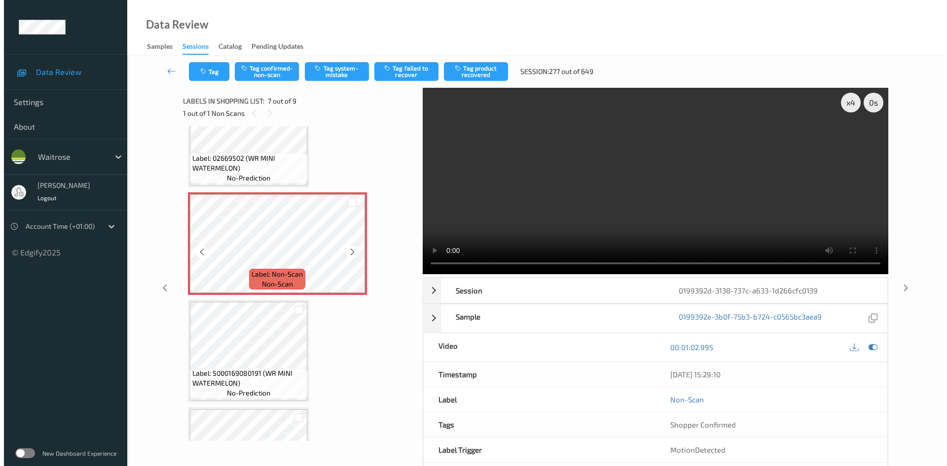
scroll to position [592, 0]
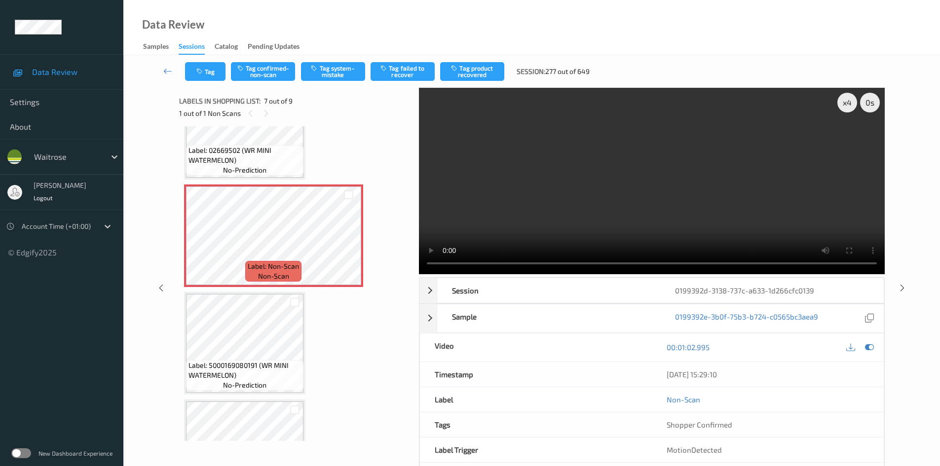
click at [577, 190] on video at bounding box center [652, 181] width 466 height 186
click at [338, 70] on button "Tag system-mistake" at bounding box center [333, 71] width 64 height 19
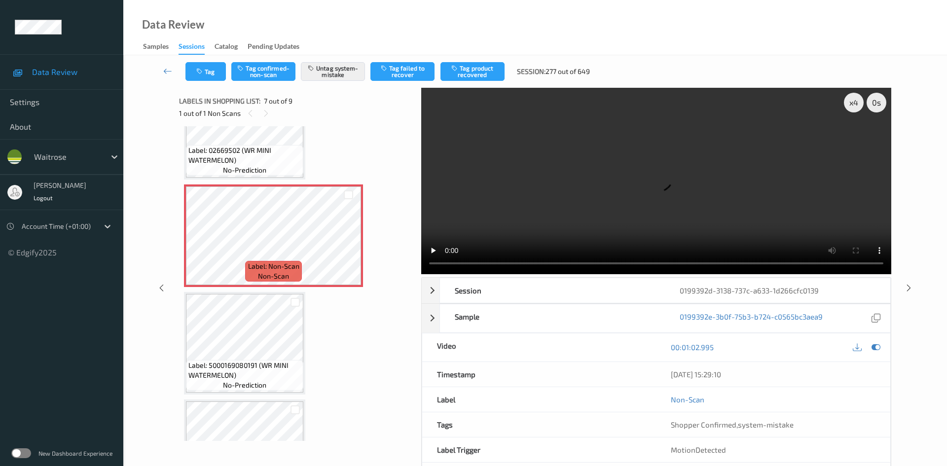
click at [217, 61] on div "Tag Tag confirmed-non-scan Untag system-mistake Tag failed to recover Tag produ…" at bounding box center [535, 71] width 783 height 33
click at [226, 82] on div "Tag Tag confirmed-non-scan Untag system-mistake Tag failed to recover Tag produ…" at bounding box center [535, 71] width 783 height 33
click at [215, 75] on button "Tag" at bounding box center [206, 71] width 40 height 19
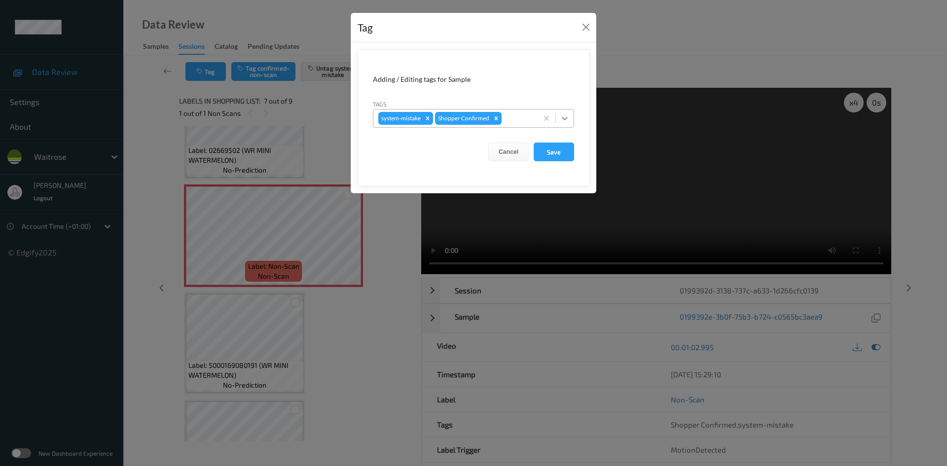
click at [568, 120] on icon at bounding box center [565, 118] width 10 height 10
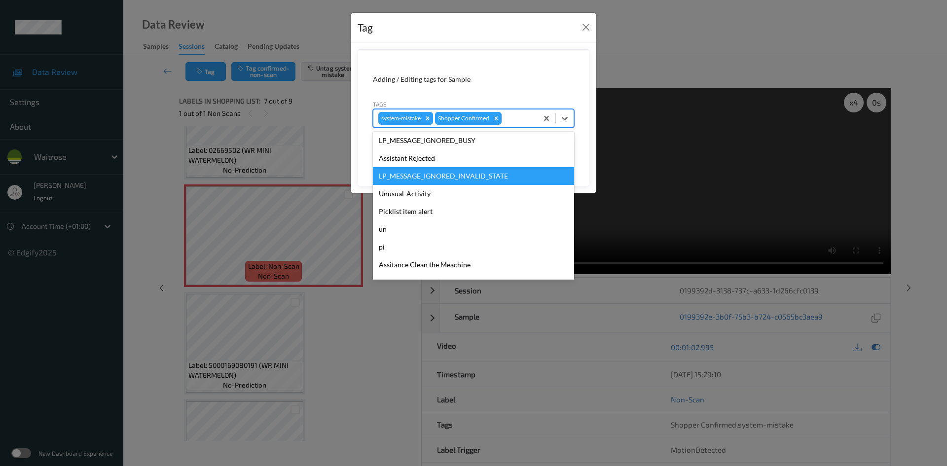
scroll to position [229, 0]
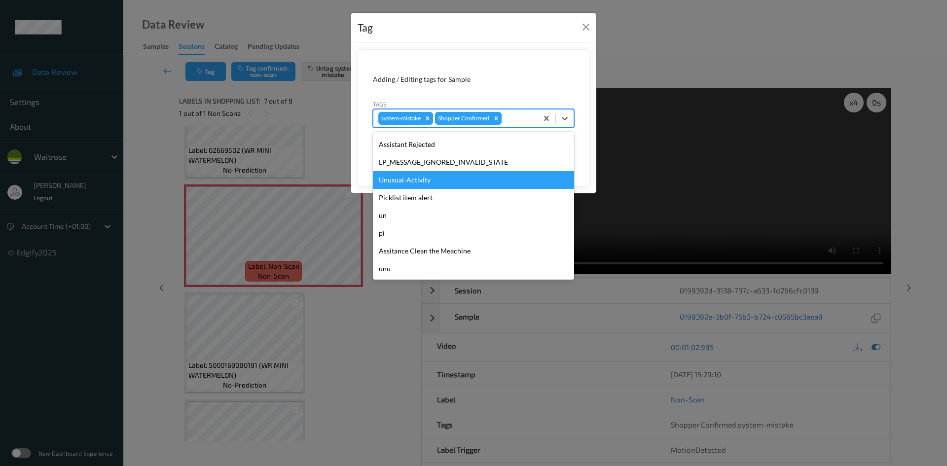
click at [397, 181] on div "Unusual-Activity" at bounding box center [473, 180] width 201 height 18
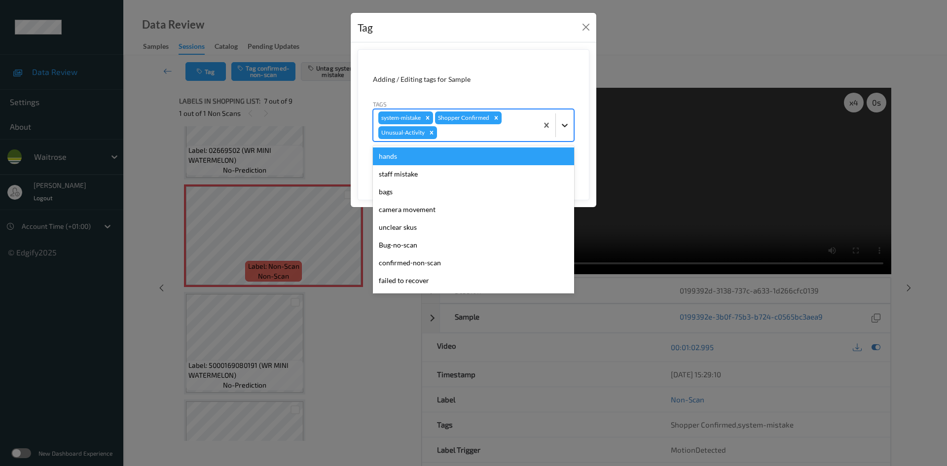
click at [567, 128] on icon at bounding box center [565, 125] width 10 height 10
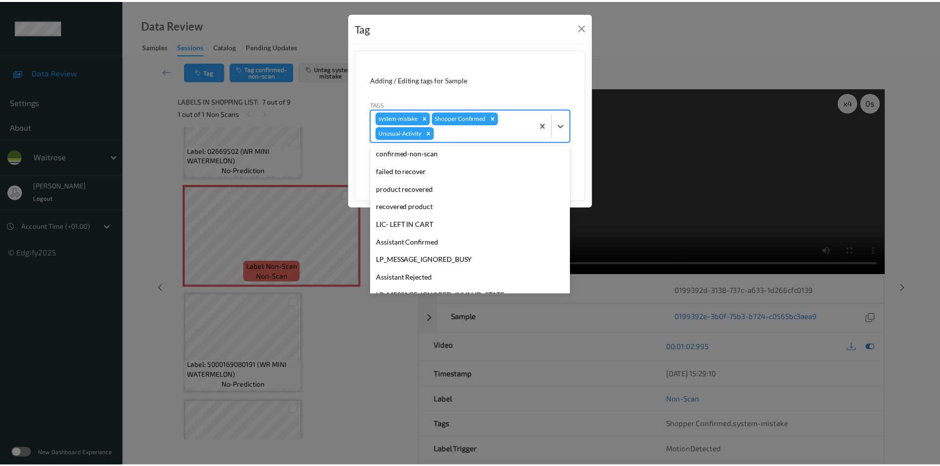
scroll to position [211, 0]
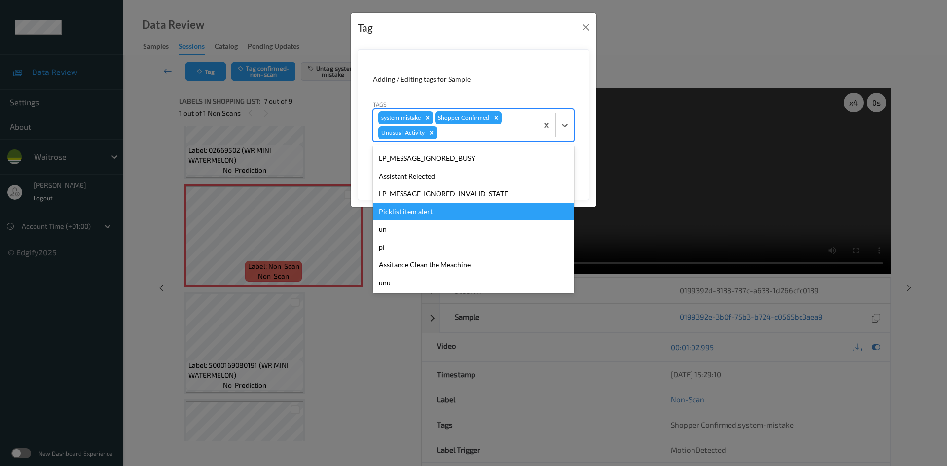
click at [420, 213] on div "Picklist item alert" at bounding box center [473, 212] width 201 height 18
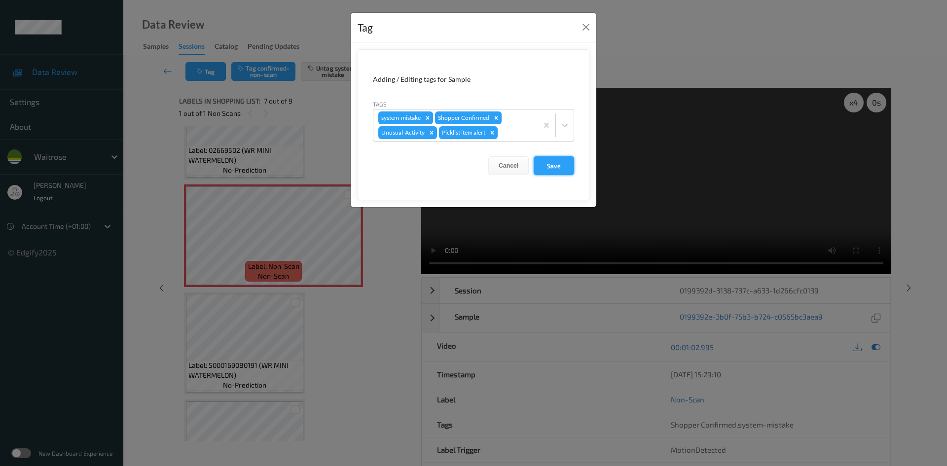
click at [560, 167] on button "Save" at bounding box center [554, 165] width 40 height 19
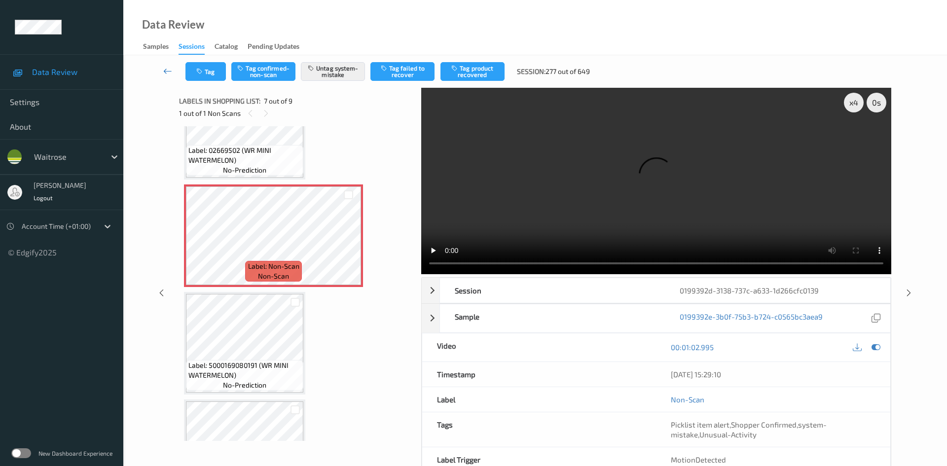
click at [165, 65] on link at bounding box center [167, 71] width 35 height 19
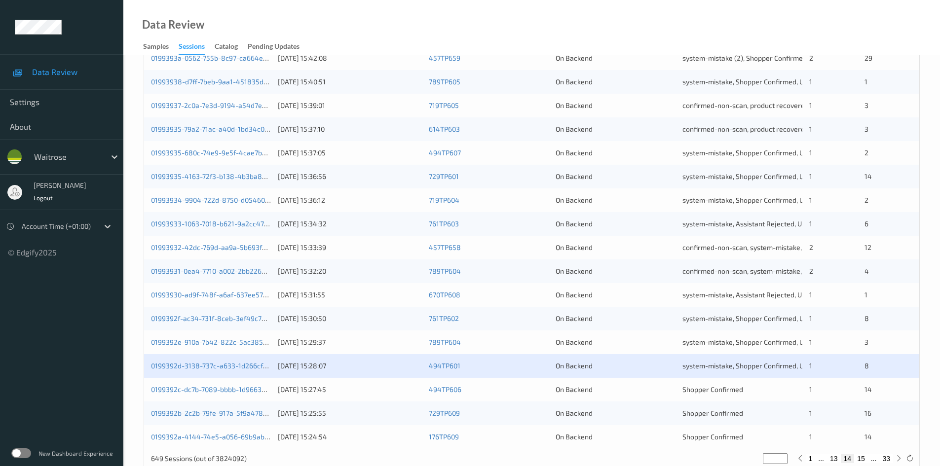
scroll to position [276, 0]
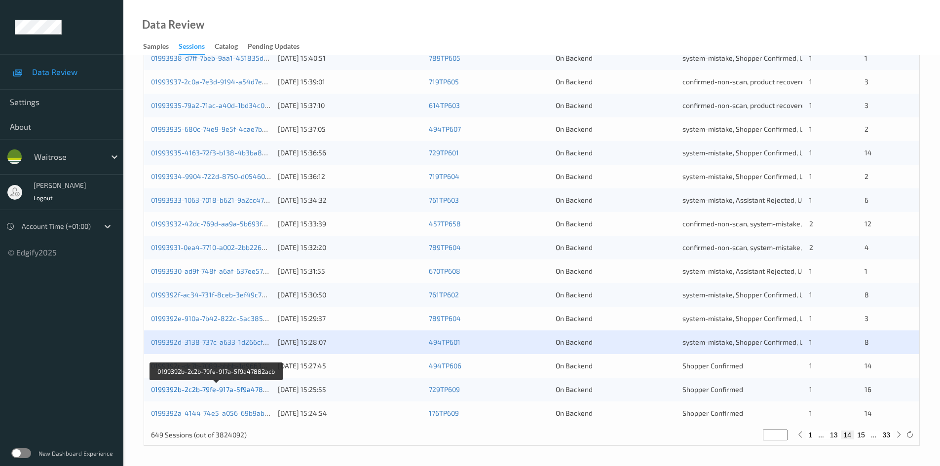
click at [196, 390] on link "0199392b-2c2b-79fe-917a-5f9a47882acb" at bounding box center [217, 389] width 132 height 8
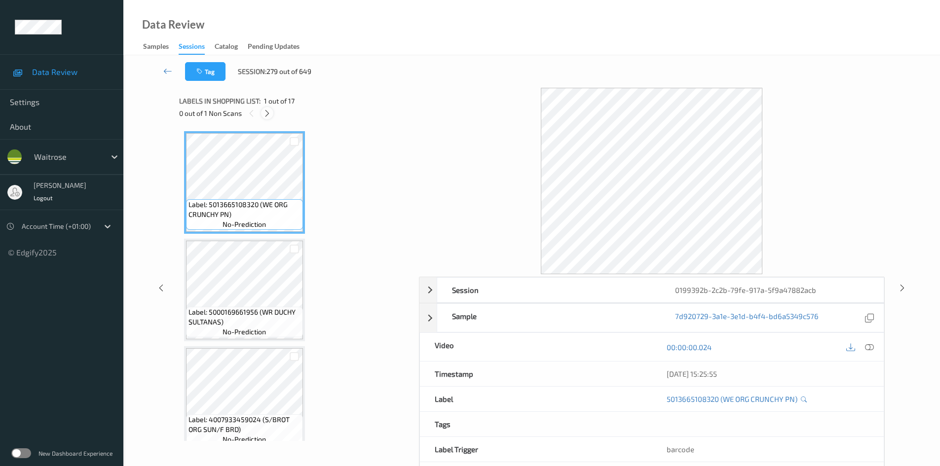
click at [269, 110] on icon at bounding box center [267, 113] width 8 height 9
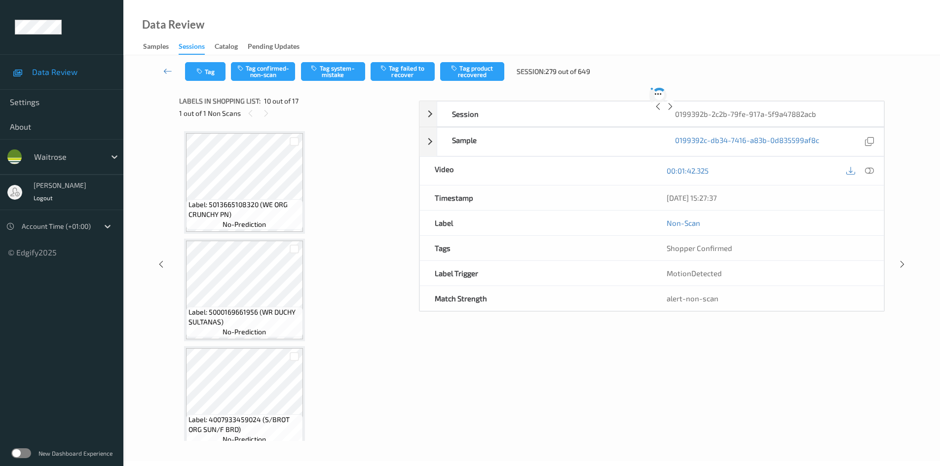
scroll to position [865, 0]
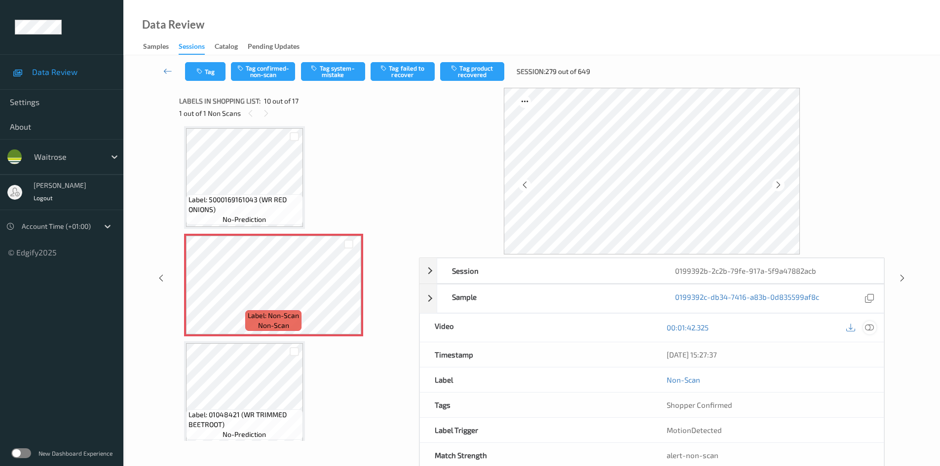
click at [870, 326] on icon at bounding box center [869, 327] width 9 height 9
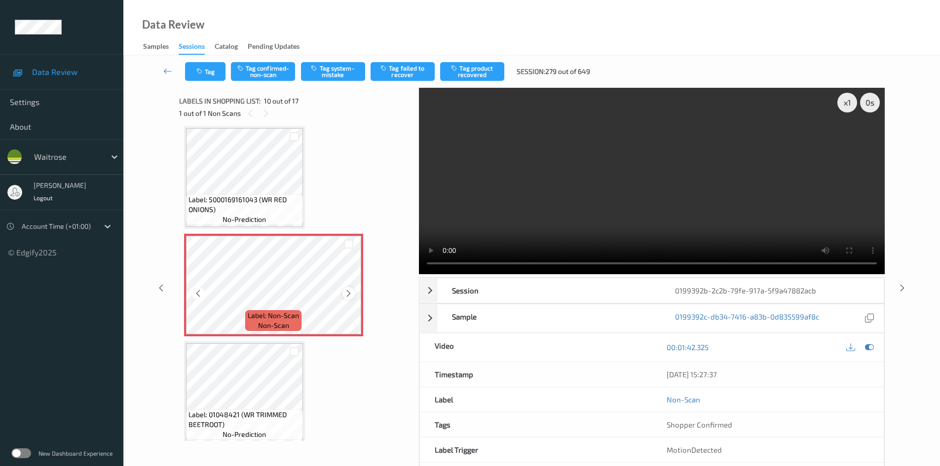
click at [345, 293] on icon at bounding box center [348, 293] width 8 height 9
click at [584, 238] on video at bounding box center [652, 181] width 466 height 186
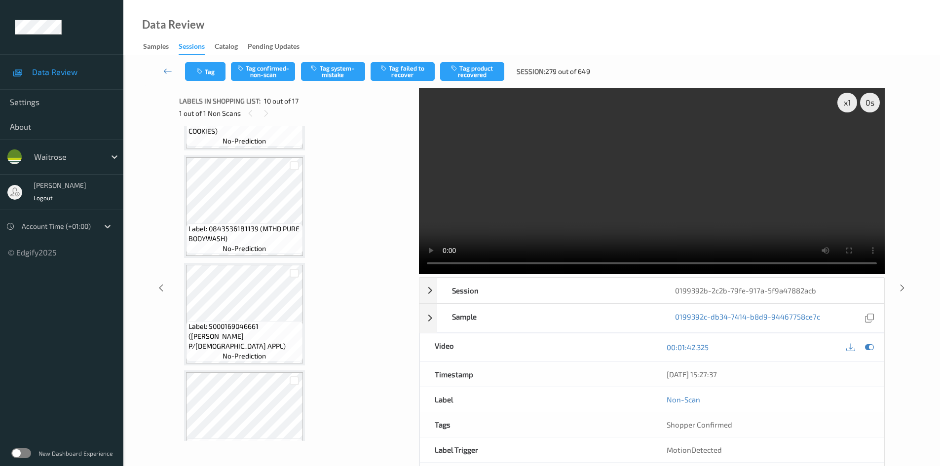
scroll to position [619, 0]
click at [848, 100] on div "x 1" at bounding box center [847, 103] width 20 height 20
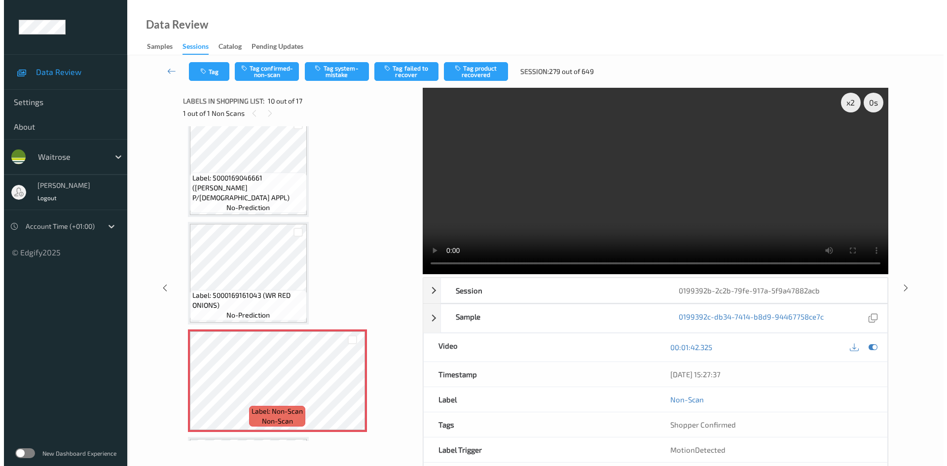
scroll to position [816, 0]
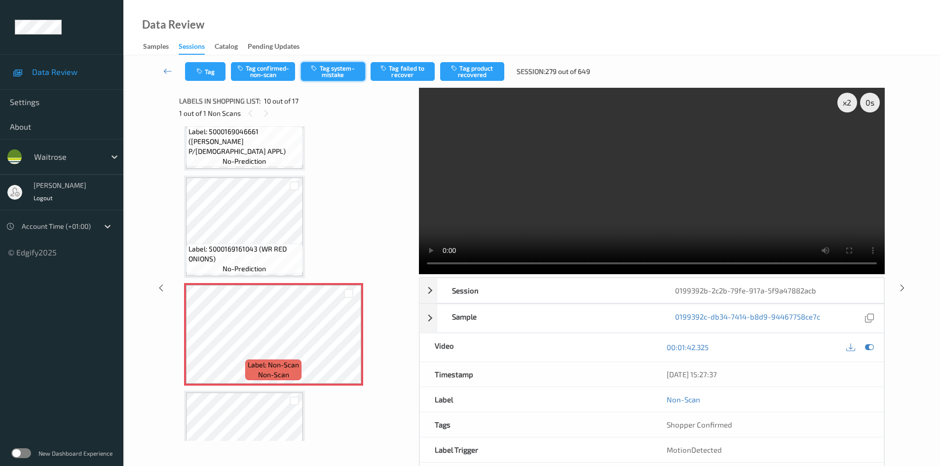
click at [334, 69] on button "Tag system-mistake" at bounding box center [333, 71] width 64 height 19
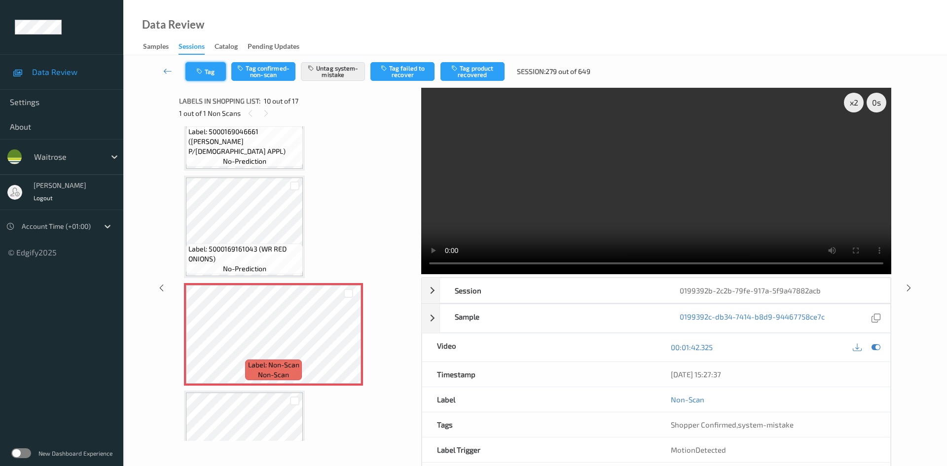
click at [210, 70] on button "Tag" at bounding box center [206, 71] width 40 height 19
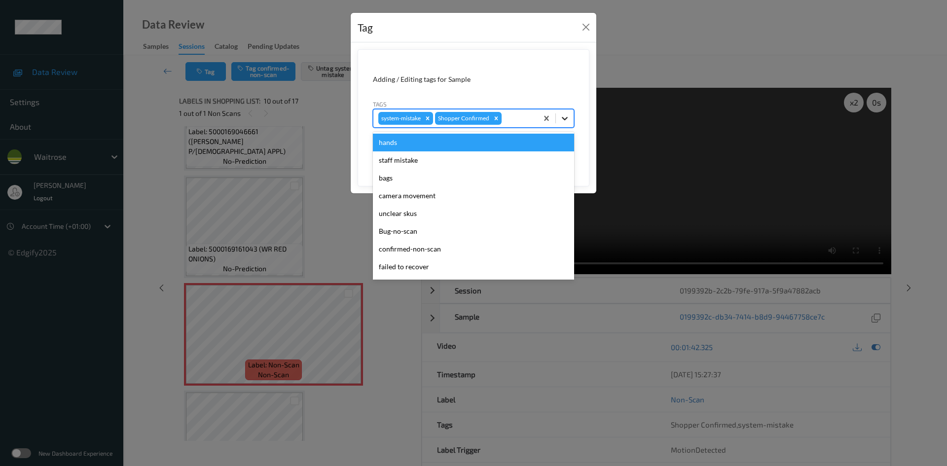
drag, startPoint x: 563, startPoint y: 117, endPoint x: 556, endPoint y: 123, distance: 9.5
click at [563, 117] on icon at bounding box center [565, 118] width 10 height 10
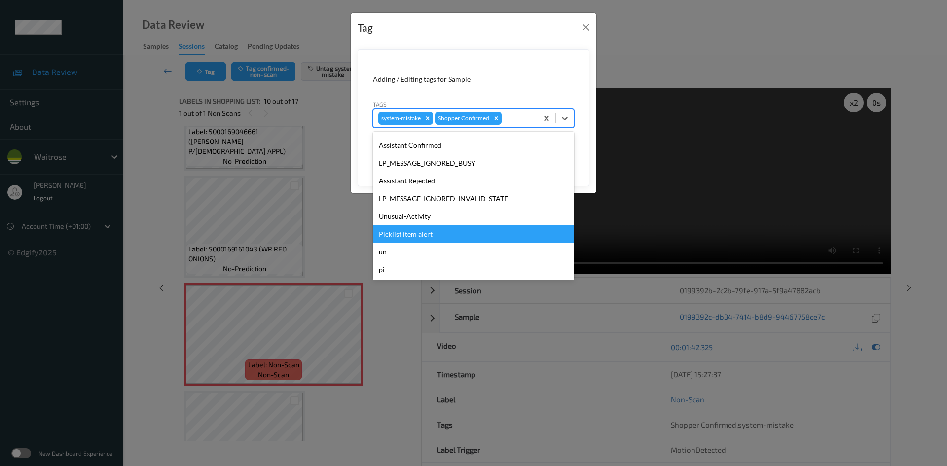
scroll to position [197, 0]
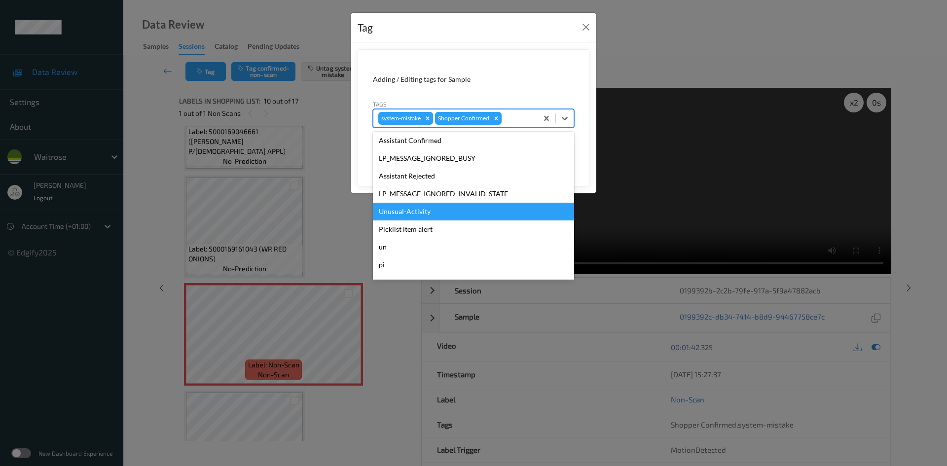
click at [427, 207] on div "Unusual-Activity" at bounding box center [473, 212] width 201 height 18
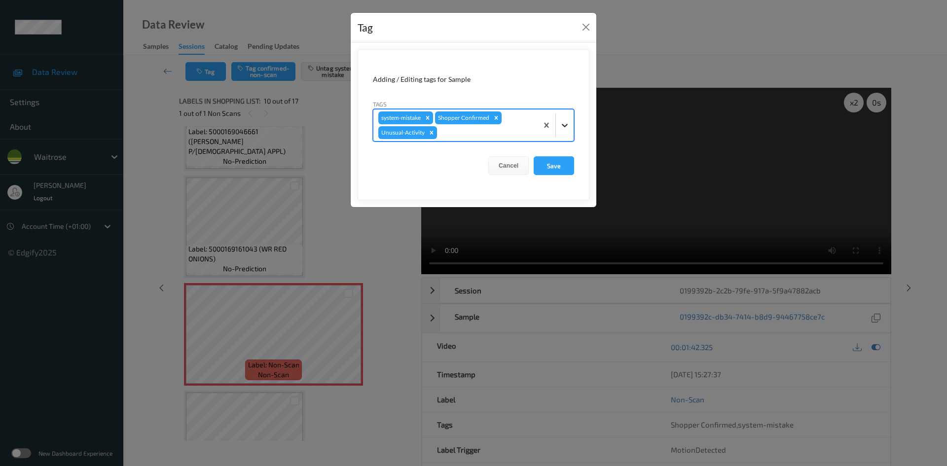
click at [567, 122] on icon at bounding box center [565, 125] width 10 height 10
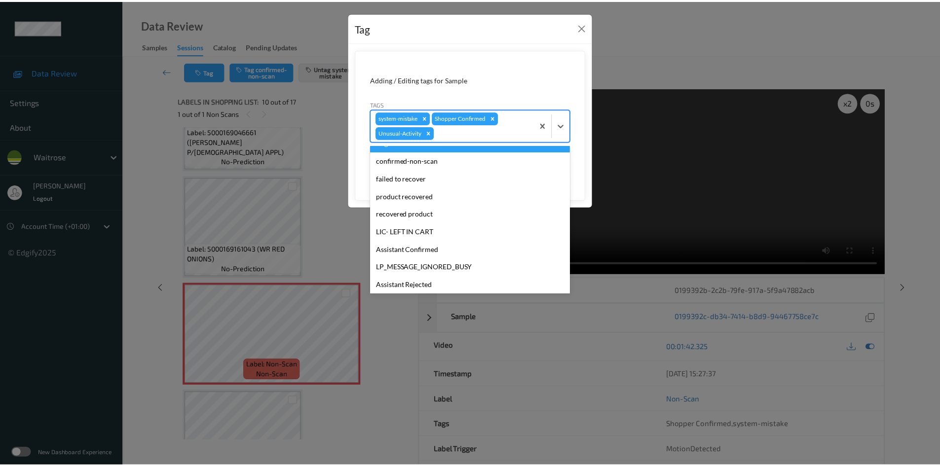
scroll to position [211, 0]
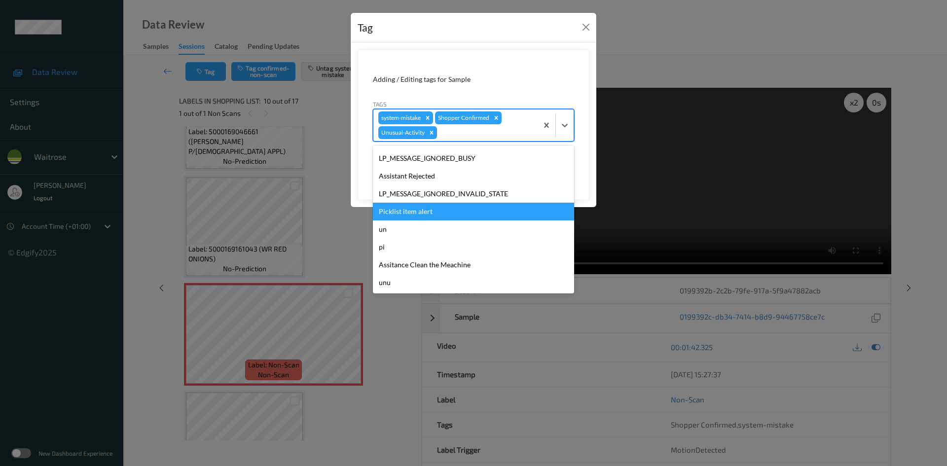
click at [416, 213] on div "Picklist item alert" at bounding box center [473, 212] width 201 height 18
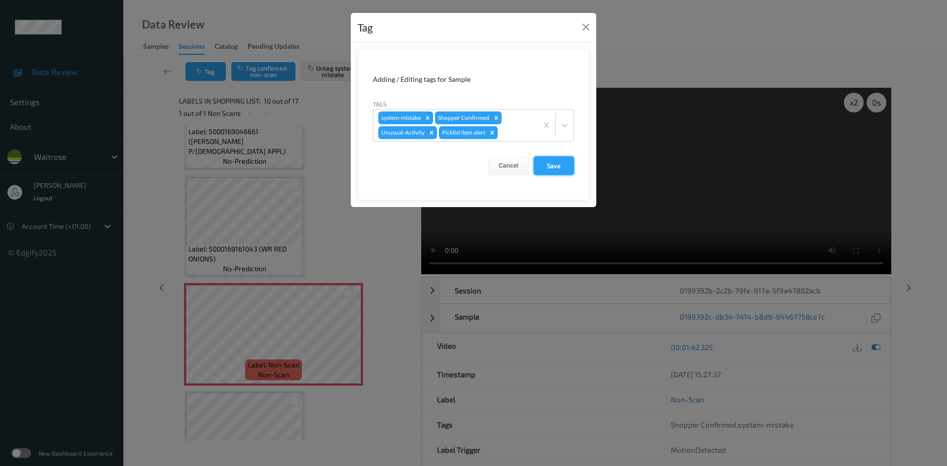
click at [553, 167] on button "Save" at bounding box center [554, 165] width 40 height 19
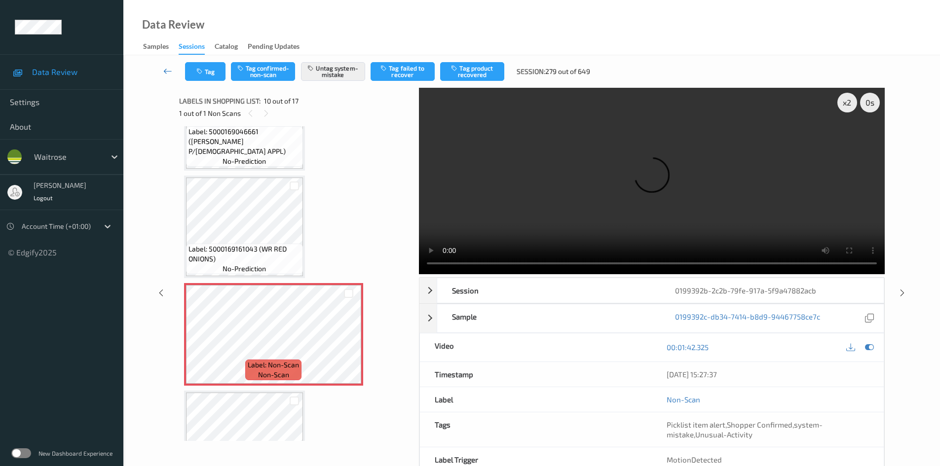
click at [161, 64] on link at bounding box center [167, 71] width 35 height 19
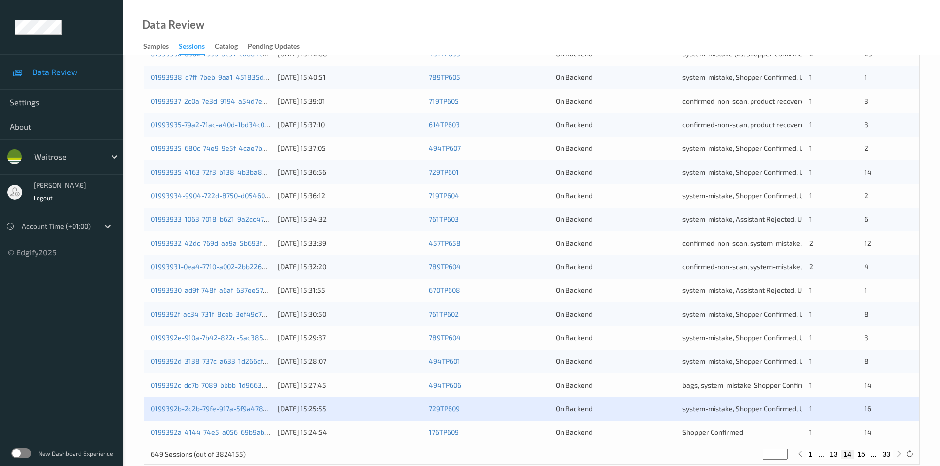
scroll to position [276, 0]
